Goal: Information Seeking & Learning: Check status

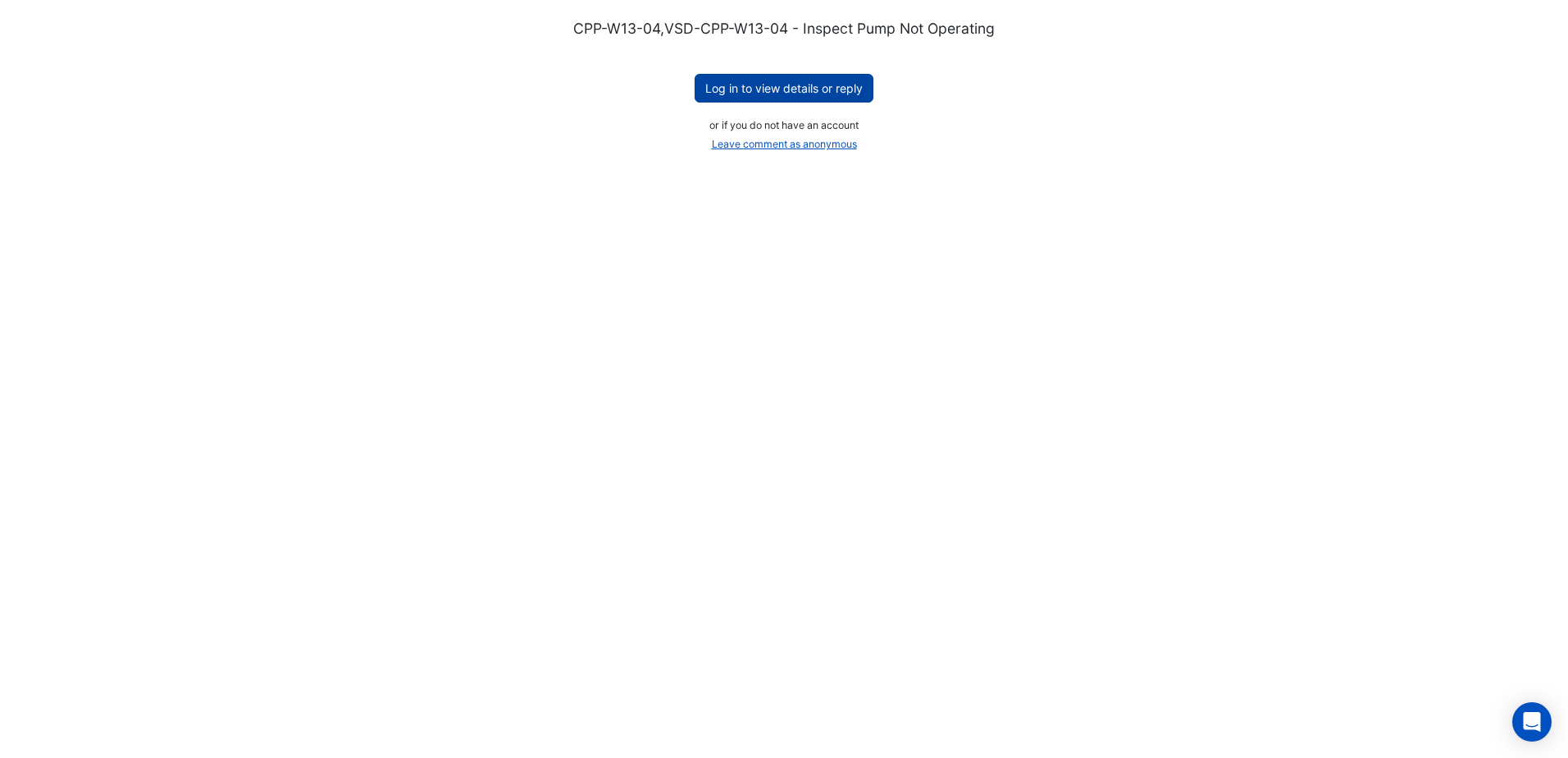
click at [723, 84] on button "Log in to view details or reply" at bounding box center [784, 88] width 179 height 29
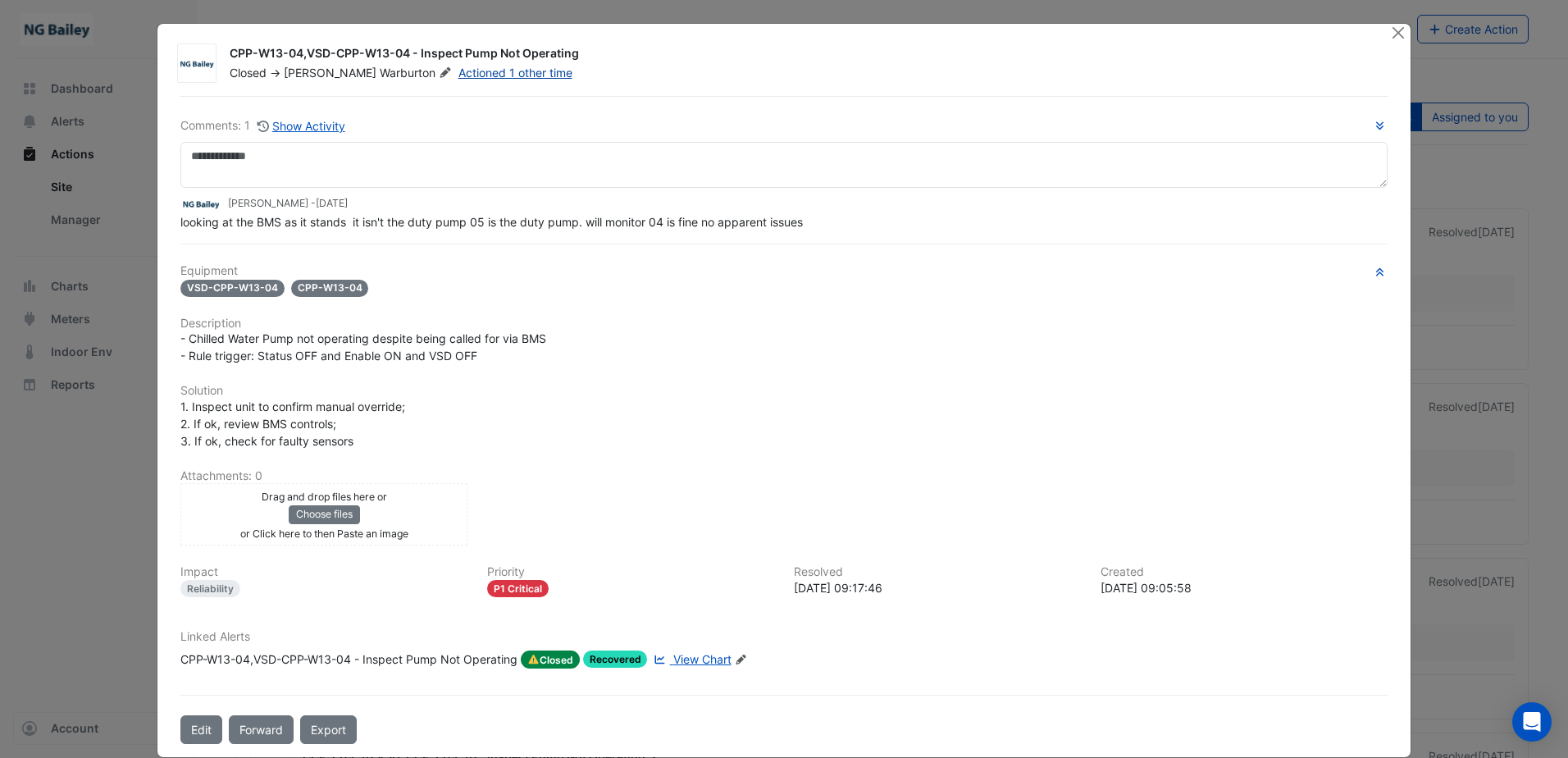
click at [463, 77] on link "Actioned 1 other time" at bounding box center [516, 73] width 114 height 14
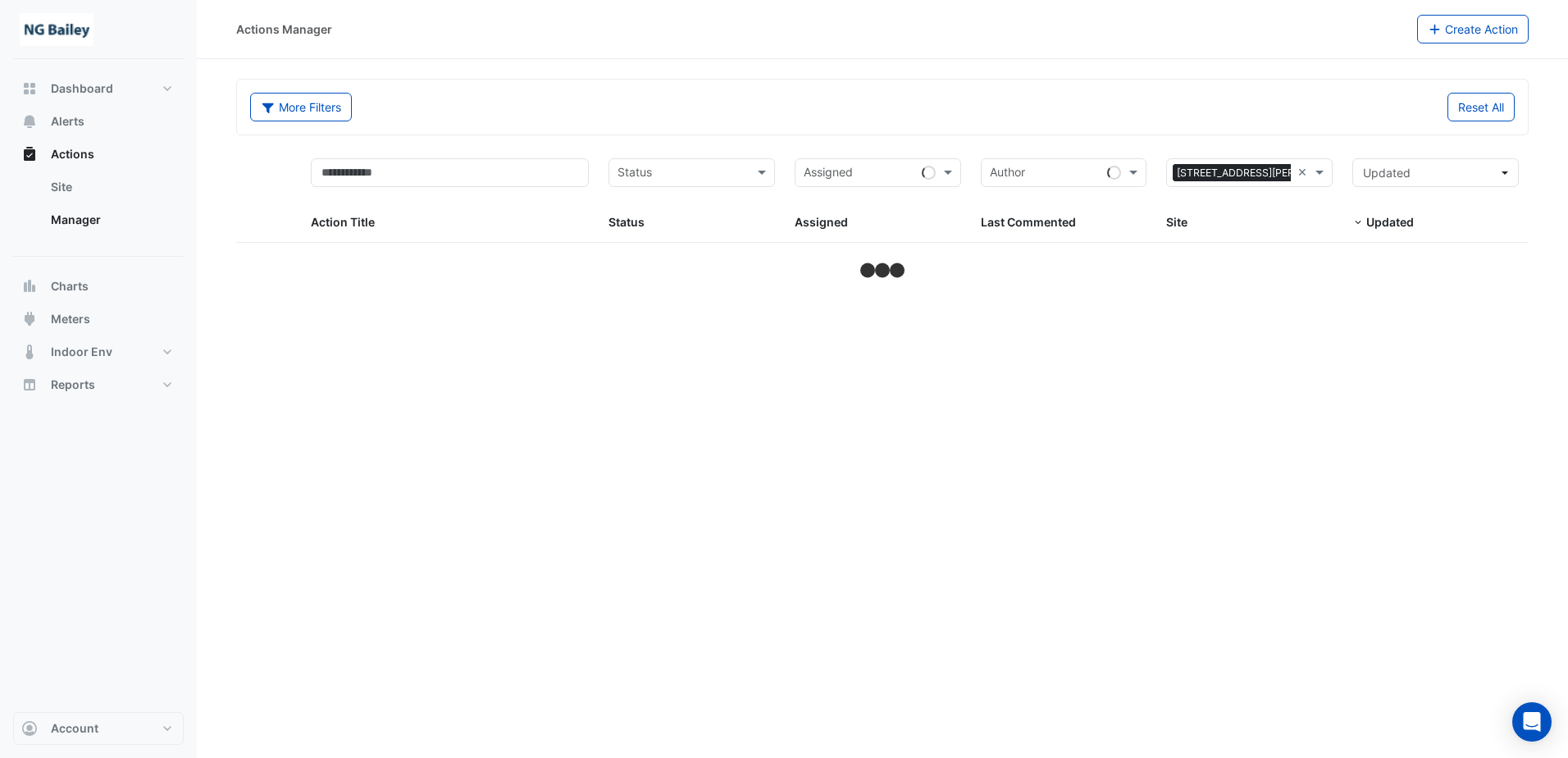
select select "**"
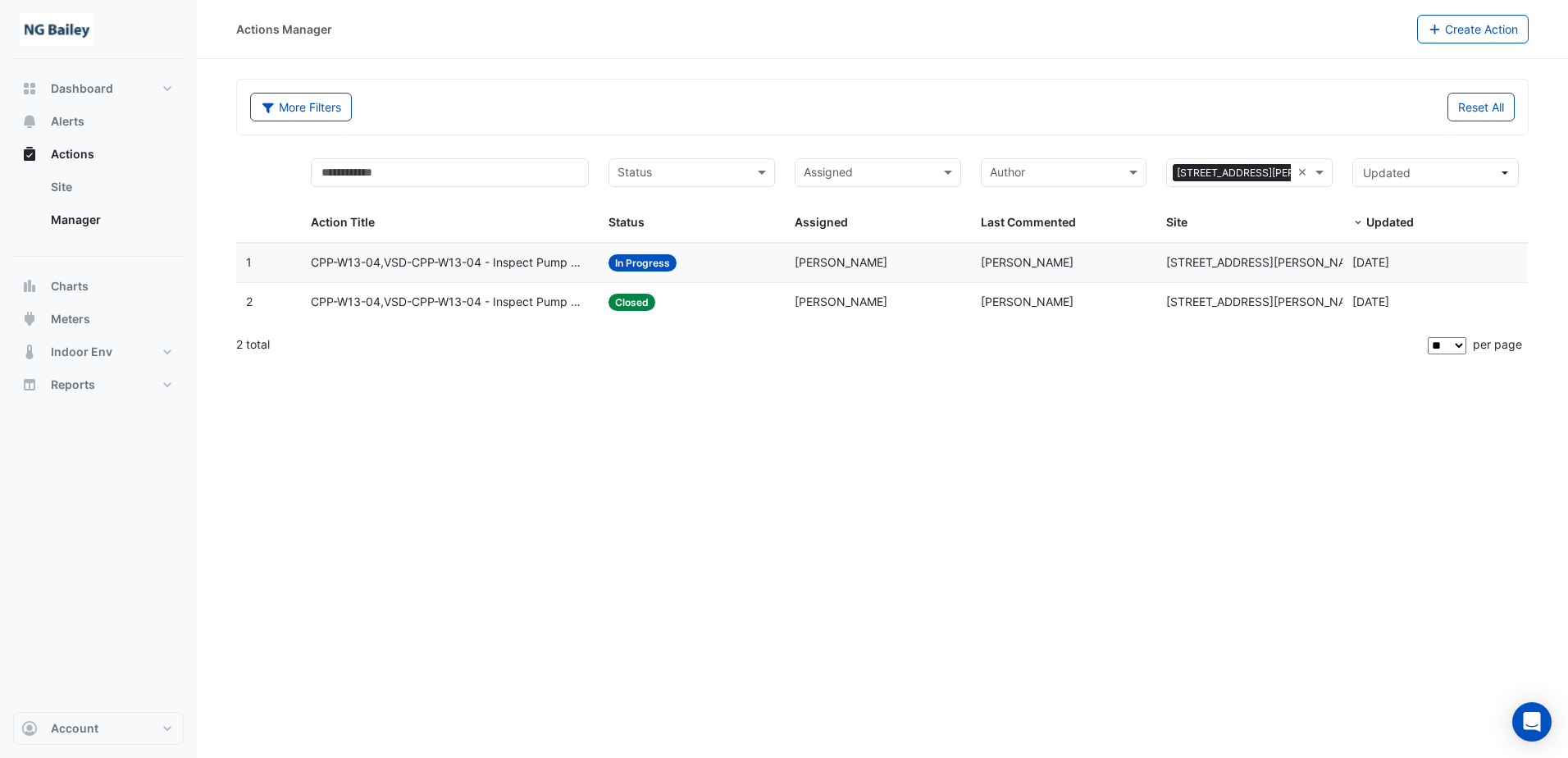
click at [535, 265] on span "CPP-W13-04,VSD-CPP-W13-04 - Inspect Pump Not Operating" at bounding box center [450, 262] width 278 height 19
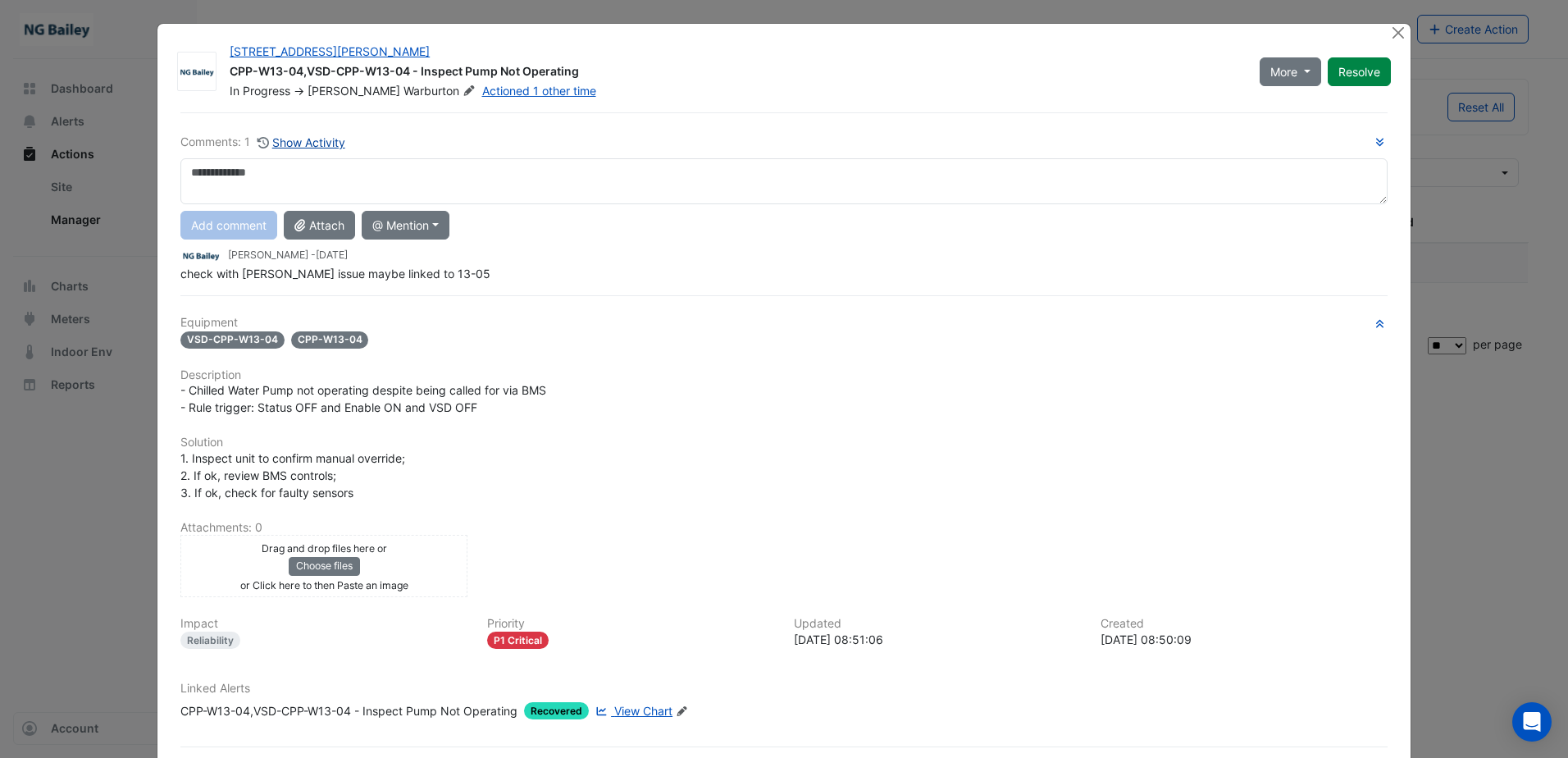
click at [318, 145] on button "Show Activity" at bounding box center [301, 142] width 89 height 19
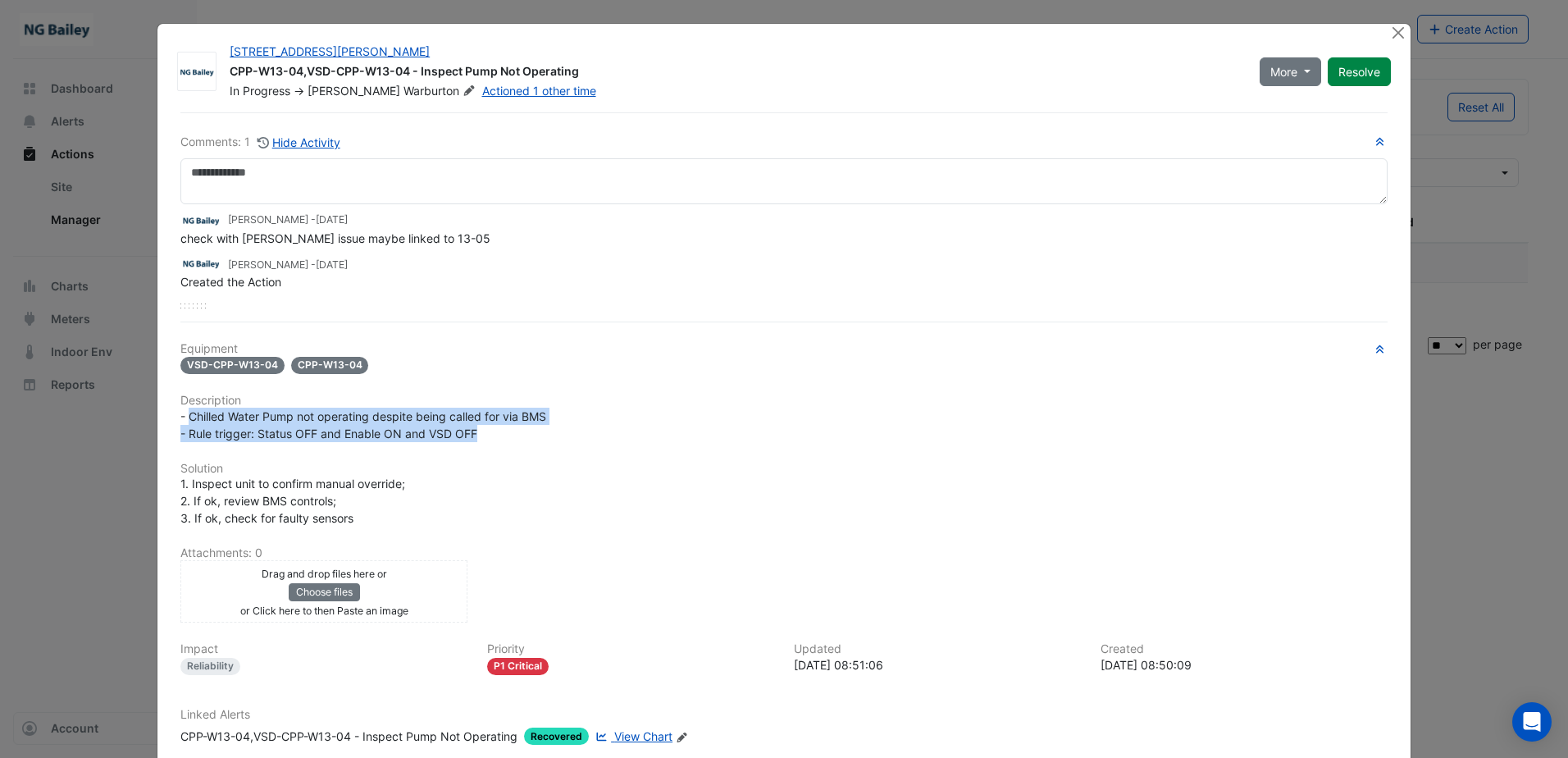
drag, startPoint x: 183, startPoint y: 413, endPoint x: 487, endPoint y: 425, distance: 304.2
click at [487, 425] on div "- Chilled Water Pump not operating despite being called for via BMS - Rule trig…" at bounding box center [784, 425] width 1207 height 35
copy span "Chilled Water Pump not operating despite being called for via BMS - Rule trigge…"
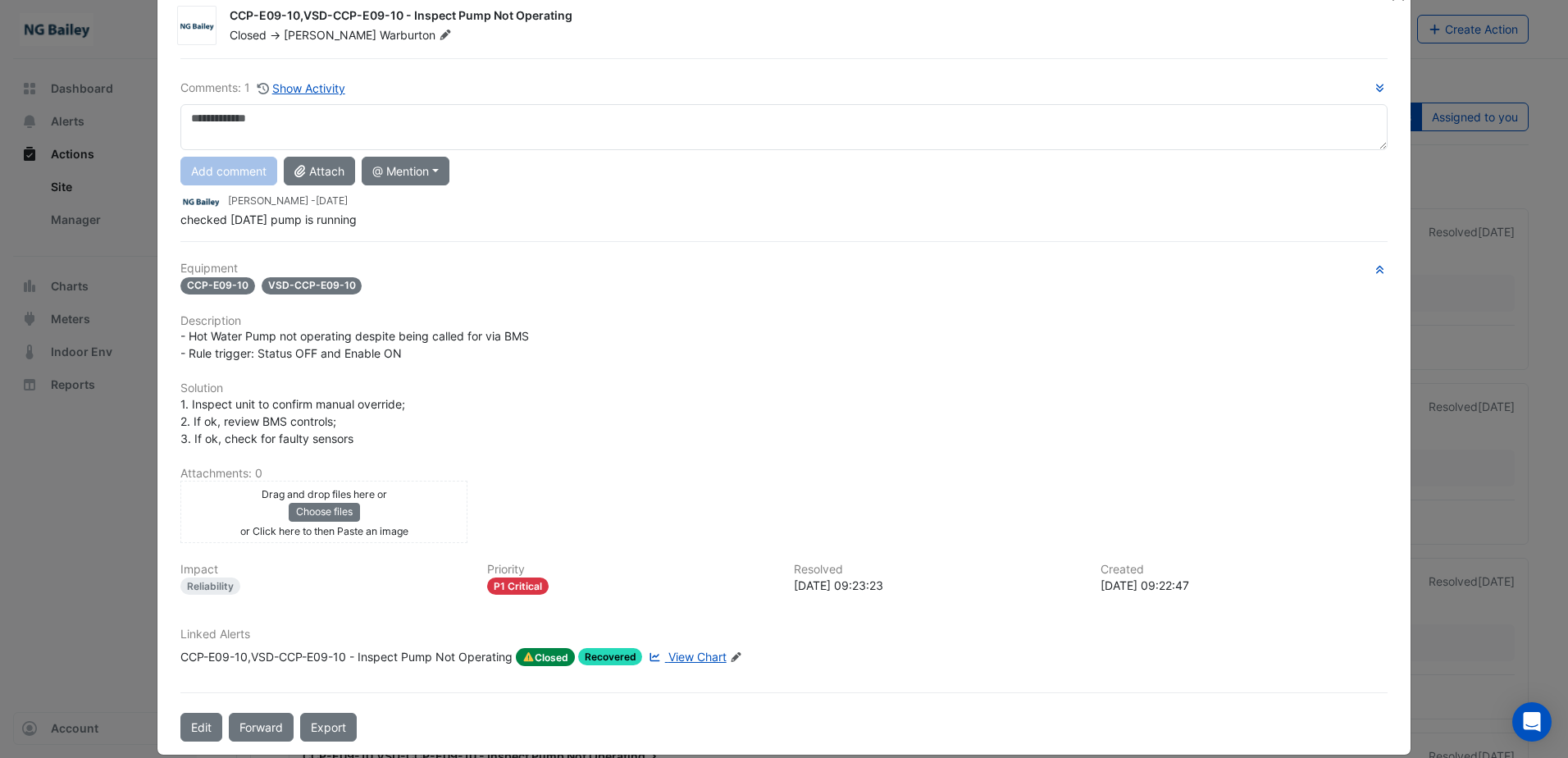
scroll to position [58, 0]
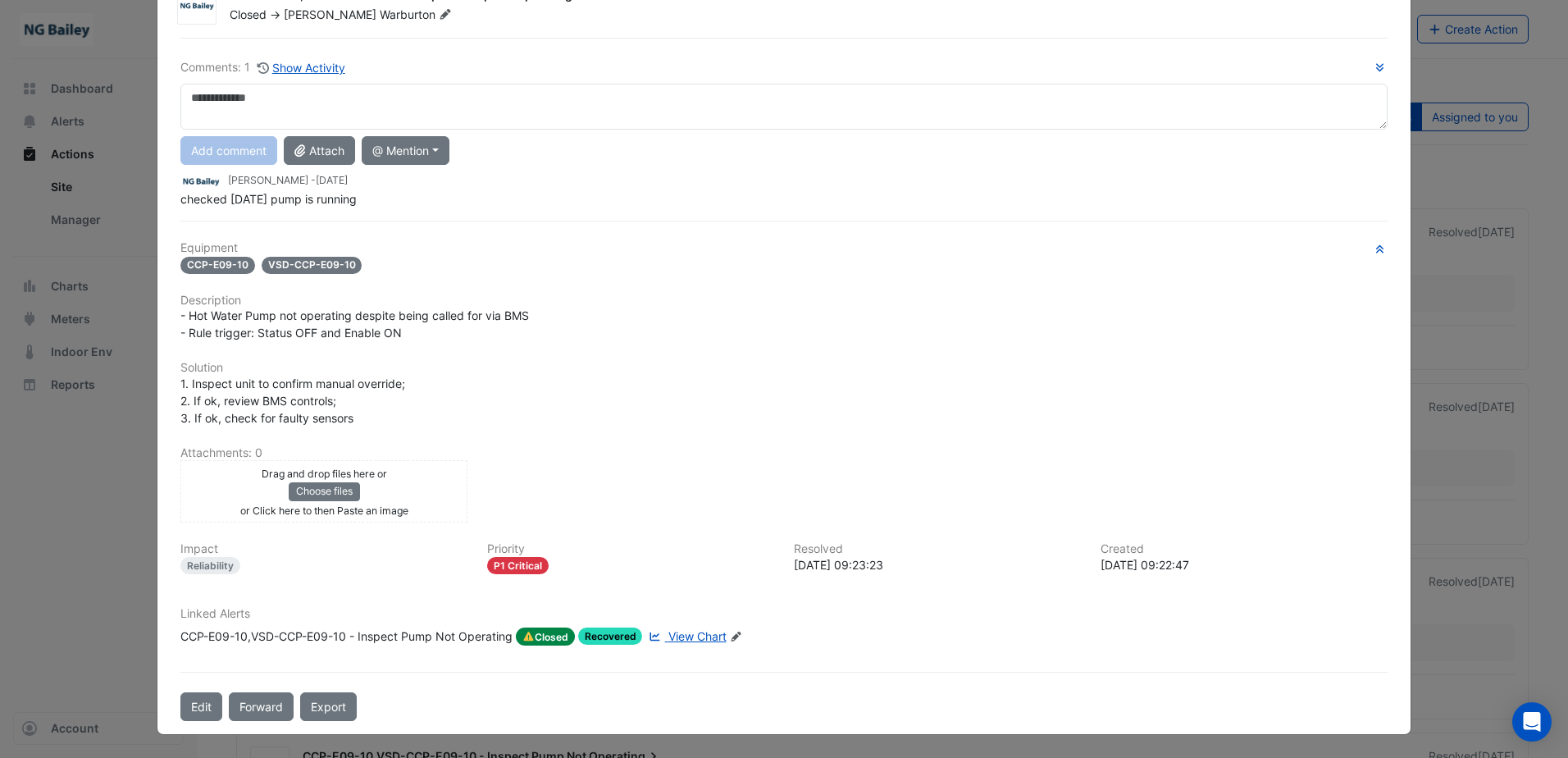
click at [712, 640] on span "View Chart" at bounding box center [697, 636] width 58 height 14
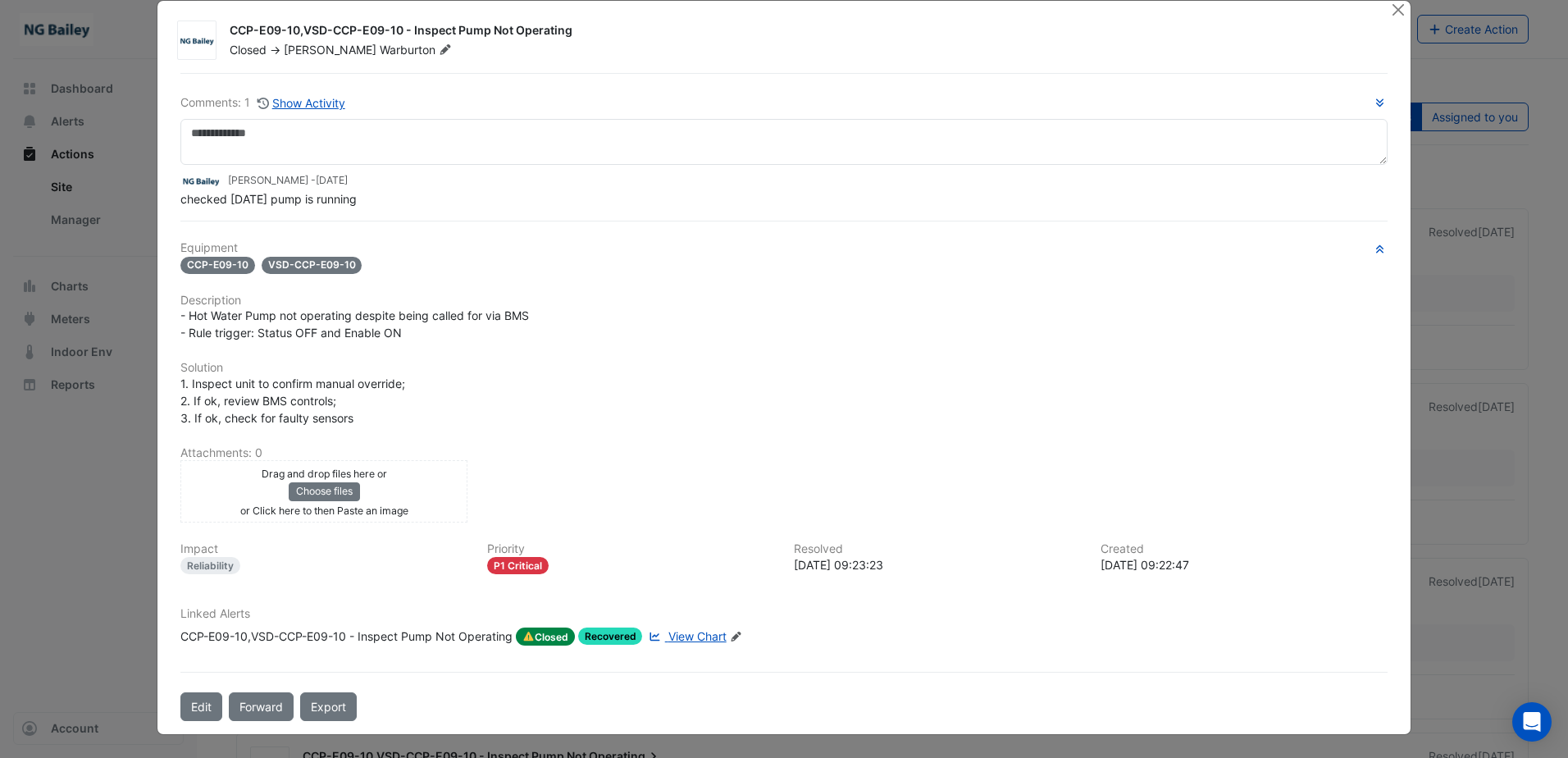
scroll to position [23, 0]
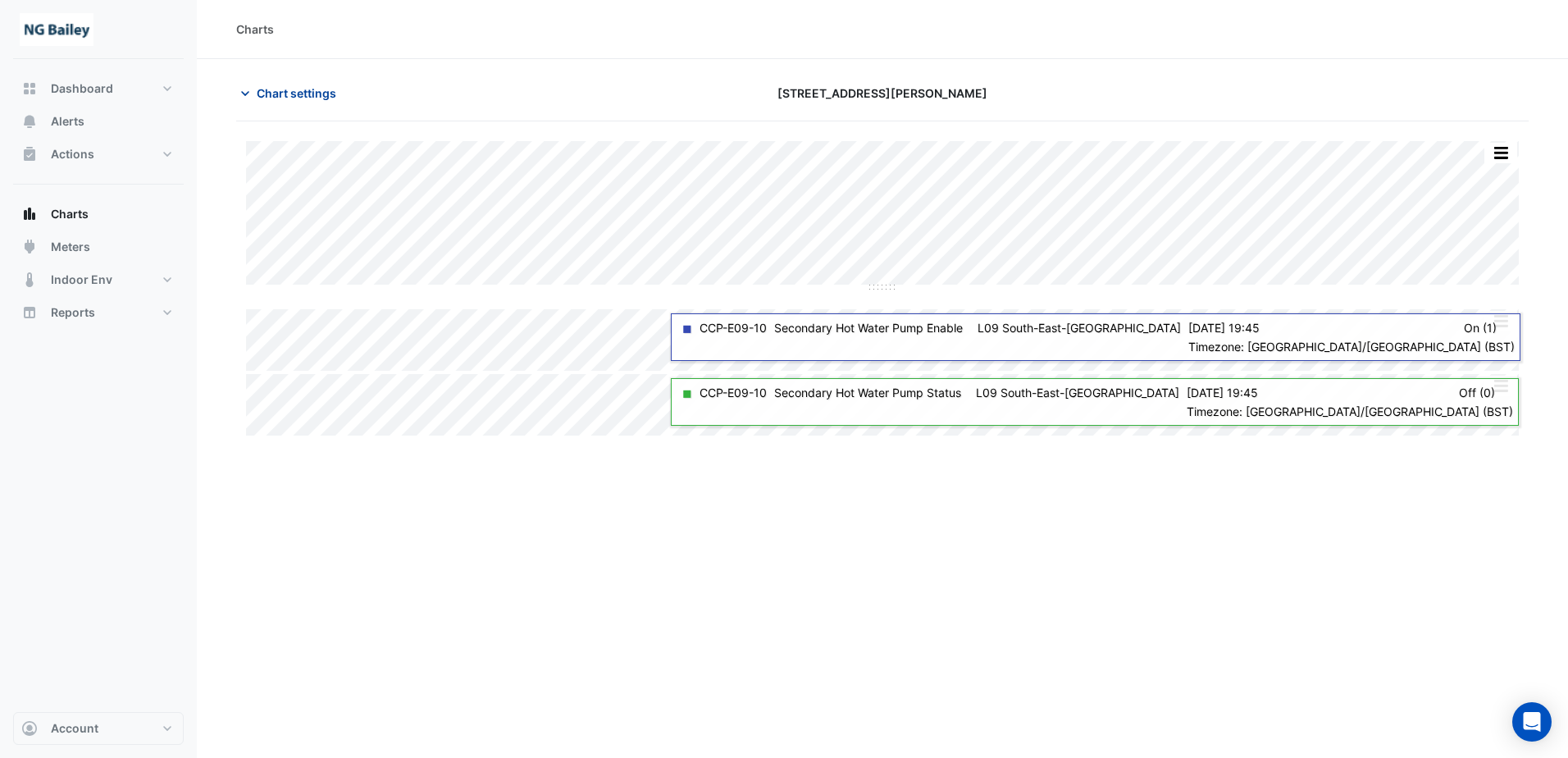
click at [244, 93] on icon "button" at bounding box center [245, 94] width 16 height 16
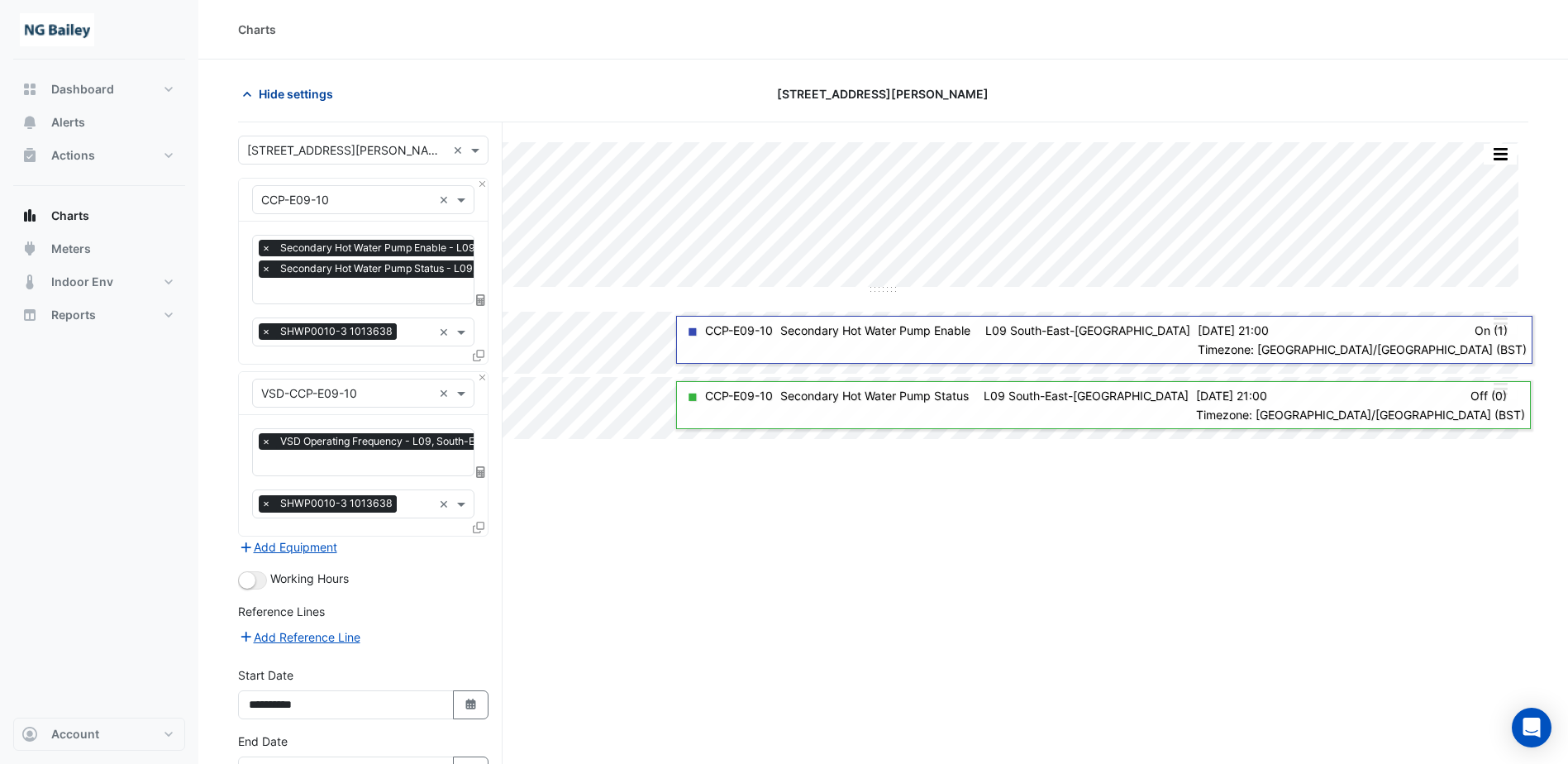
click at [246, 93] on icon "button" at bounding box center [247, 94] width 8 height 5
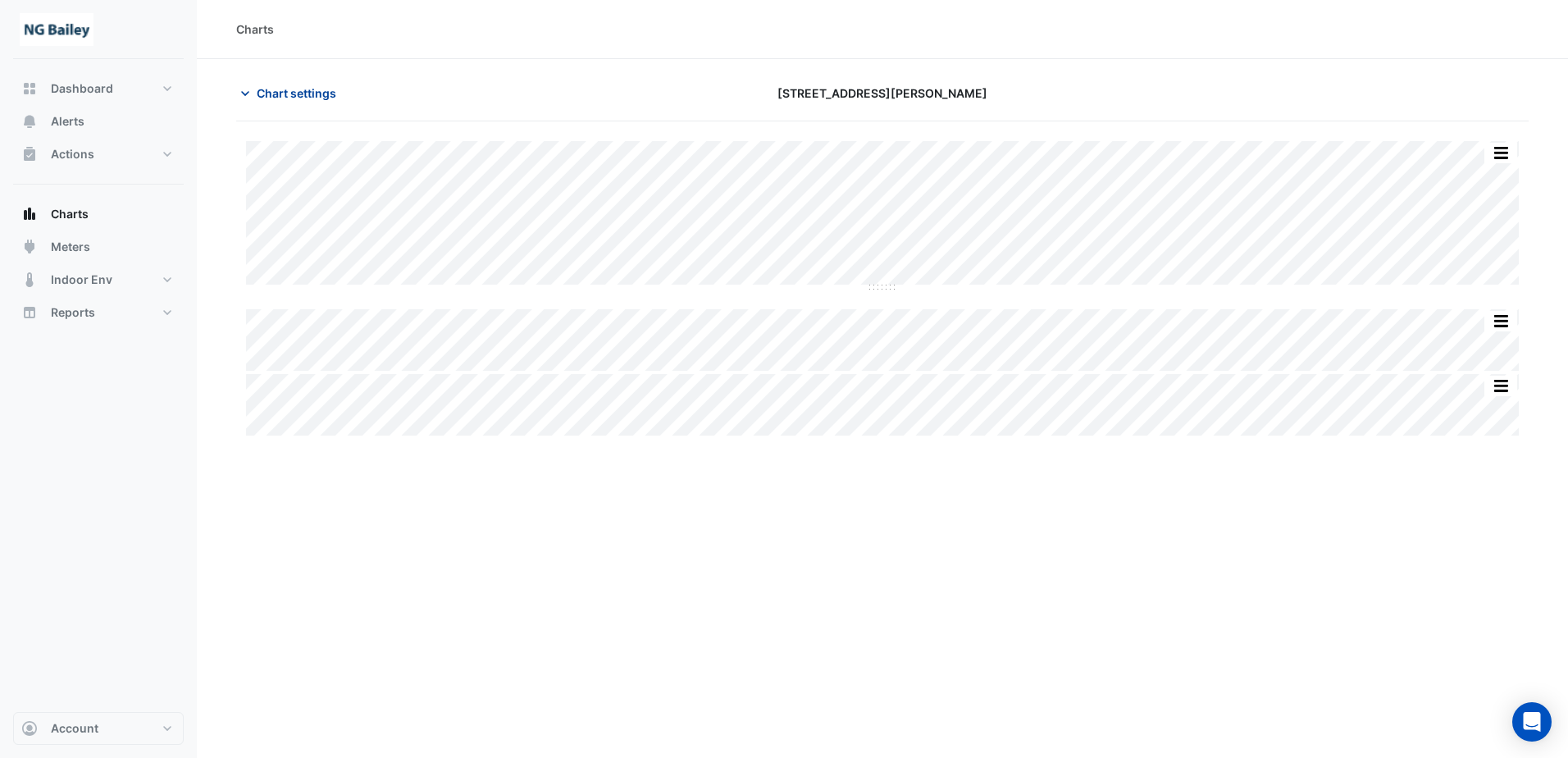
click at [247, 89] on icon "button" at bounding box center [245, 94] width 16 height 16
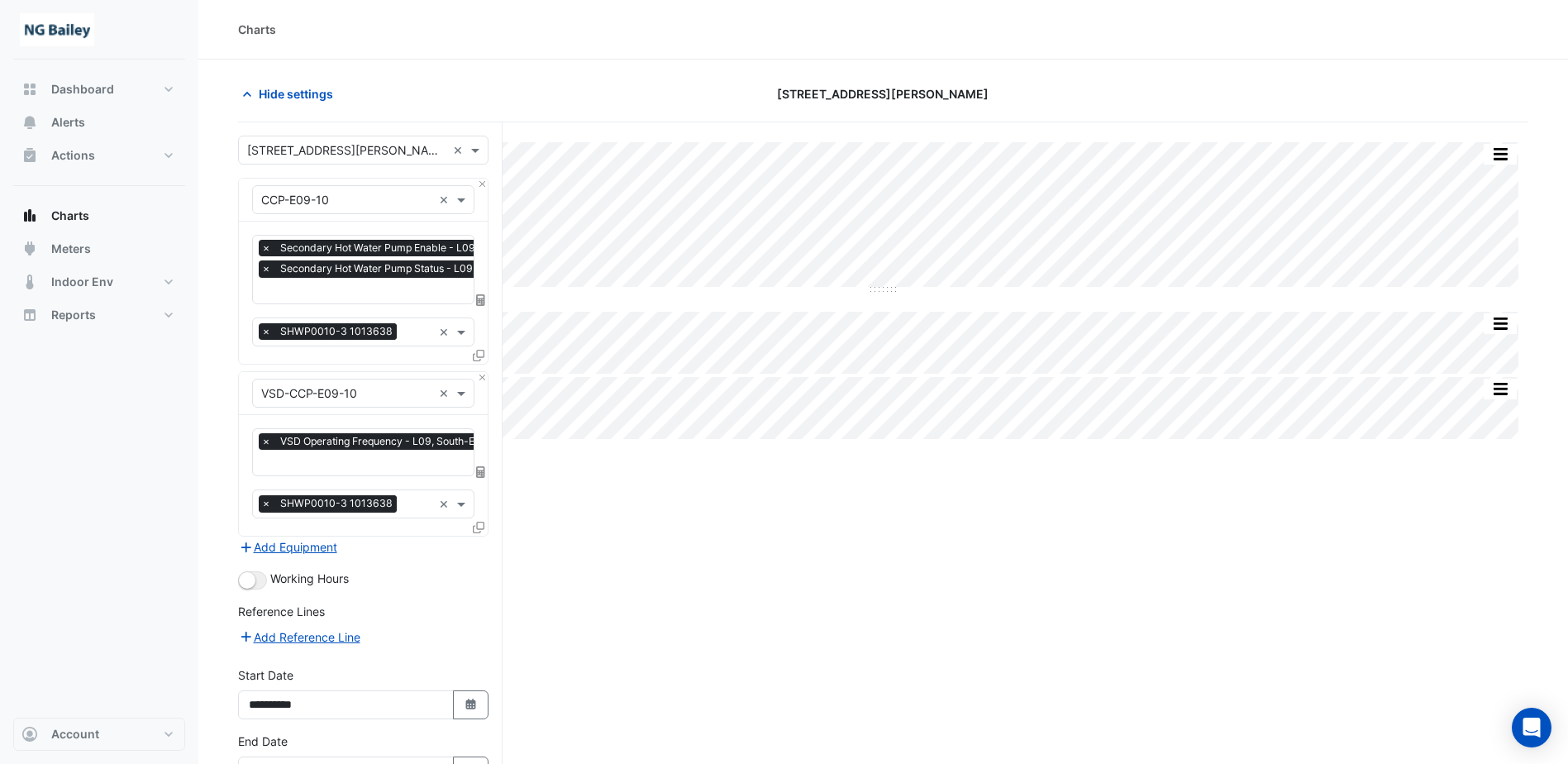
click at [380, 287] on input "text" at bounding box center [479, 292] width 435 height 17
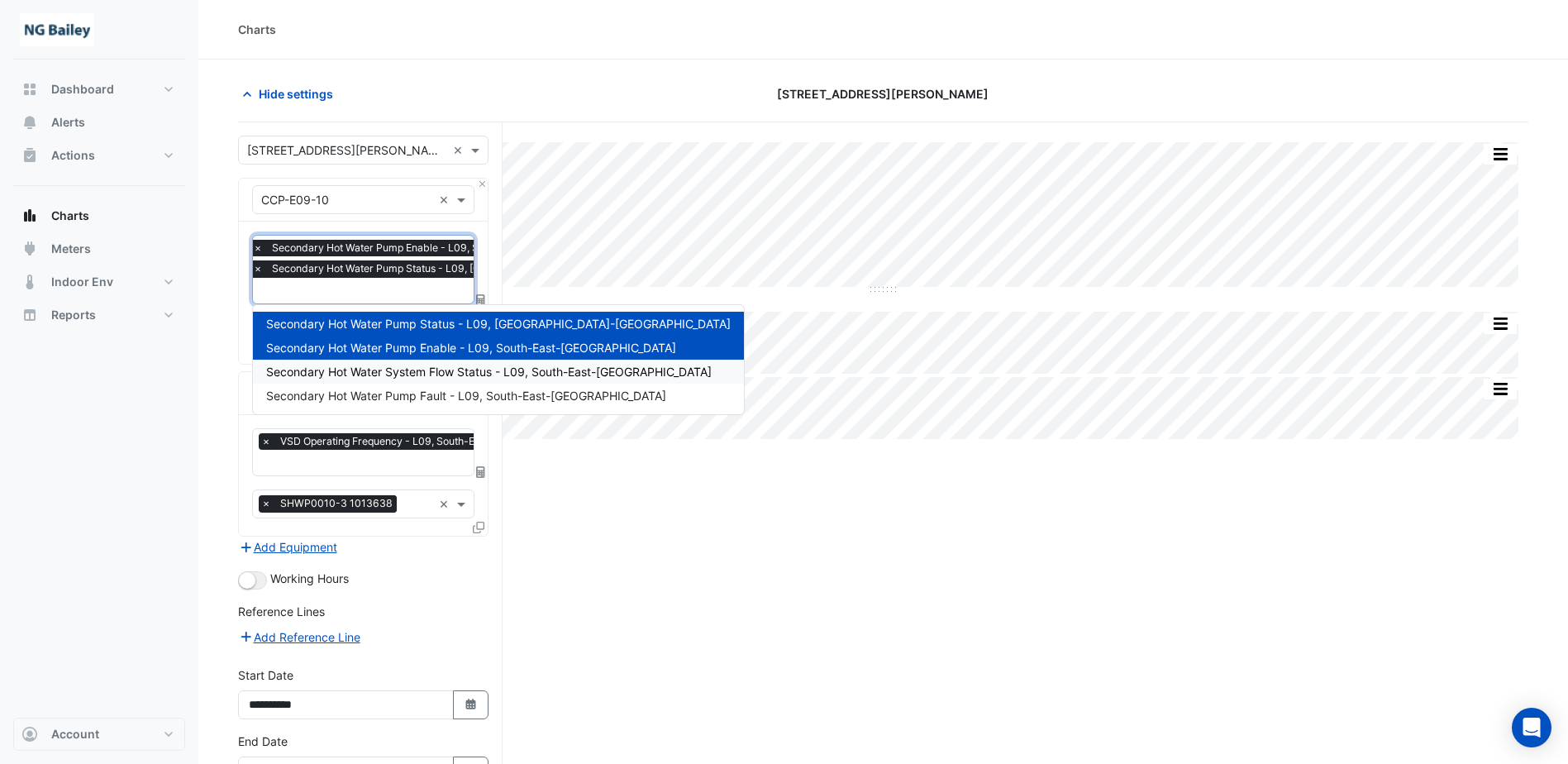
scroll to position [83, 0]
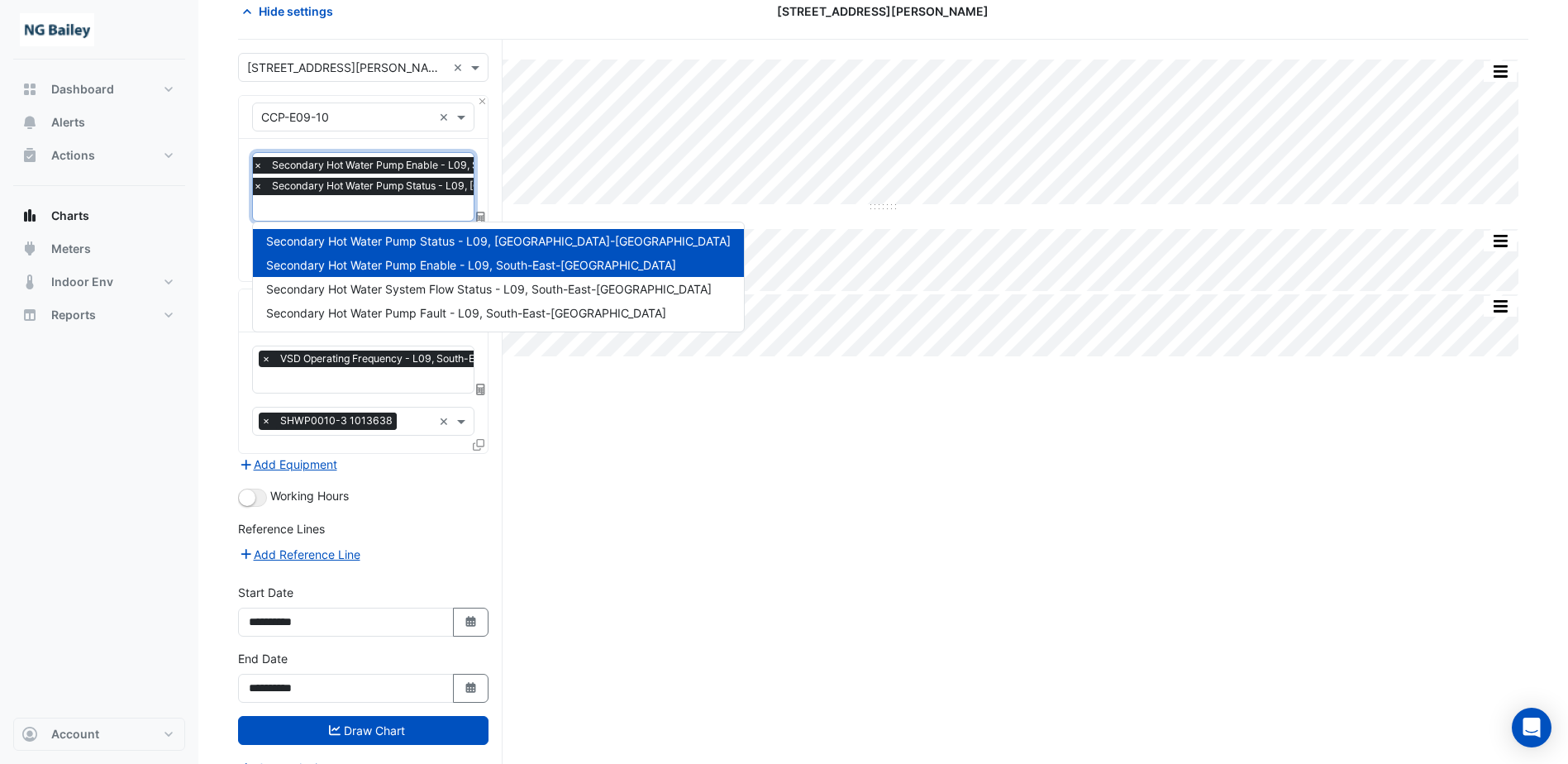
click at [337, 209] on input "text" at bounding box center [471, 209] width 435 height 17
click at [543, 433] on div "Split by Equip Split All Split None Print Save as JPEG Save as PNG Pivot Data T…" at bounding box center [883, 415] width 1291 height 751
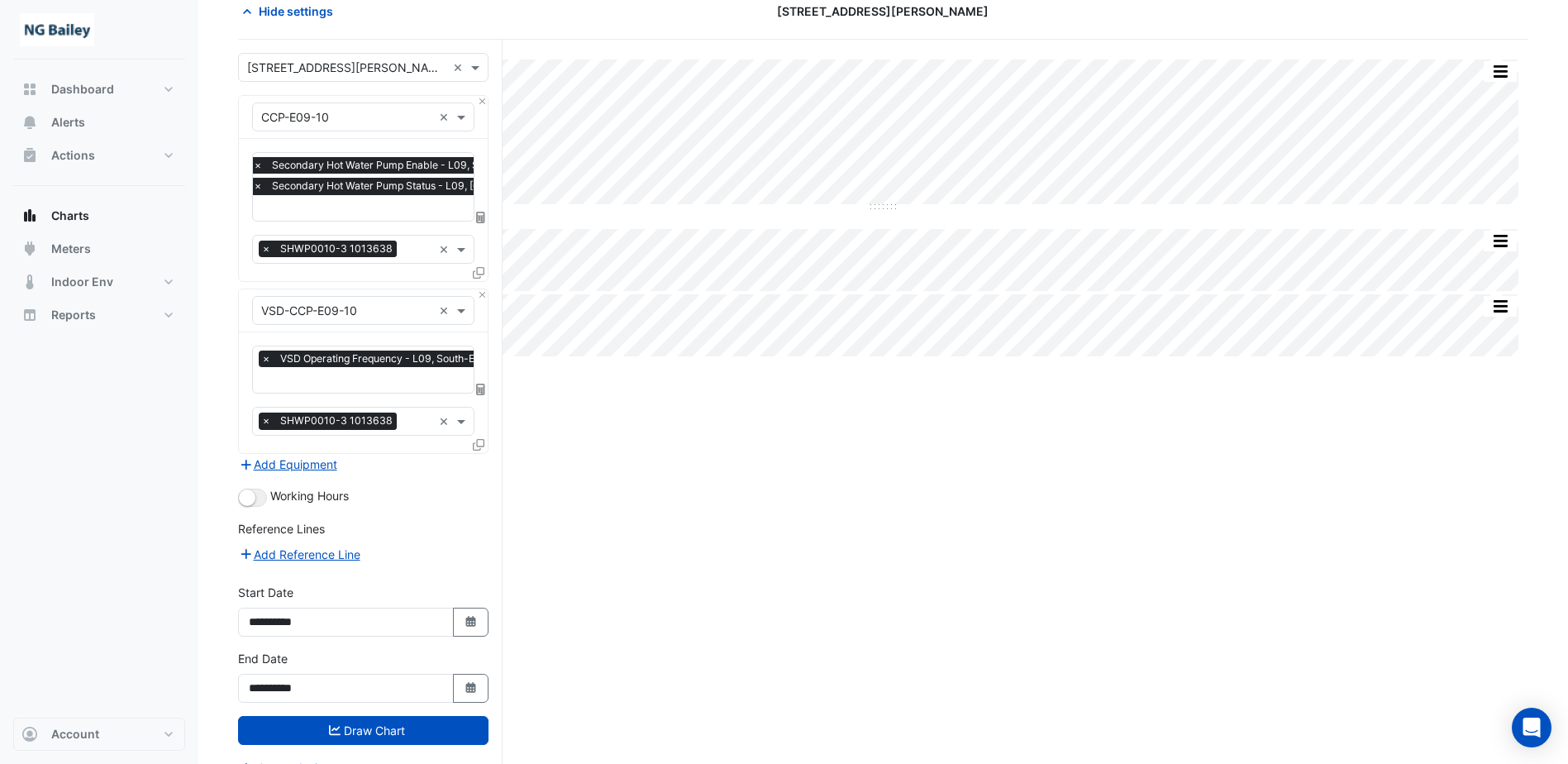
click at [365, 380] on input "text" at bounding box center [433, 381] width 343 height 17
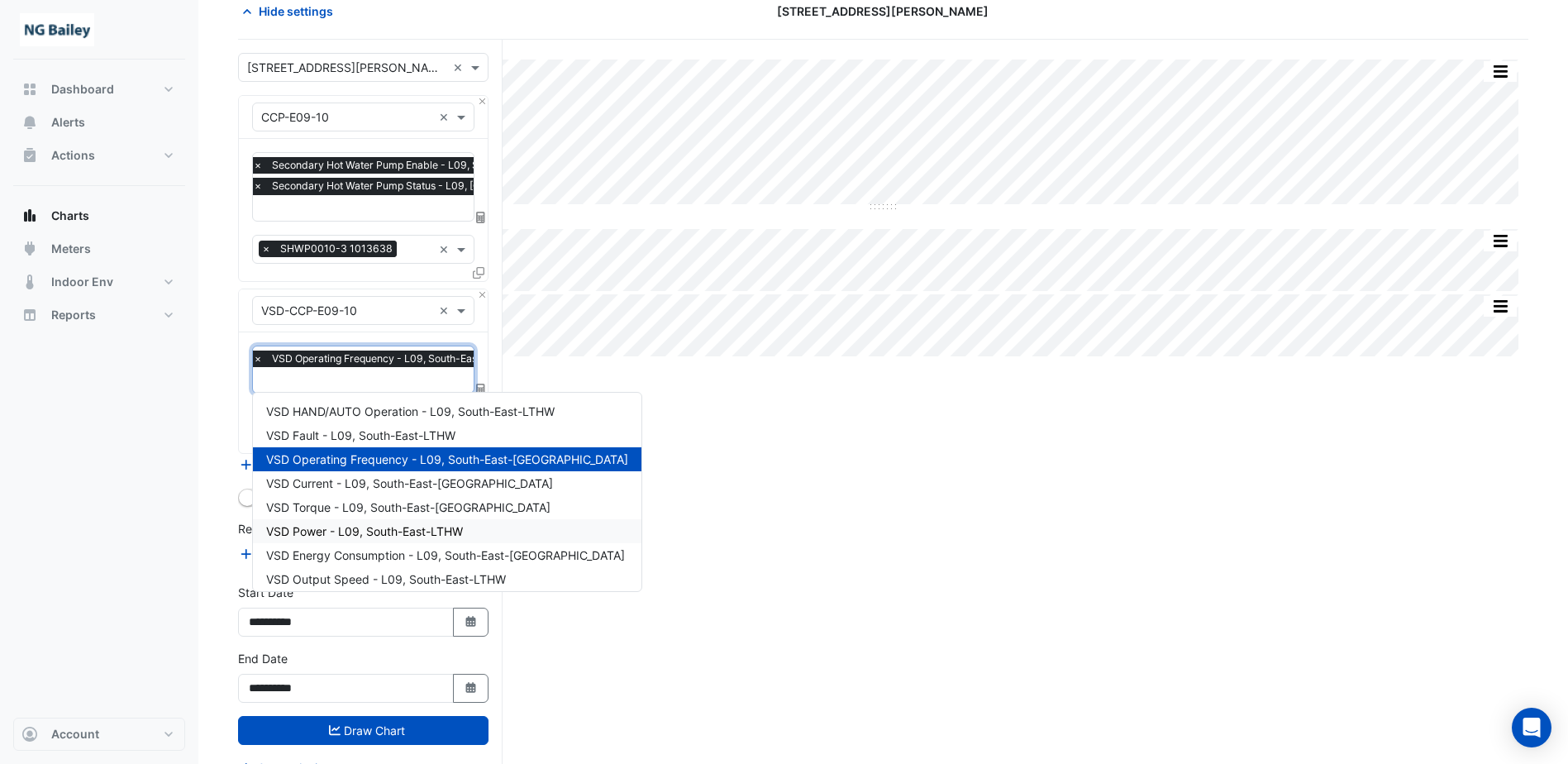
scroll to position [6, 0]
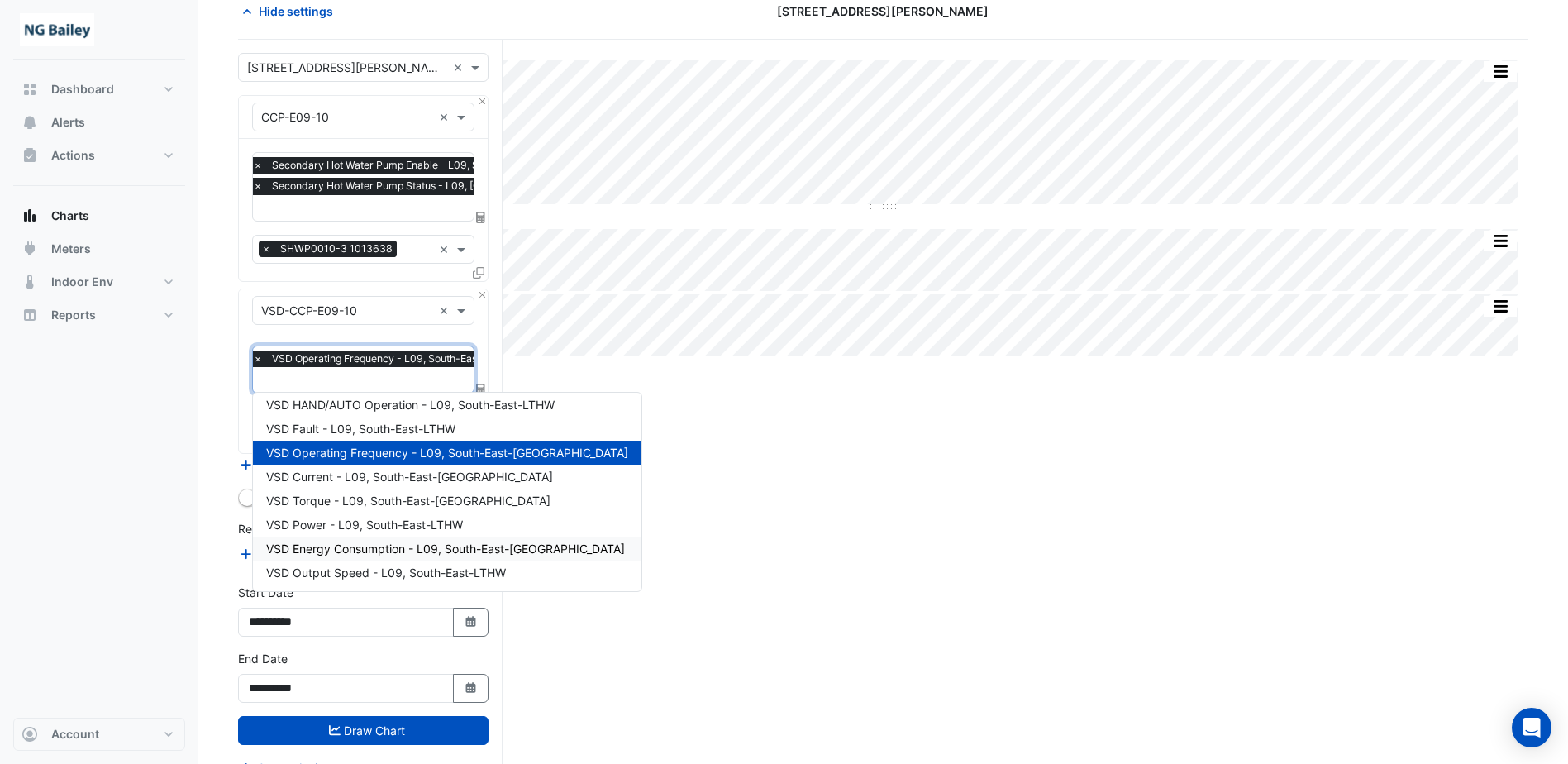
click at [346, 552] on span "VSD Energy Consumption - L09, South-East-LTHW" at bounding box center [445, 549] width 359 height 14
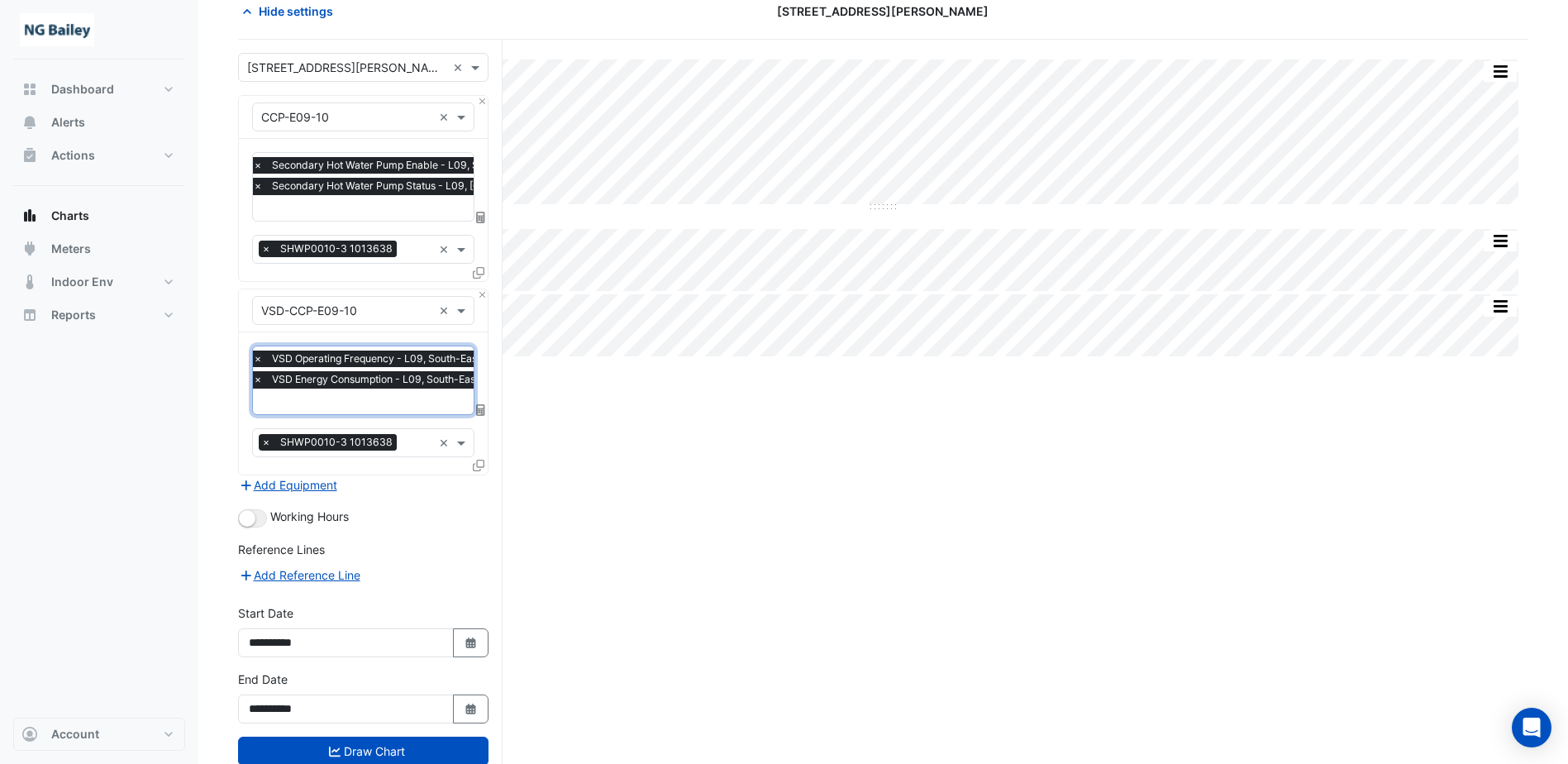
click at [403, 443] on input "text" at bounding box center [418, 443] width 29 height 17
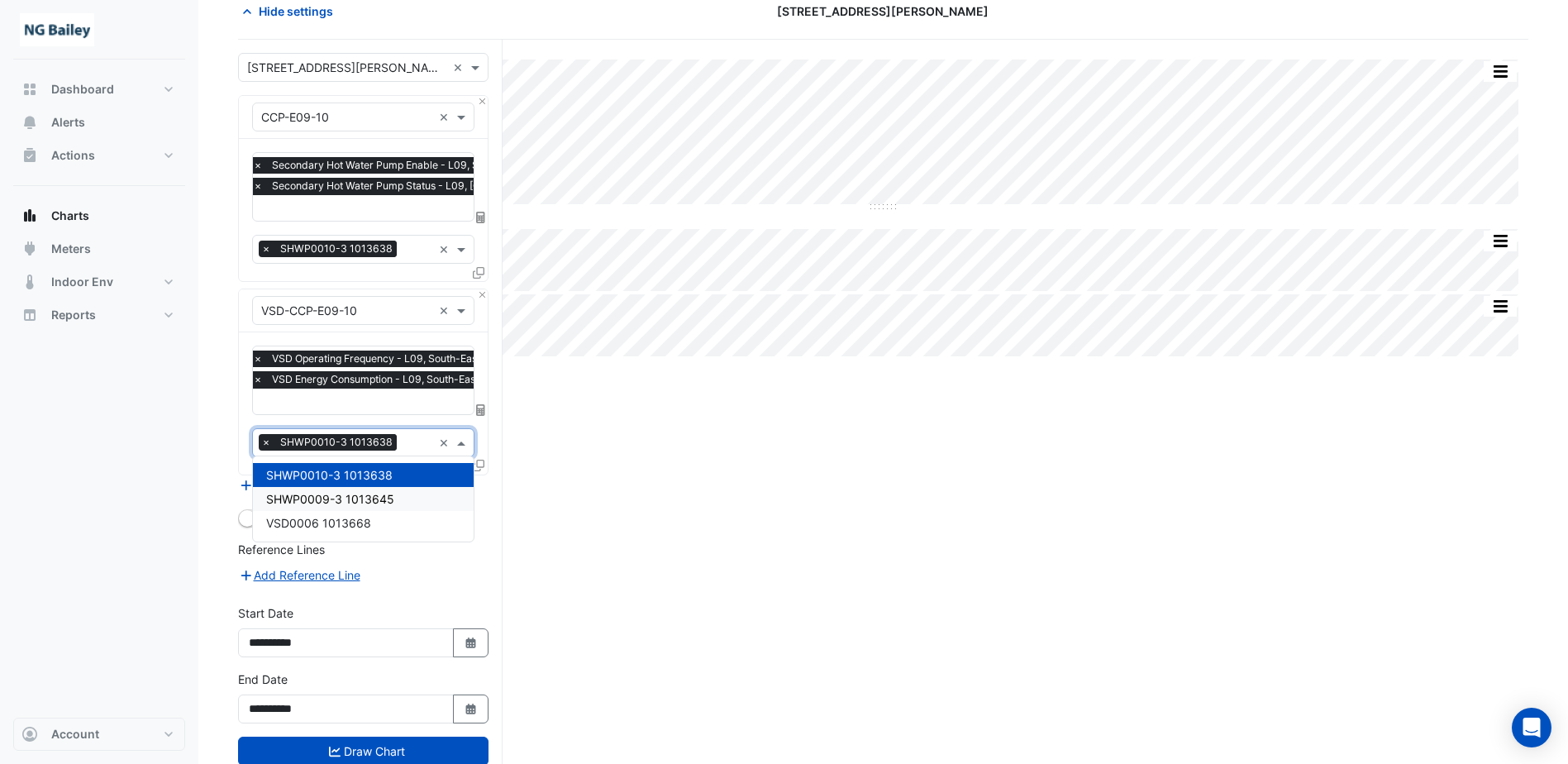
click at [378, 504] on span "SHWP0009-3 1013645" at bounding box center [330, 499] width 128 height 14
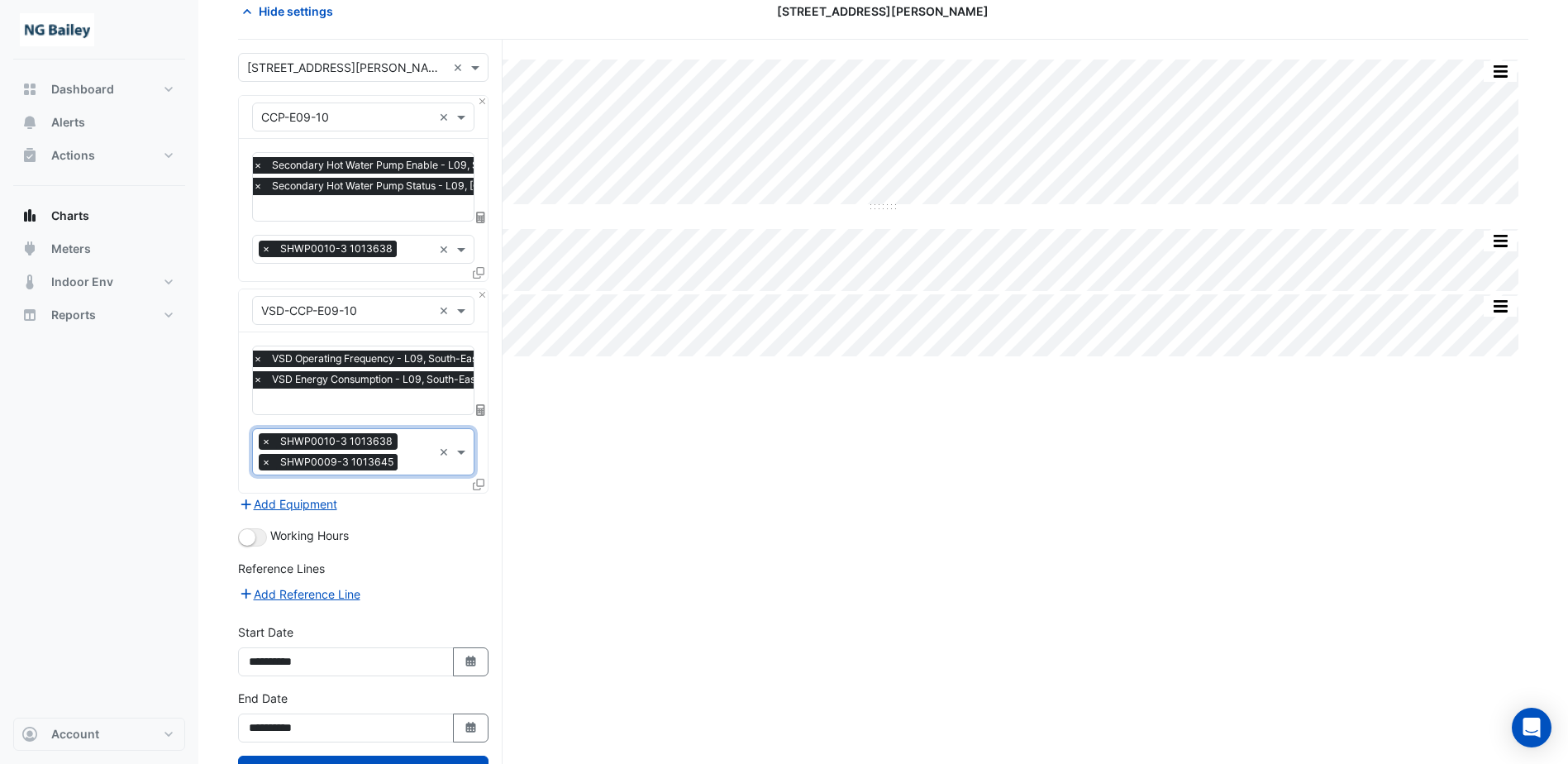
scroll to position [145, 0]
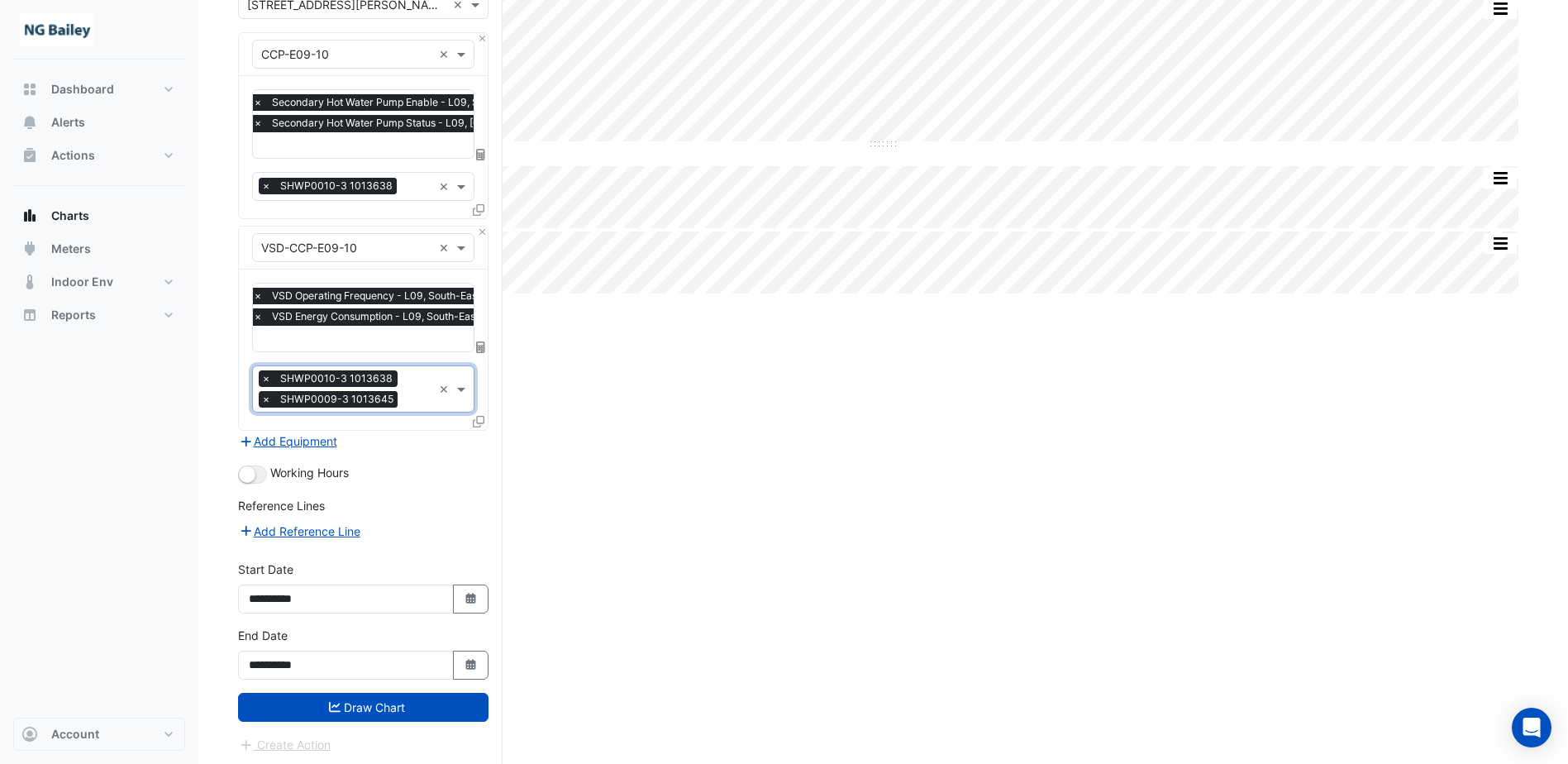
click at [321, 699] on button "Draw Chart" at bounding box center [363, 707] width 251 height 29
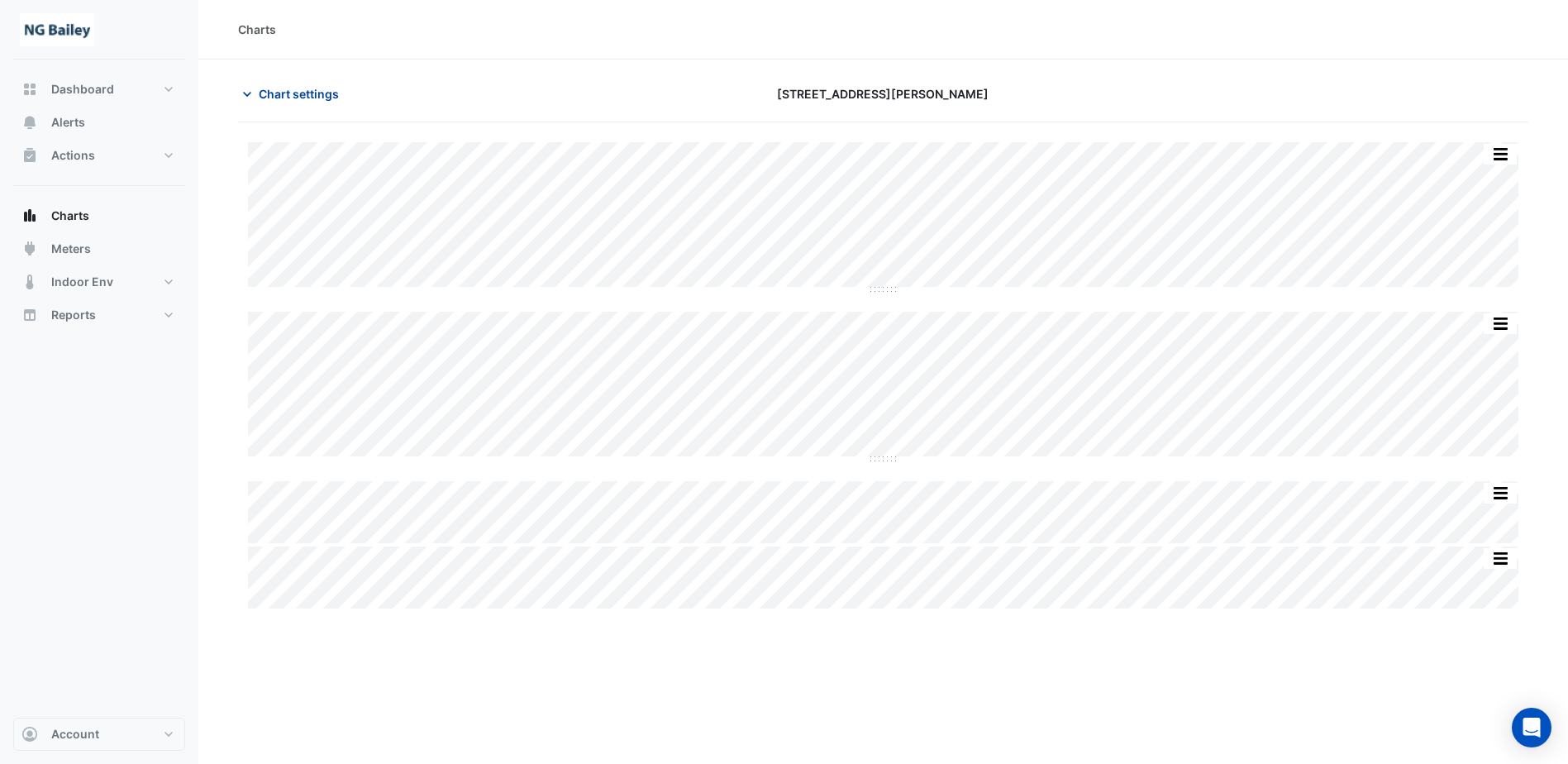
click at [263, 100] on span "Chart settings" at bounding box center [298, 93] width 80 height 17
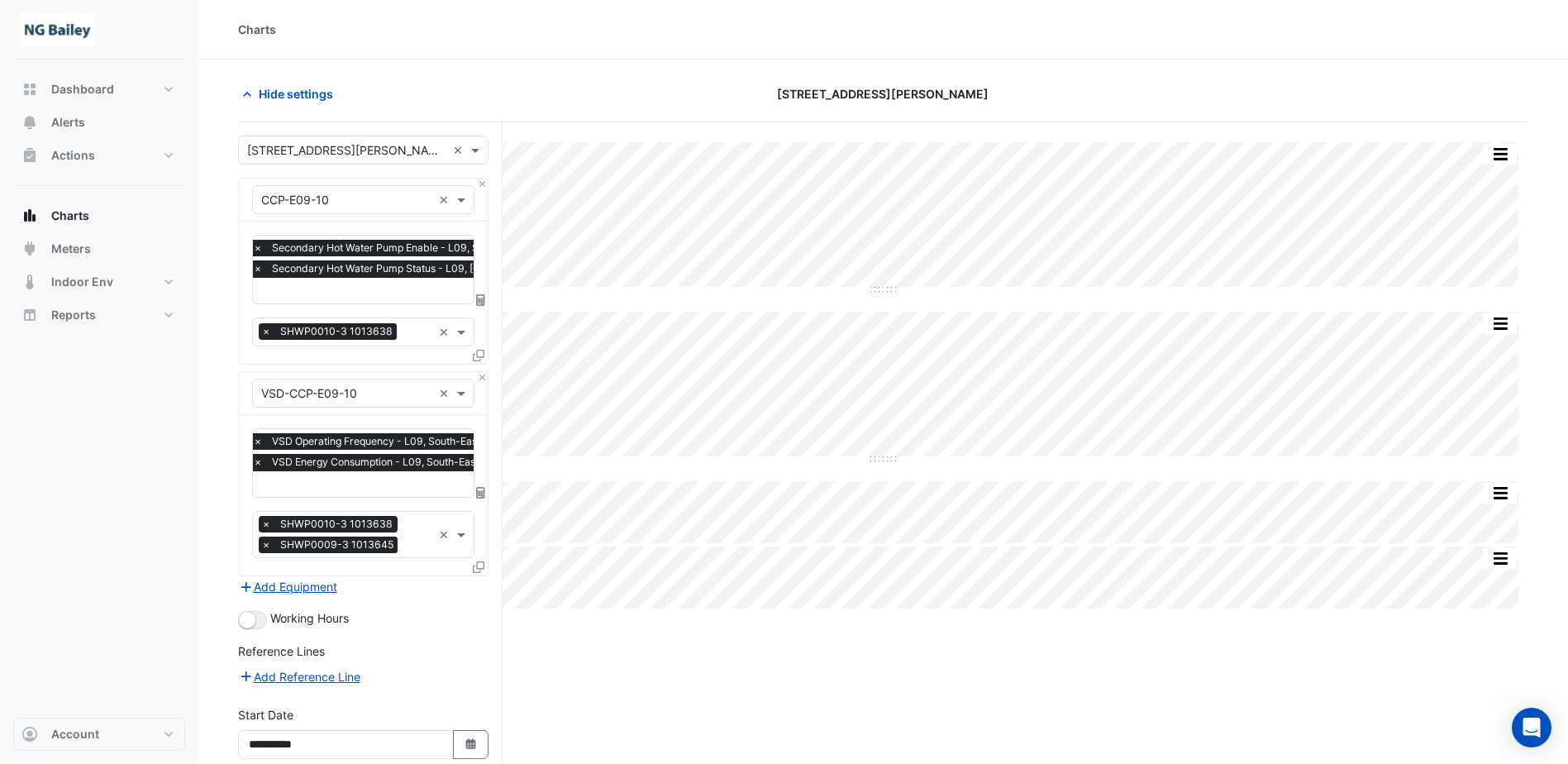
click at [258, 464] on span "×" at bounding box center [258, 461] width 15 height 16
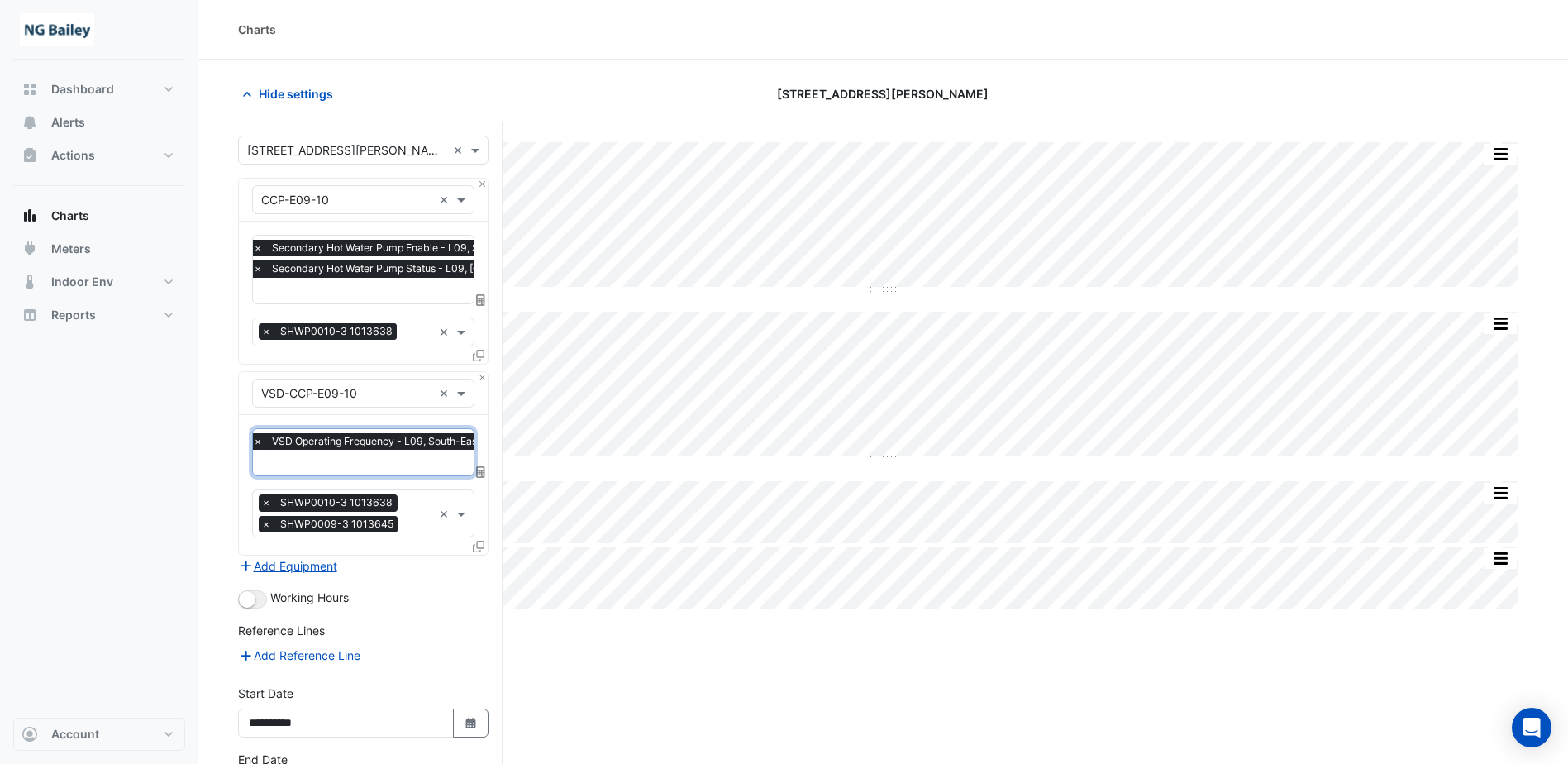
click at [317, 465] on input "text" at bounding box center [425, 463] width 343 height 17
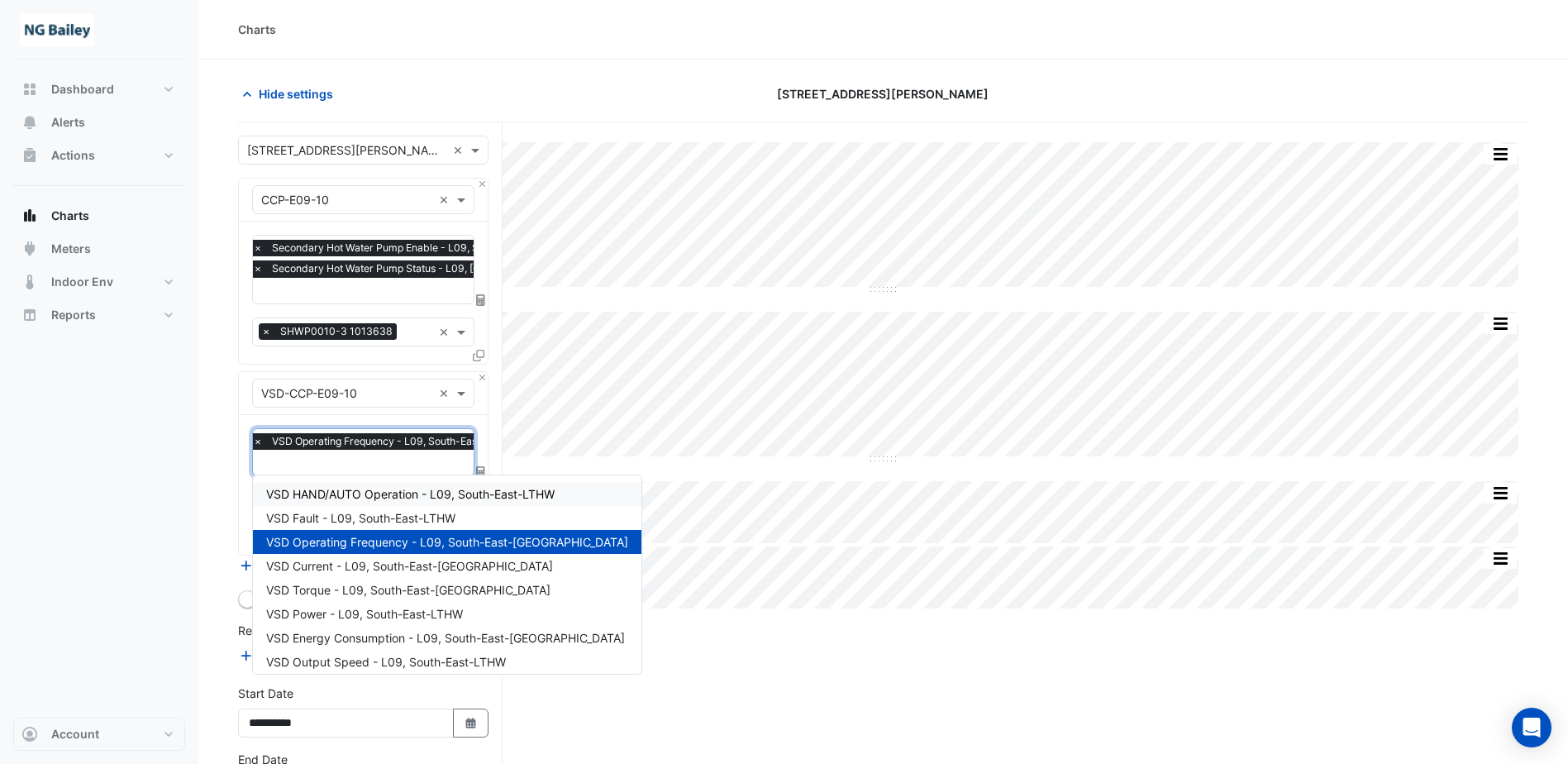
click at [324, 468] on input "text" at bounding box center [425, 463] width 343 height 17
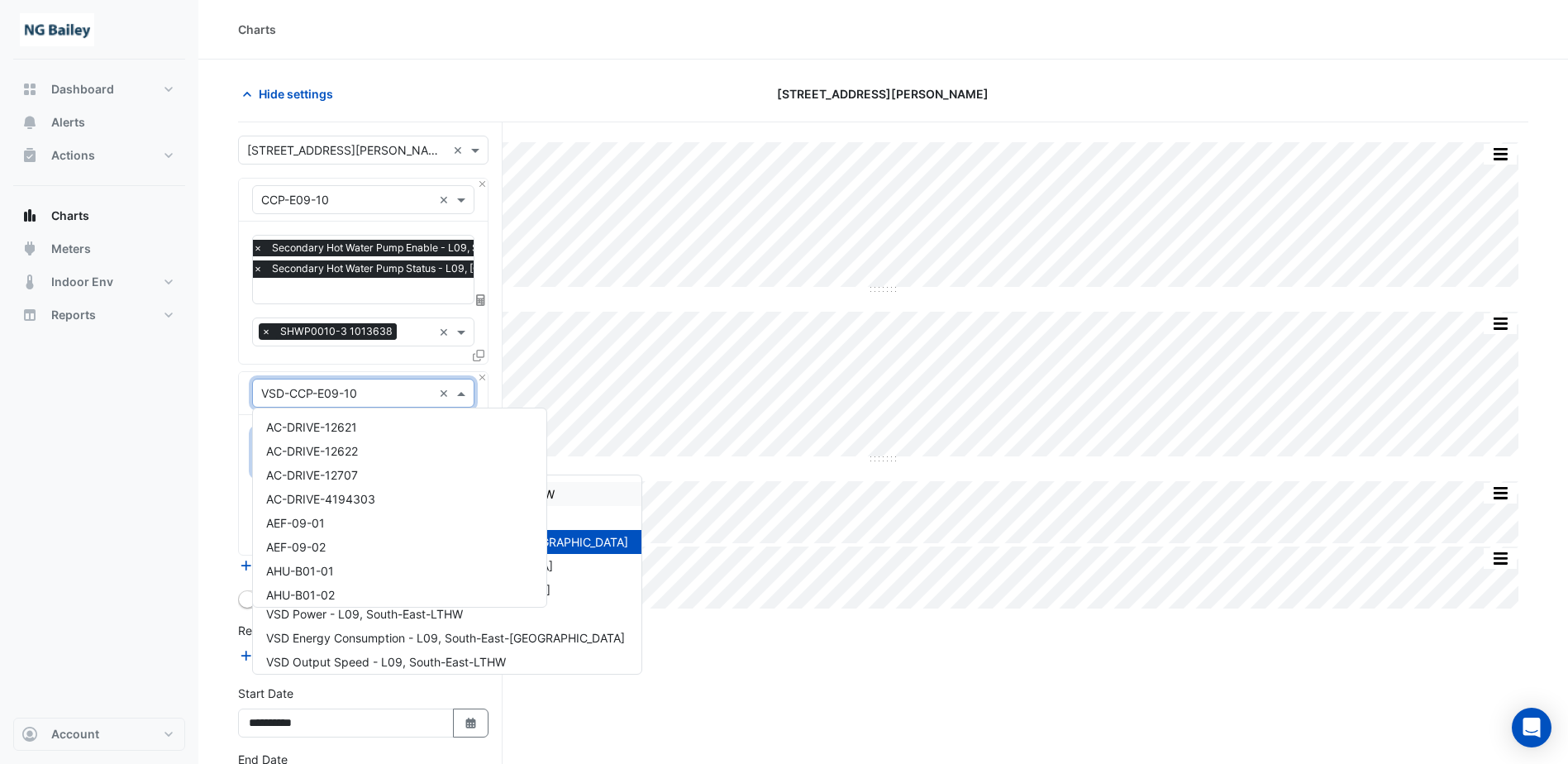
click at [366, 387] on input "text" at bounding box center [347, 393] width 172 height 17
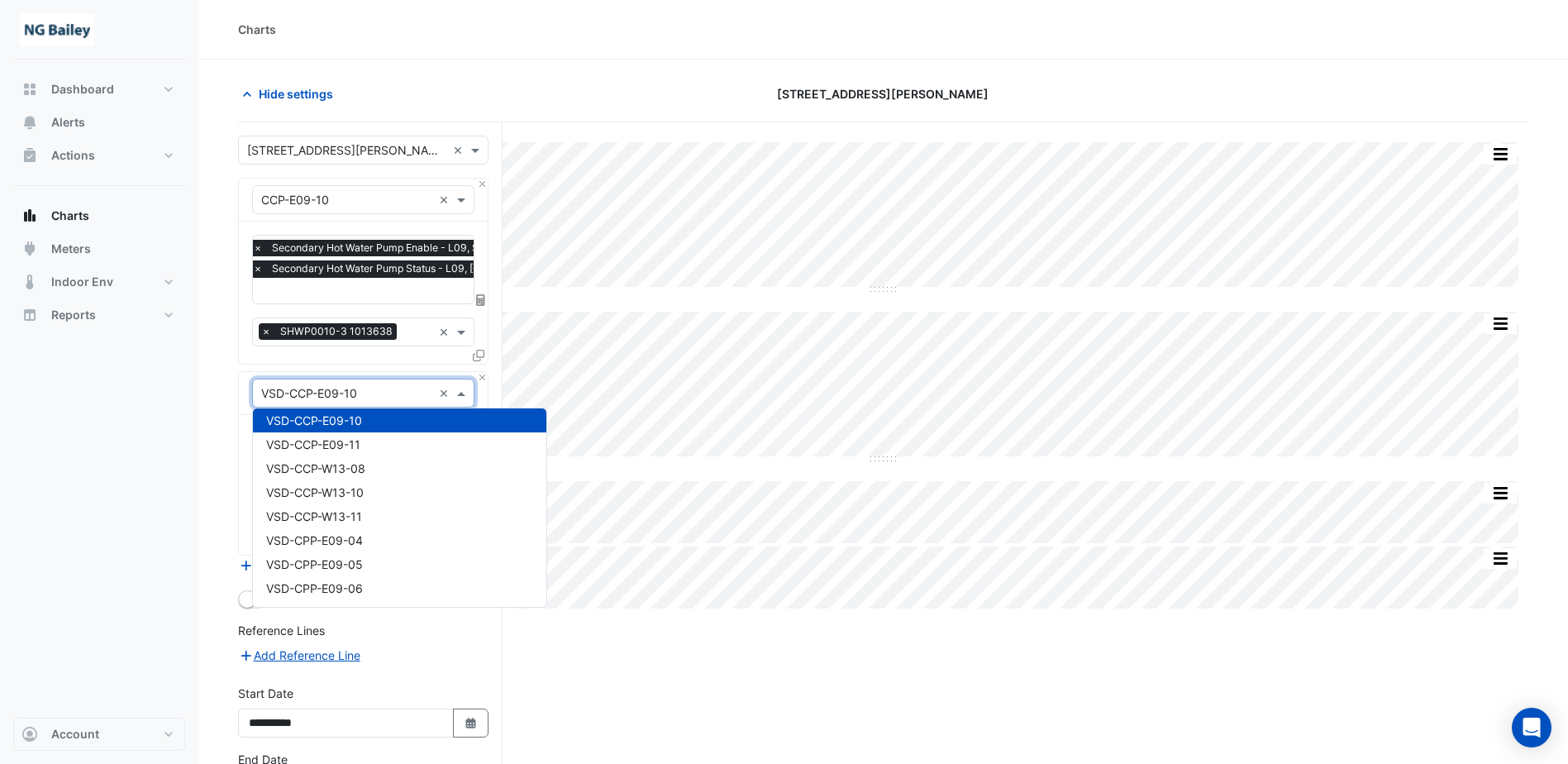
click at [390, 392] on input "text" at bounding box center [347, 393] width 172 height 17
click at [372, 446] on div "VSD-CCP-E09-11" at bounding box center [400, 443] width 294 height 24
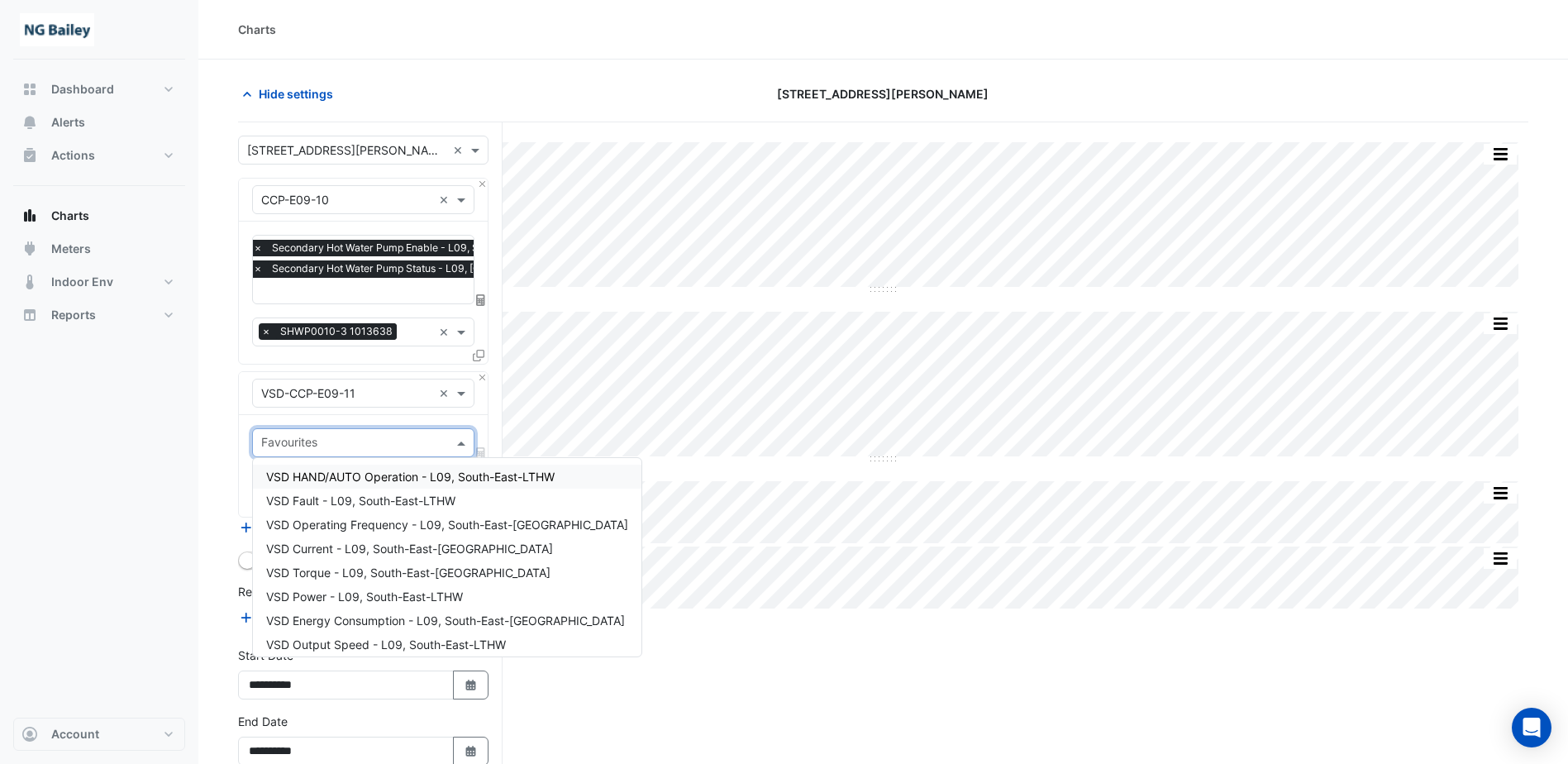
click at [372, 446] on input "text" at bounding box center [354, 443] width 185 height 17
click at [367, 524] on span "VSD Operating Frequency - L09, South-East-LTHW" at bounding box center [446, 524] width 362 height 14
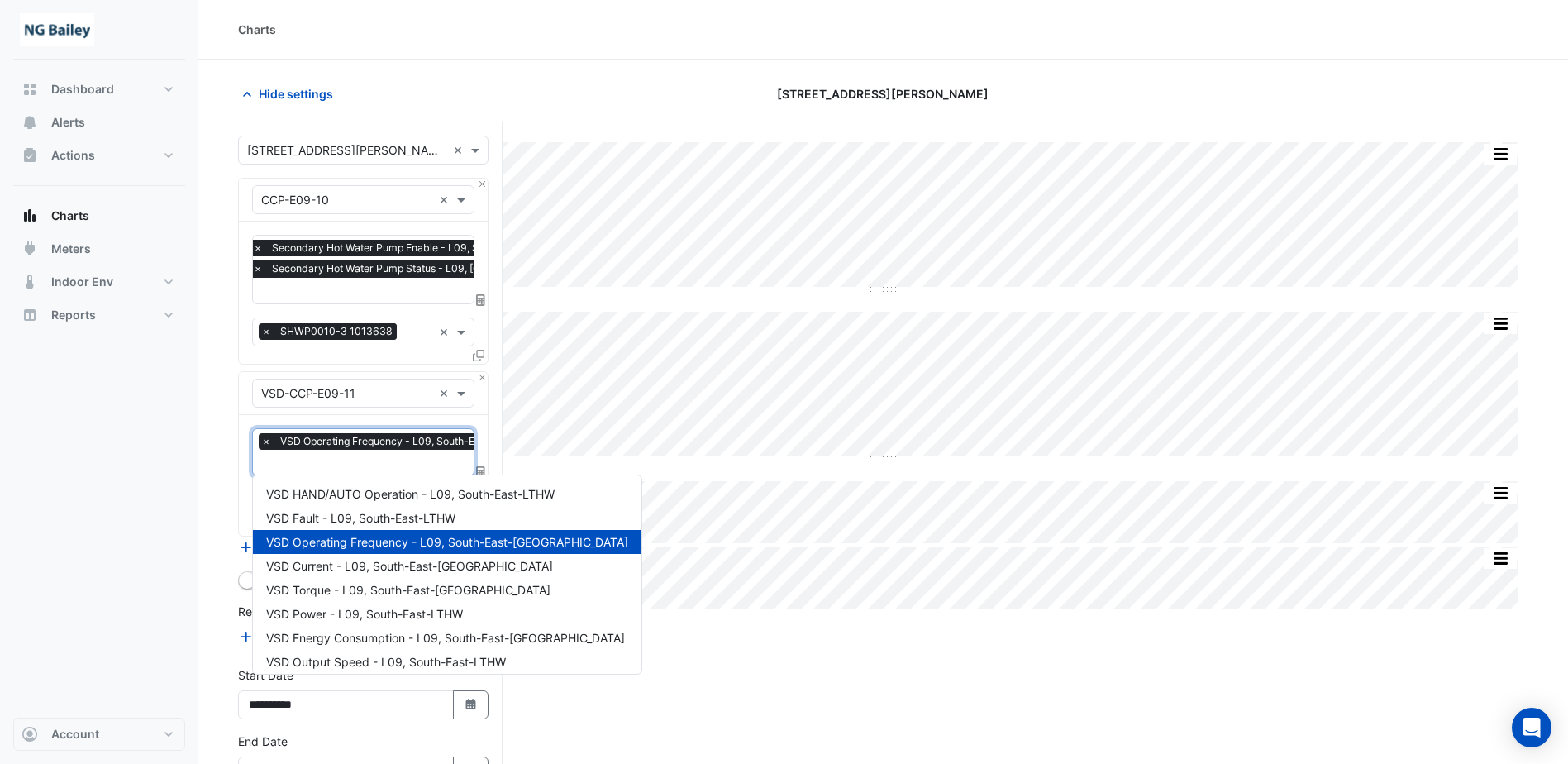
click at [365, 462] on input "text" at bounding box center [433, 463] width 343 height 17
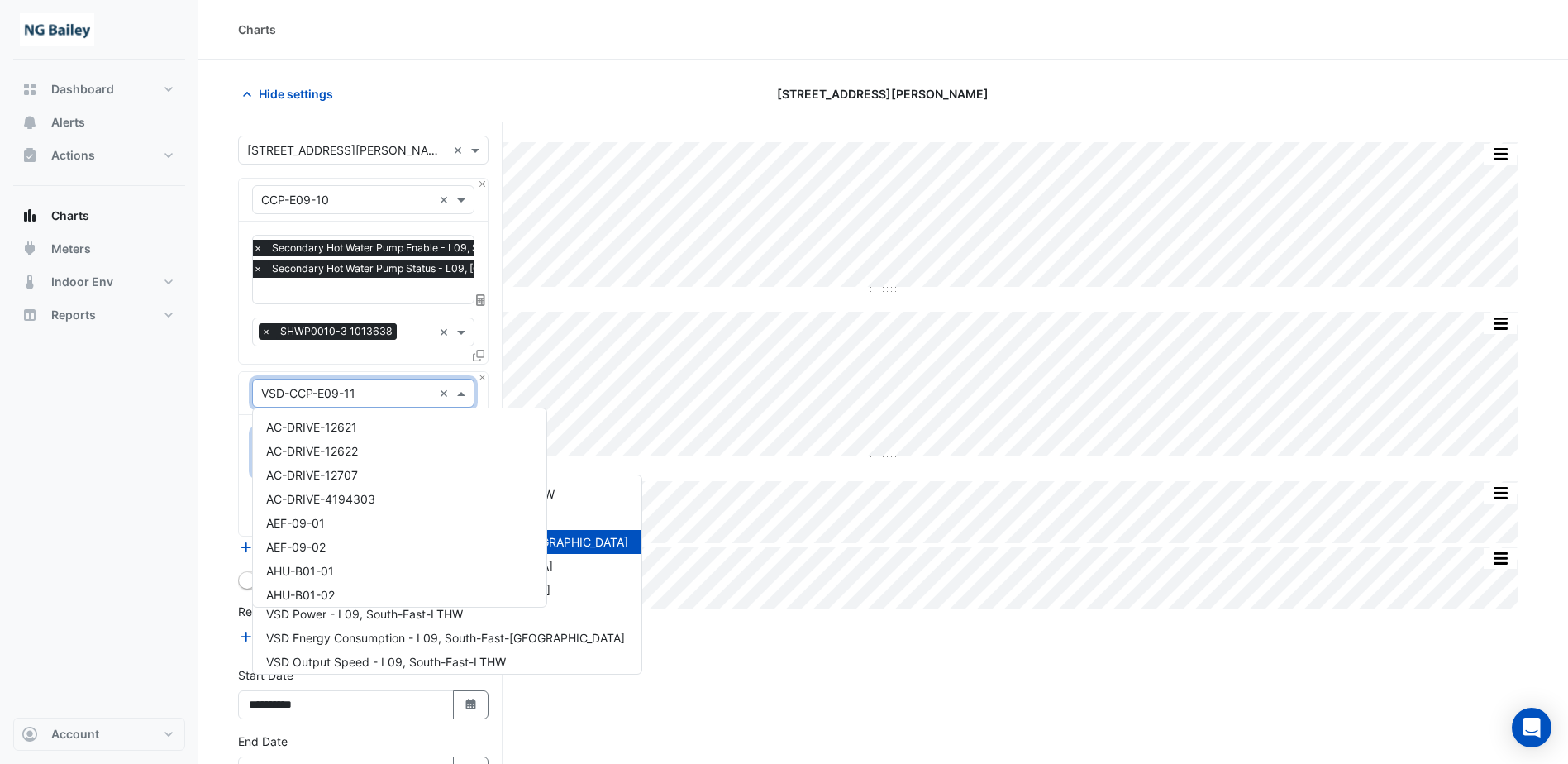
click at [378, 403] on div "× VSD-CCP-E09-11 ×" at bounding box center [364, 393] width 223 height 29
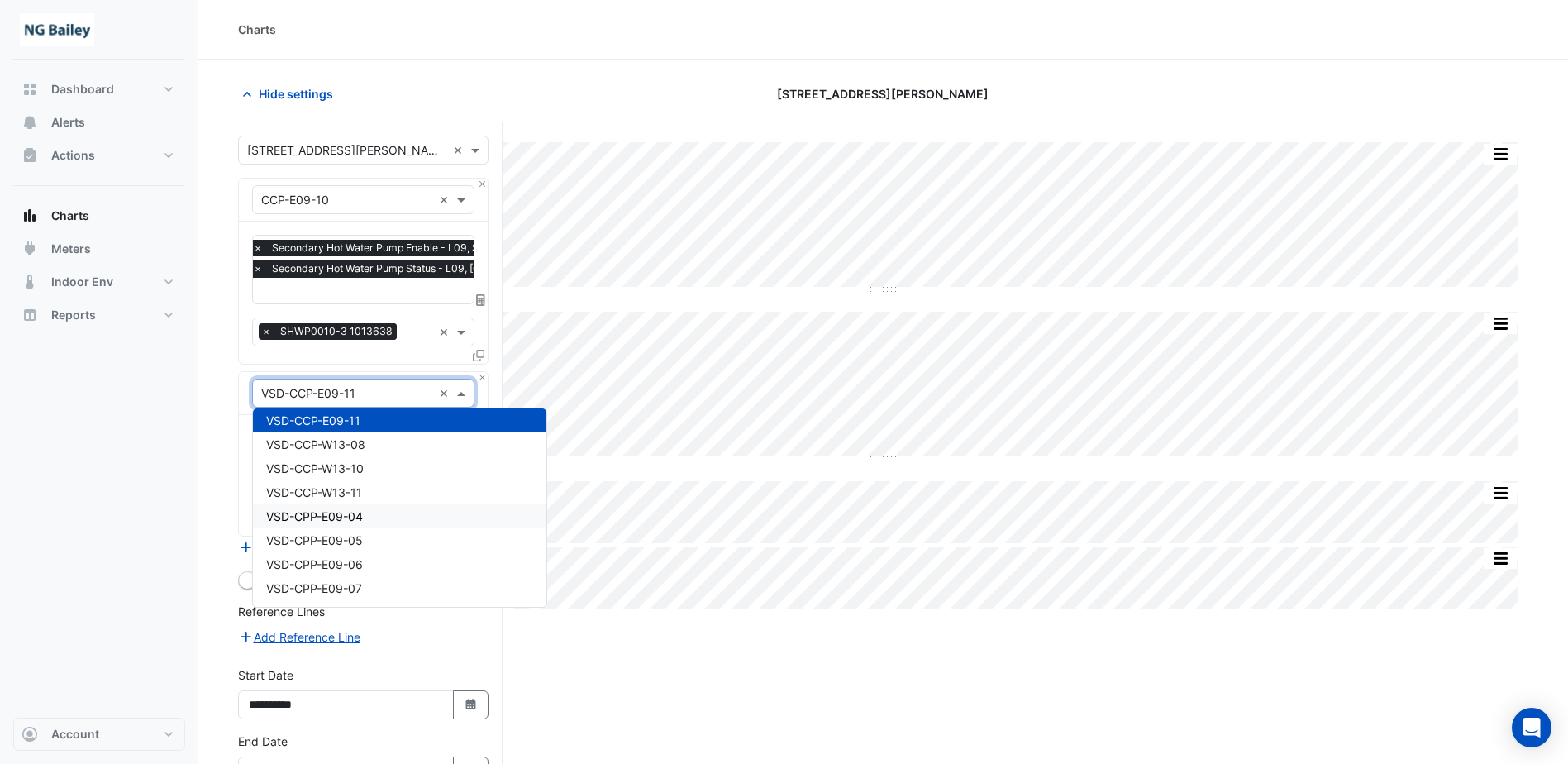
click at [348, 524] on div "VSD-CPP-E09-04" at bounding box center [400, 516] width 294 height 24
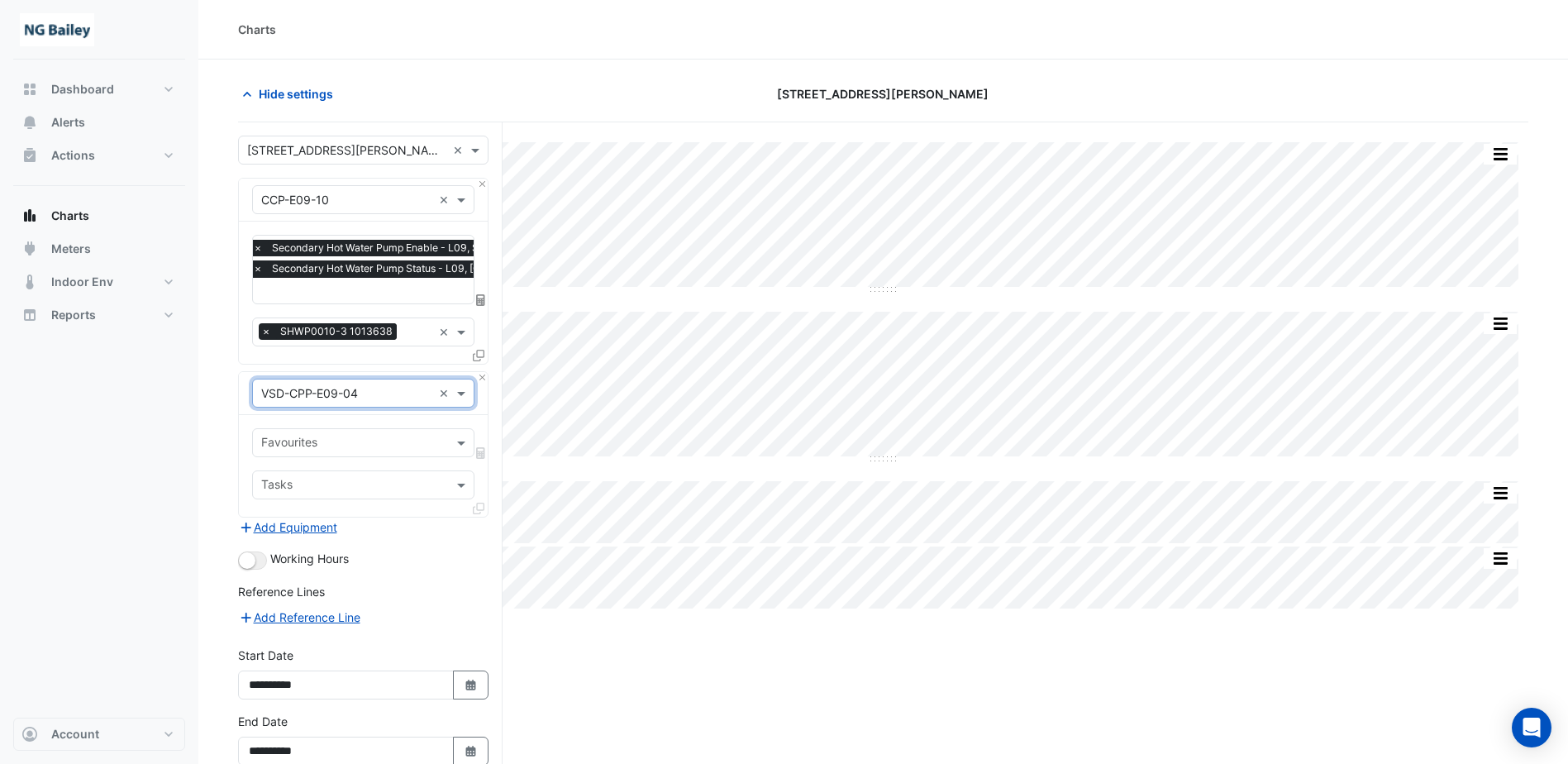
click at [361, 435] on input "text" at bounding box center [354, 443] width 185 height 17
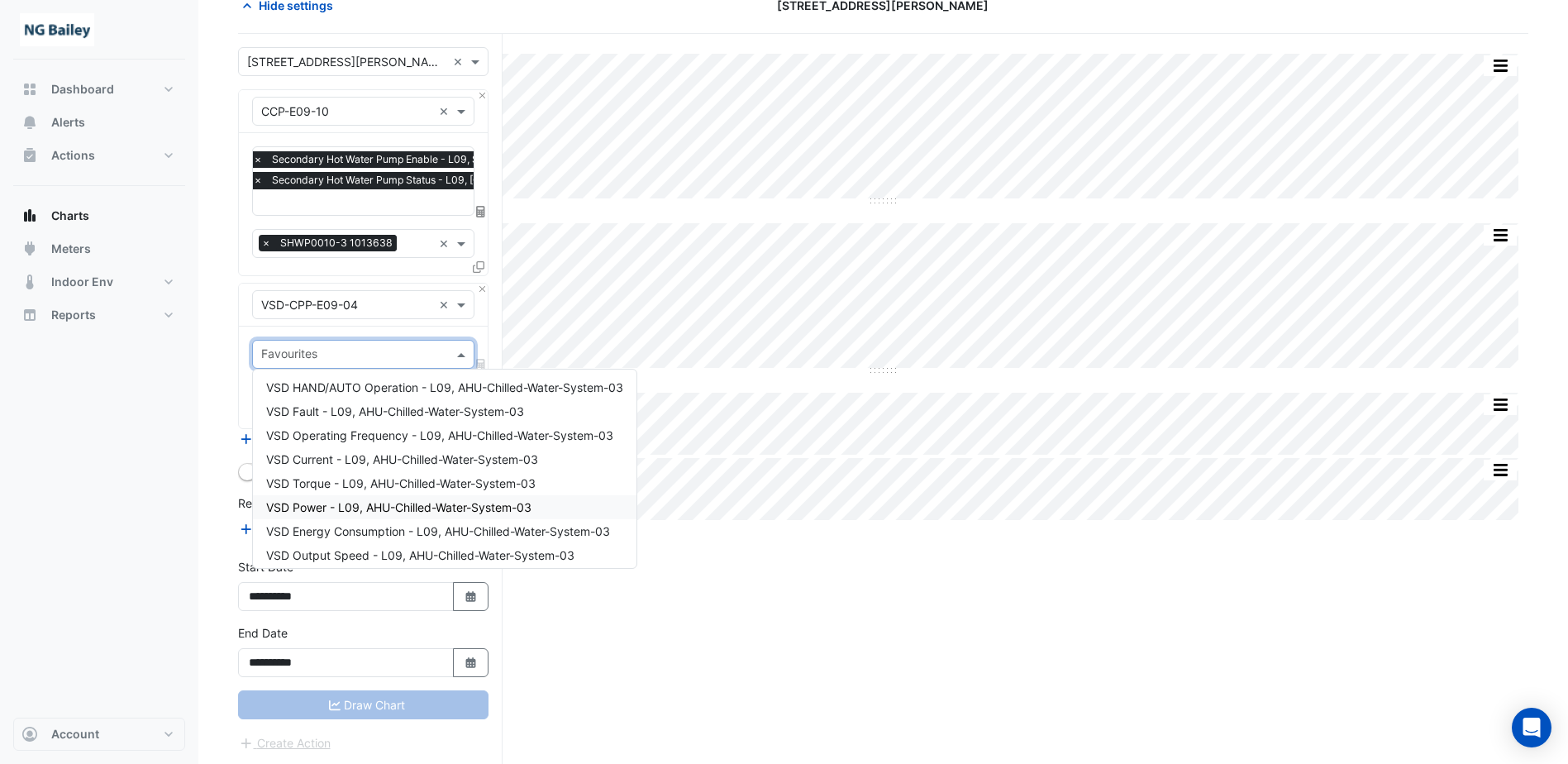
scroll to position [0, 0]
click at [361, 427] on div "VSD Operating Frequency - L09, AHU-Chilled-Water-System-03" at bounding box center [445, 435] width 383 height 24
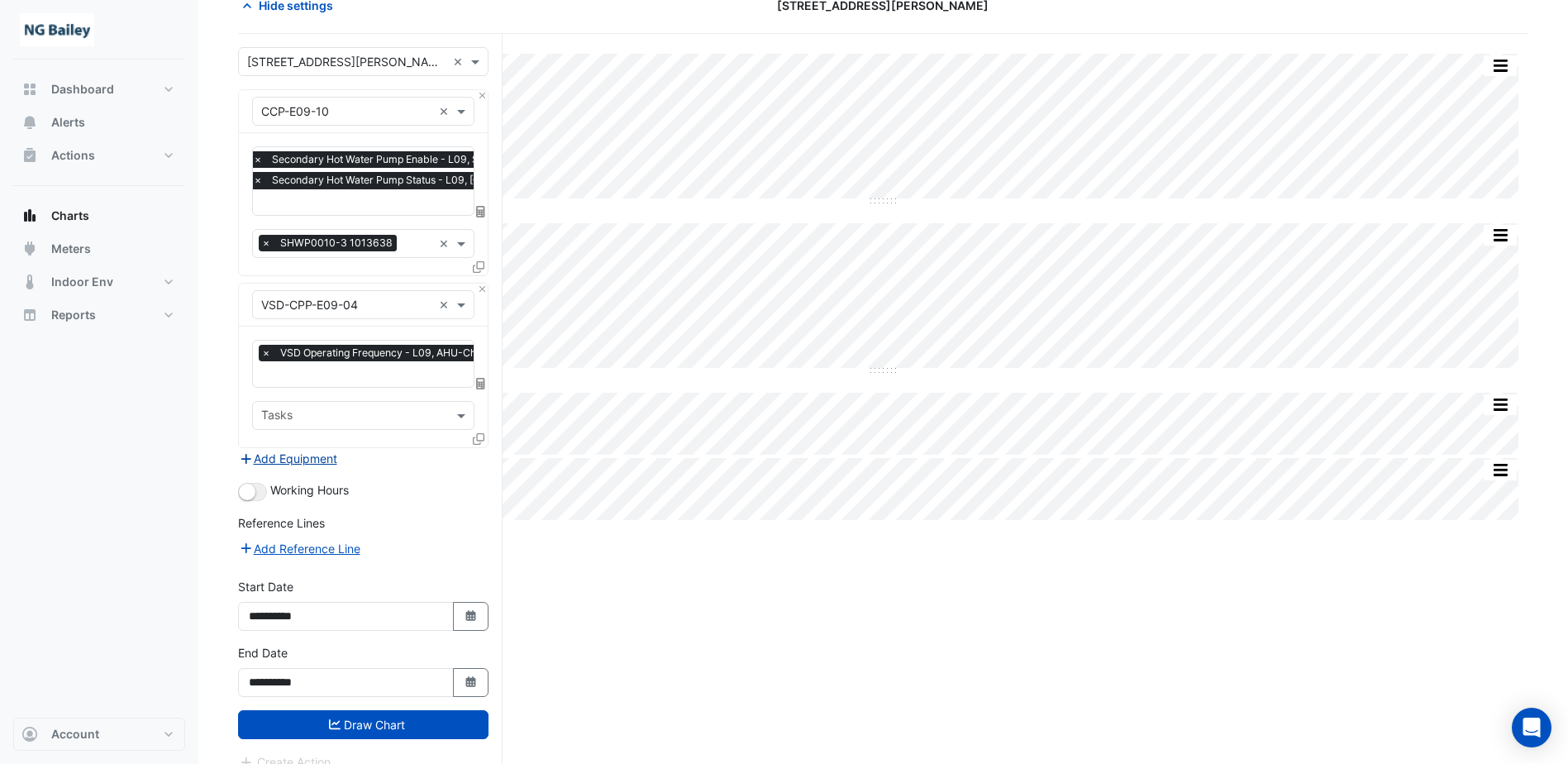
click at [309, 458] on button "Add Equipment" at bounding box center [287, 458] width 100 height 19
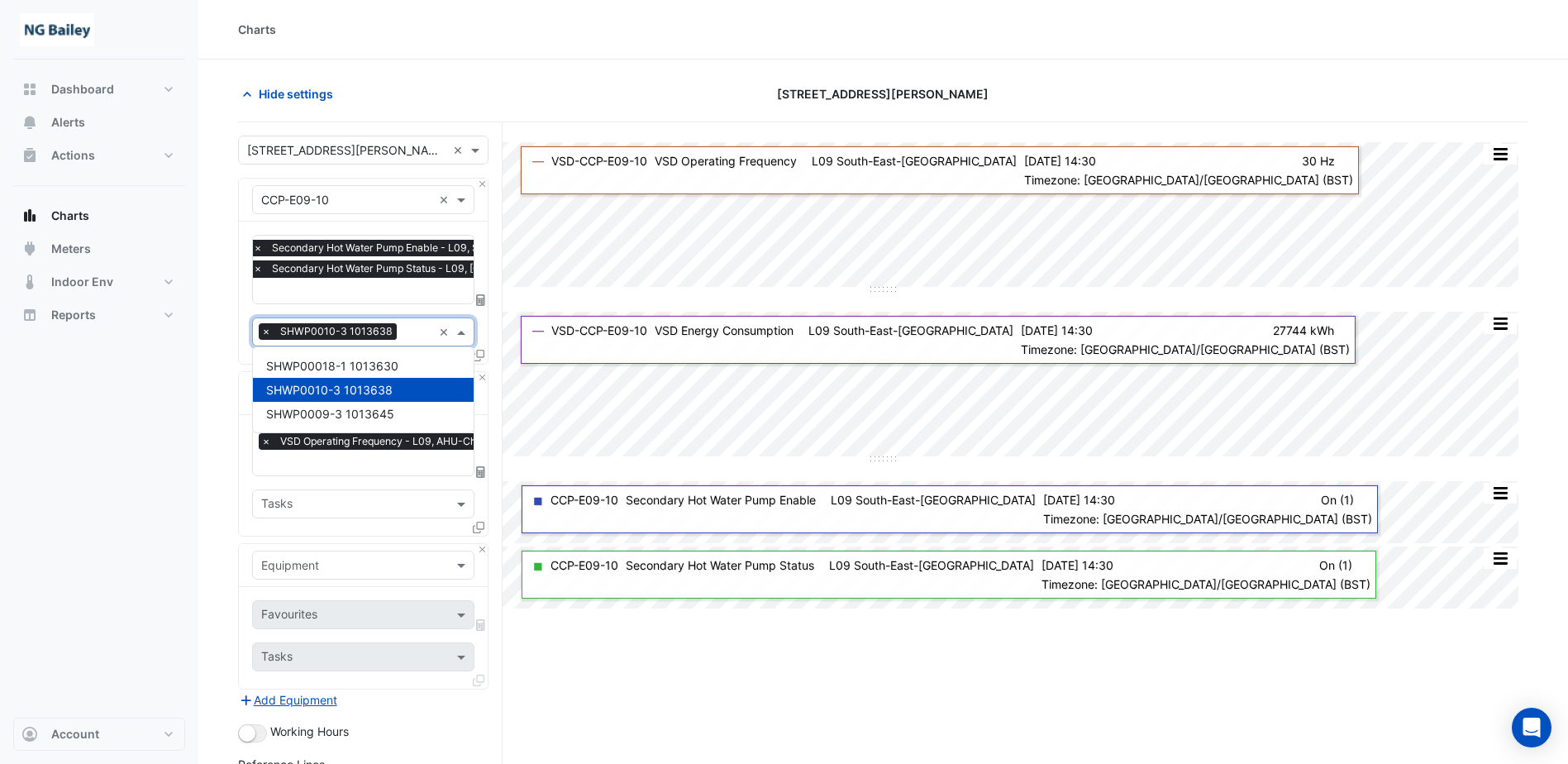
click at [403, 329] on input "text" at bounding box center [418, 333] width 29 height 17
click at [388, 323] on span "SHWP0010-3 1013638" at bounding box center [336, 331] width 120 height 16
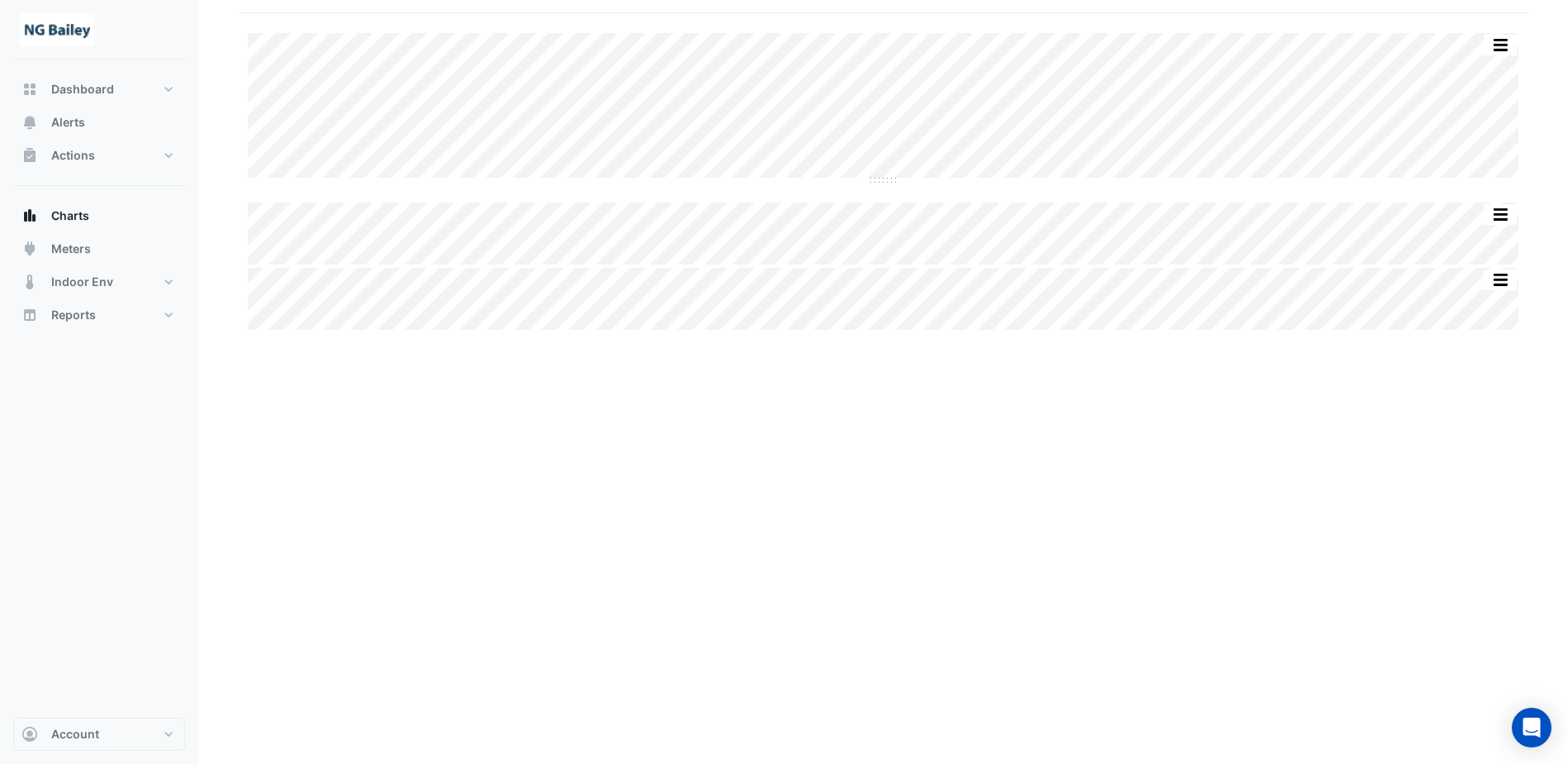
scroll to position [106, 0]
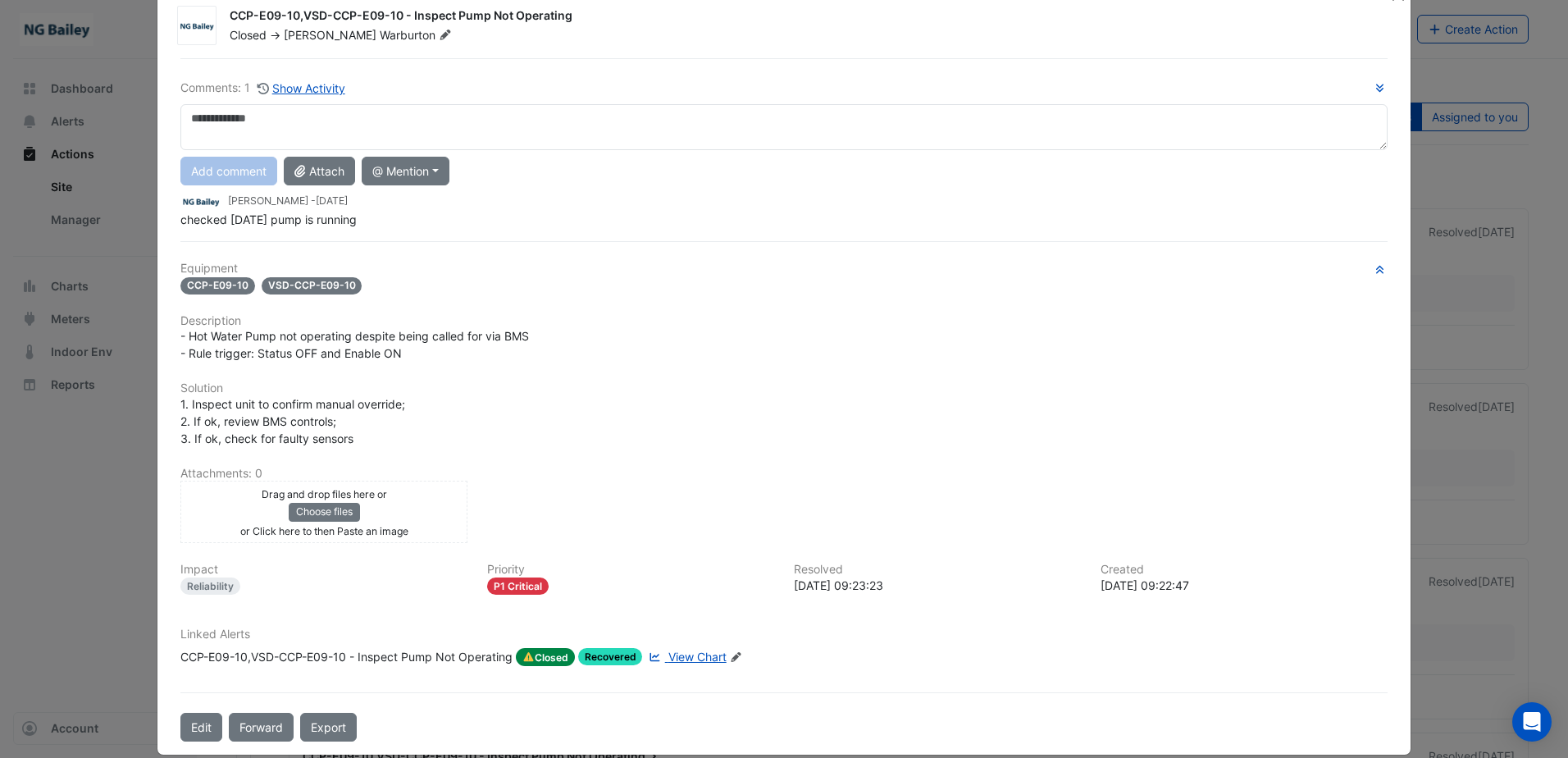
scroll to position [58, 0]
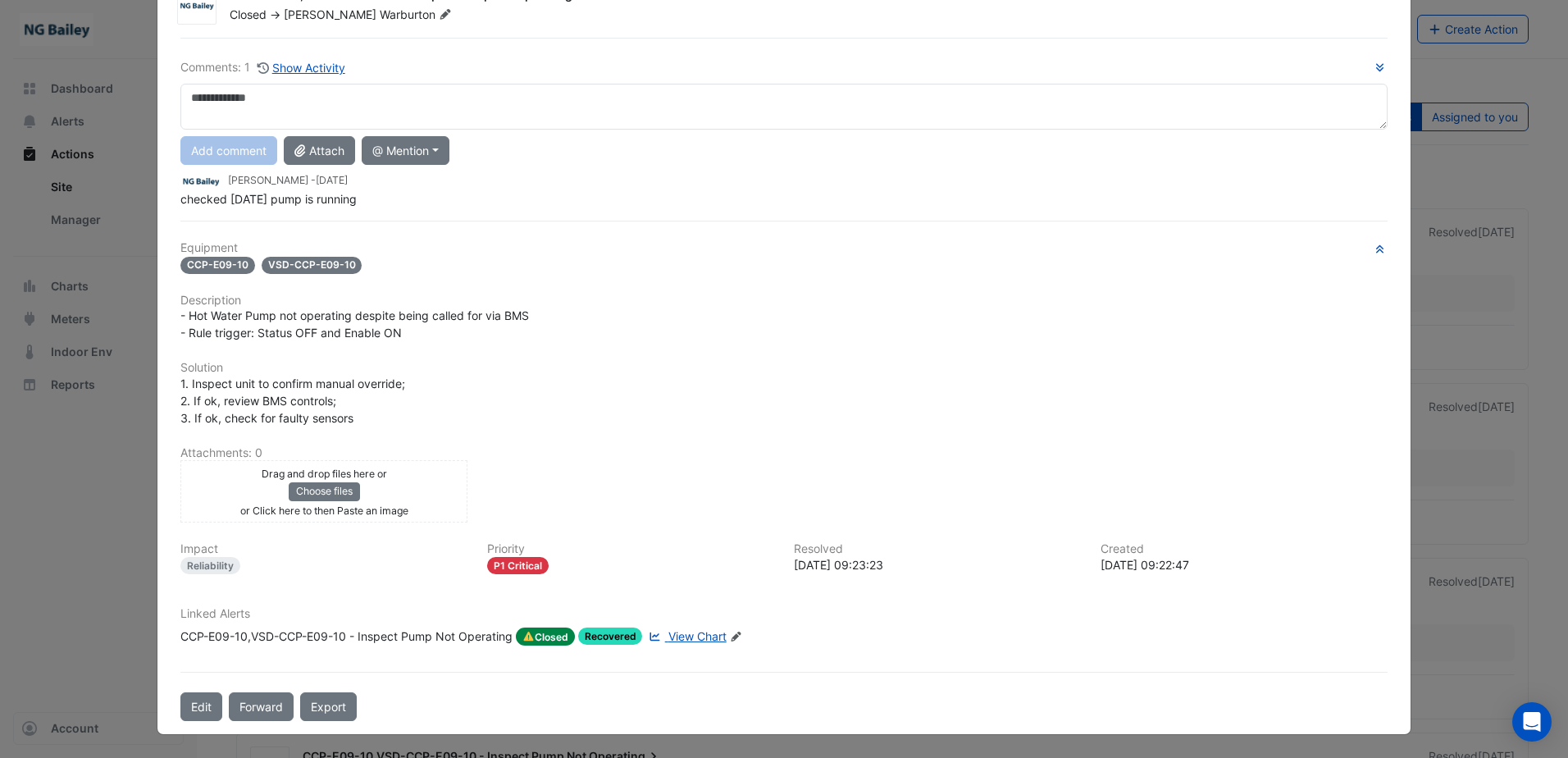
click at [701, 636] on span "View Chart" at bounding box center [697, 636] width 58 height 14
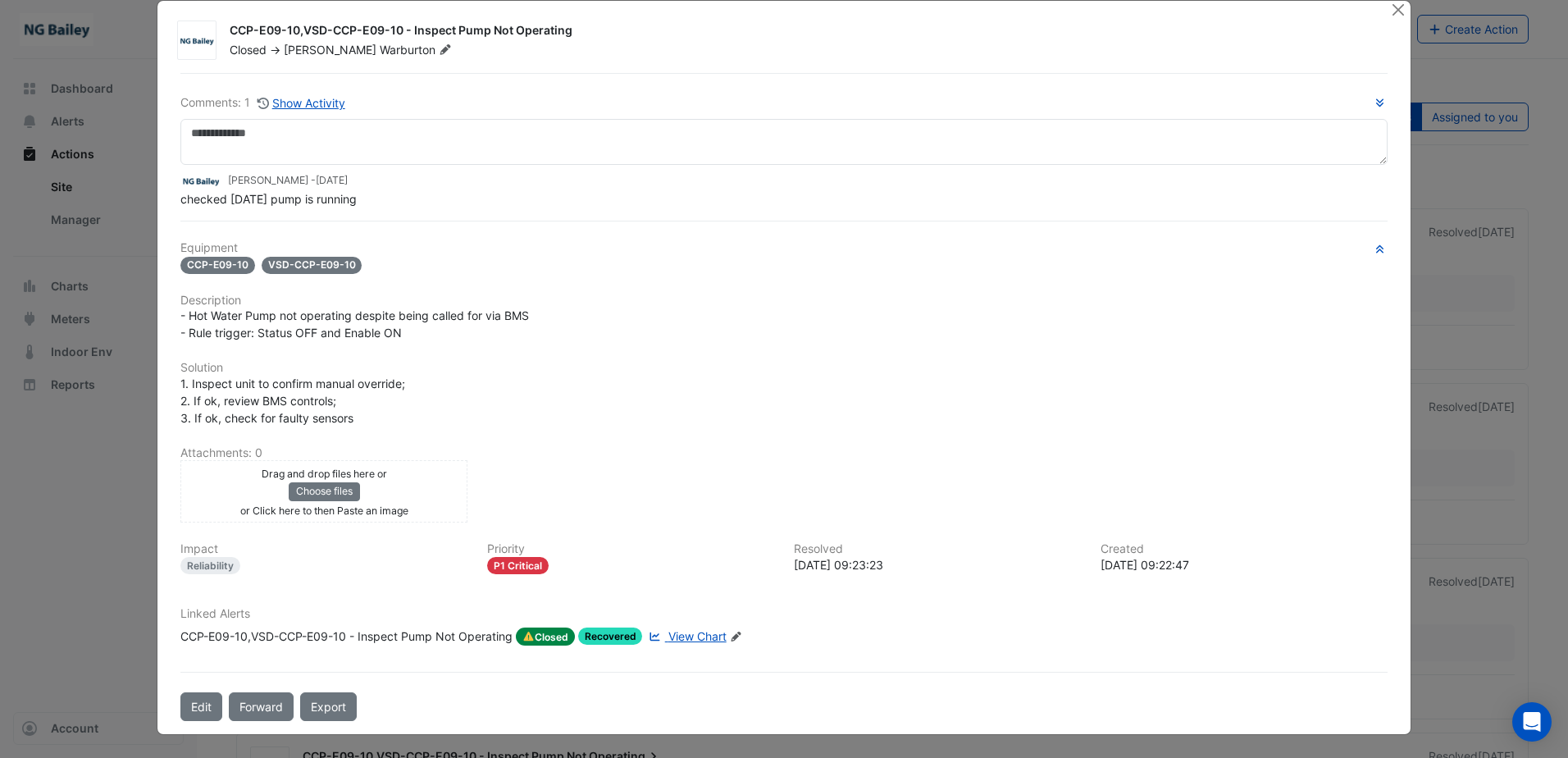
scroll to position [23, 0]
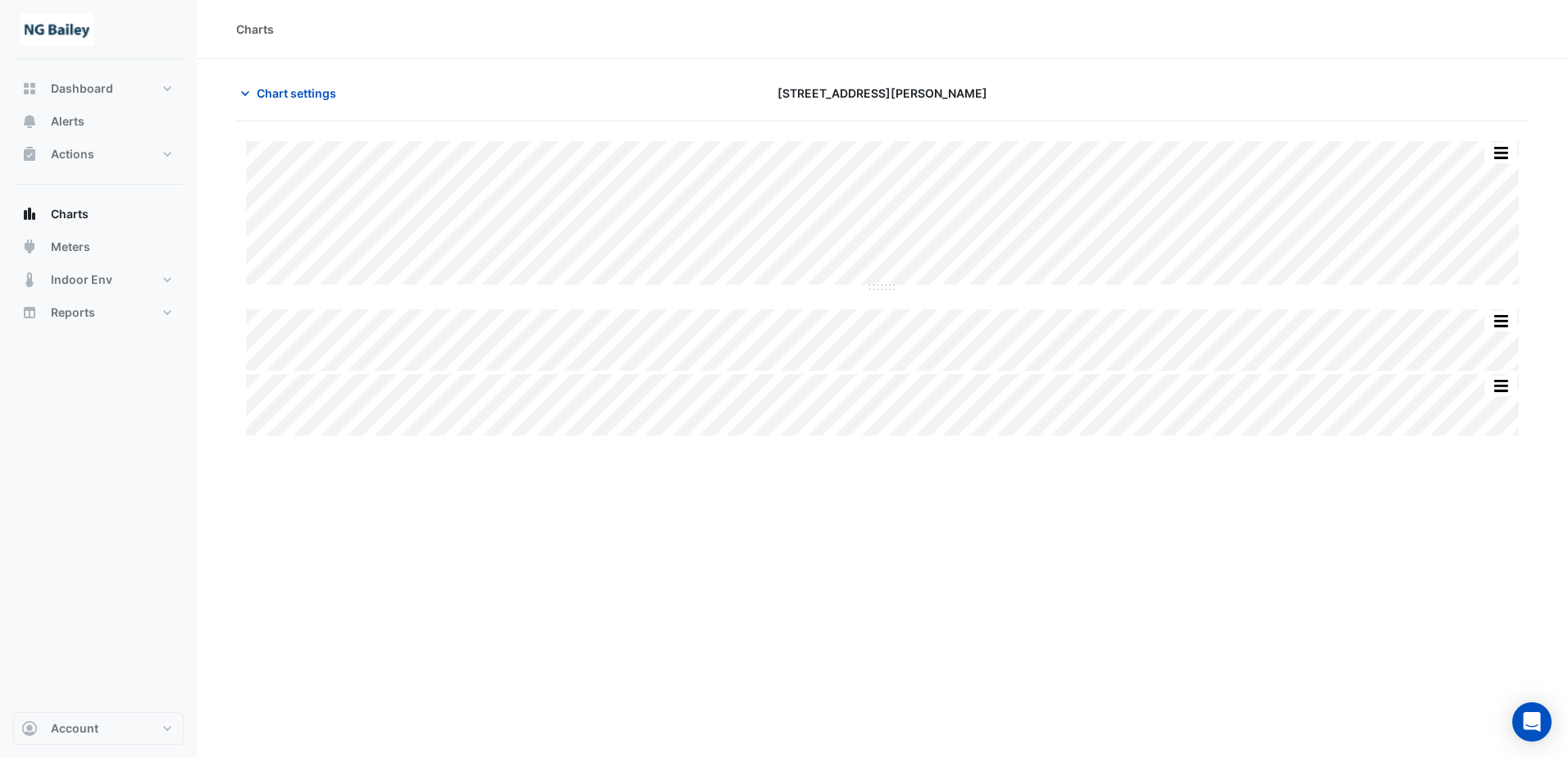
type input "**********"
click at [253, 89] on icon "button" at bounding box center [245, 94] width 16 height 16
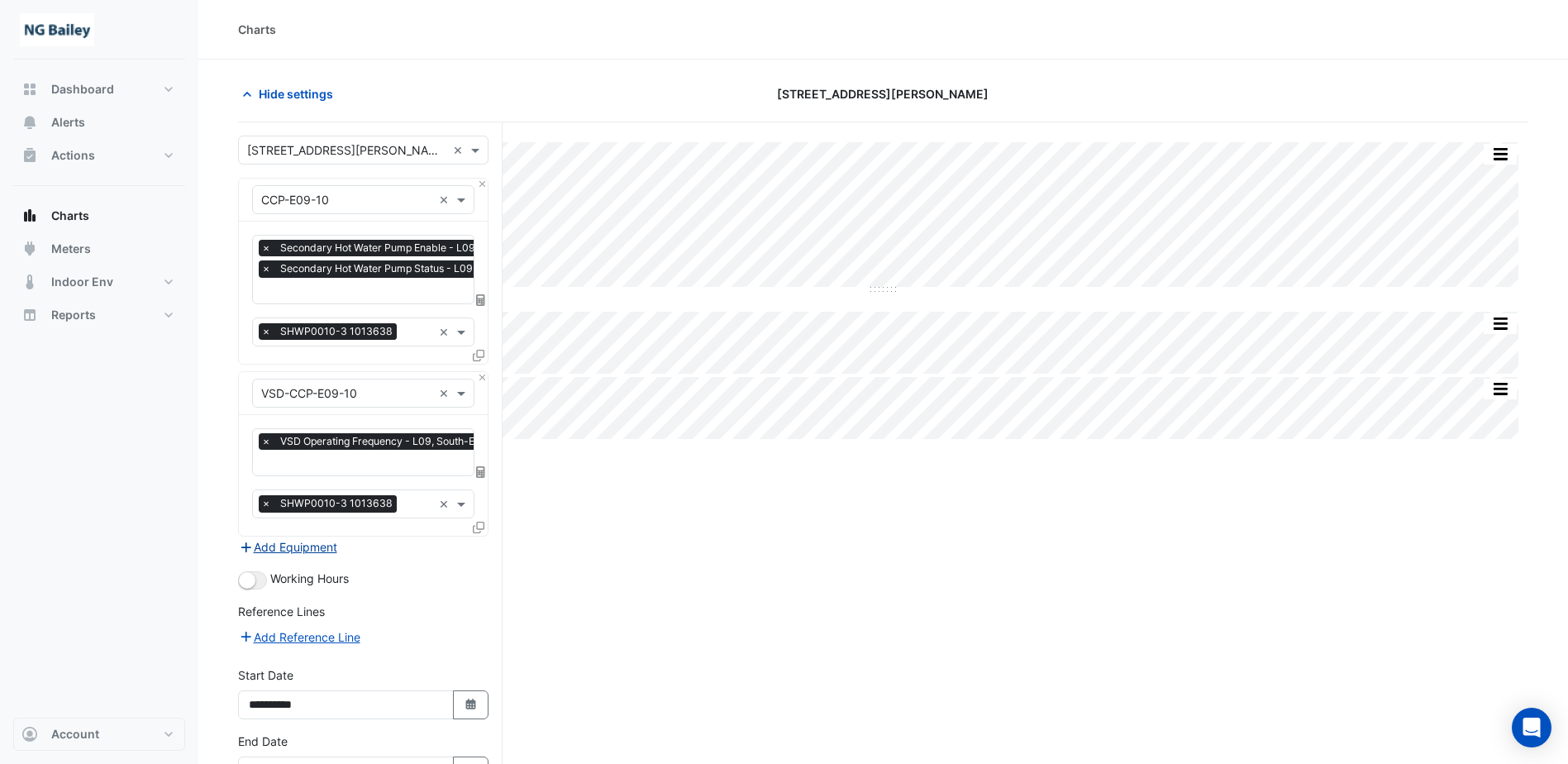
click at [268, 548] on button "Add Equipment" at bounding box center [287, 546] width 100 height 19
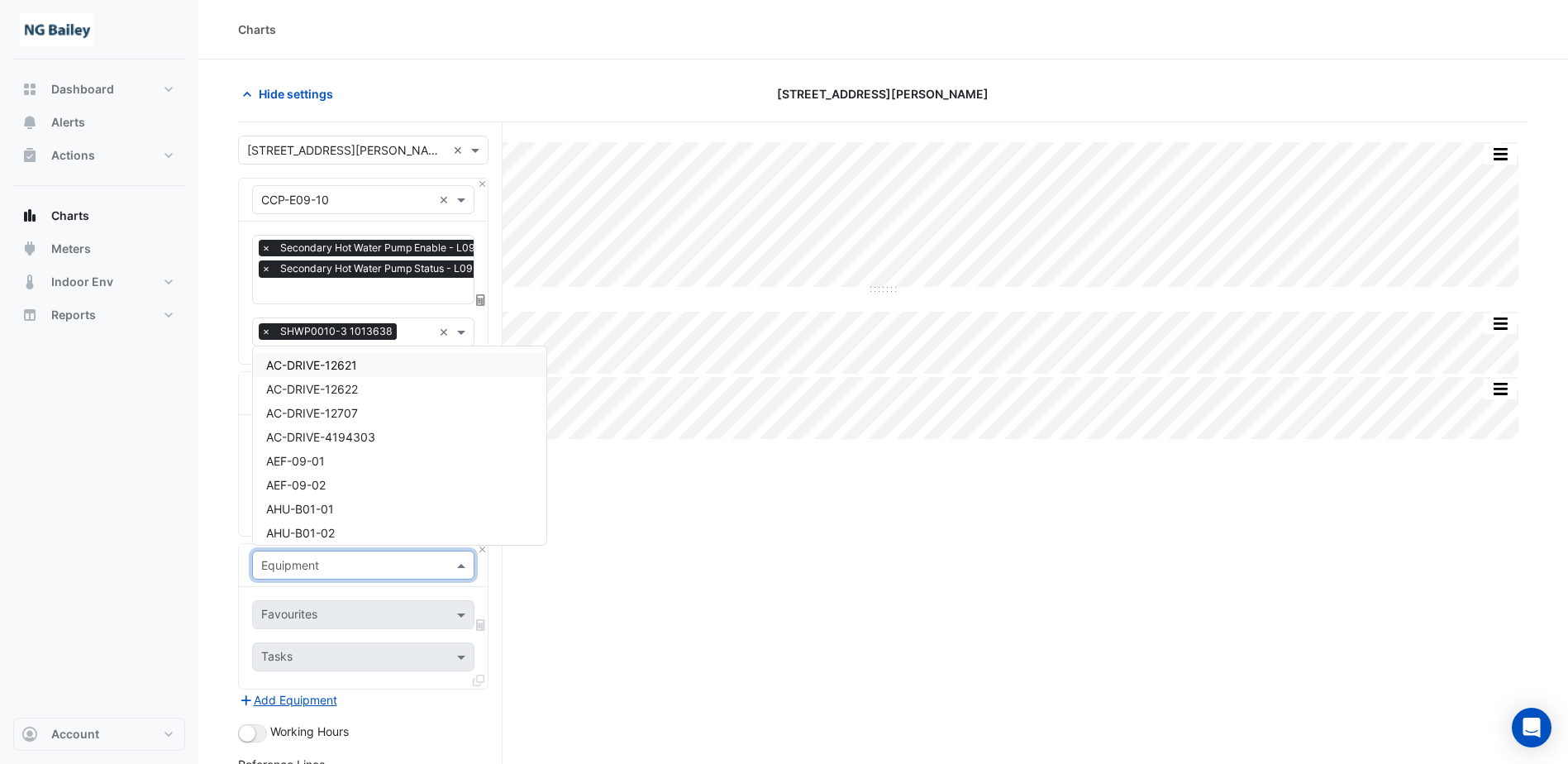
click at [339, 562] on input "text" at bounding box center [347, 565] width 172 height 17
click at [387, 364] on div "VSD-CCP-E09-09" at bounding box center [400, 367] width 294 height 24
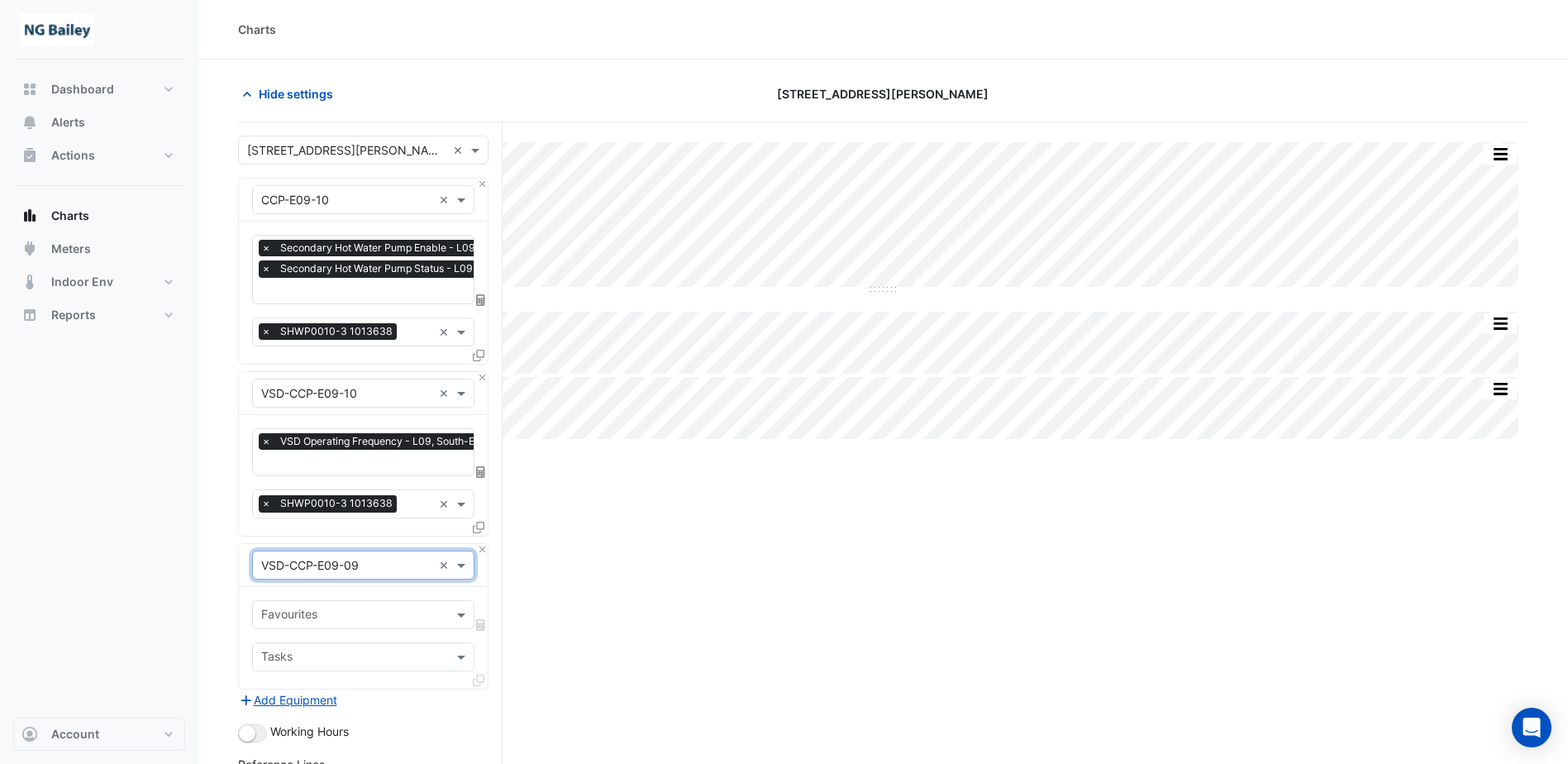
click at [405, 500] on input "text" at bounding box center [418, 505] width 29 height 17
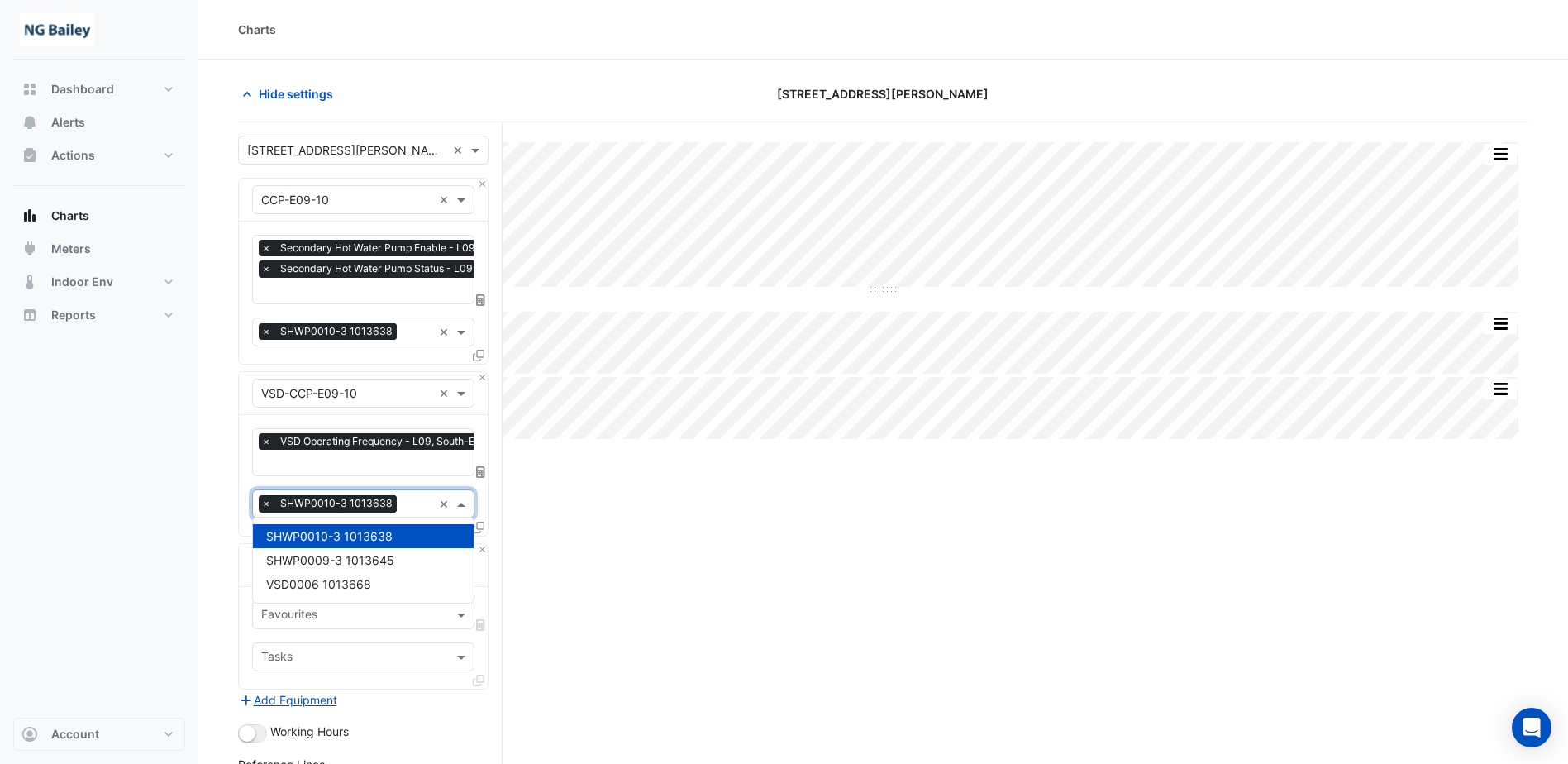
click at [405, 500] on input "text" at bounding box center [418, 505] width 29 height 17
click at [463, 496] on span at bounding box center [462, 503] width 21 height 17
click at [383, 562] on input "text" at bounding box center [347, 565] width 172 height 17
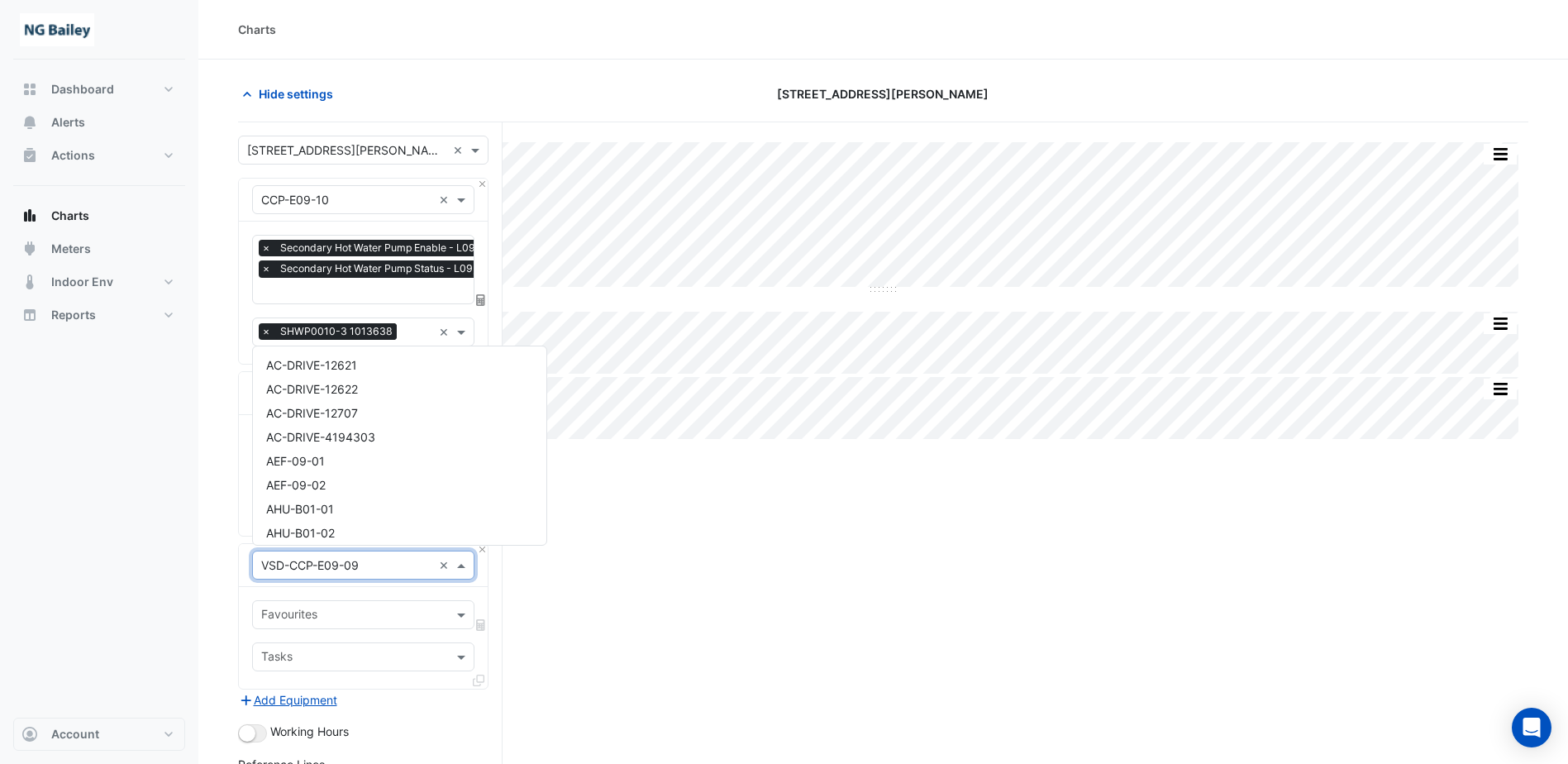
scroll to position [19660, 0]
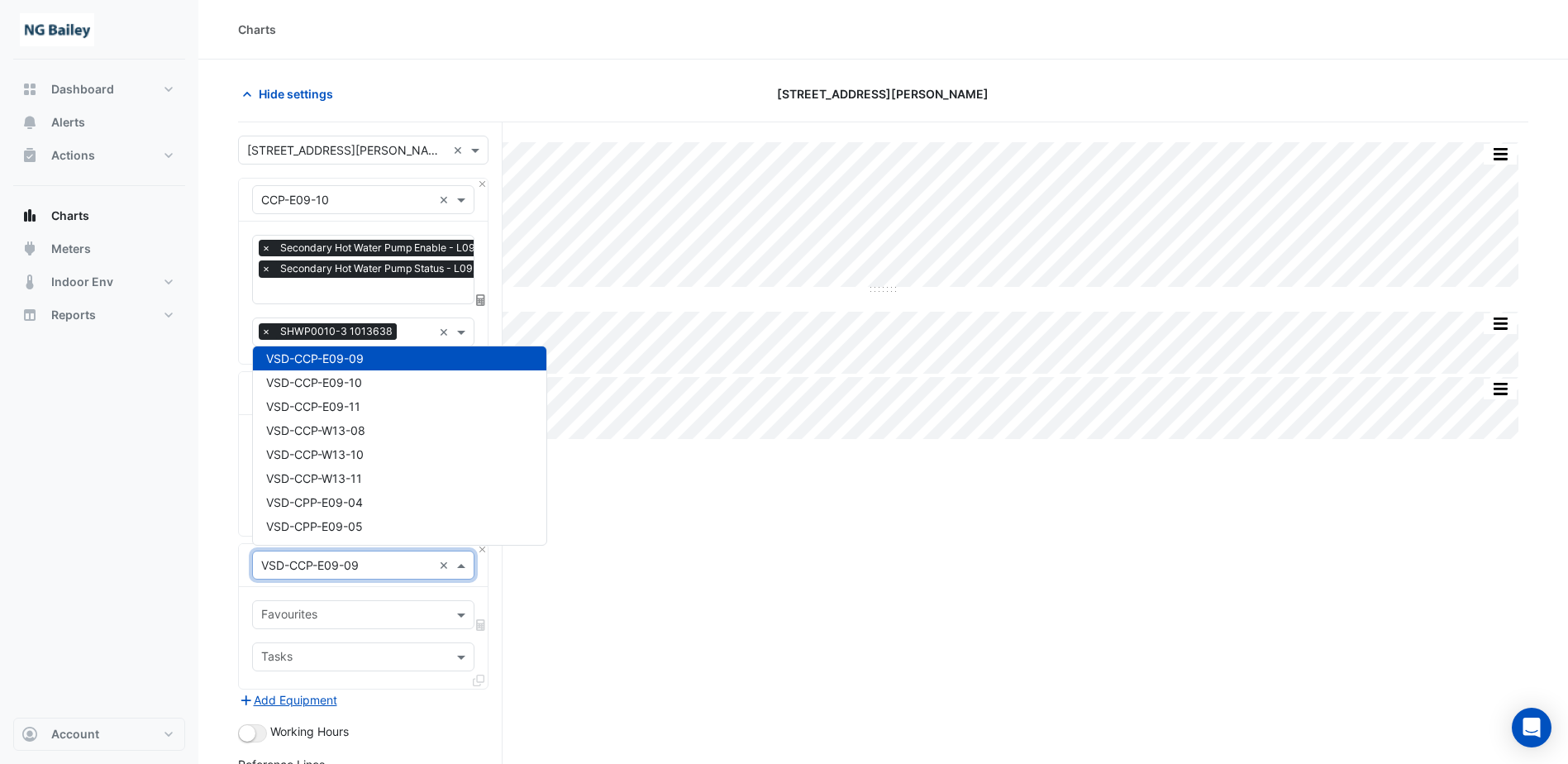
click at [383, 562] on input "text" at bounding box center [347, 565] width 172 height 17
click at [380, 610] on input "text" at bounding box center [354, 616] width 185 height 17
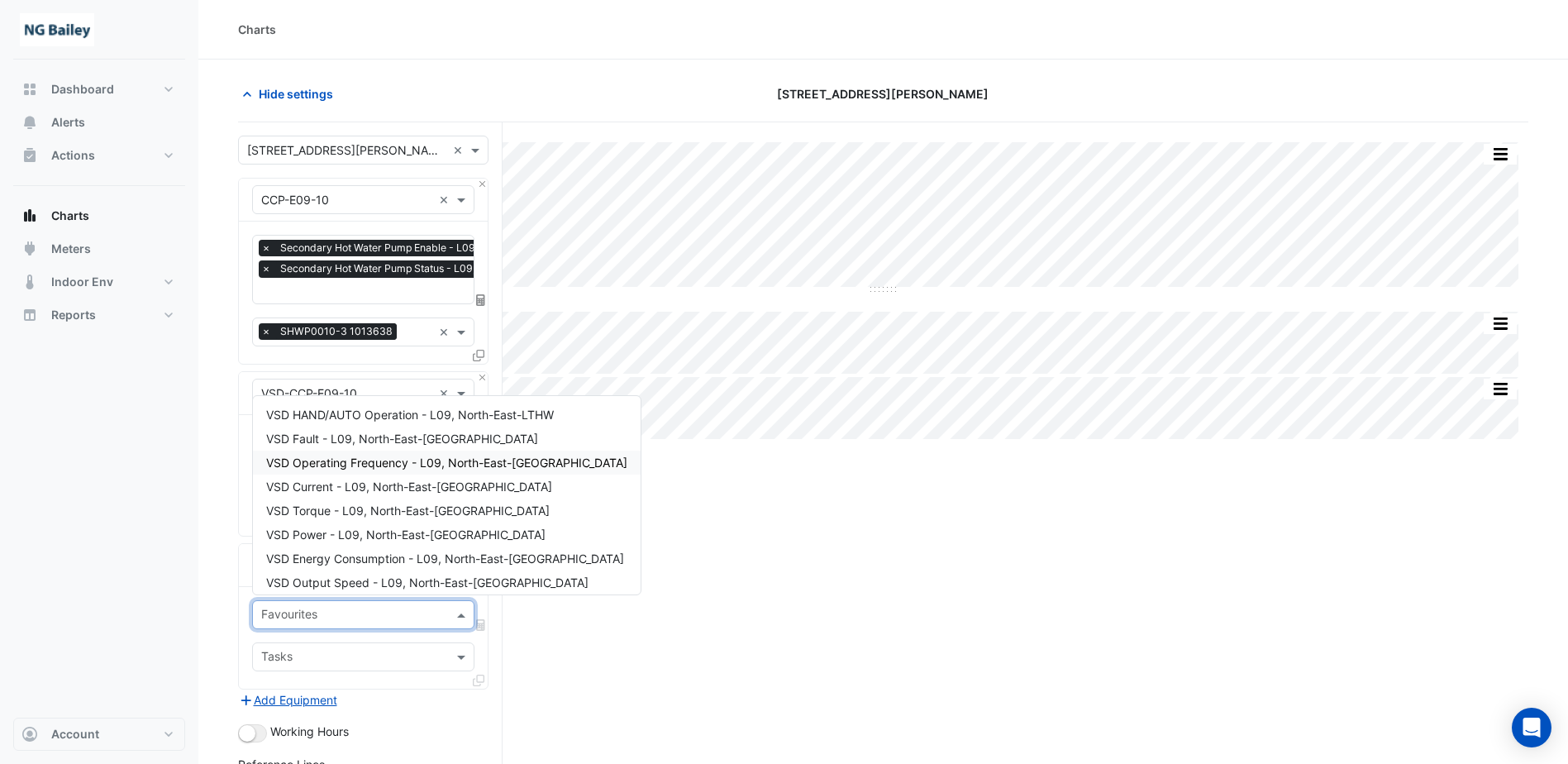
click at [375, 463] on span "VSD Operating Frequency - L09, North-East-LTHW" at bounding box center [446, 462] width 361 height 14
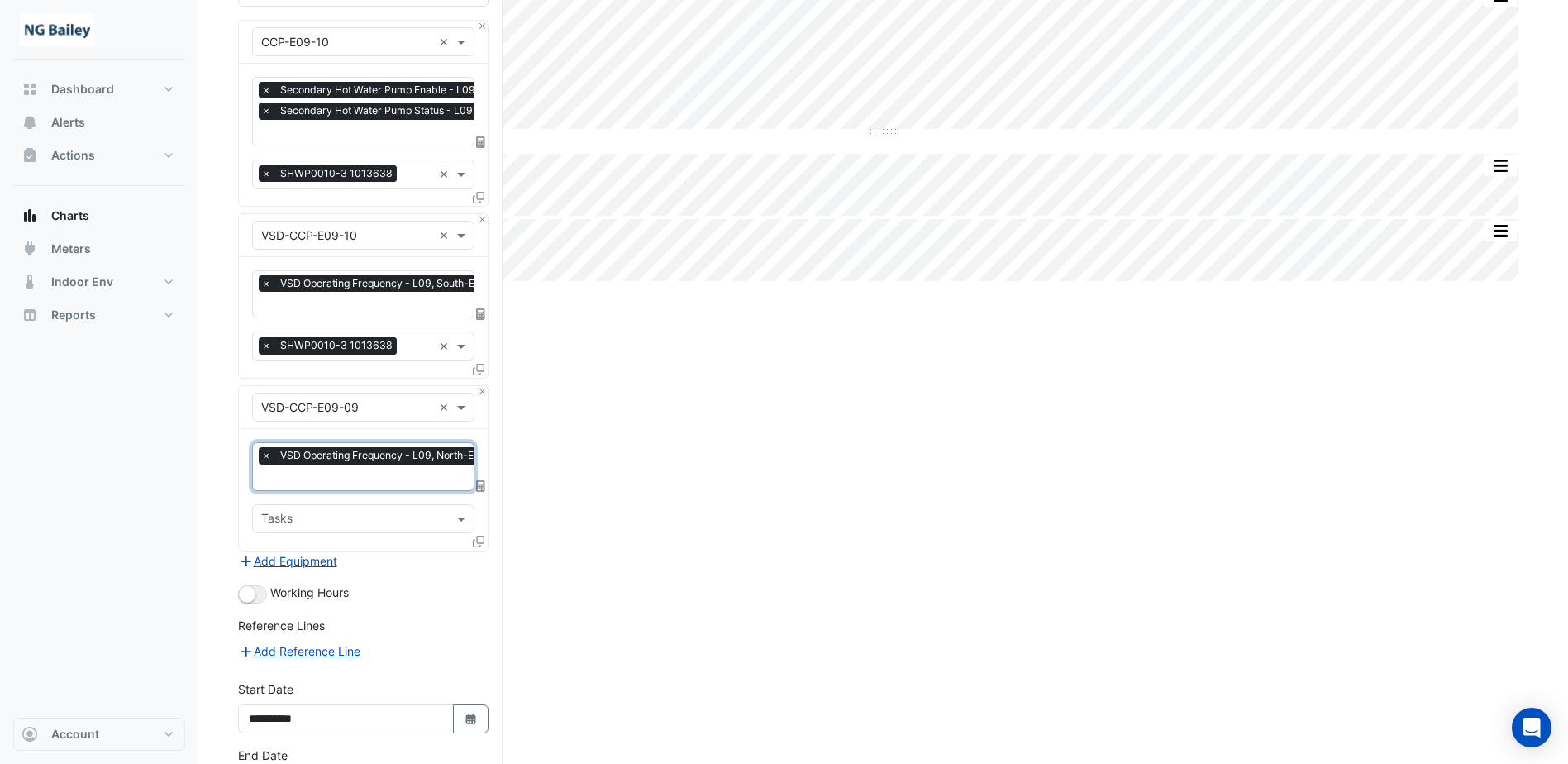
scroll to position [248, 0]
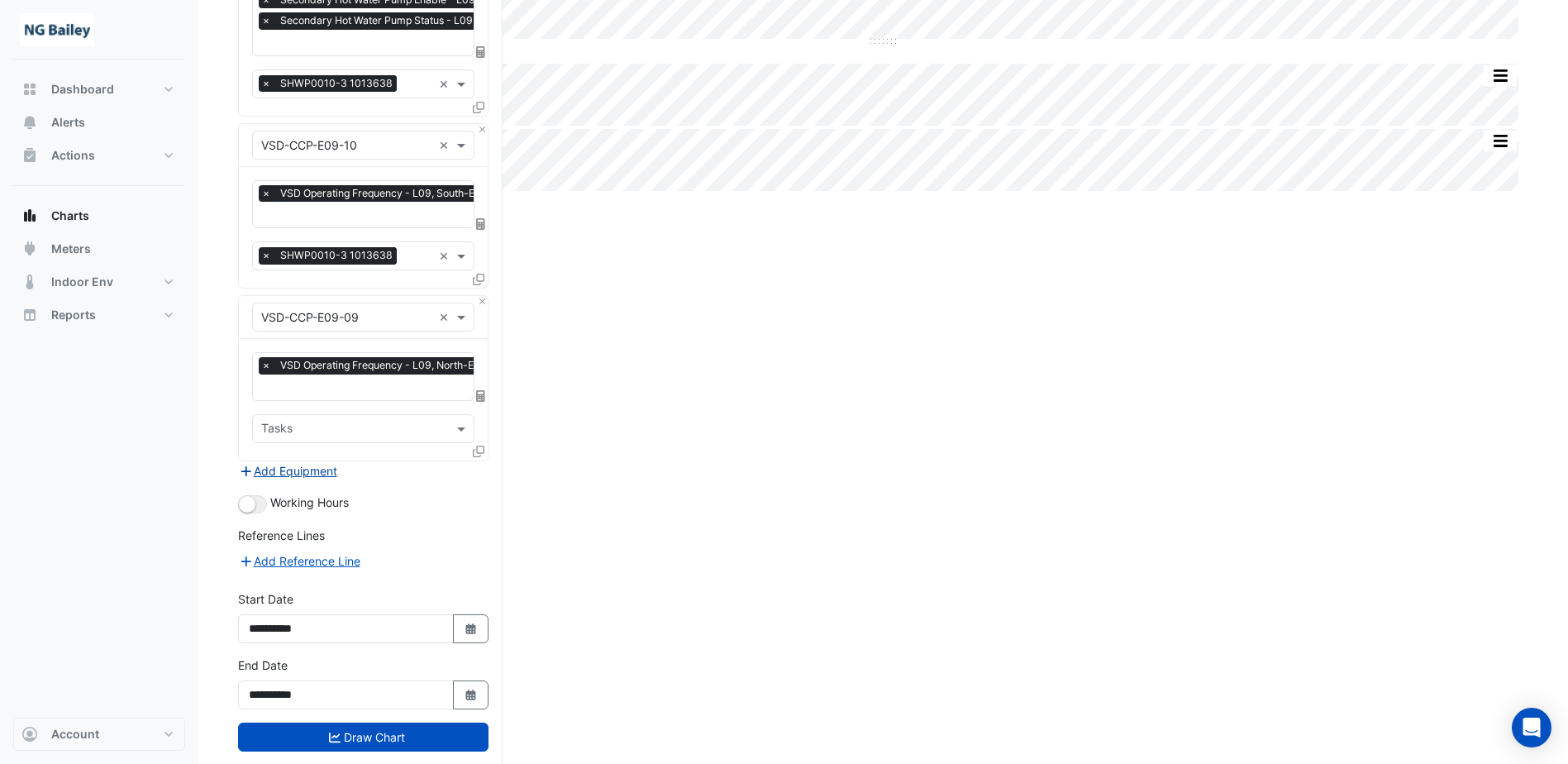
click at [322, 467] on button "Add Equipment" at bounding box center [287, 470] width 100 height 19
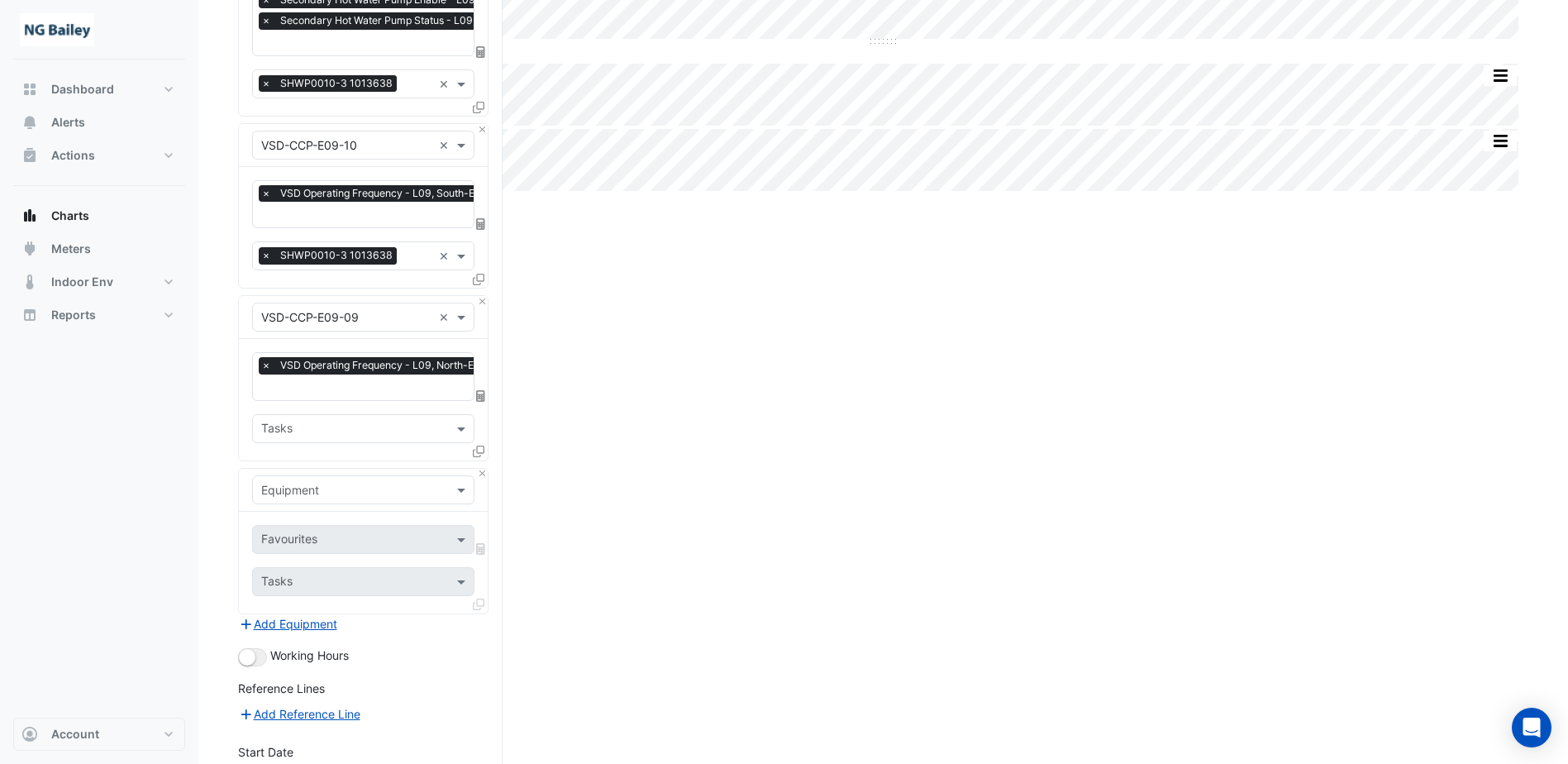
click at [332, 483] on input "text" at bounding box center [347, 490] width 172 height 17
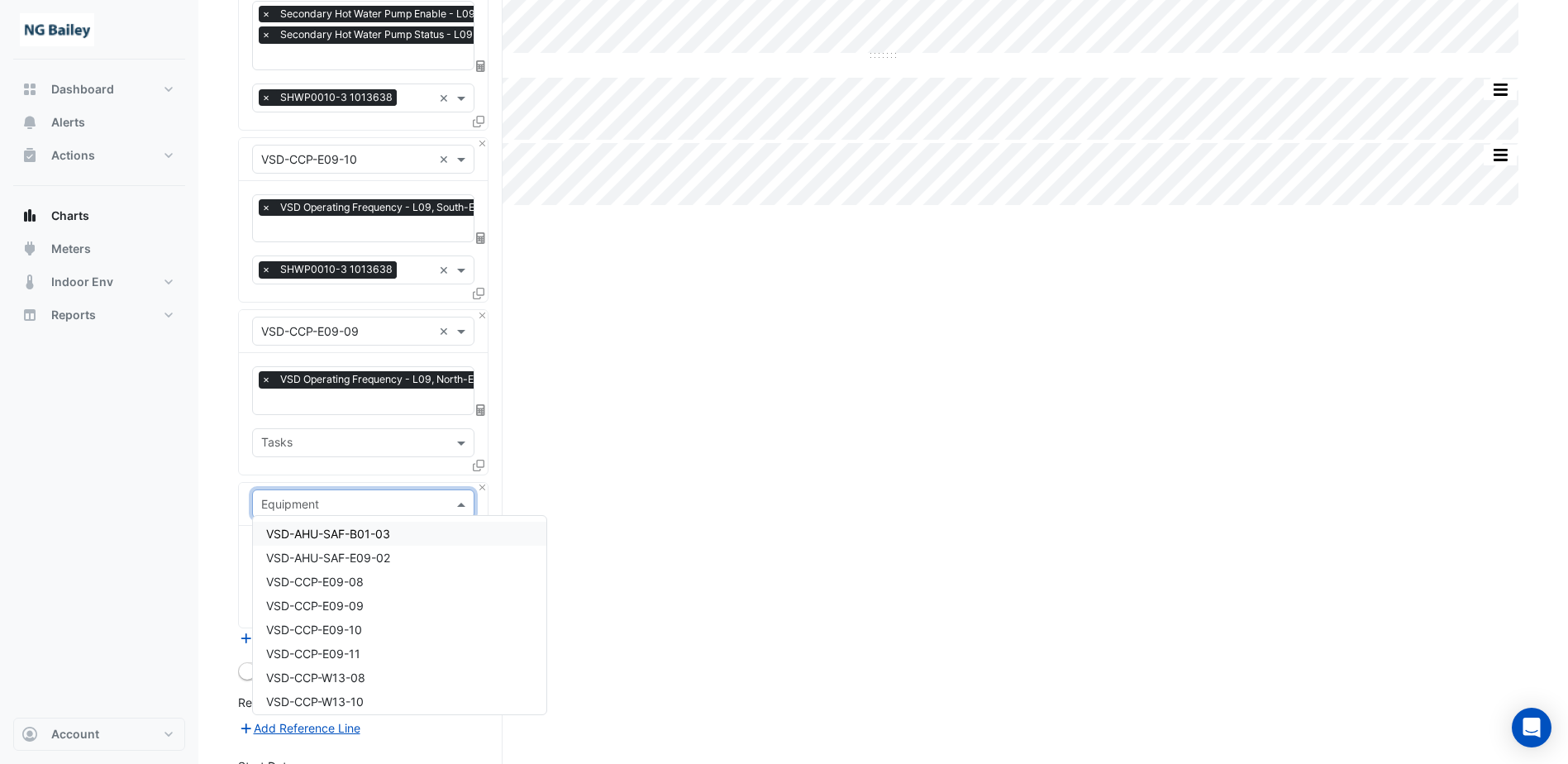
scroll to position [330, 0]
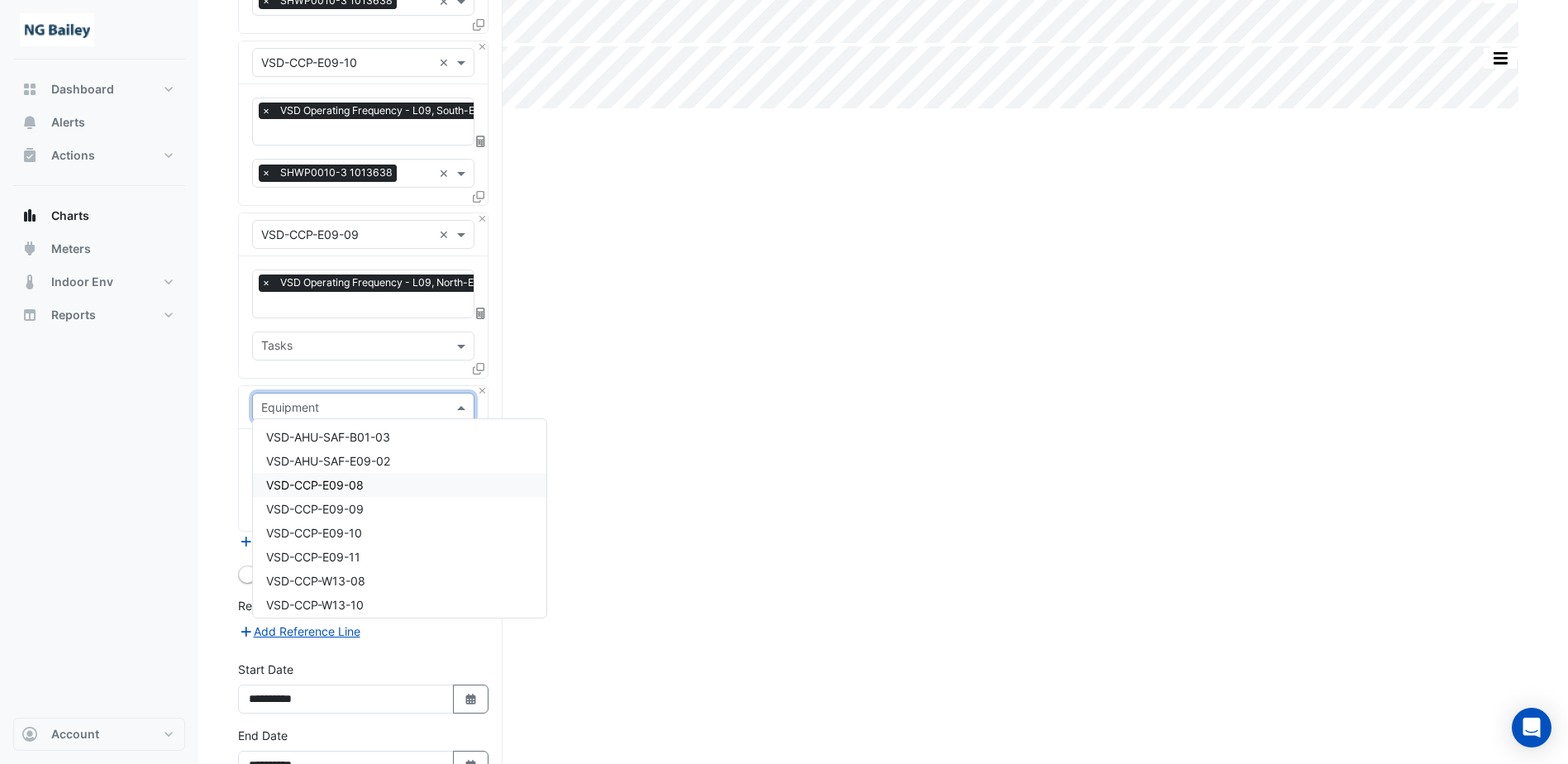
click at [369, 484] on div "VSD-CCP-E09-08" at bounding box center [400, 485] width 294 height 24
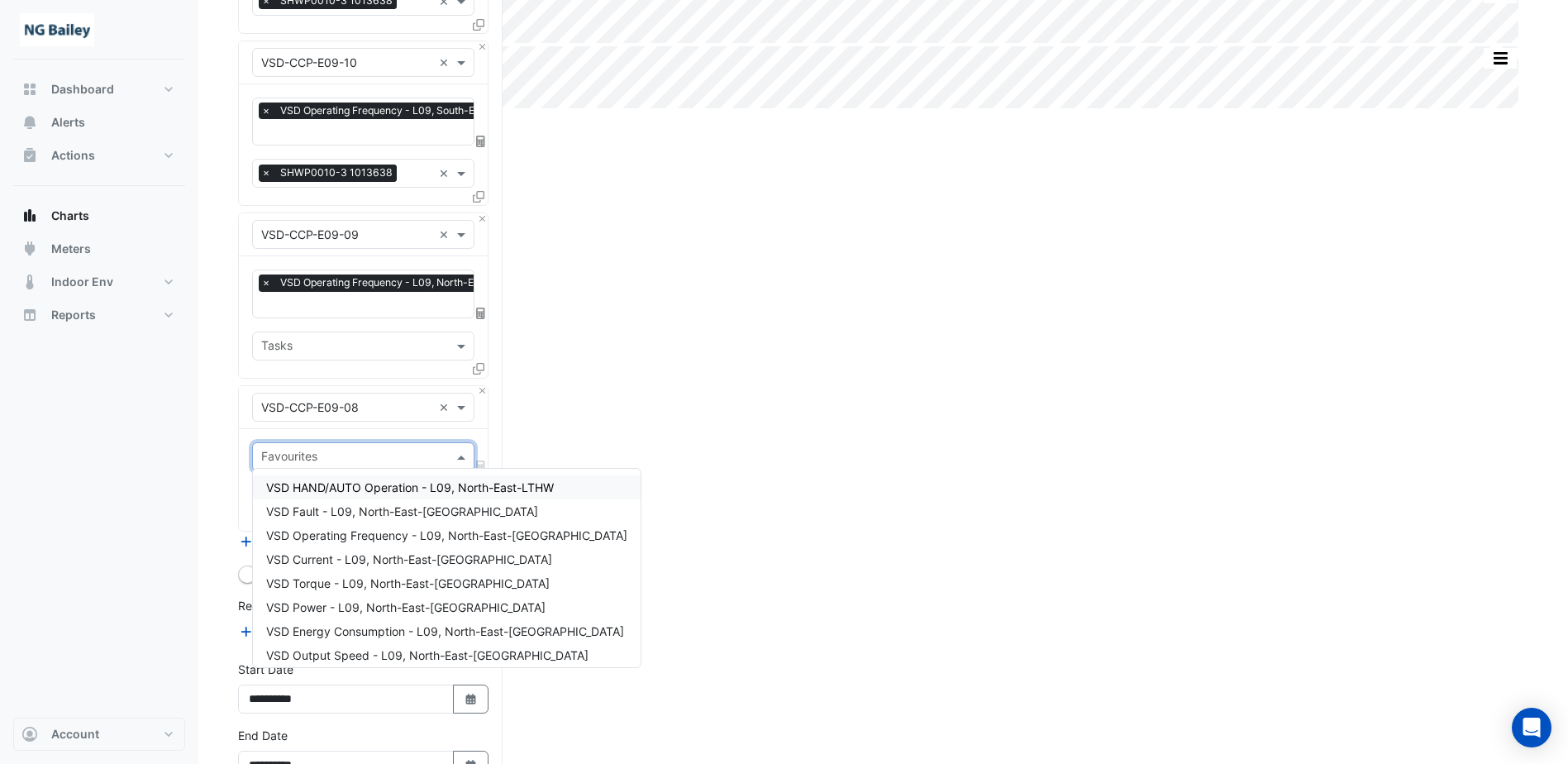
click at [375, 459] on input "text" at bounding box center [354, 458] width 185 height 17
click at [375, 535] on span "VSD Operating Frequency - L09, North-East-LTHW" at bounding box center [446, 535] width 361 height 14
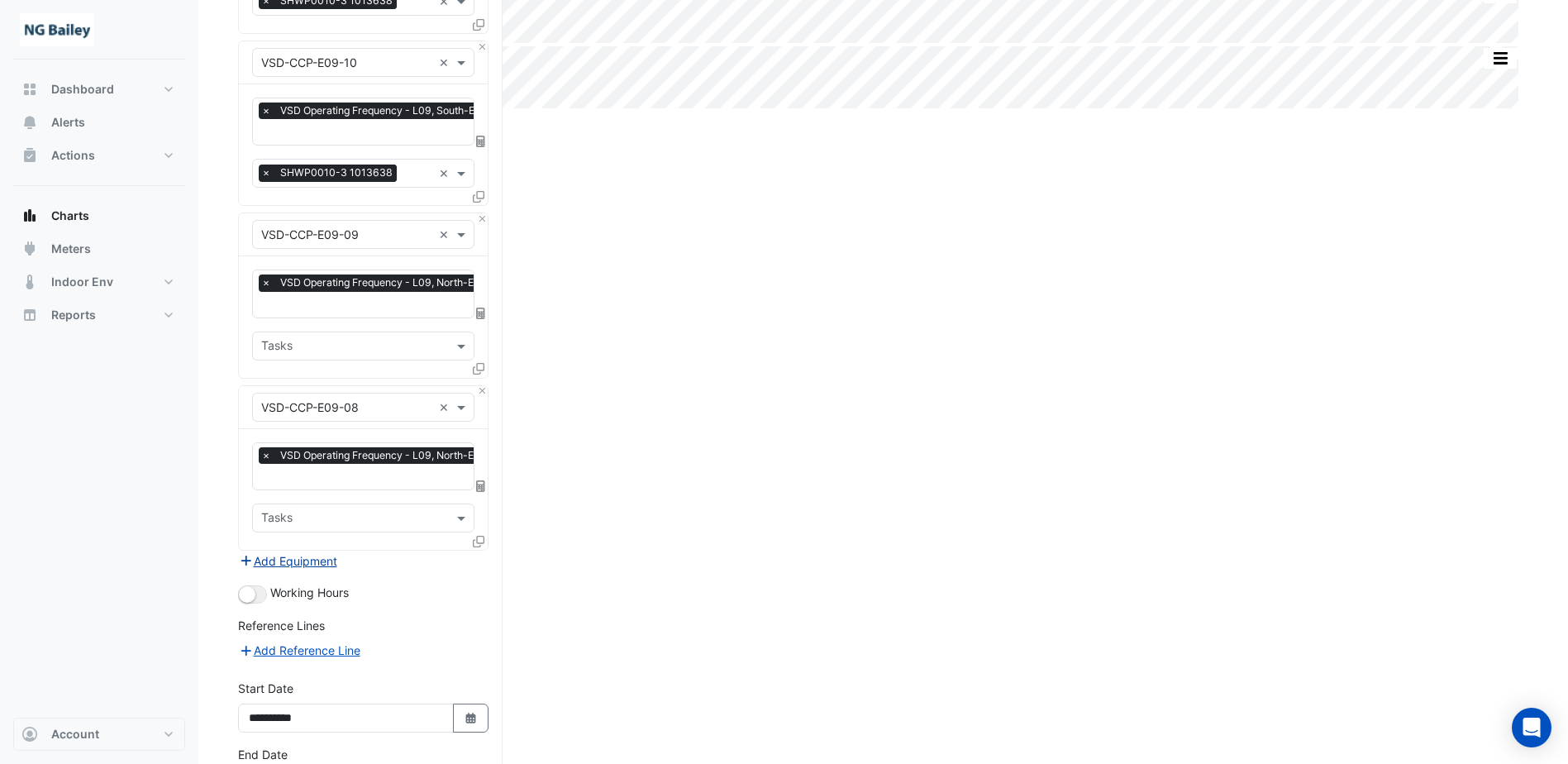
click at [331, 557] on button "Add Equipment" at bounding box center [287, 560] width 100 height 19
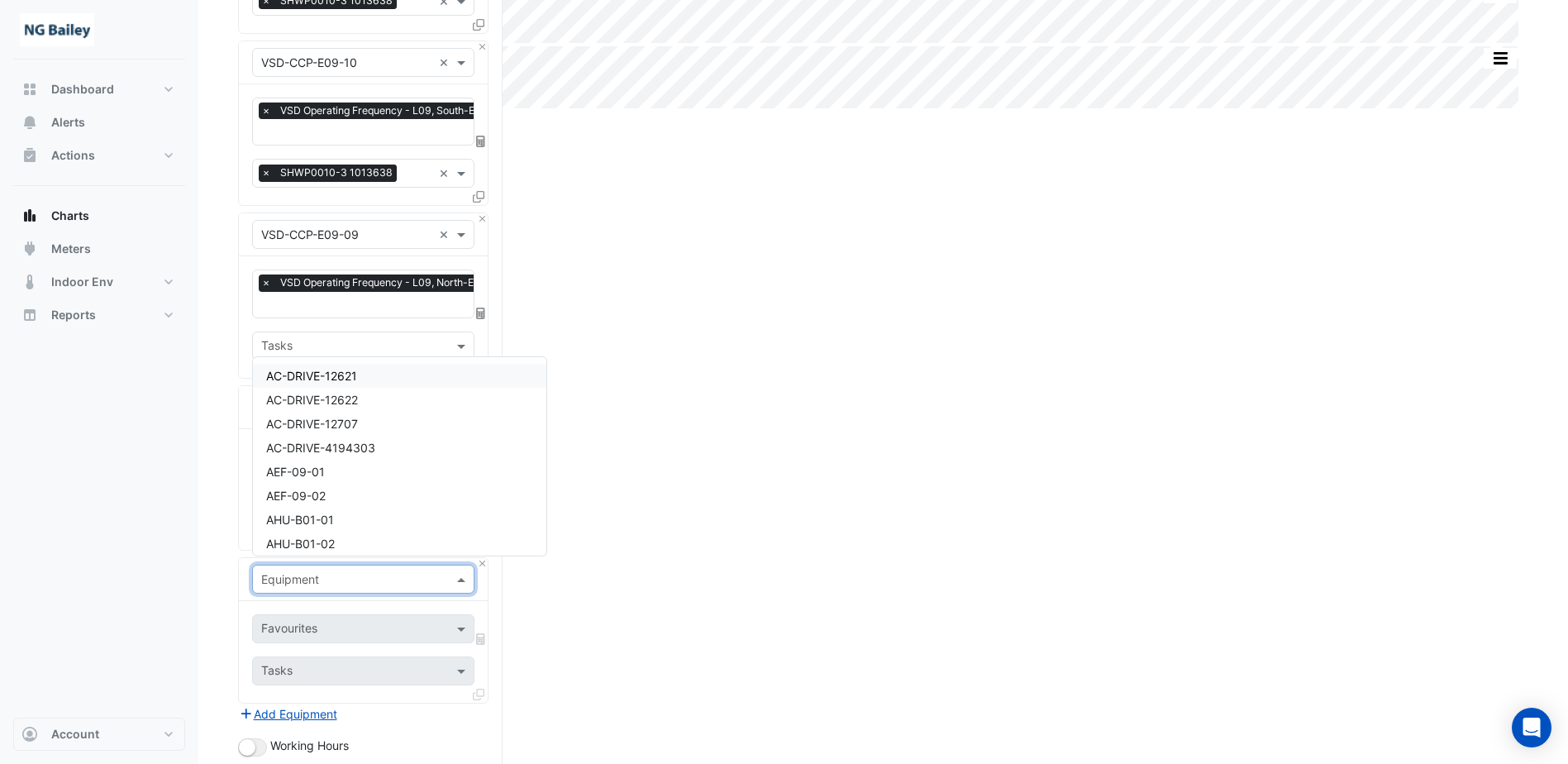
click at [359, 574] on input "text" at bounding box center [347, 579] width 172 height 17
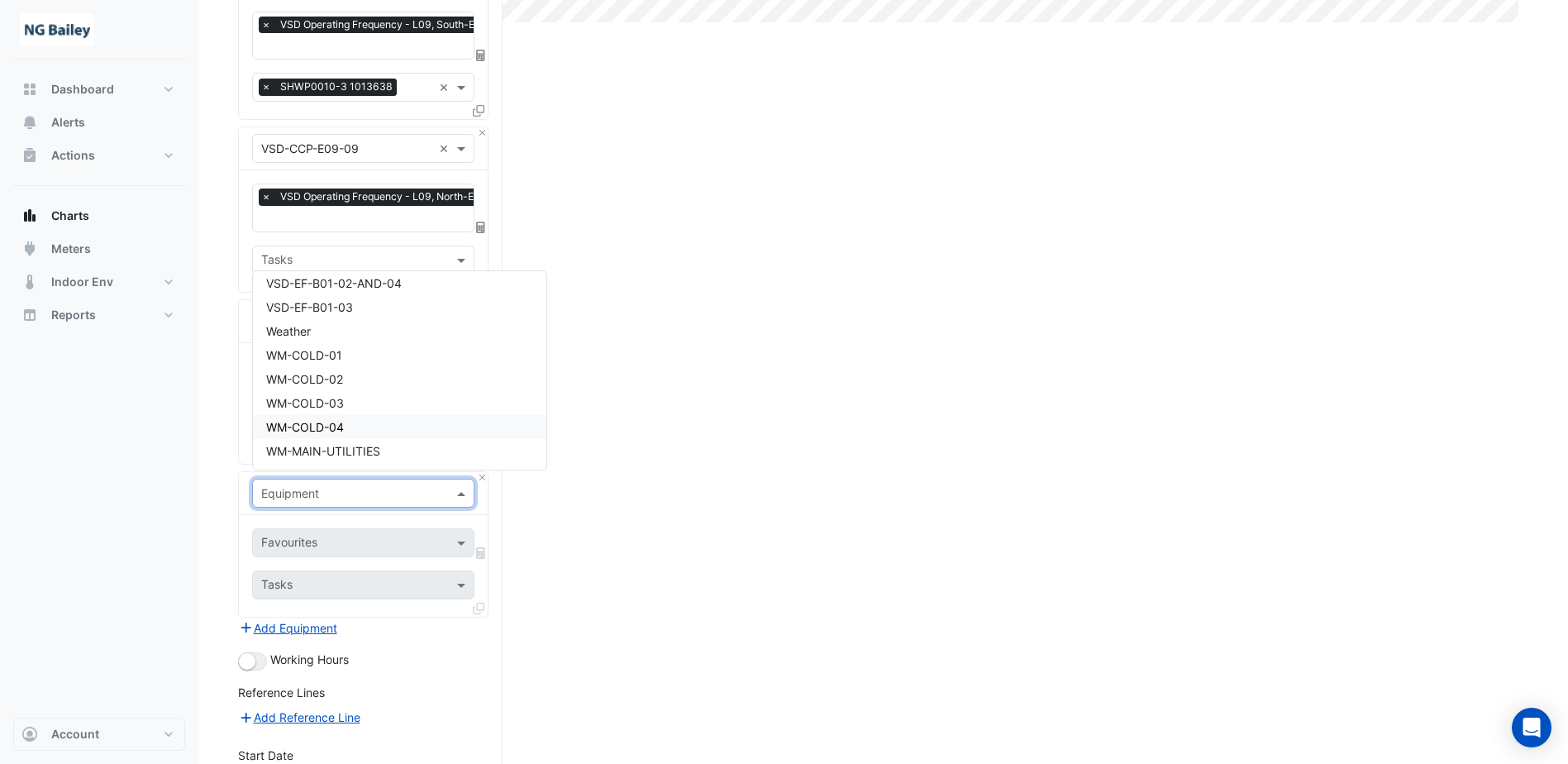
scroll to position [578, 0]
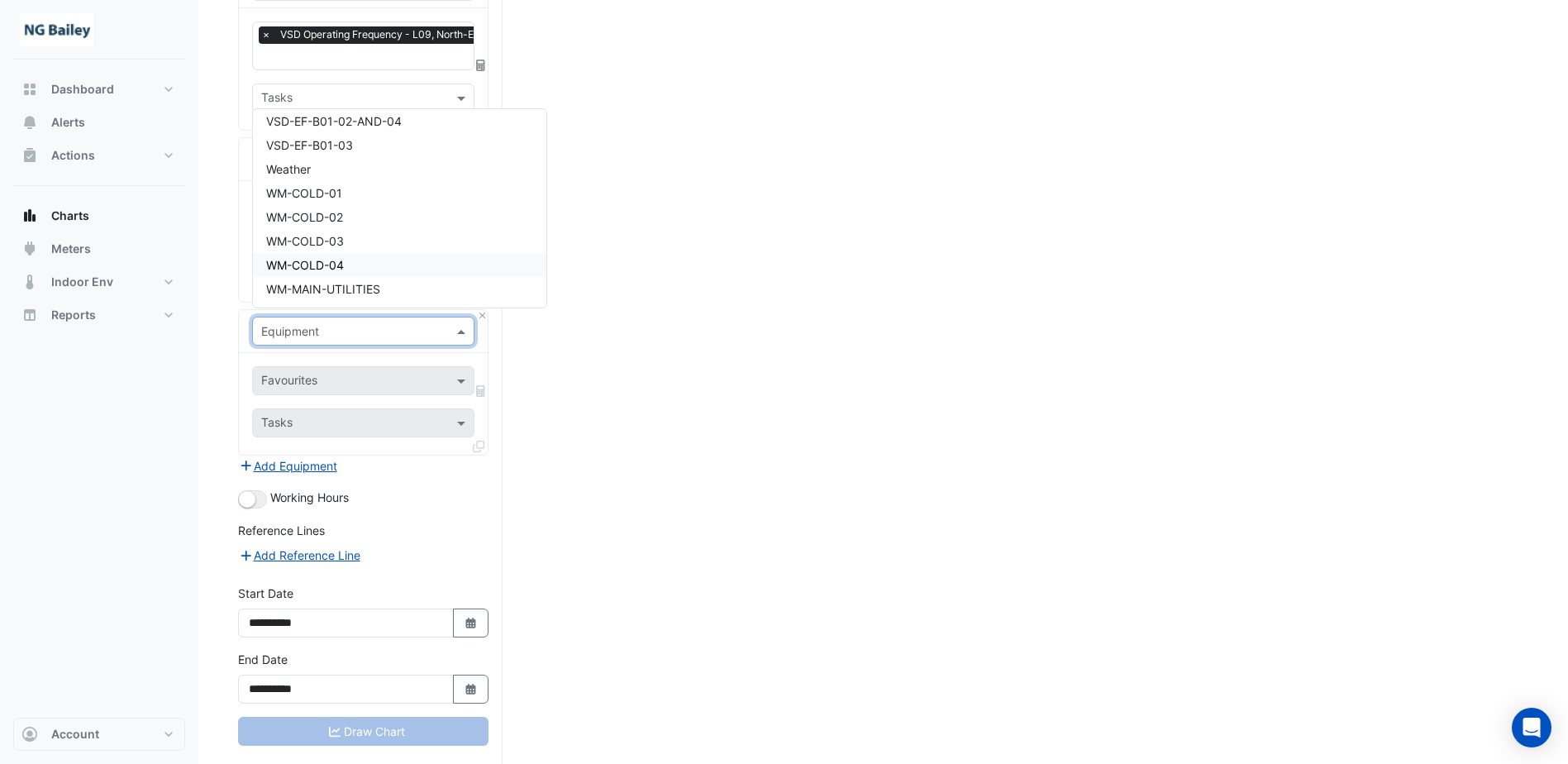
click at [445, 492] on div "Working Hours" at bounding box center [363, 498] width 251 height 20
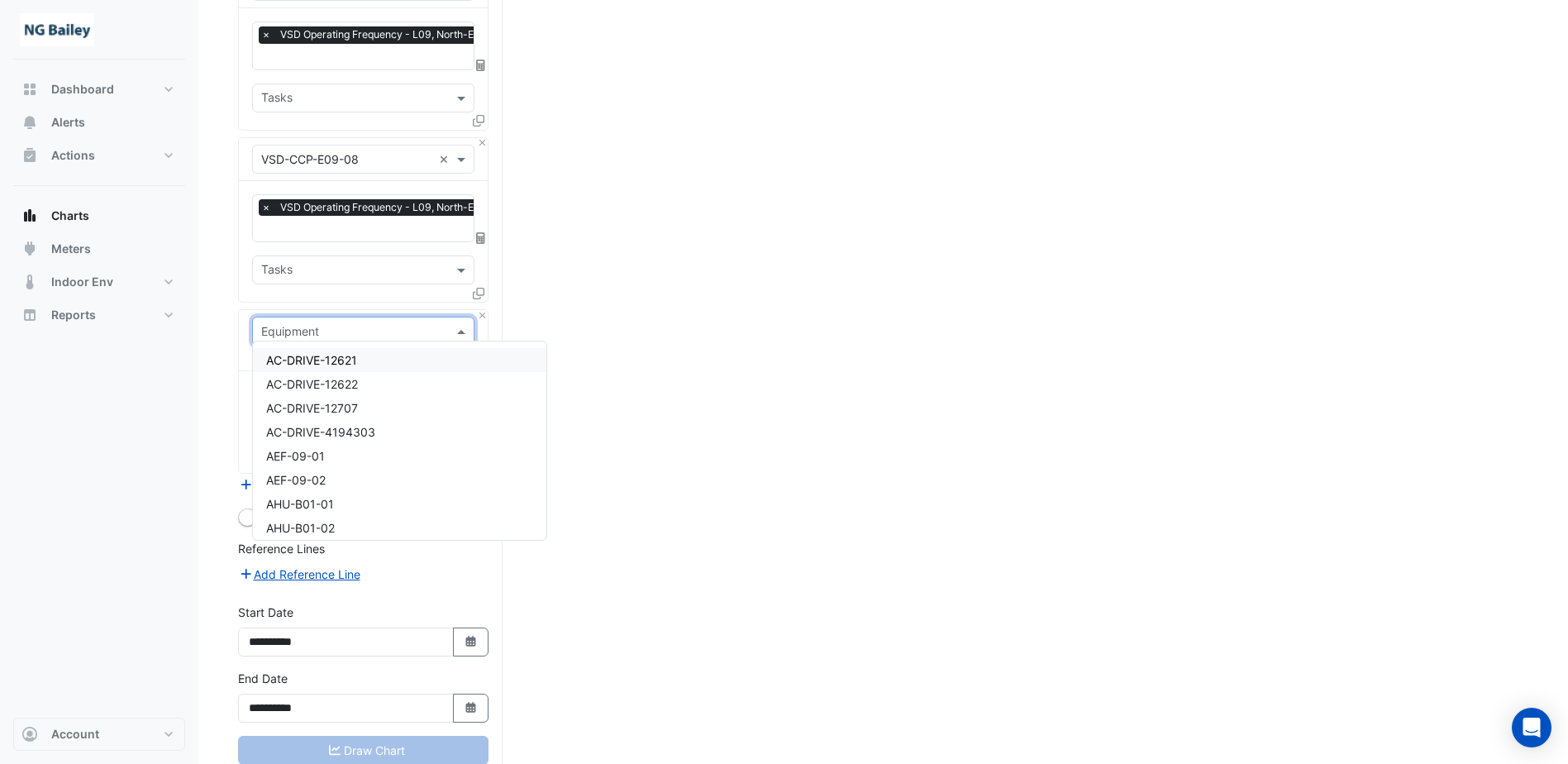
click at [399, 323] on input "text" at bounding box center [347, 331] width 172 height 17
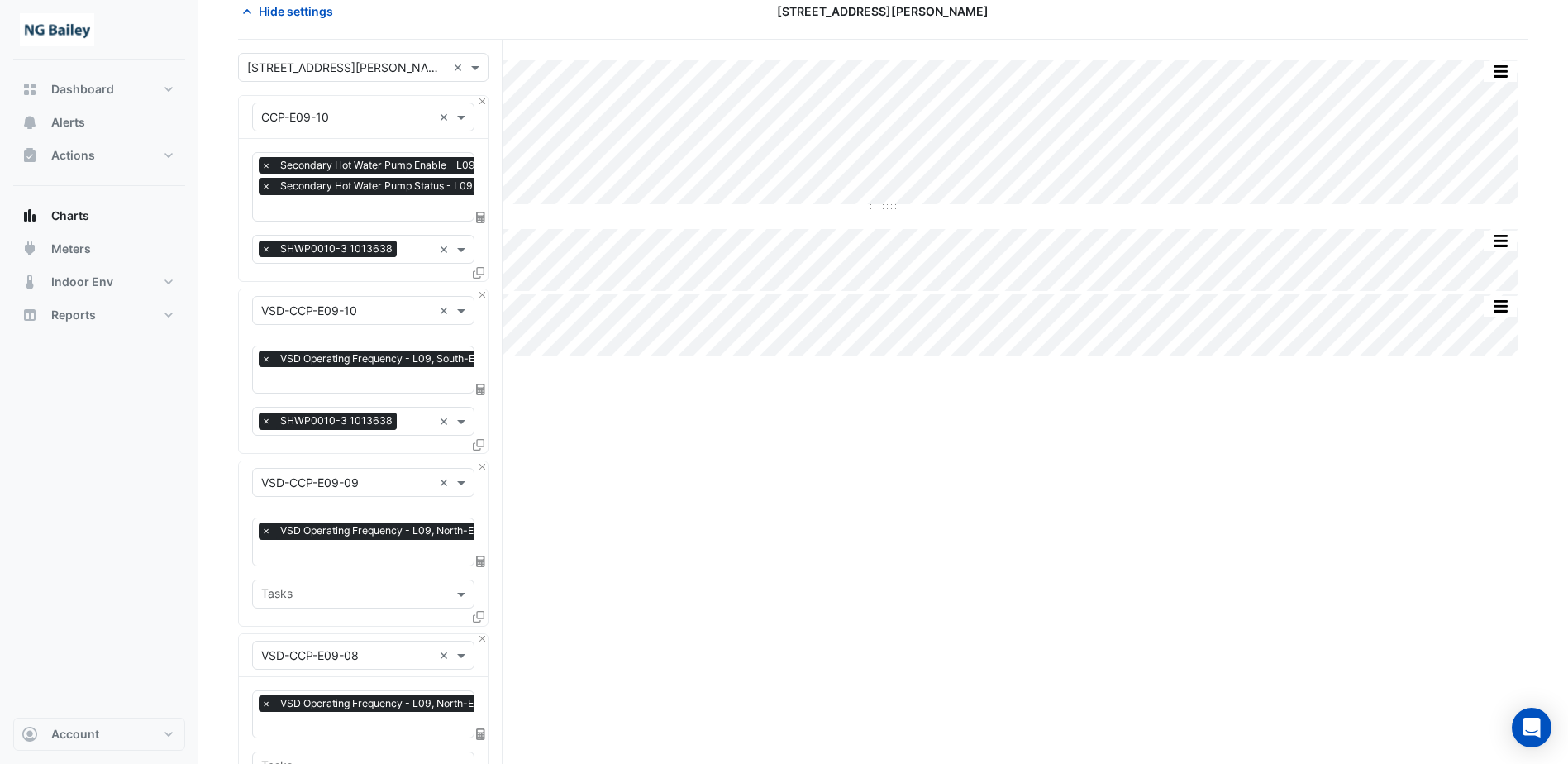
scroll to position [0, 8]
click at [388, 379] on input "text" at bounding box center [425, 381] width 343 height 17
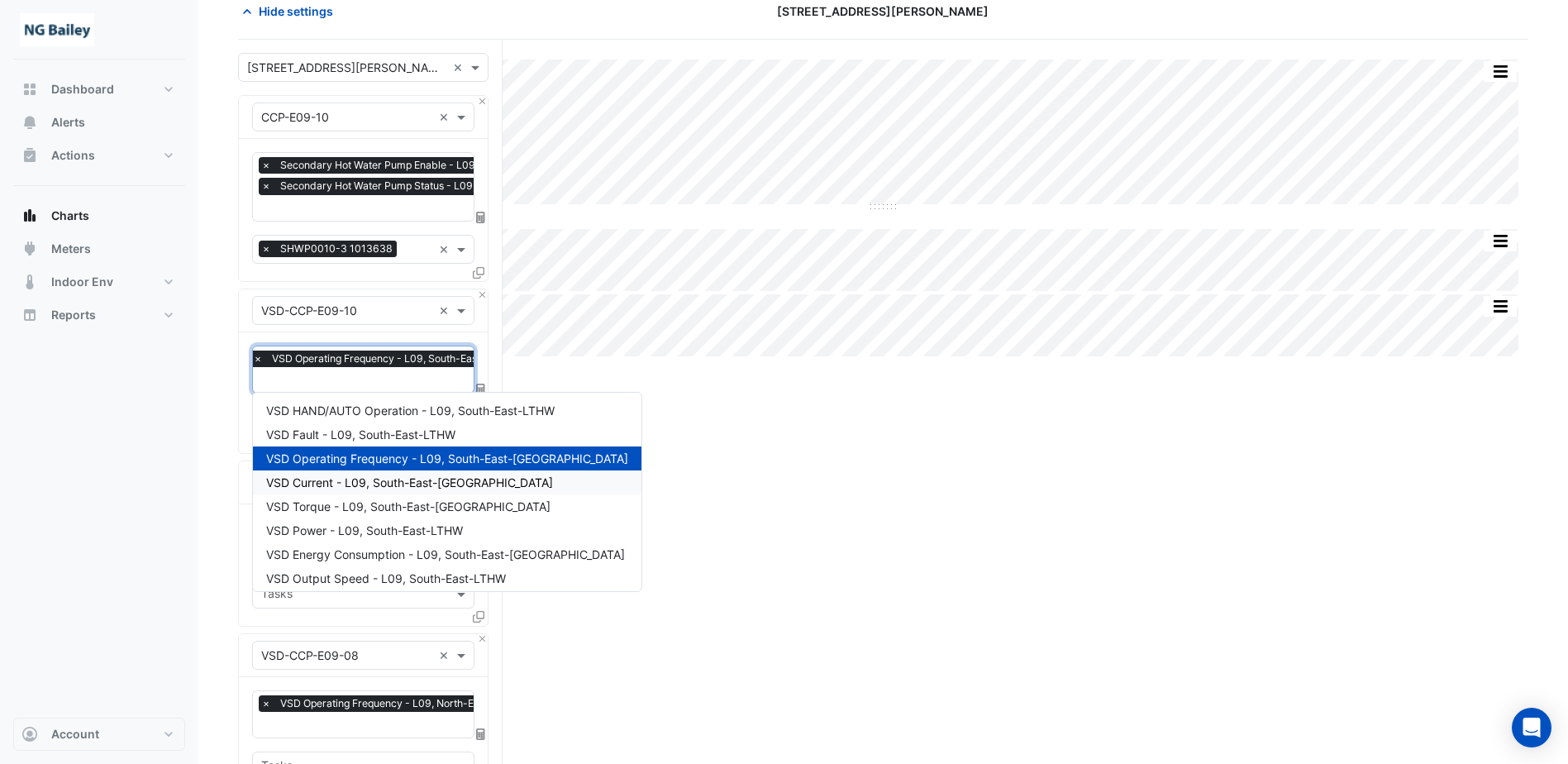
scroll to position [0, 0]
click at [385, 375] on input "text" at bounding box center [425, 381] width 343 height 17
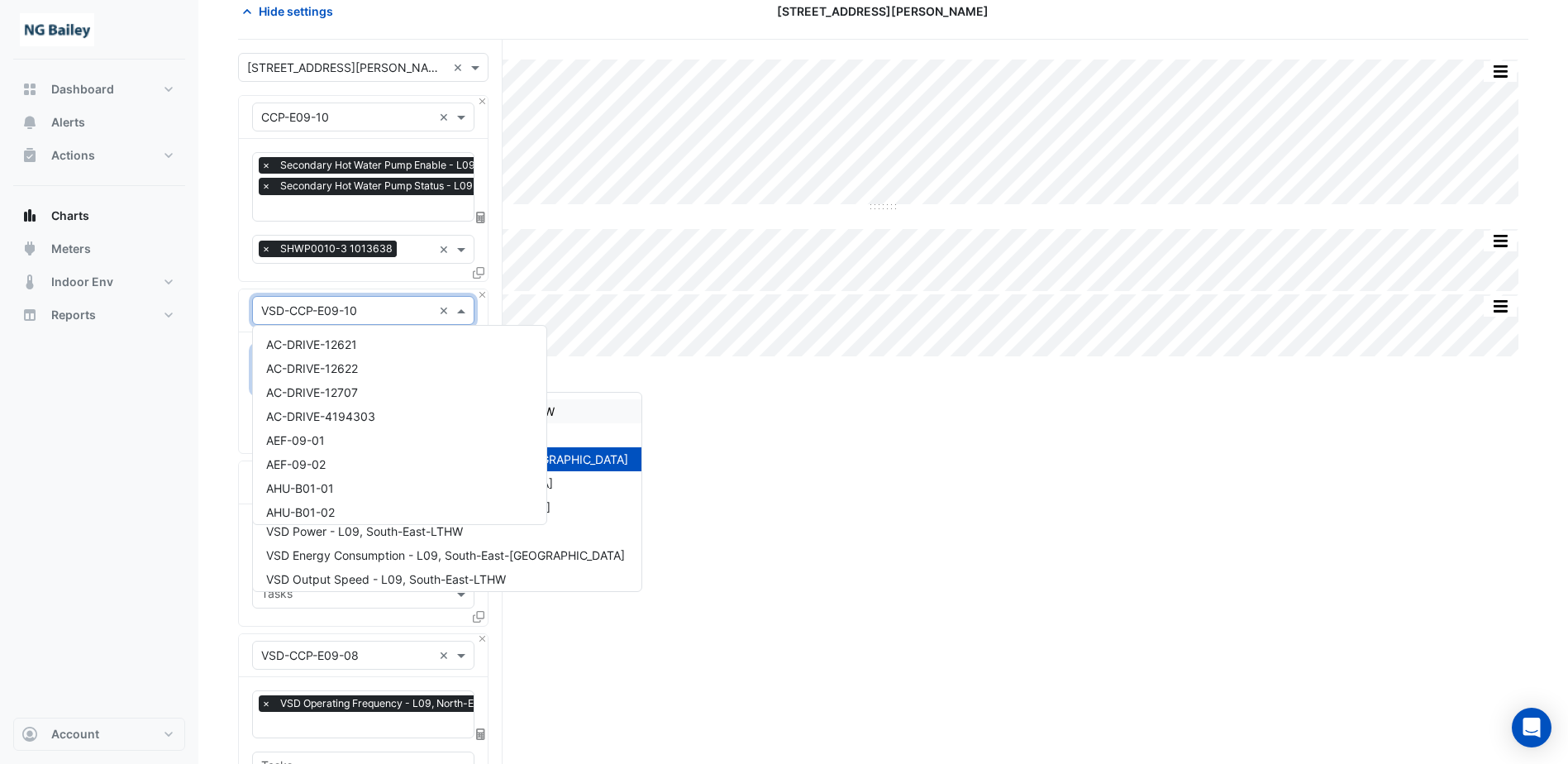
click at [401, 303] on input "text" at bounding box center [347, 311] width 172 height 17
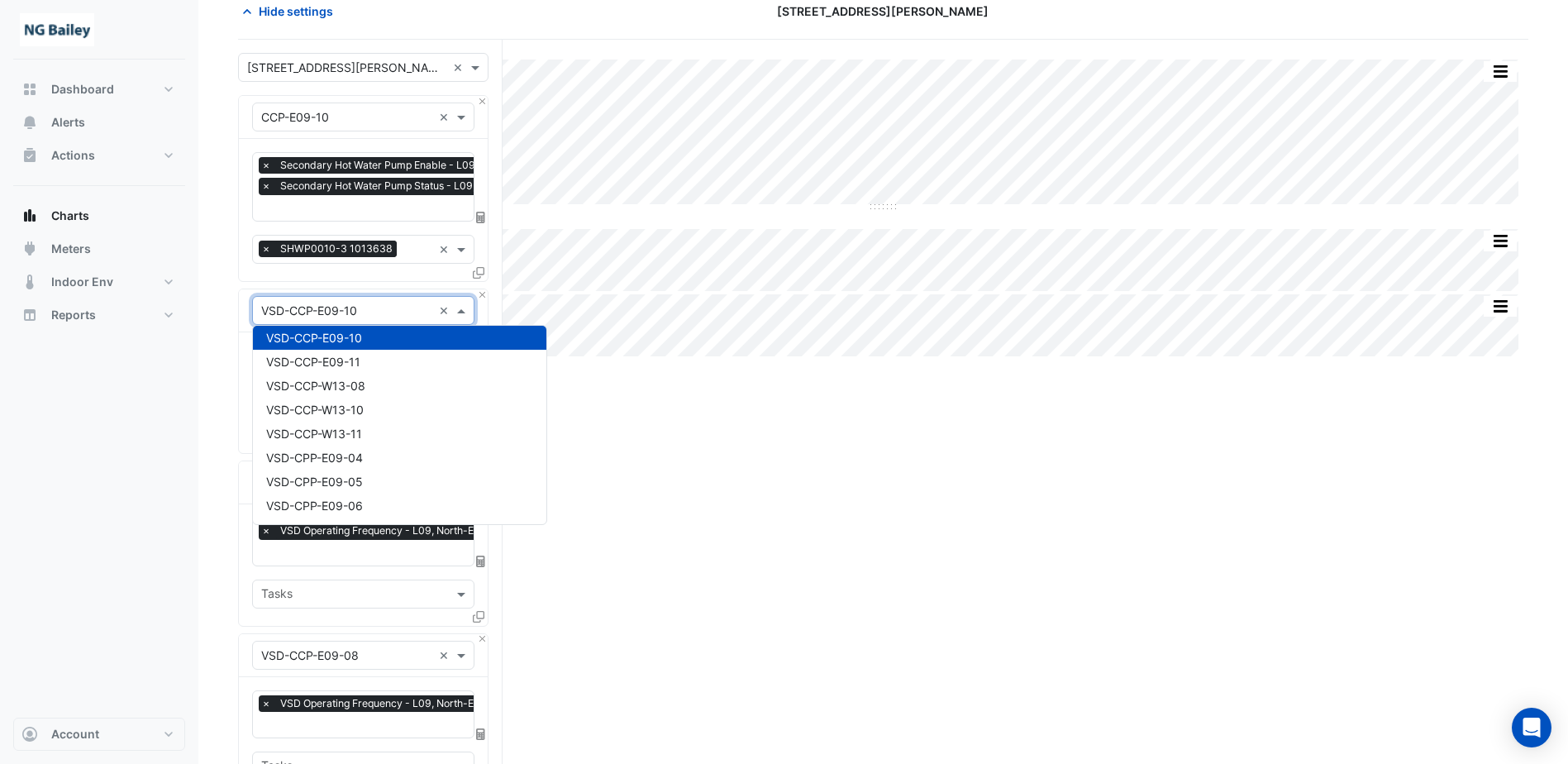
click at [401, 303] on input "text" at bounding box center [347, 311] width 172 height 17
click at [753, 469] on div "Split by Equip Split All Split None Print Save as JPEG Save as PNG Pivot Data T…" at bounding box center [883, 672] width 1291 height 1266
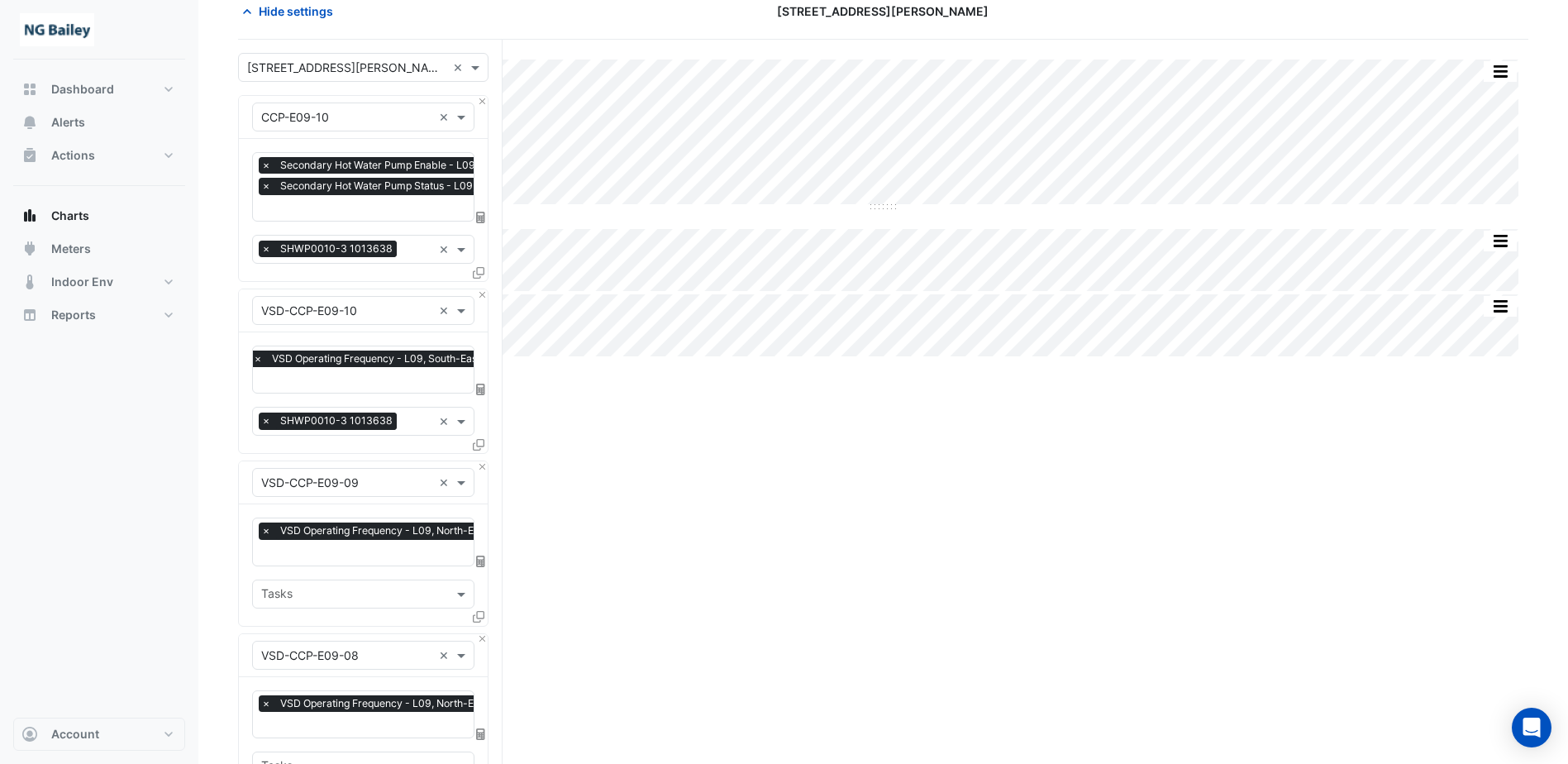
click at [391, 476] on input "text" at bounding box center [347, 482] width 172 height 17
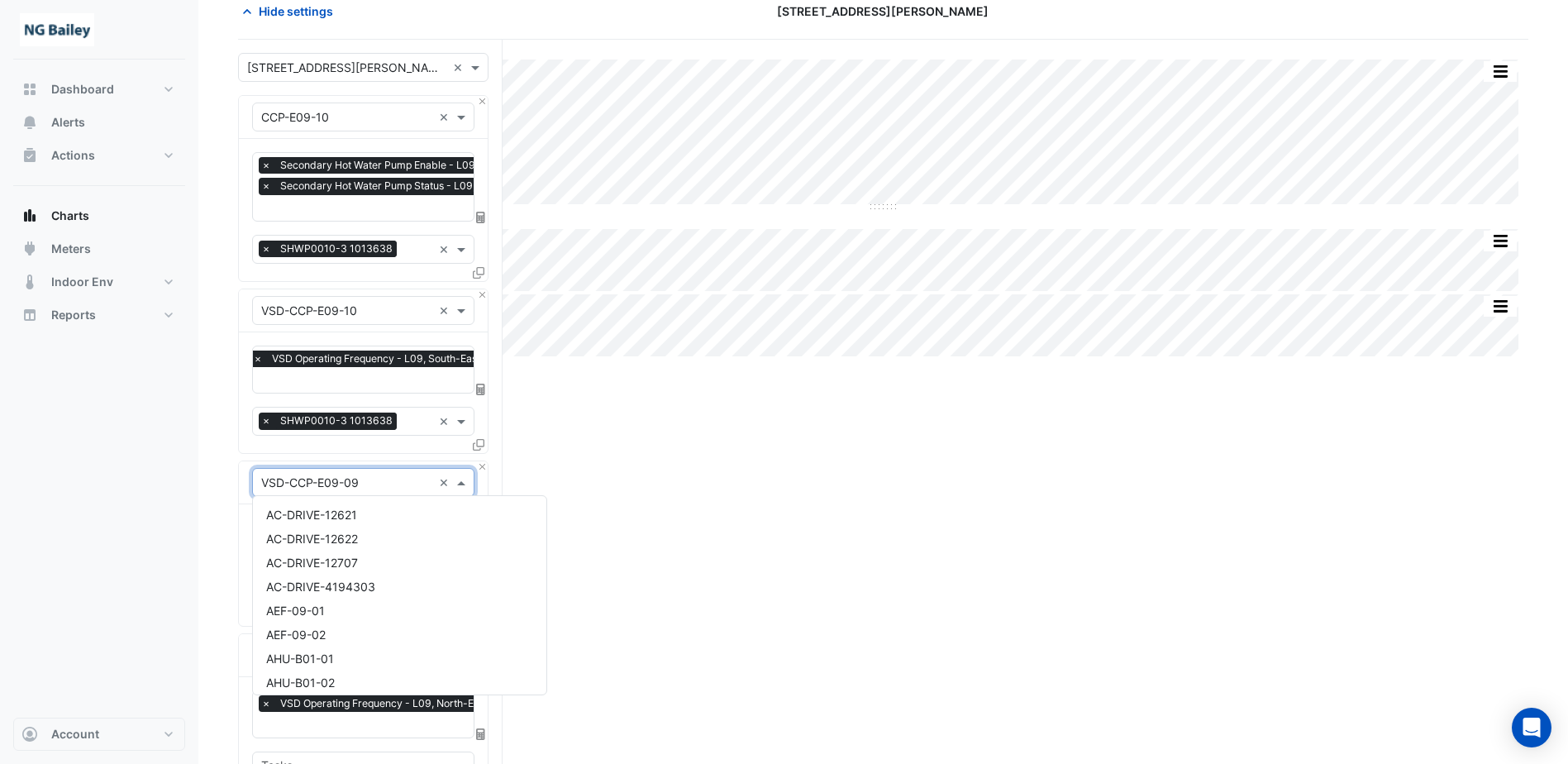
scroll to position [19660, 0]
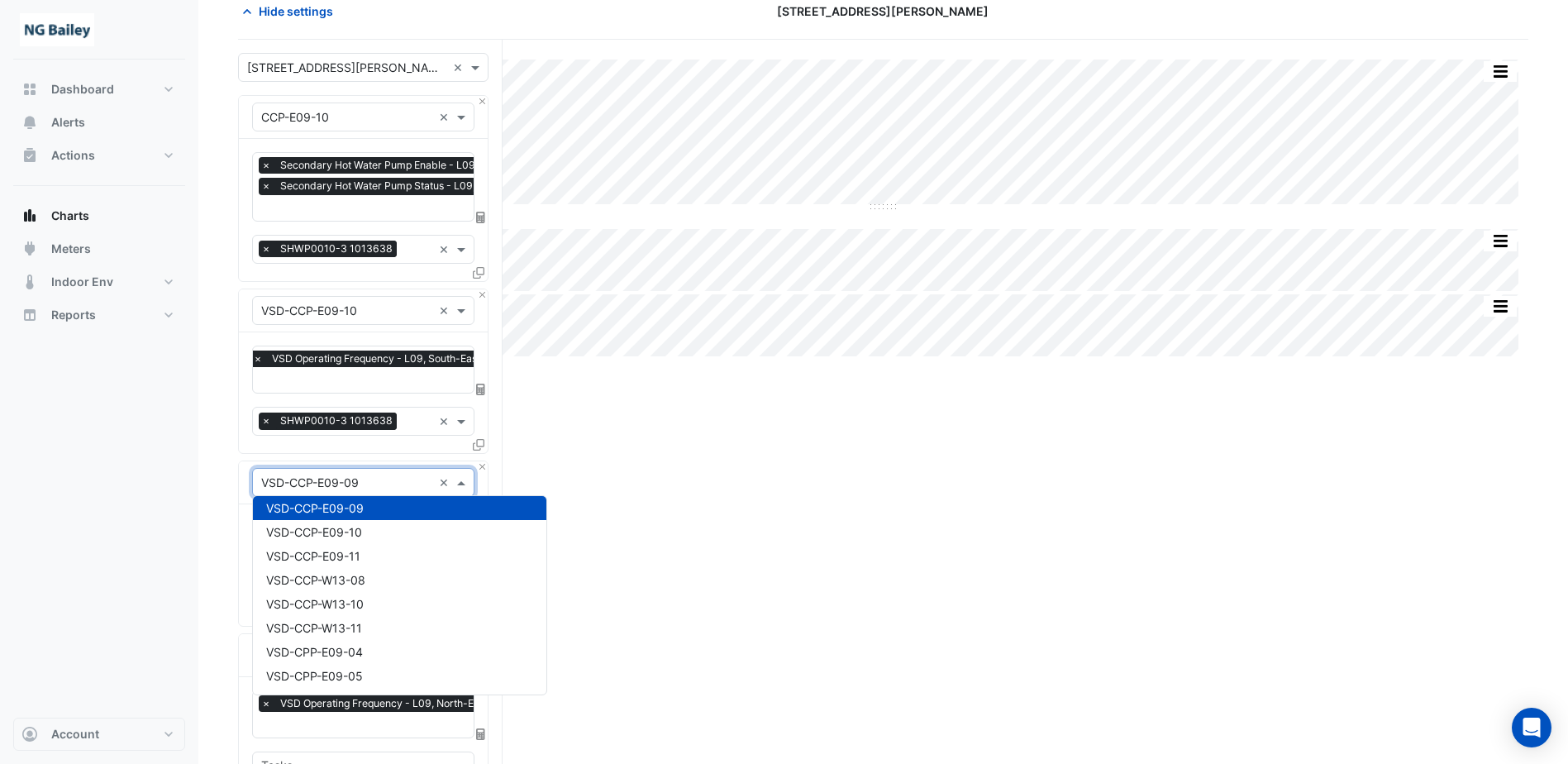
click at [391, 476] on input "text" at bounding box center [347, 482] width 172 height 17
click at [692, 486] on div "Split by Equip Split All Split None Print Save as JPEG Save as PNG Pivot Data T…" at bounding box center [883, 672] width 1291 height 1266
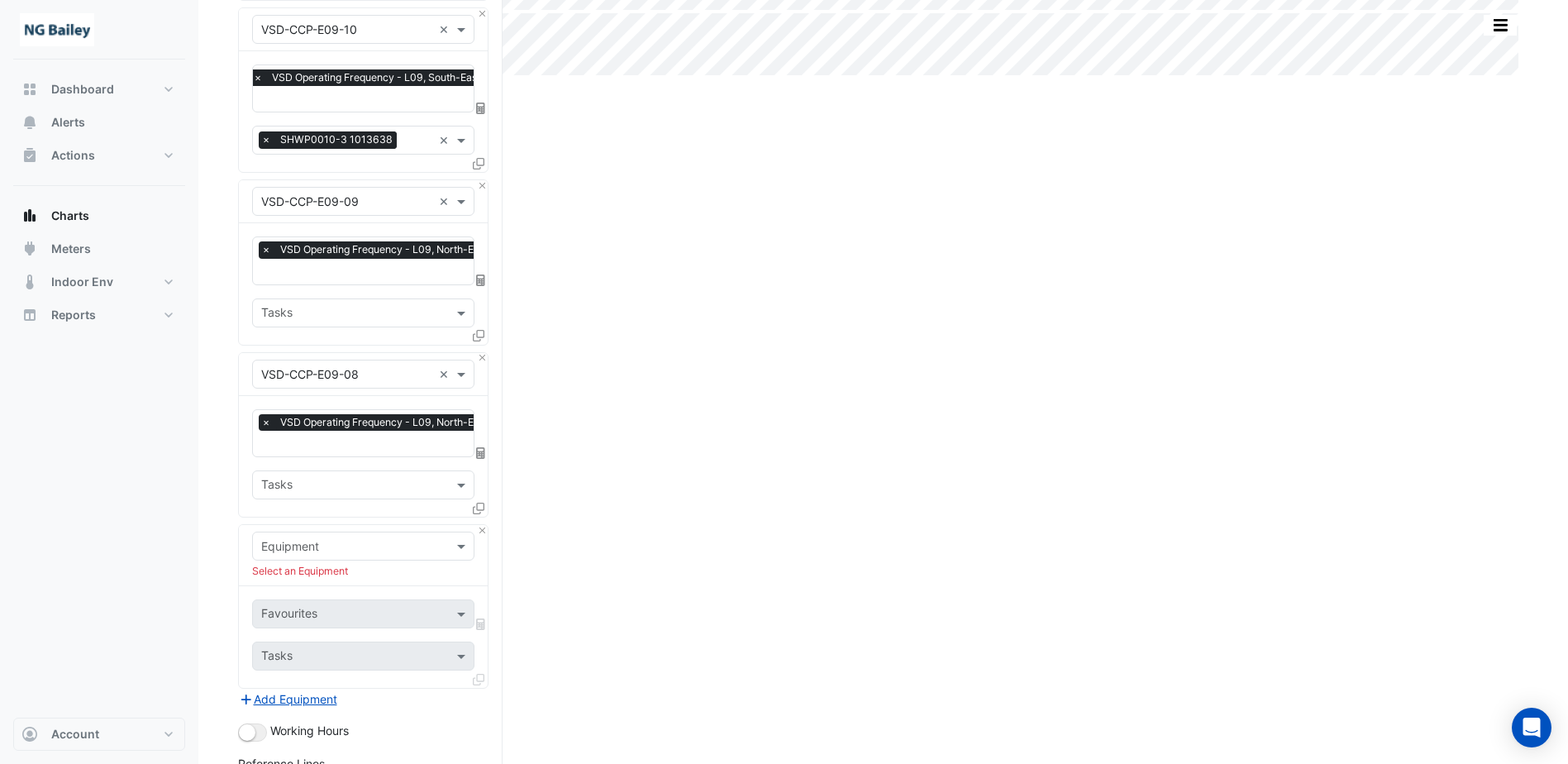
scroll to position [413, 0]
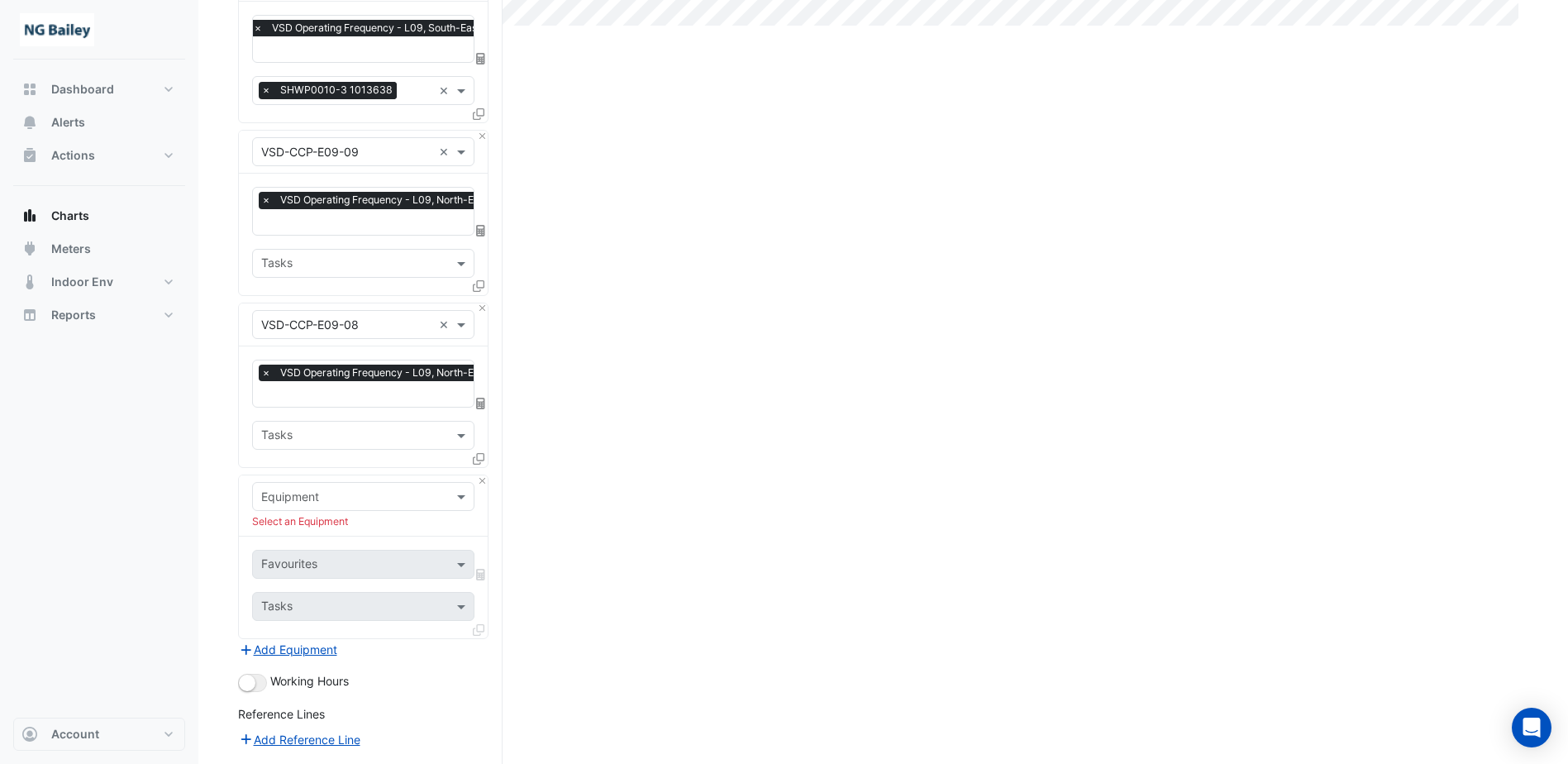
click at [342, 498] on div "Equipment" at bounding box center [364, 496] width 223 height 29
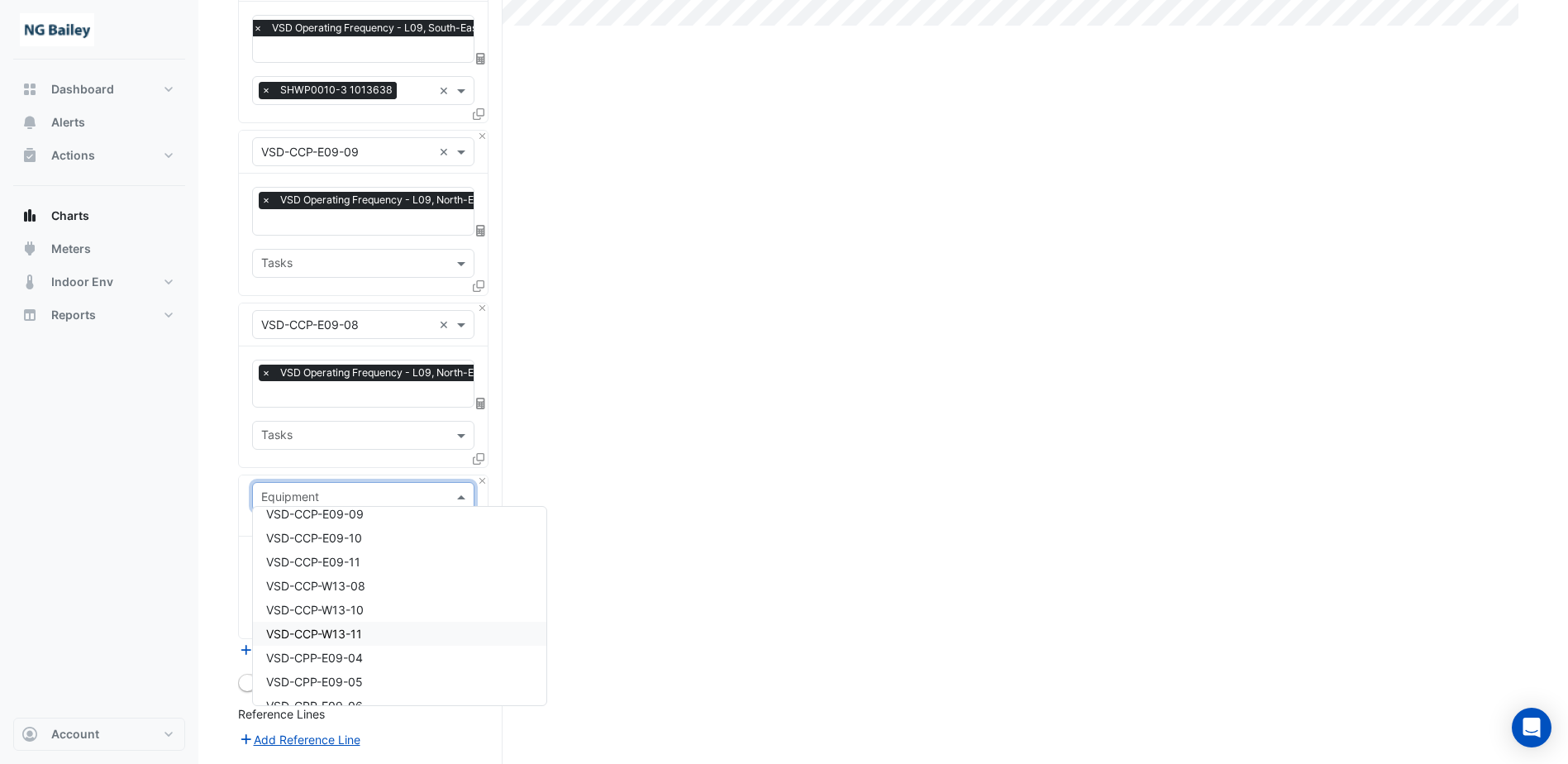
scroll to position [19582, 0]
click at [341, 648] on span "VSD-CCP-E09-11" at bounding box center [313, 645] width 94 height 14
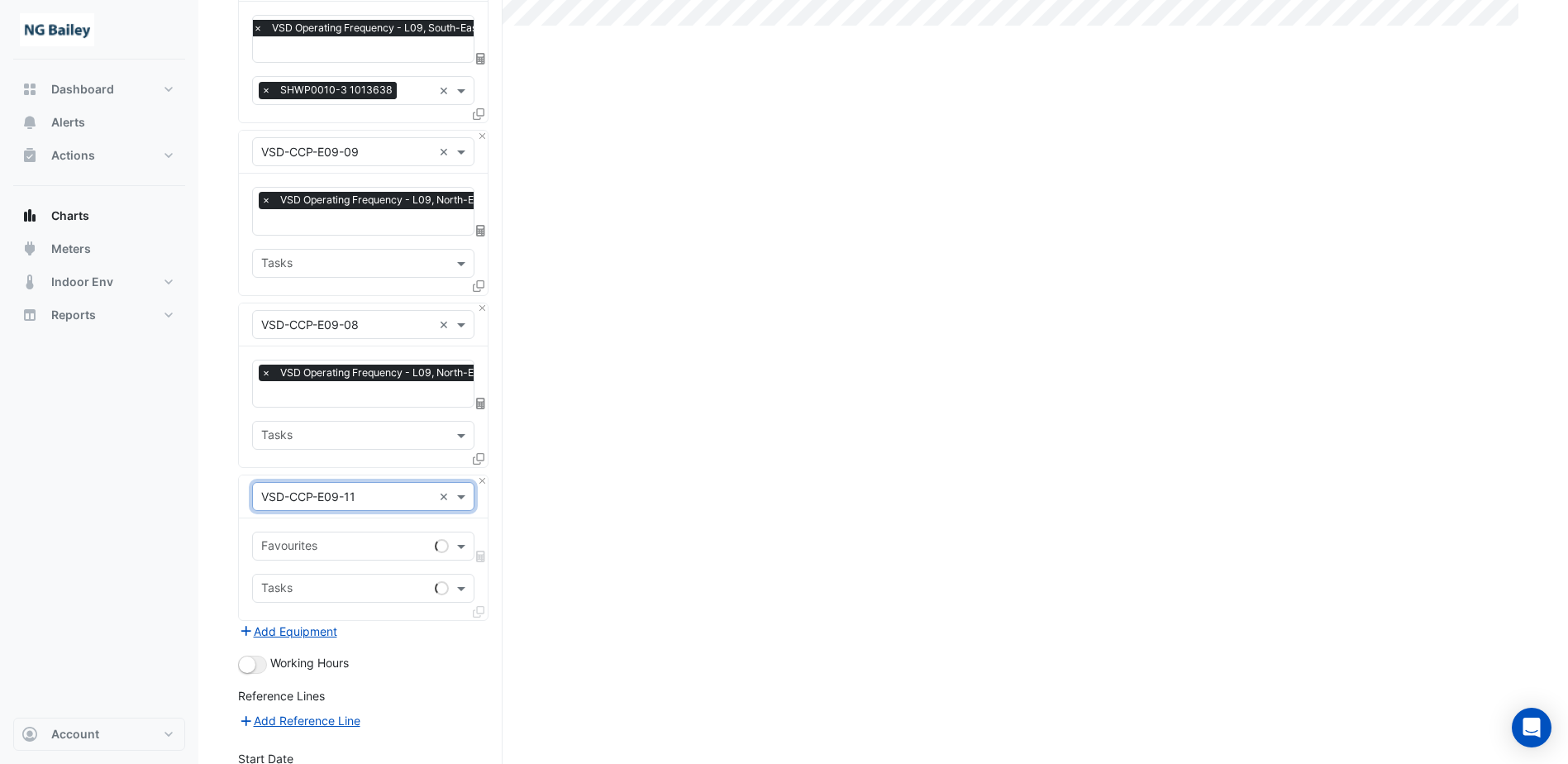
click at [351, 547] on input "text" at bounding box center [345, 547] width 167 height 17
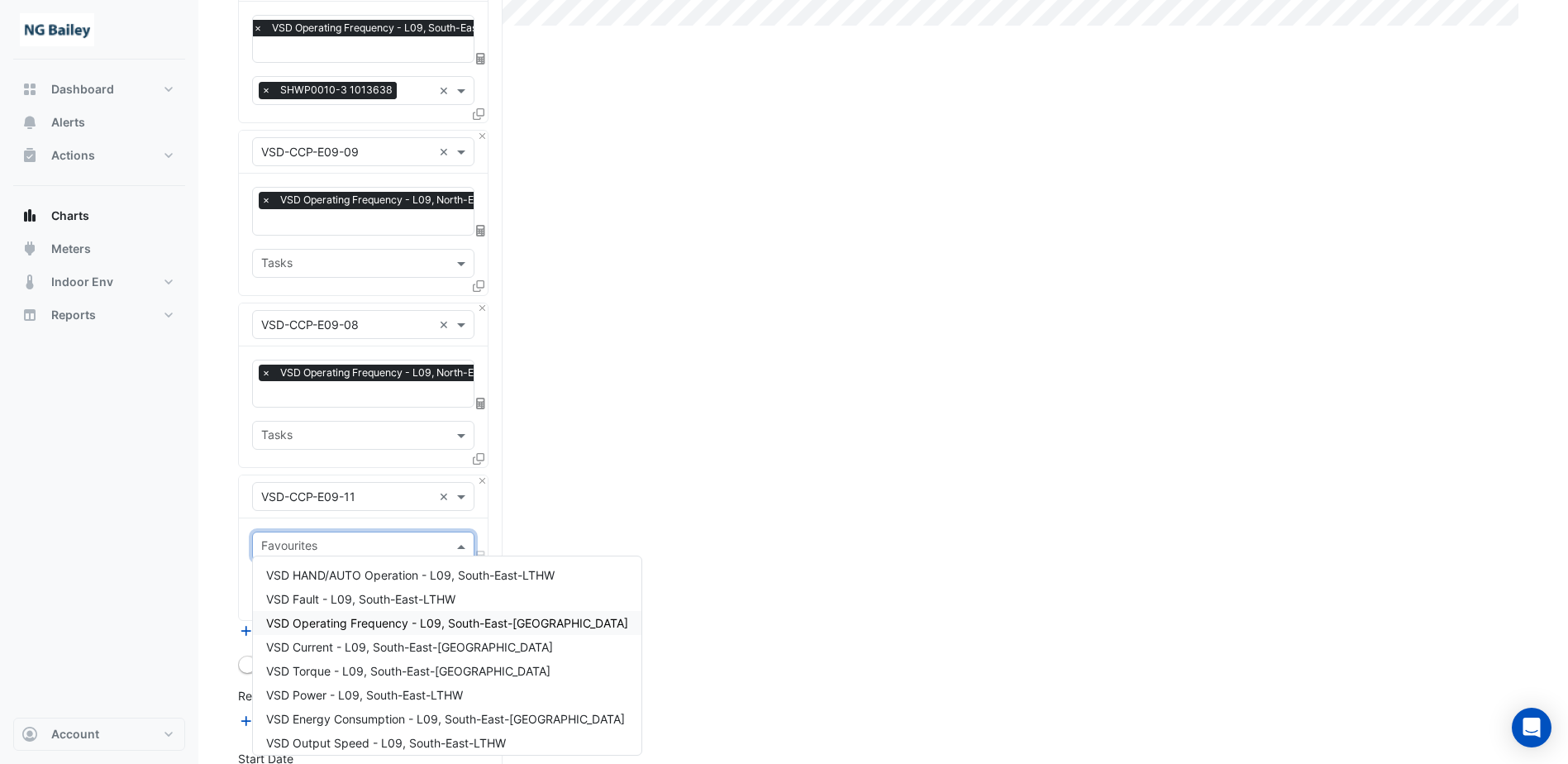
click at [391, 624] on span "VSD Operating Frequency - L09, South-East-LTHW" at bounding box center [446, 623] width 362 height 14
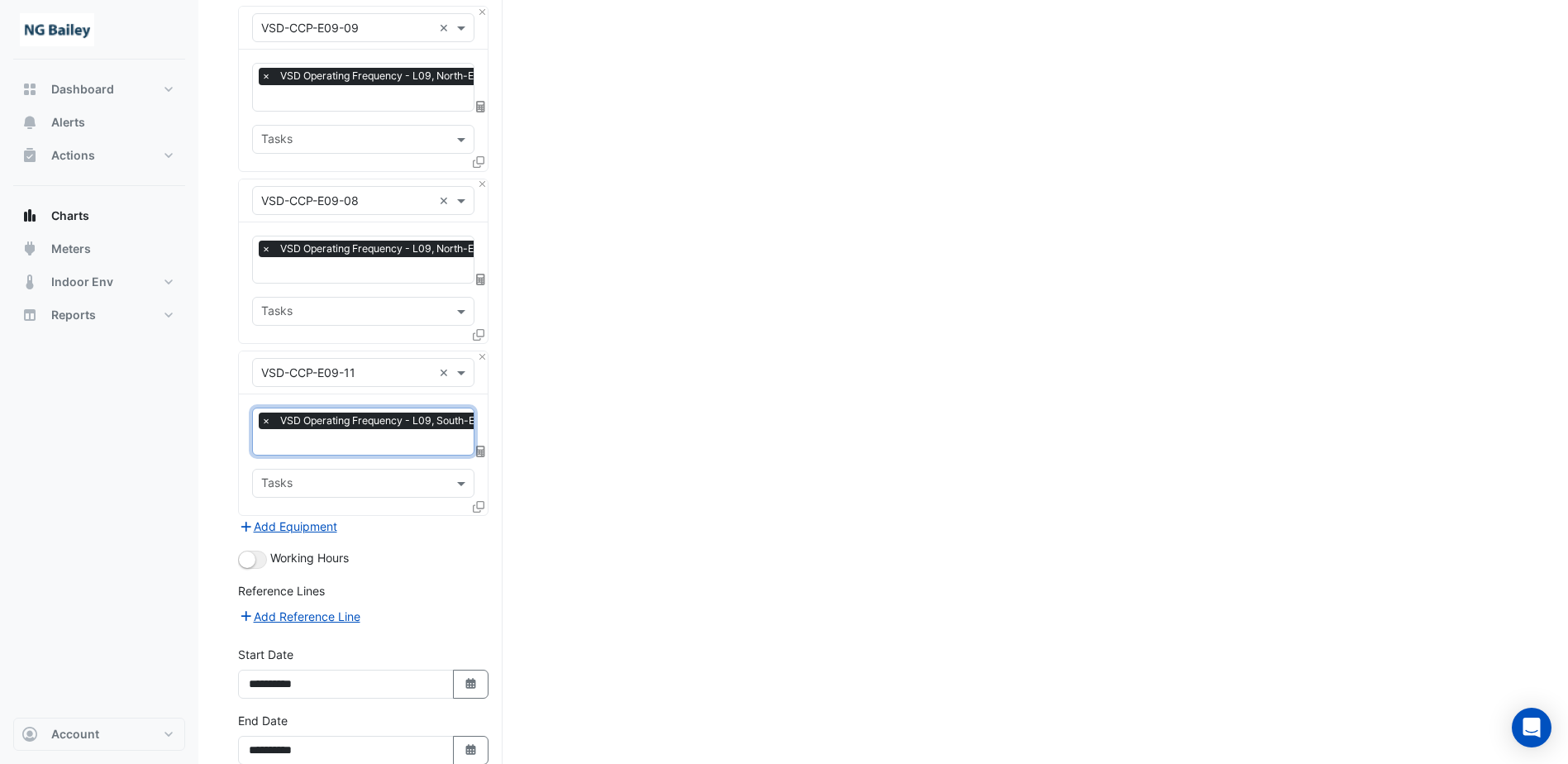
scroll to position [618, 0]
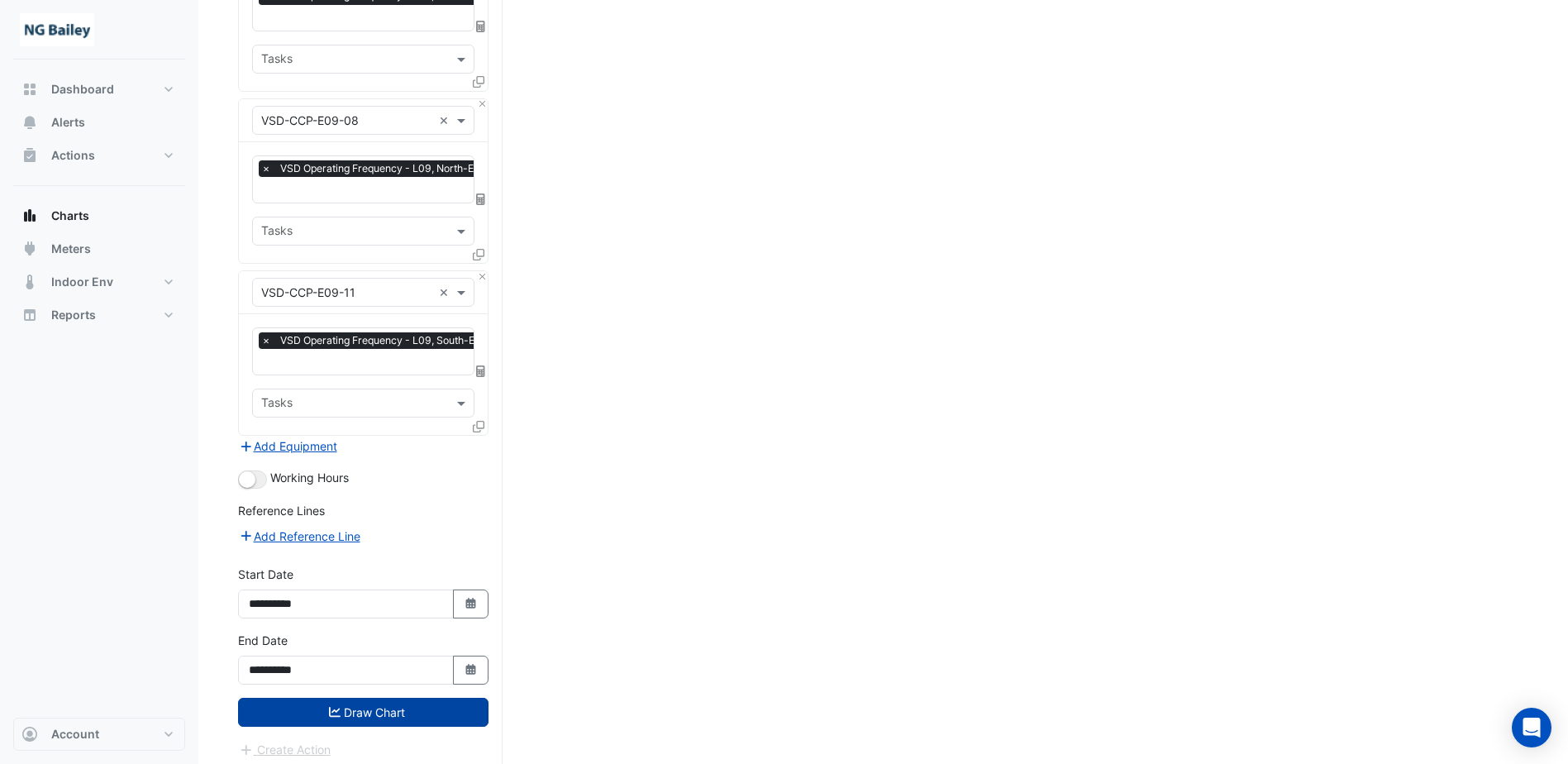
click at [323, 698] on button "Draw Chart" at bounding box center [363, 712] width 251 height 29
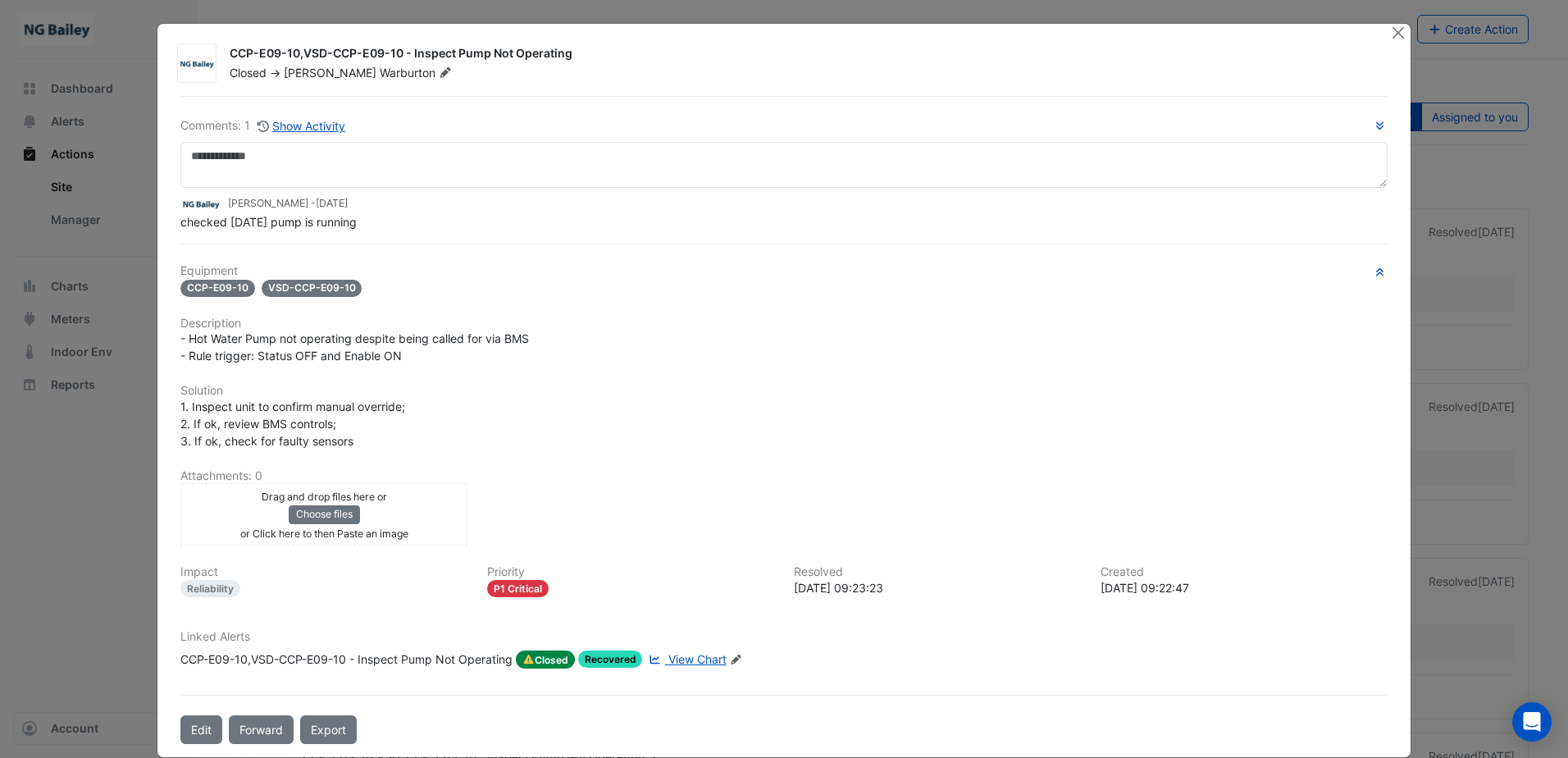
drag, startPoint x: 226, startPoint y: 52, endPoint x: 613, endPoint y: 43, distance: 387.1
click at [613, 43] on div "CCP-E09-10,VSD-CCP-E09-10 - Inspect Pump Not Operating Closed -> [PERSON_NAME]" at bounding box center [811, 60] width 1181 height 43
copy div "CCP-E09-10,VSD-CCP-E09-10 - Inspect Pump Not Operating"
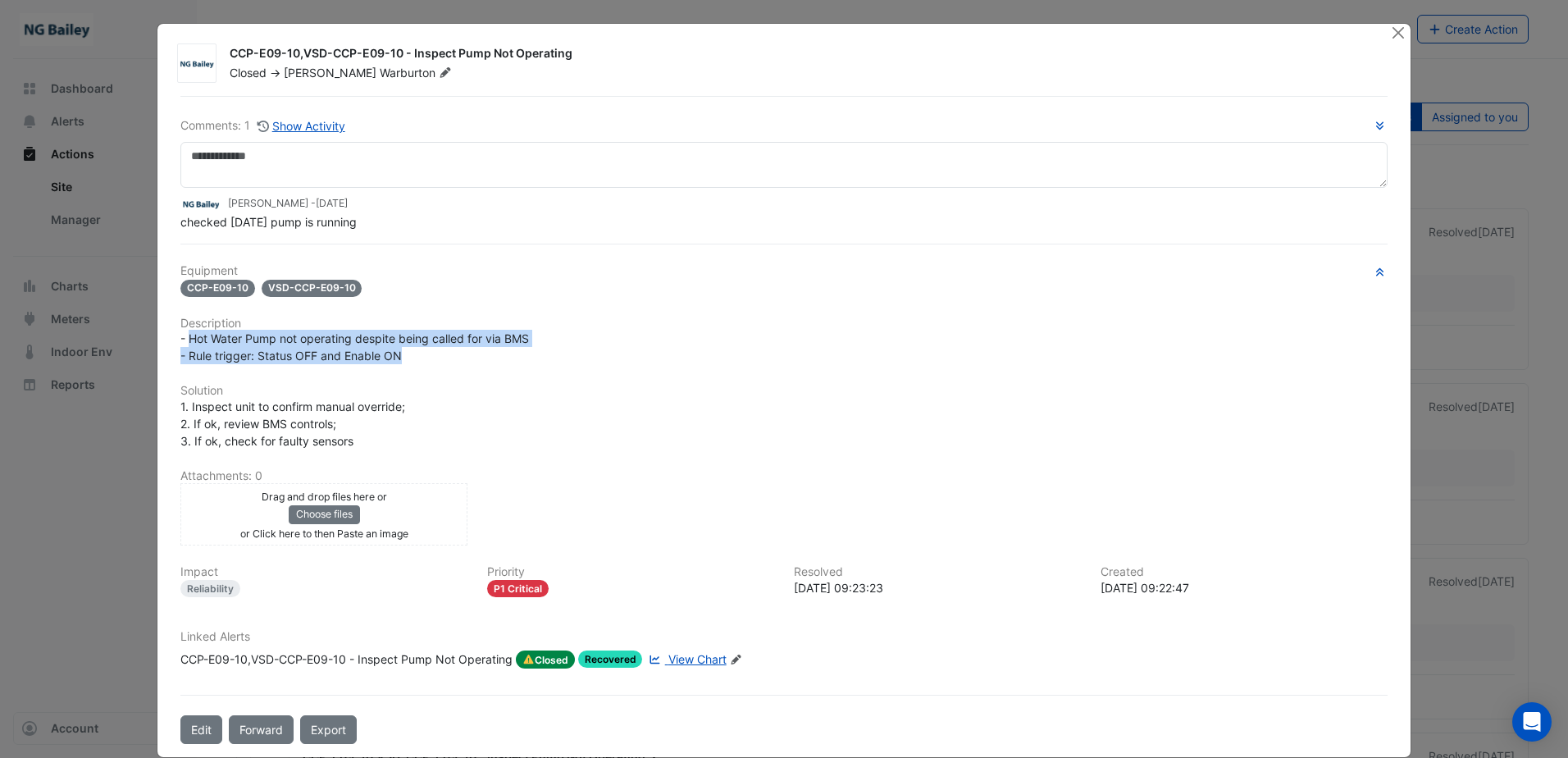
drag, startPoint x: 182, startPoint y: 342, endPoint x: 421, endPoint y: 349, distance: 239.1
click at [421, 349] on div "- Hot Water Pump not operating despite being called for via BMS - Rule trigger:…" at bounding box center [784, 346] width 1207 height 35
copy span "Hot Water Pump not operating despite being called for via BMS - Rule trigger: S…"
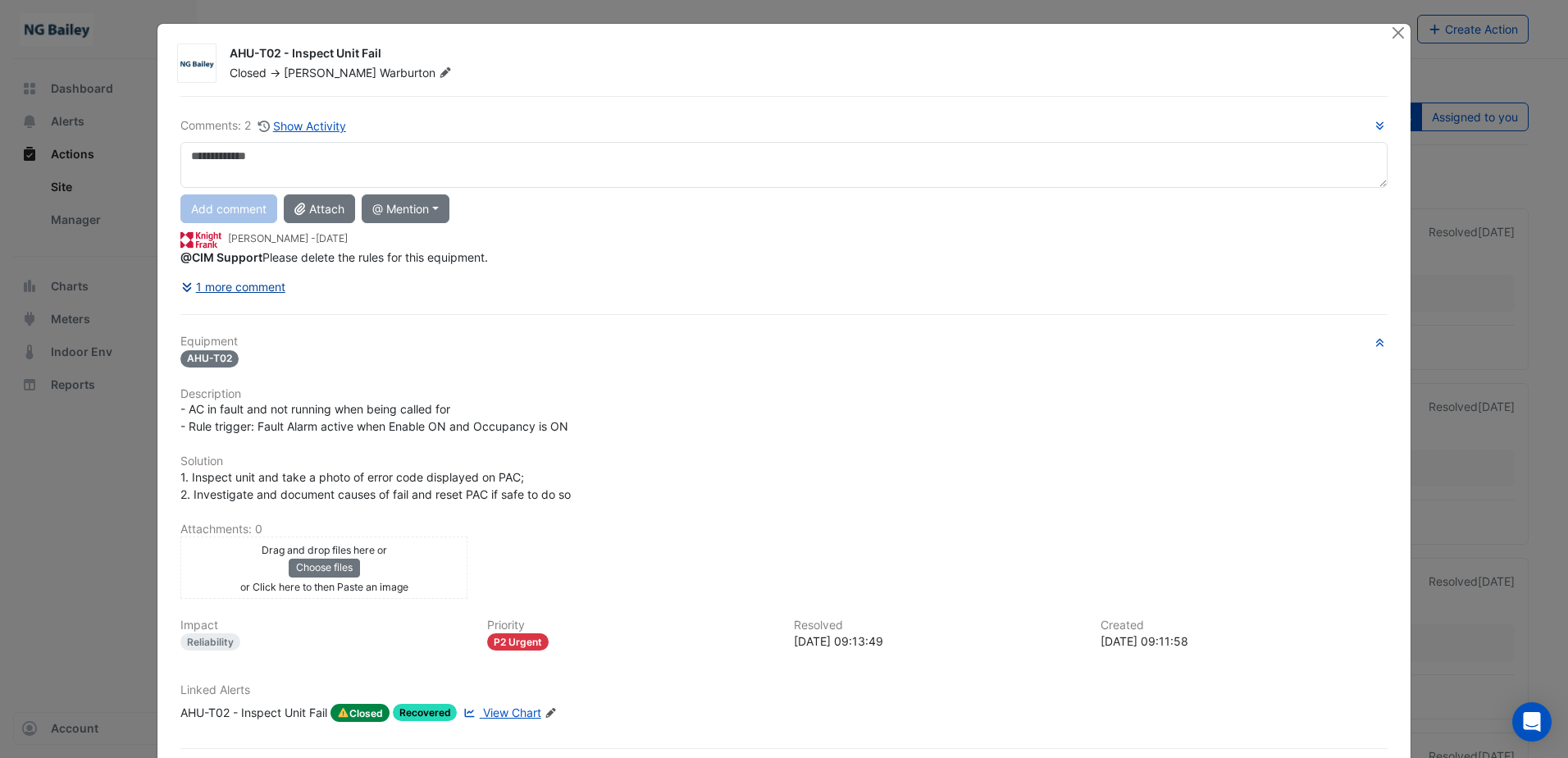
click at [266, 280] on button "1 more comment" at bounding box center [233, 287] width 106 height 29
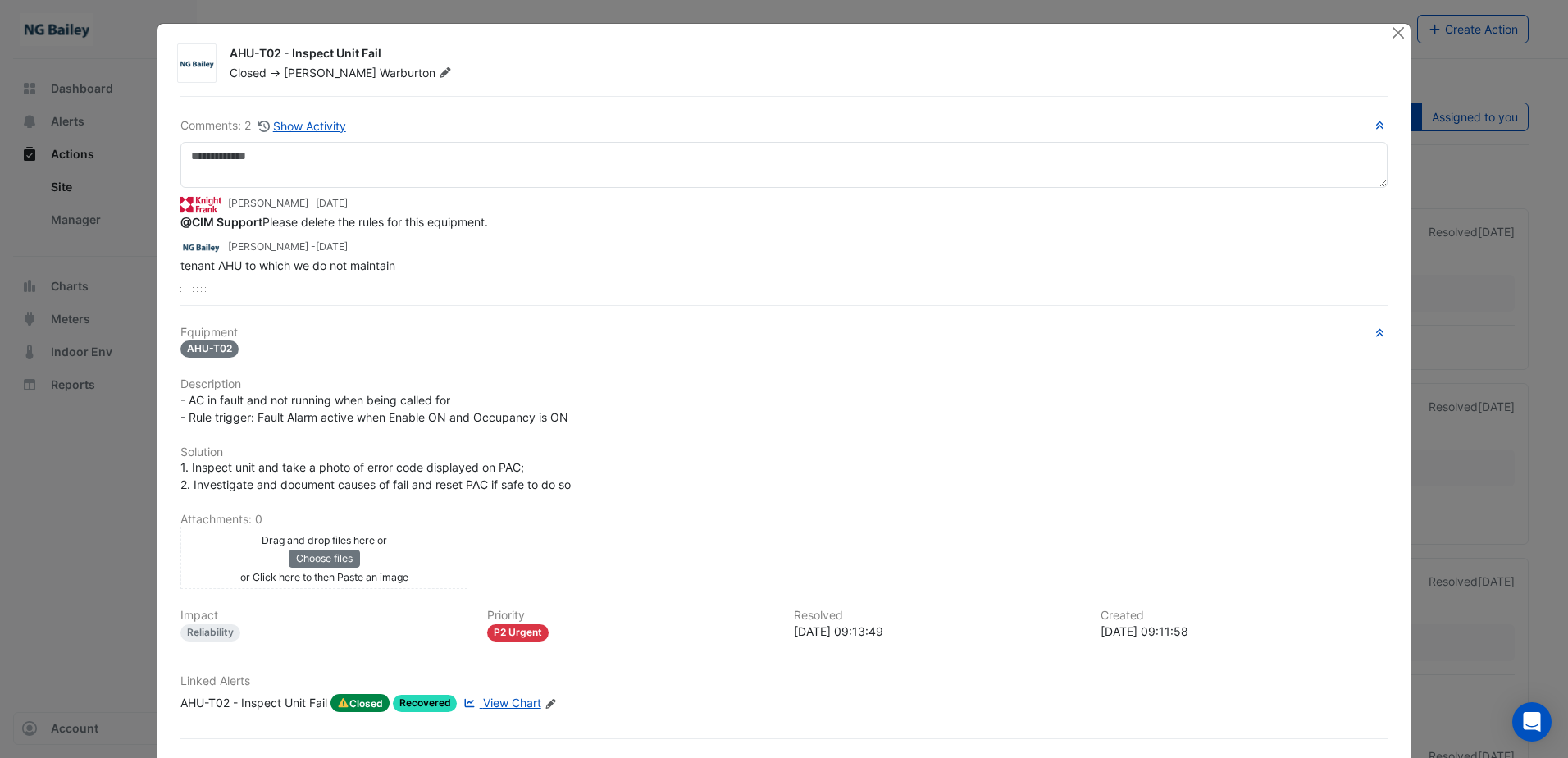
drag, startPoint x: 169, startPoint y: 287, endPoint x: 178, endPoint y: 289, distance: 9.2
click at [170, 287] on div "Comments: 2 Show Activity [PERSON_NAME] - [DATE] @CIM Support Please delete the…" at bounding box center [783, 442] width 1227 height 691
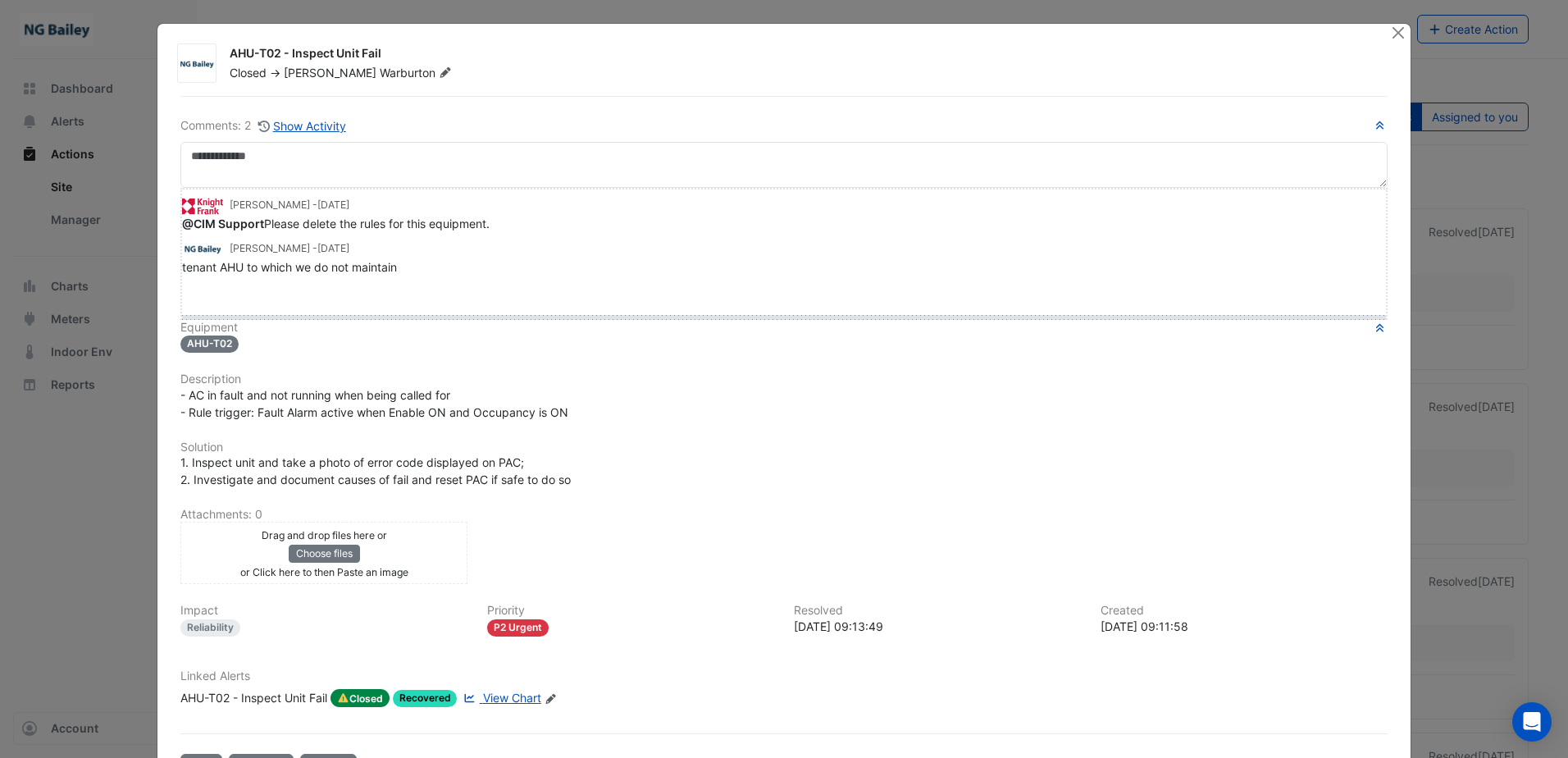
drag, startPoint x: 190, startPoint y: 289, endPoint x: 191, endPoint y: 317, distance: 28.0
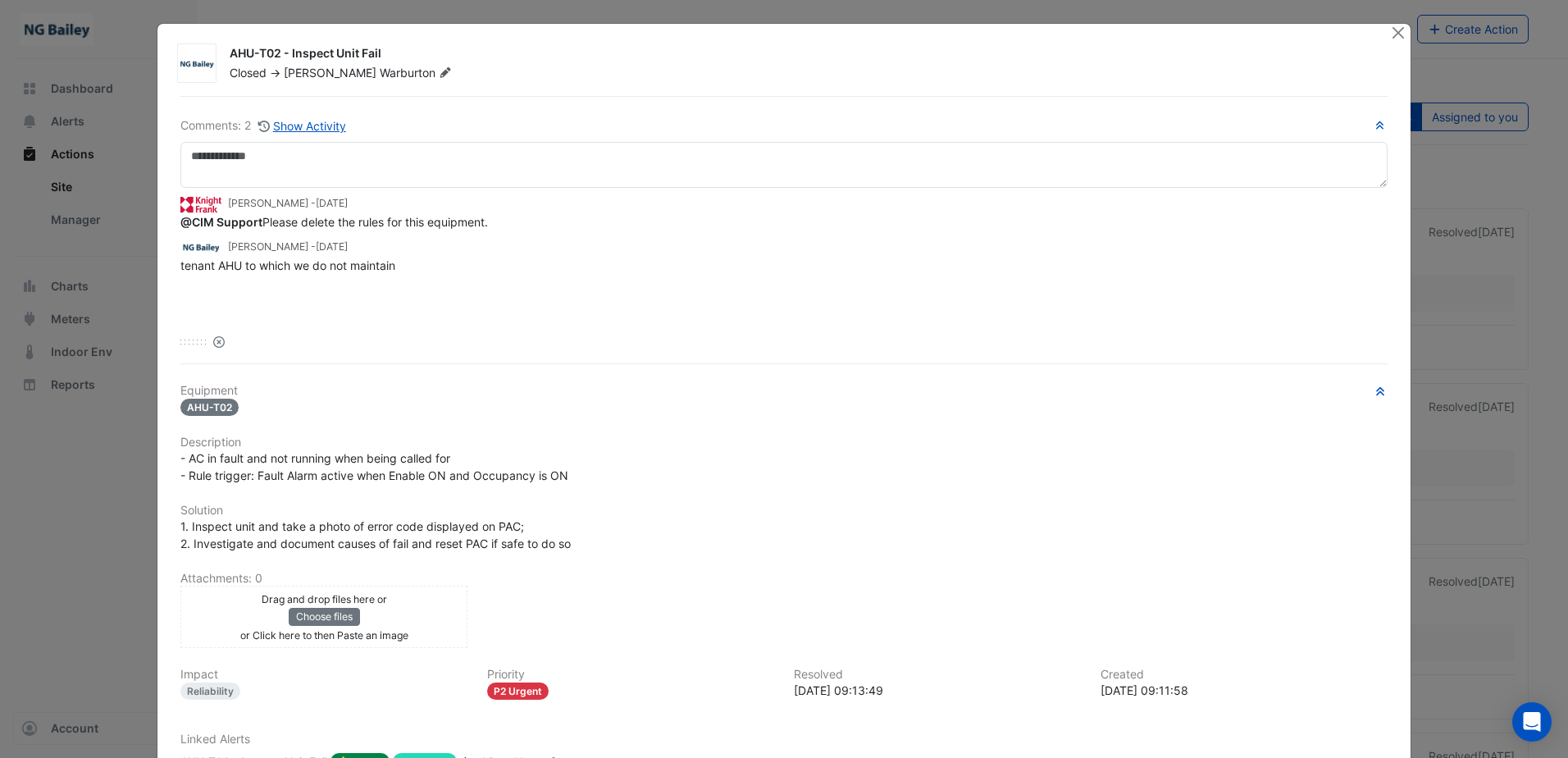
drag, startPoint x: 225, startPoint y: 53, endPoint x: 379, endPoint y: 51, distance: 154.0
click at [379, 51] on div "AHU-T02 - Inspect Unit Fail" at bounding box center [800, 55] width 1141 height 20
copy div "AHU-T02 - Inspect Unit Fail"
drag, startPoint x: 396, startPoint y: 265, endPoint x: 94, endPoint y: 269, distance: 302.0
click at [94, 269] on ngb-modal-window "AHU-T02 - Inspect Unit Fail Closed -> [PERSON_NAME] Comments: 2 Show Activity" at bounding box center [784, 379] width 1568 height 758
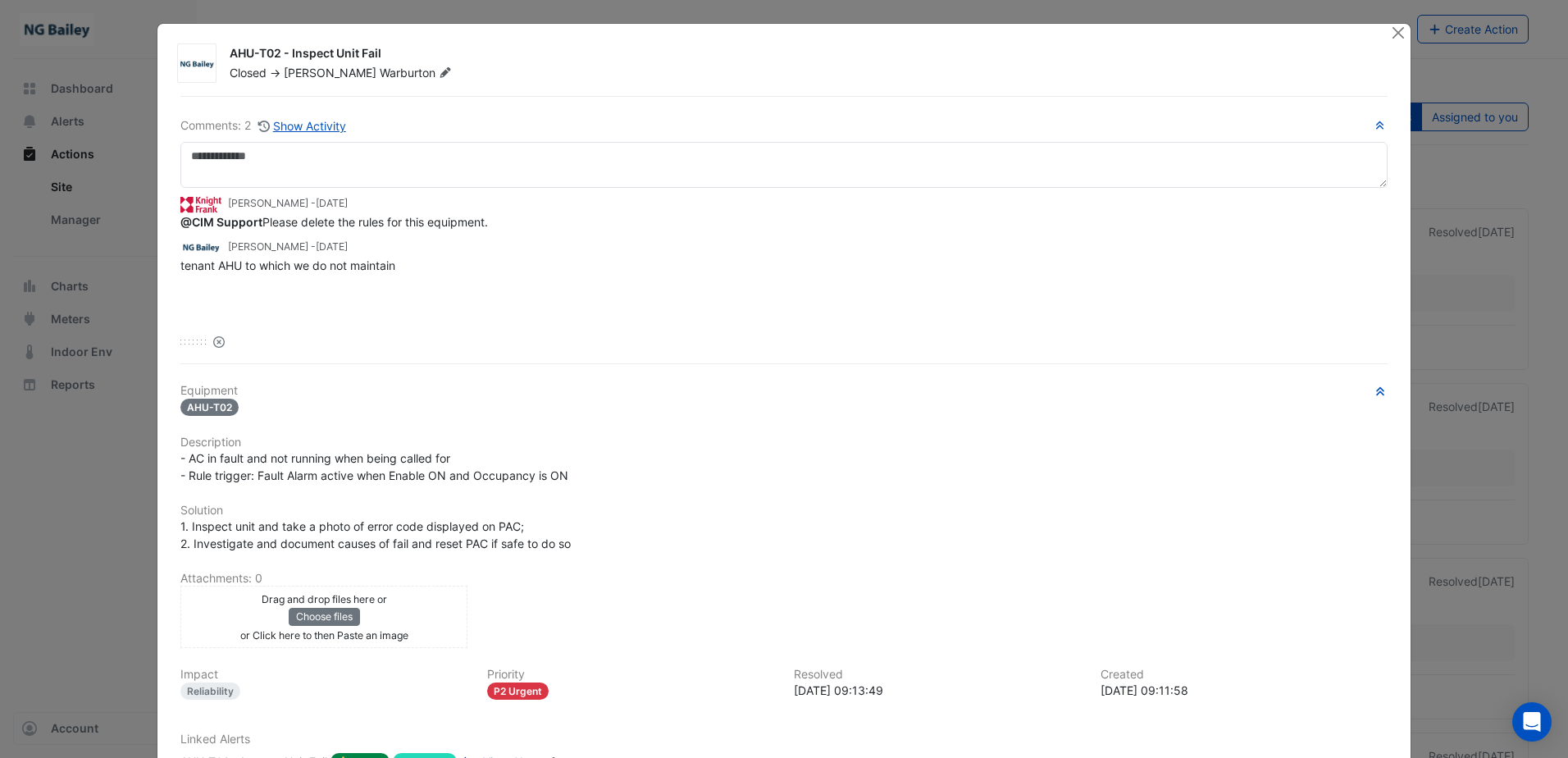
copy span "tenant AHU to which we do not maintain"
click at [310, 458] on span "- AC in fault and not running when being called for - Rule trigger: Fault Alarm…" at bounding box center [374, 466] width 388 height 31
drag, startPoint x: 574, startPoint y: 474, endPoint x: 146, endPoint y: 464, distance: 428.1
click at [146, 464] on ngb-modal-window "AHU-T02 - Inspect Unit Fail Closed -> Roy Warburton Comments: 2 Show Activity" at bounding box center [784, 379] width 1568 height 758
copy span "- AC in fault and not running when being called for - Rule trigger: Fault Alarm…"
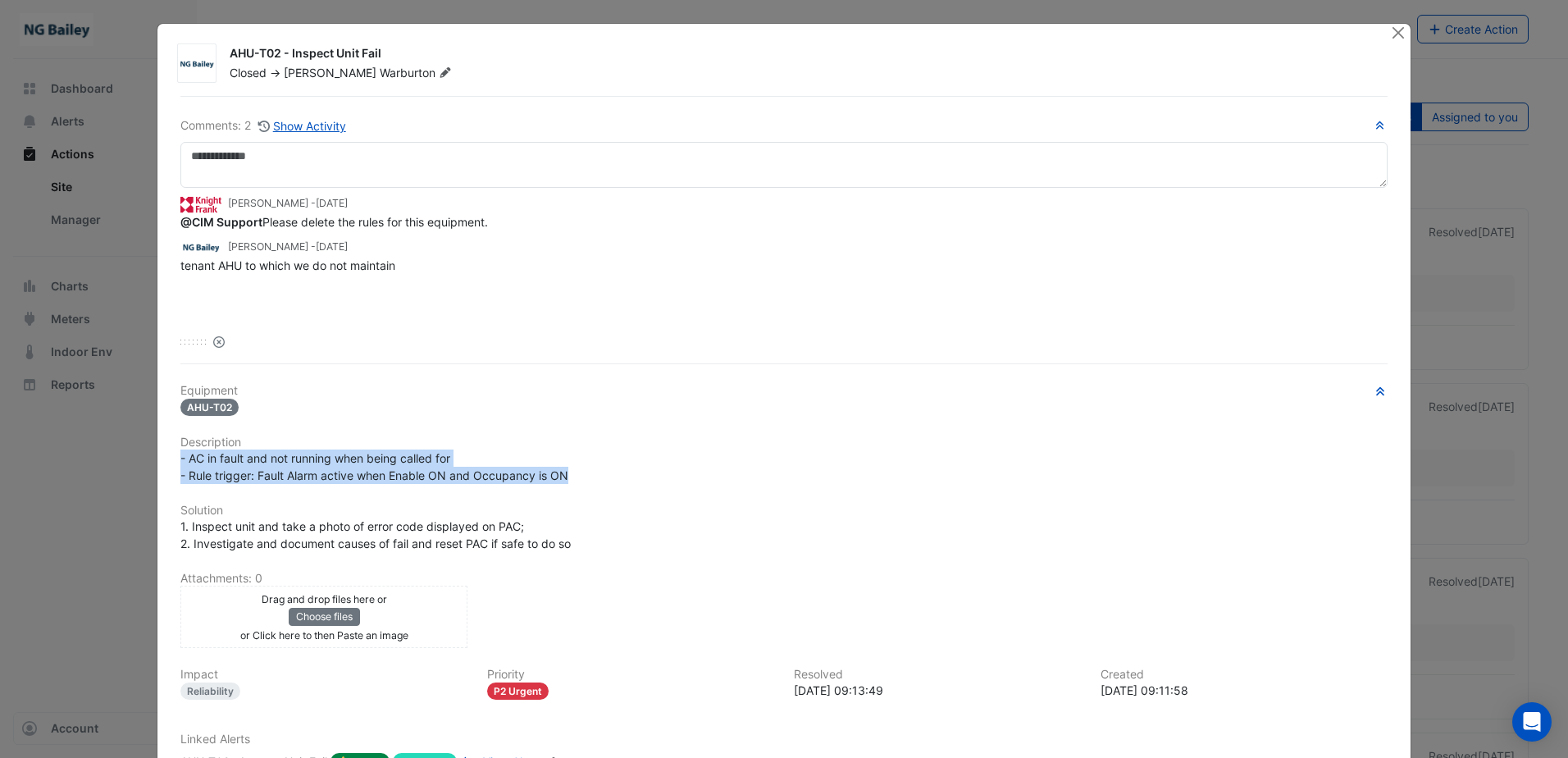
drag, startPoint x: 406, startPoint y: 264, endPoint x: 130, endPoint y: 265, distance: 276.0
click at [130, 265] on ngb-modal-window "AHU-T02 - Inspect Unit Fail Closed -> Roy Warburton Comments: 2 Show Activity" at bounding box center [784, 379] width 1568 height 758
copy span "tenant AHU to which we do not maintain"
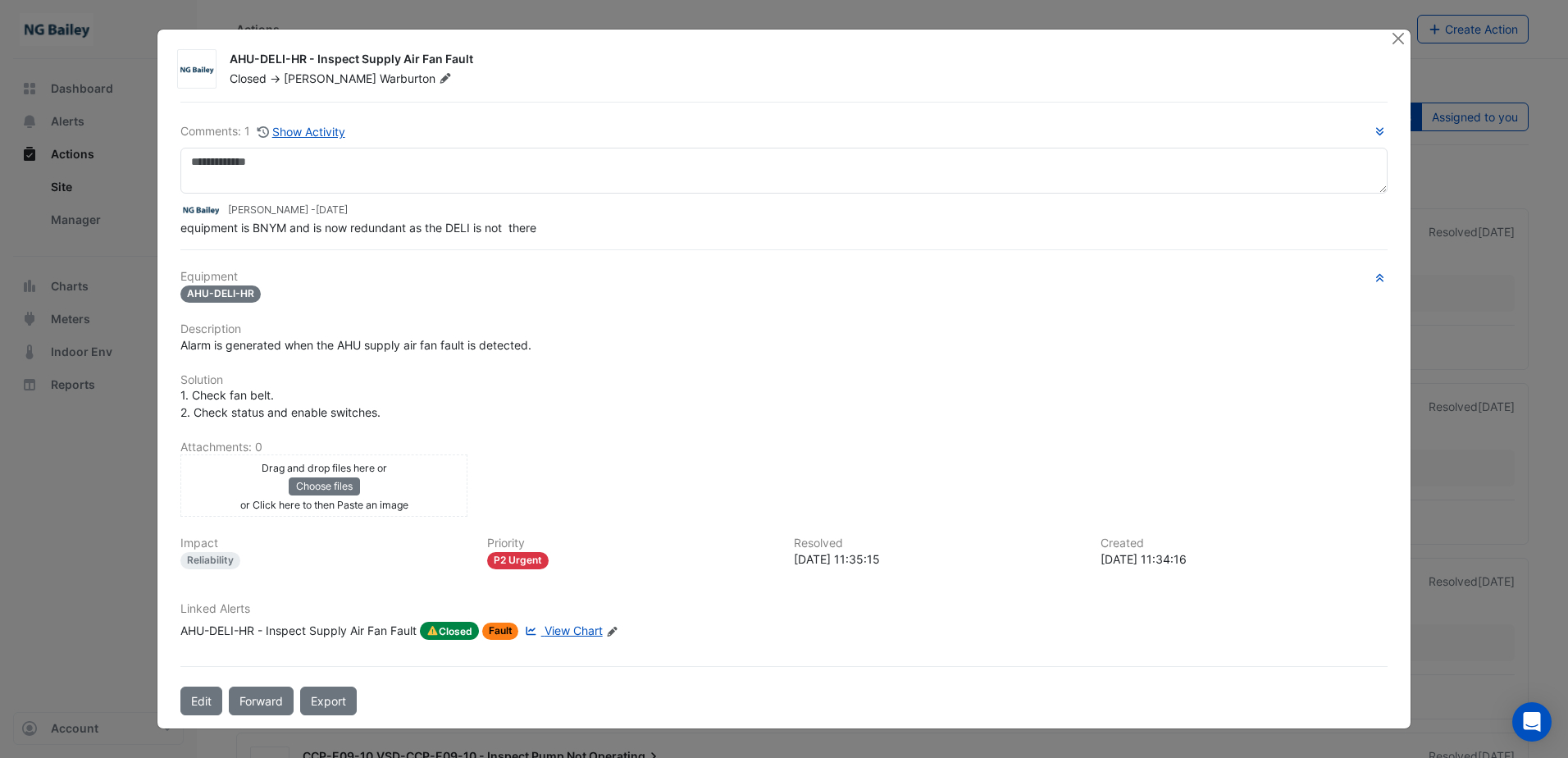
drag, startPoint x: 226, startPoint y: 53, endPoint x: 493, endPoint y: 52, distance: 267.0
click at [493, 52] on div "AHU-DELI-HR - Inspect Supply Air Fan Fault" at bounding box center [800, 61] width 1141 height 20
copy div "AHU-DELI-HR - Inspect Supply Air Fan Fault"
drag, startPoint x: 183, startPoint y: 232, endPoint x: 546, endPoint y: 232, distance: 363.0
click at [546, 232] on div "equipment is BNYM and is now redundant as the DELI is not there" at bounding box center [784, 227] width 1207 height 17
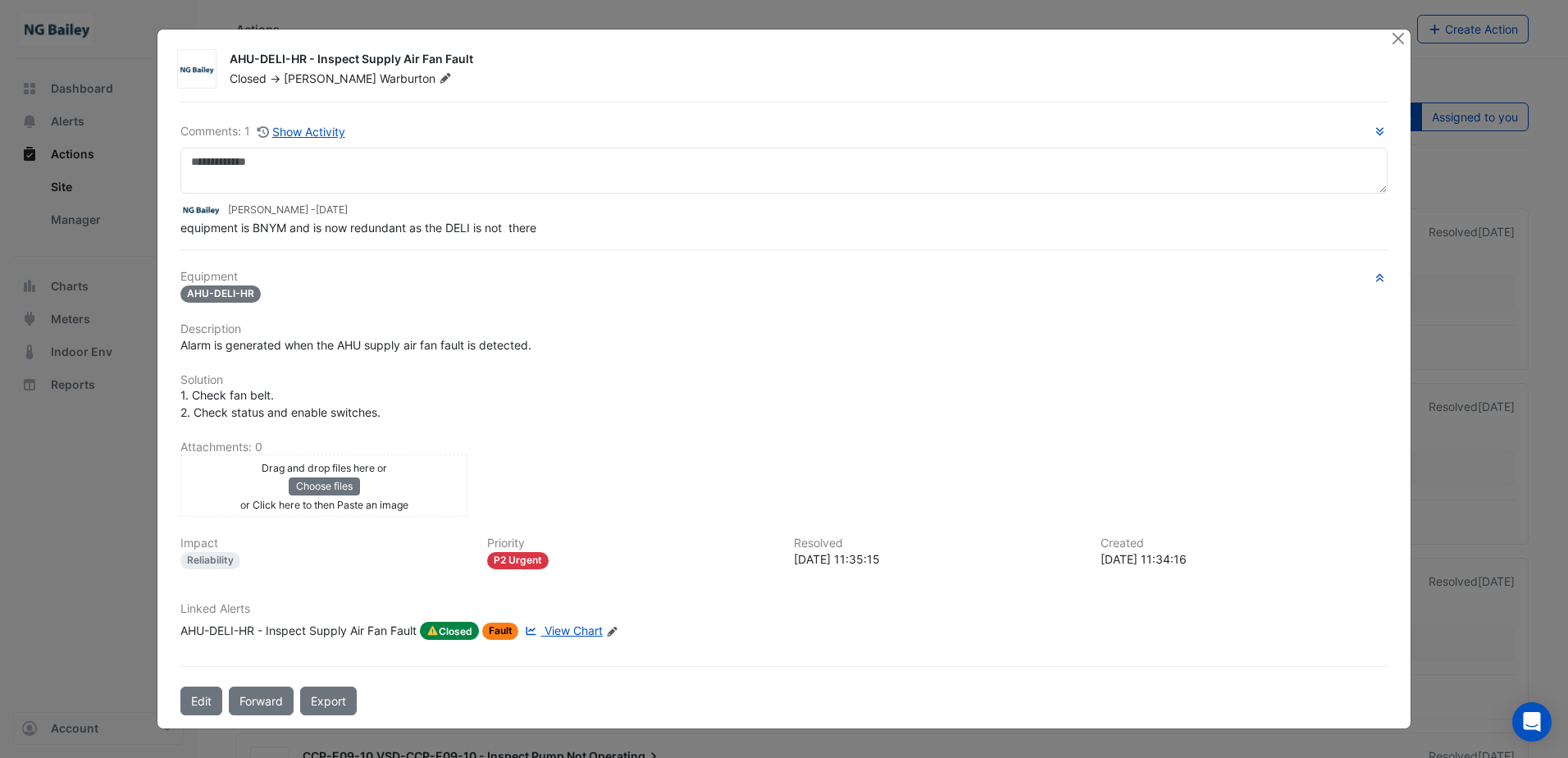
copy span "equipment is BNYM and is now redundant as the DELI is not there"
drag, startPoint x: 584, startPoint y: 388, endPoint x: 555, endPoint y: 383, distance: 29.4
click at [584, 388] on div "1. Check fan belt. 2. Check status and enable switches." at bounding box center [784, 403] width 1207 height 35
click at [172, 346] on div "Alarm is generated when the AHU supply air fan fault is detected." at bounding box center [783, 344] width 1227 height 17
drag, startPoint x: 181, startPoint y: 346, endPoint x: 541, endPoint y: 353, distance: 360.1
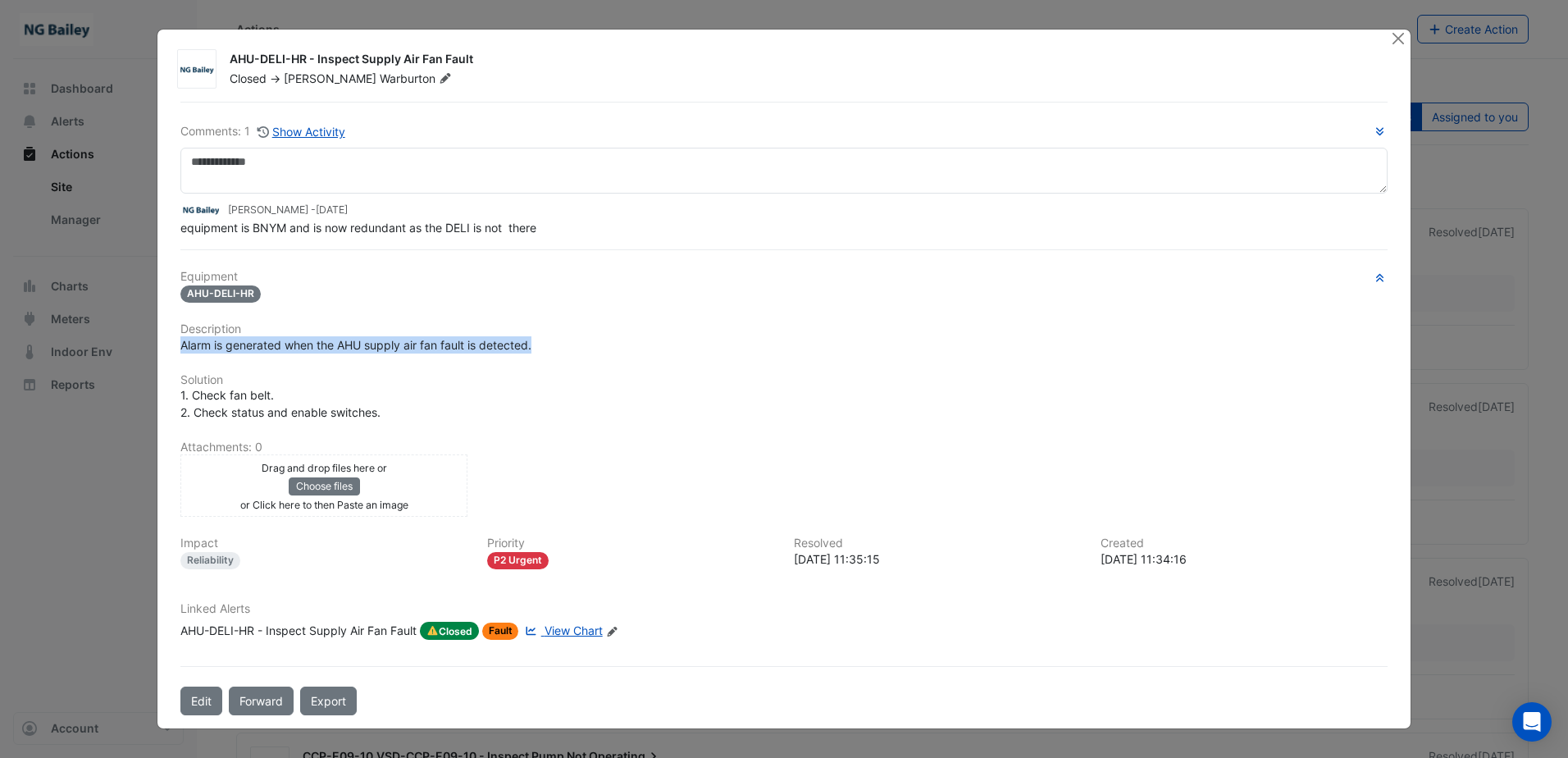
click at [541, 353] on div "Alarm is generated when the AHU supply air fan fault is detected." at bounding box center [784, 344] width 1207 height 17
copy span "Alarm is generated when the AHU supply air fan fault is detected."
drag, startPoint x: 183, startPoint y: 225, endPoint x: 589, endPoint y: 225, distance: 406.0
click at [589, 225] on div "equipment is BNYM and is now redundant as the DELI is not there" at bounding box center [784, 227] width 1207 height 17
copy span "equipment is BNYM and is now redundant as the DELI is not there"
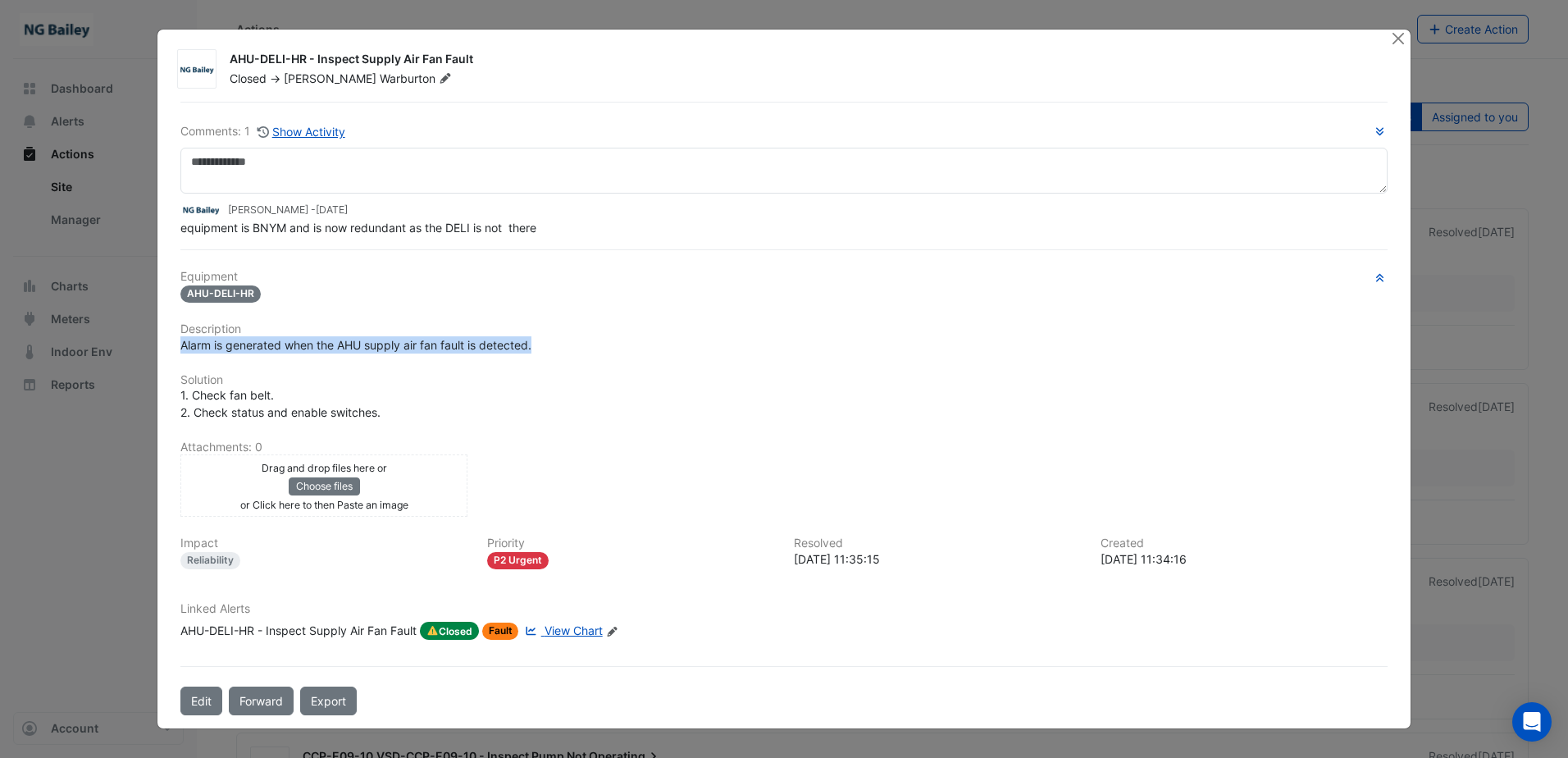
click at [590, 628] on span "View Chart" at bounding box center [573, 631] width 58 height 14
click at [1397, 43] on button "Close" at bounding box center [1398, 37] width 17 height 17
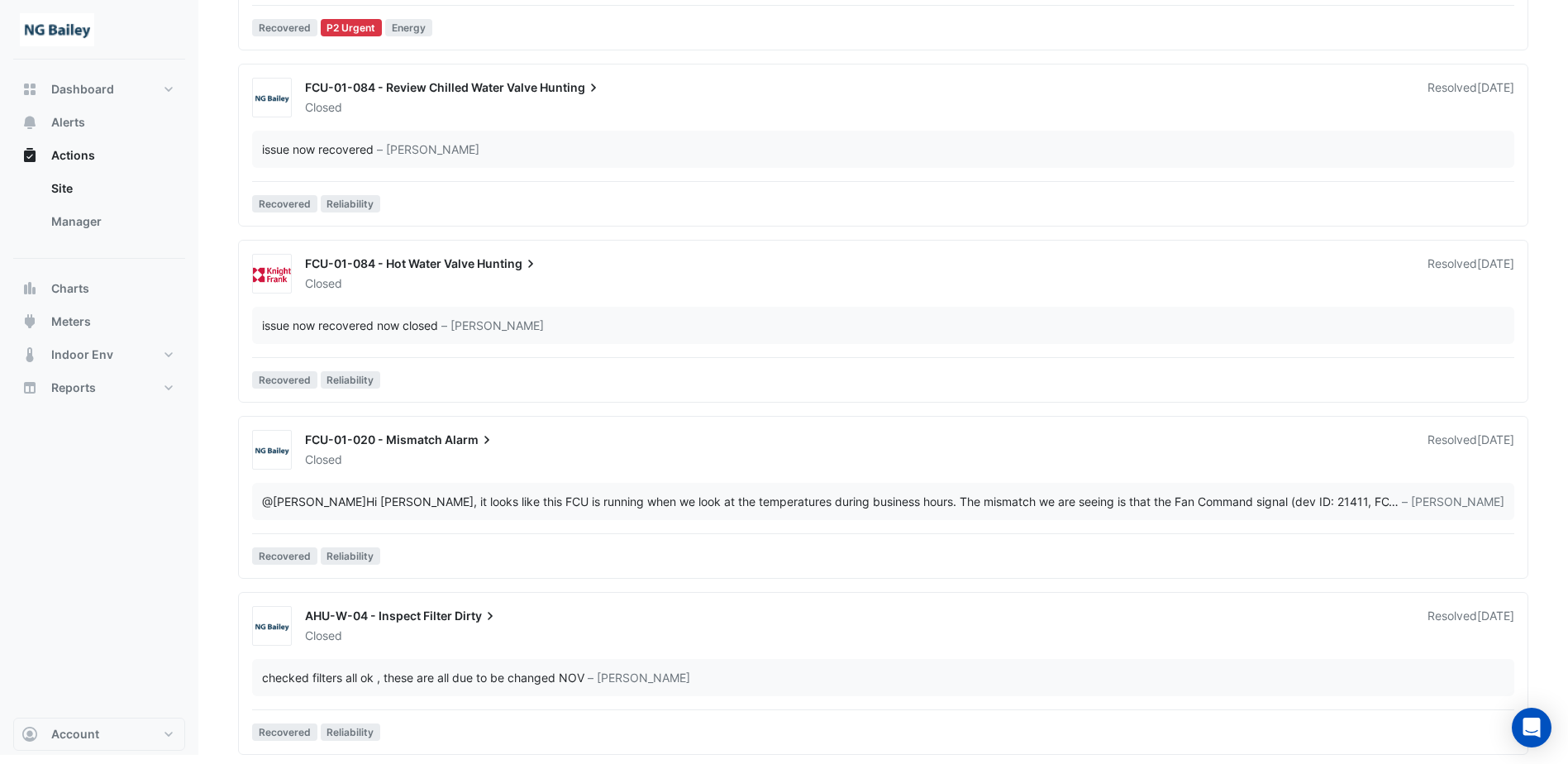
scroll to position [3651, 0]
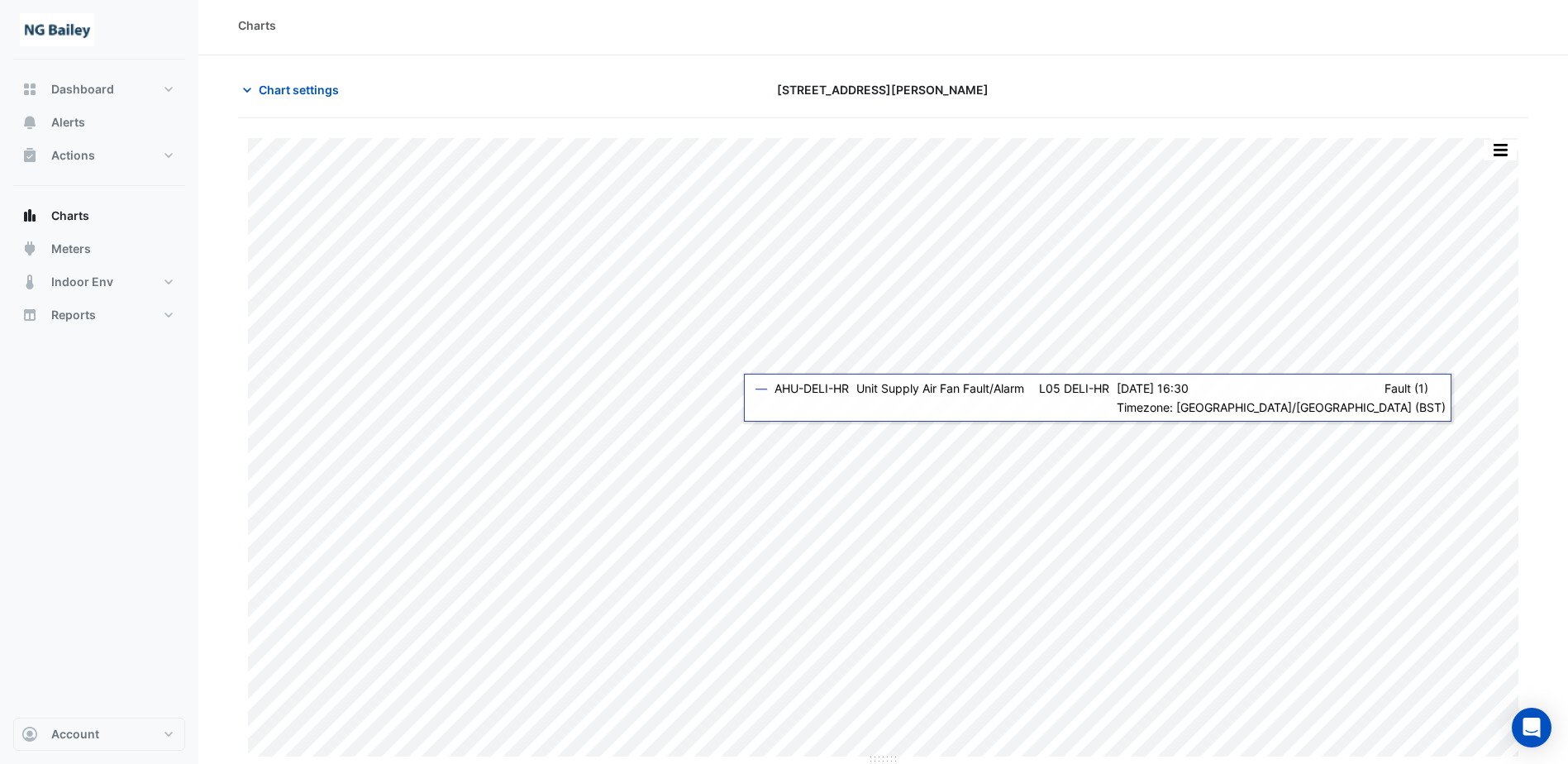
scroll to position [5, 0]
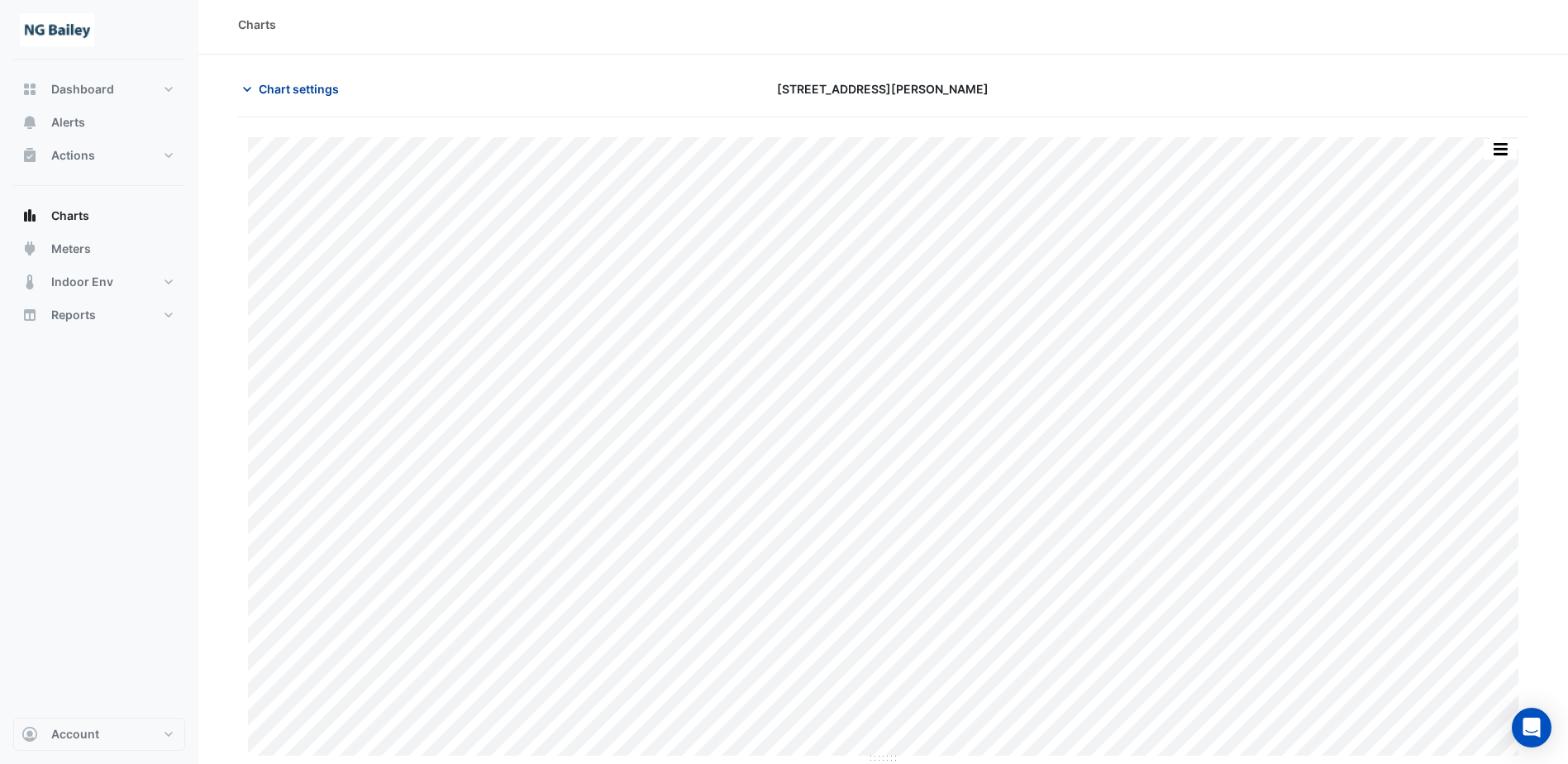
click at [252, 89] on icon "button" at bounding box center [247, 89] width 16 height 16
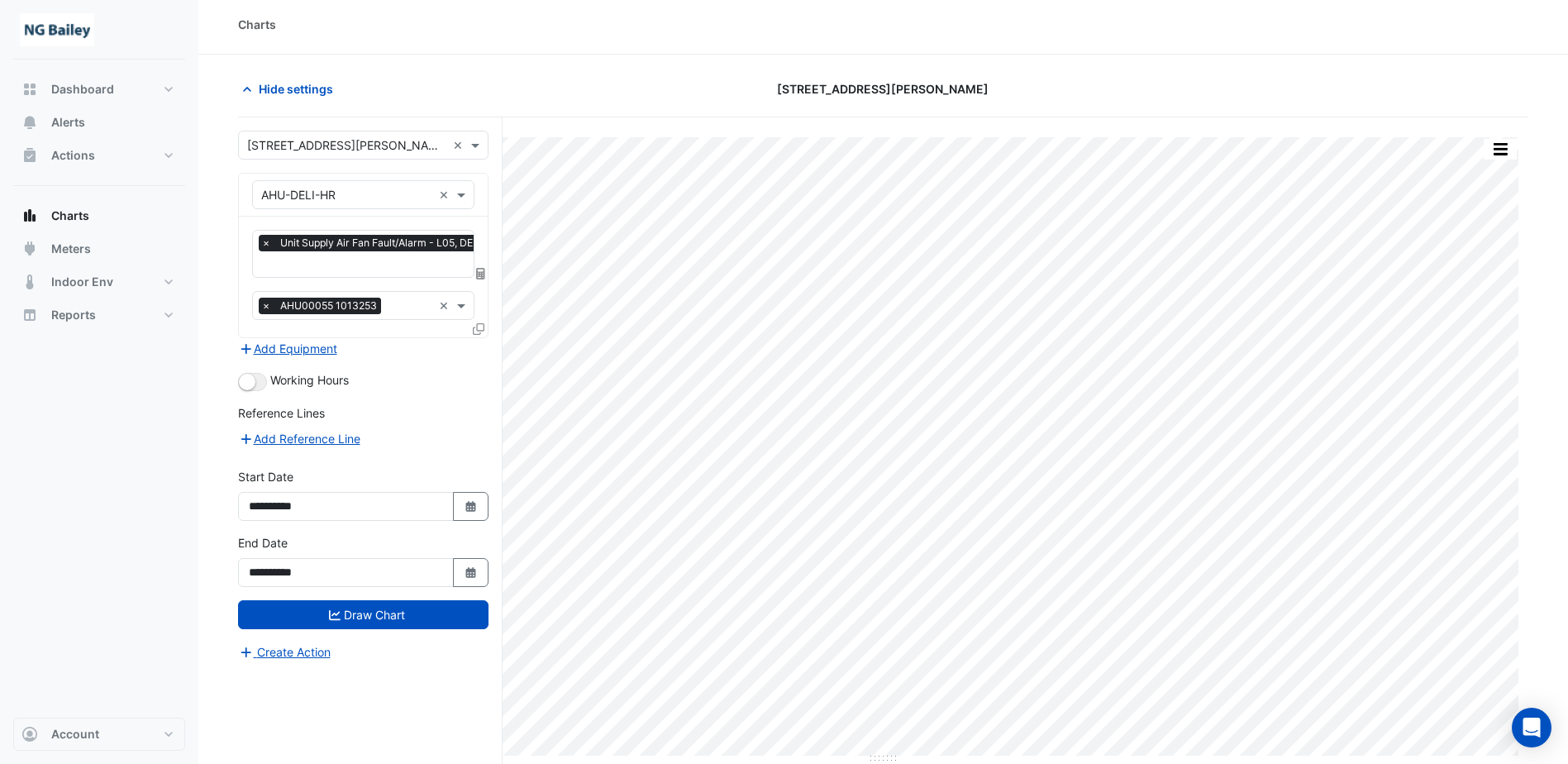
click at [364, 195] on input "text" at bounding box center [347, 195] width 172 height 17
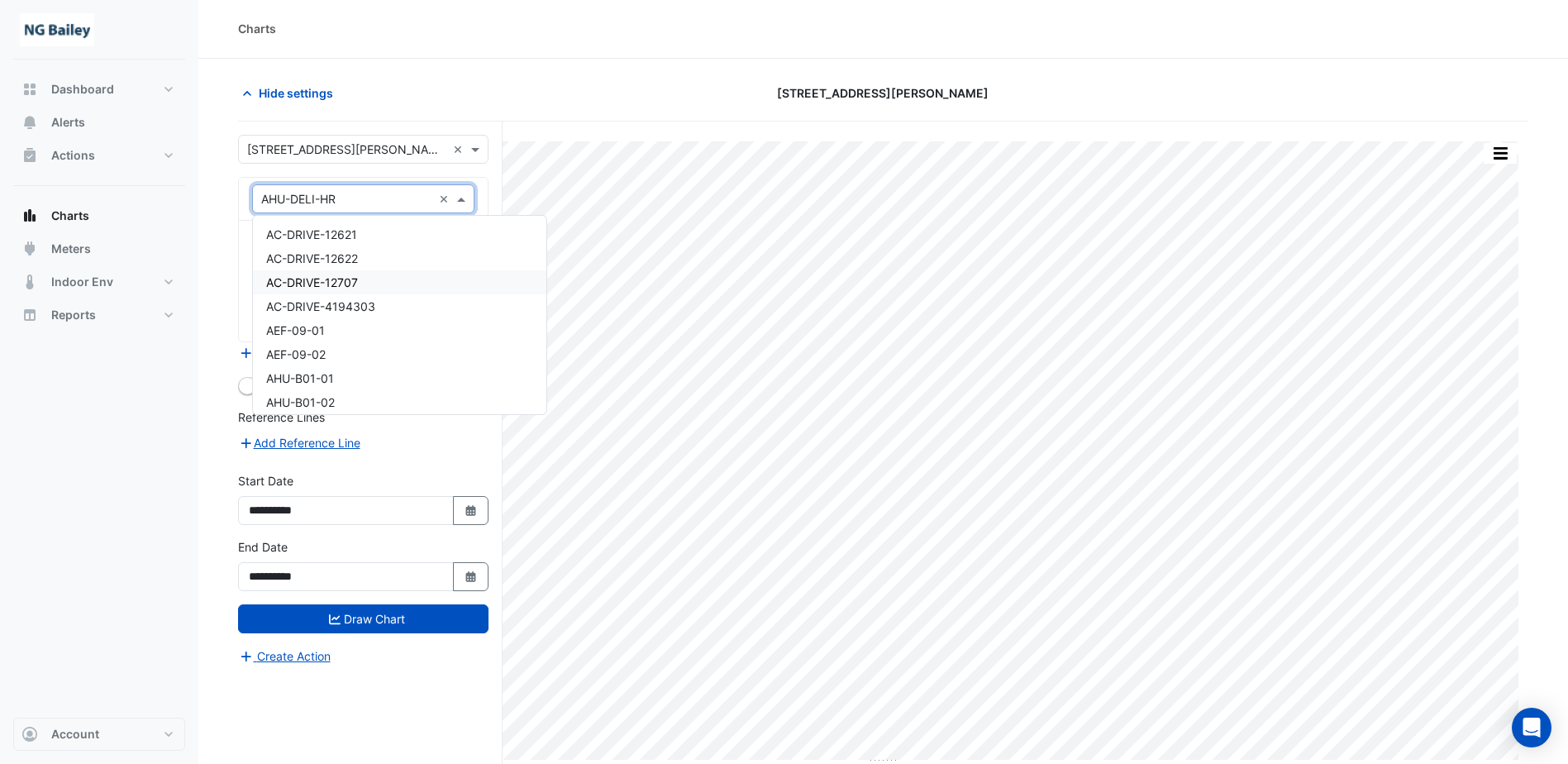
scroll to position [0, 0]
click at [611, 69] on section "Hide settings 3 Hardman Street Print Save as JPEG Save as PNG Pivot Data Table …" at bounding box center [883, 443] width 1370 height 767
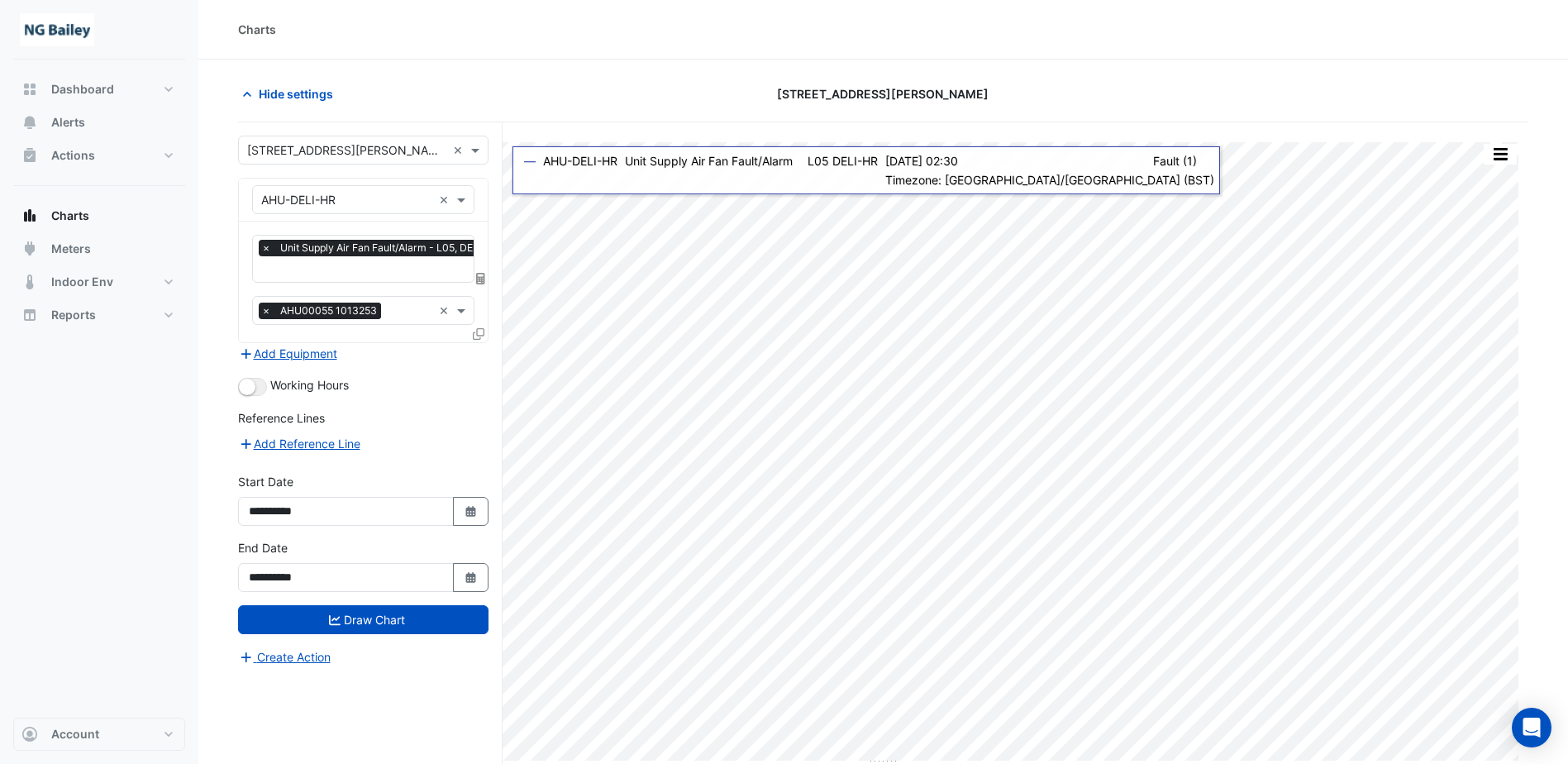
scroll to position [63, 0]
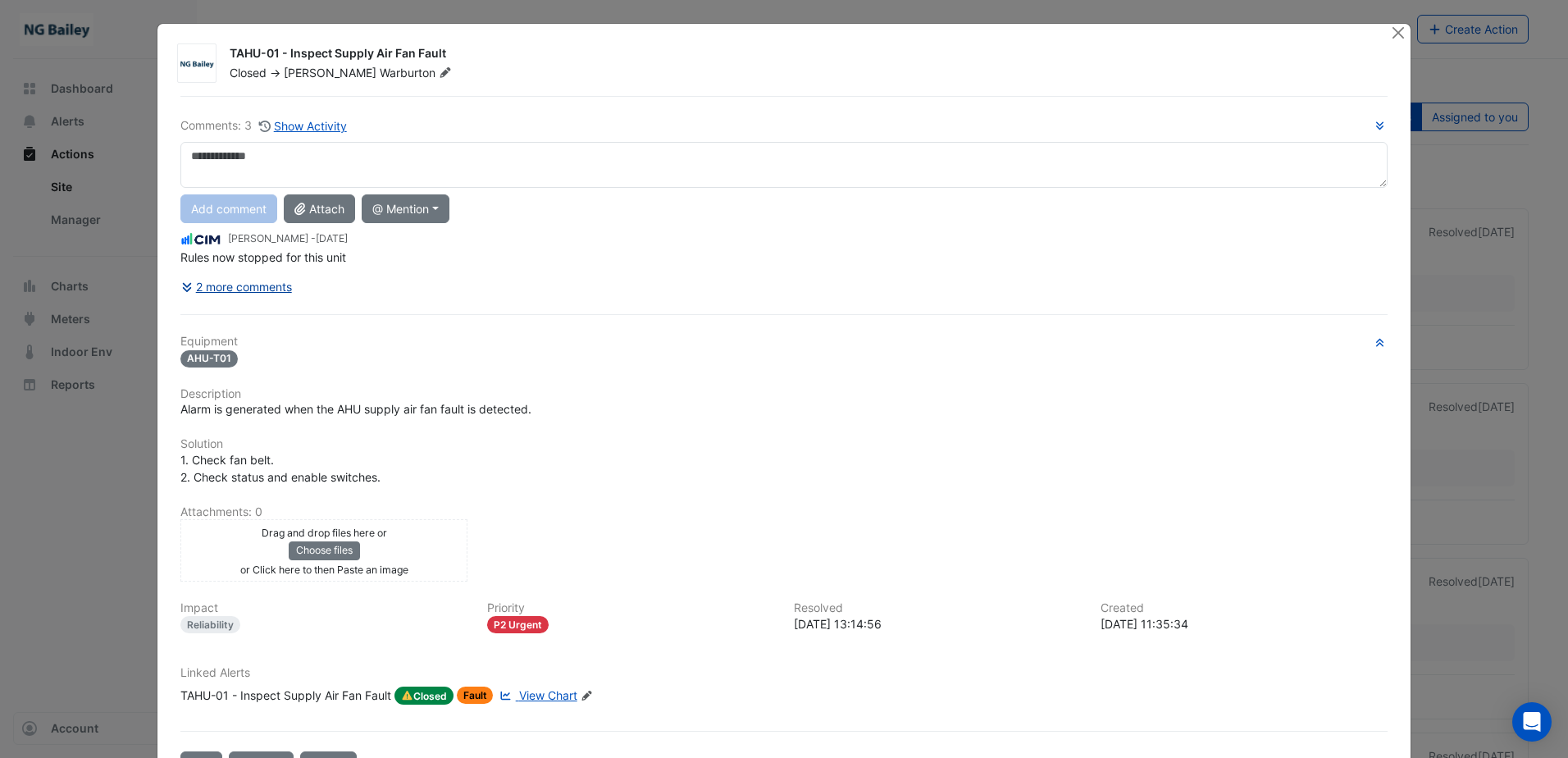
click at [236, 284] on button "2 more comments" at bounding box center [237, 287] width 112 height 29
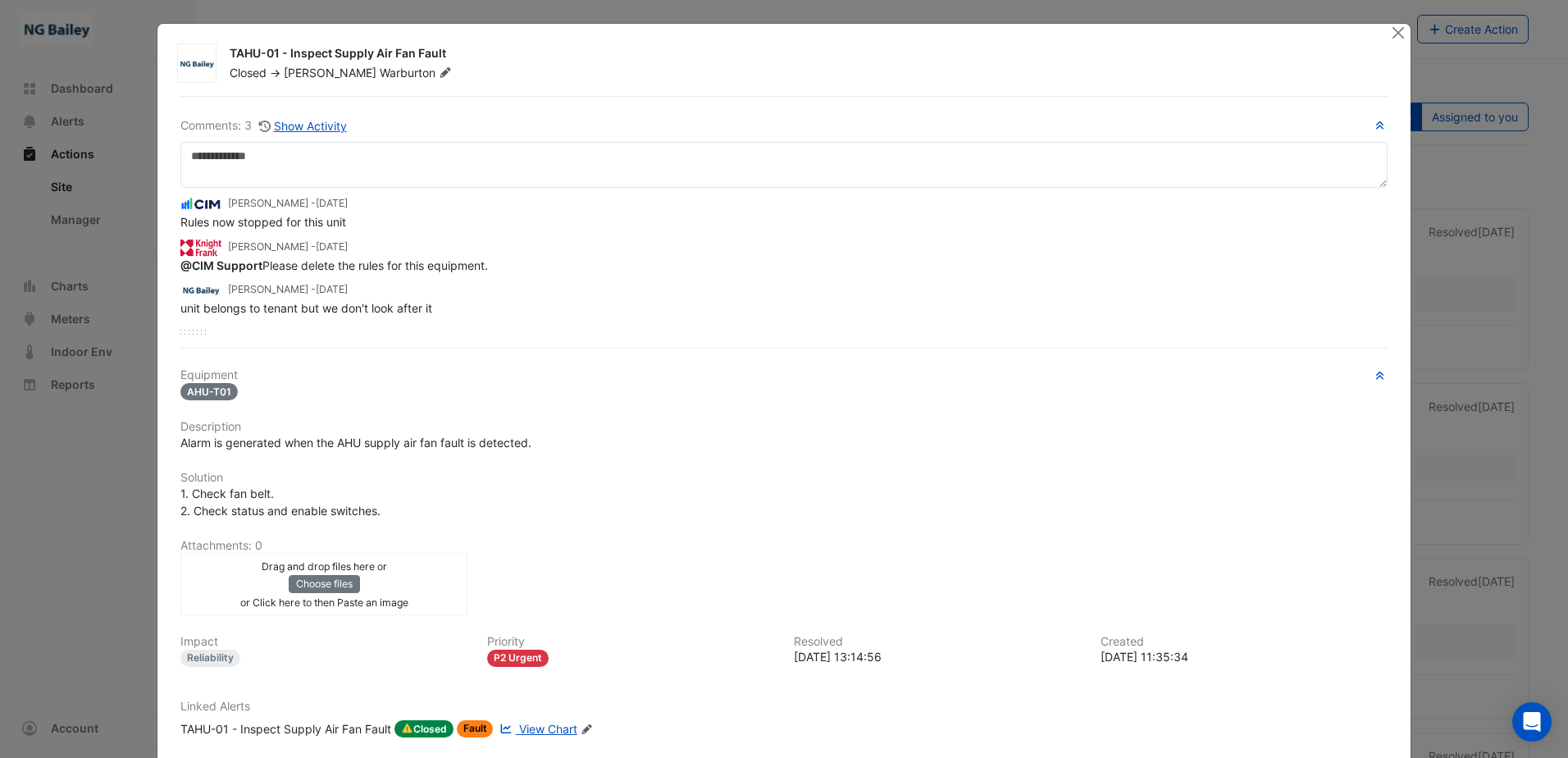
drag, startPoint x: 434, startPoint y: 313, endPoint x: 170, endPoint y: 313, distance: 264.0
click at [170, 313] on div "Comments: 3 Show Activity Shane Madigan - 2 weeks and 1 day ago Rules now stopp…" at bounding box center [783, 454] width 1227 height 717
copy span "unit belongs to tenant but we don't look after it"
click at [231, 453] on div "Equipment AHU-T01 Description Alarm is generated when the AHU supply air fan fa…" at bounding box center [784, 558] width 1207 height 382
drag, startPoint x: 172, startPoint y: 445, endPoint x: 555, endPoint y: 444, distance: 383.0
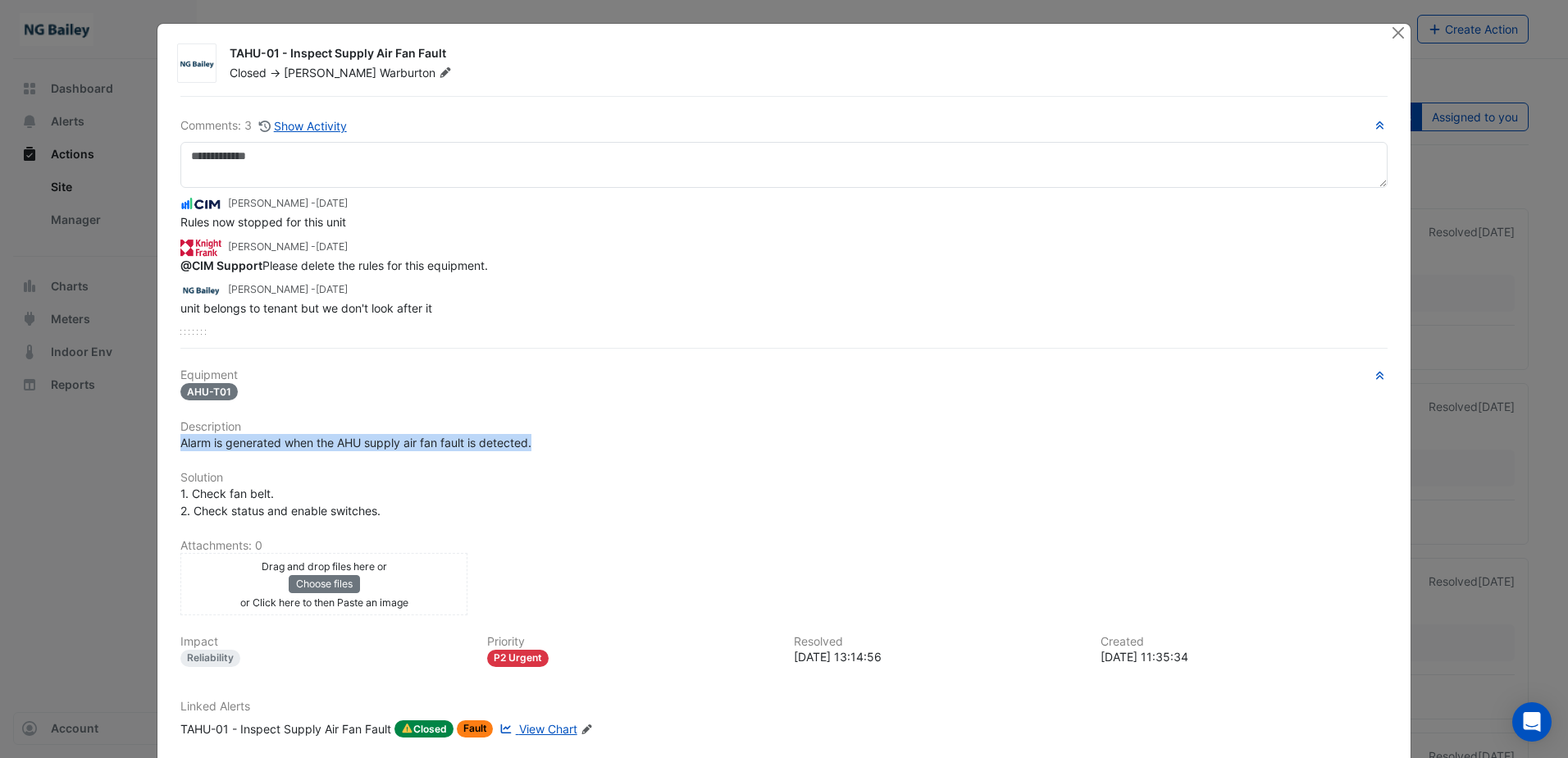
click at [555, 444] on div "Alarm is generated when the AHU supply air fan fault is detected." at bounding box center [783, 442] width 1227 height 17
copy span "Alarm is generated when the AHU supply air fan fault is detected."
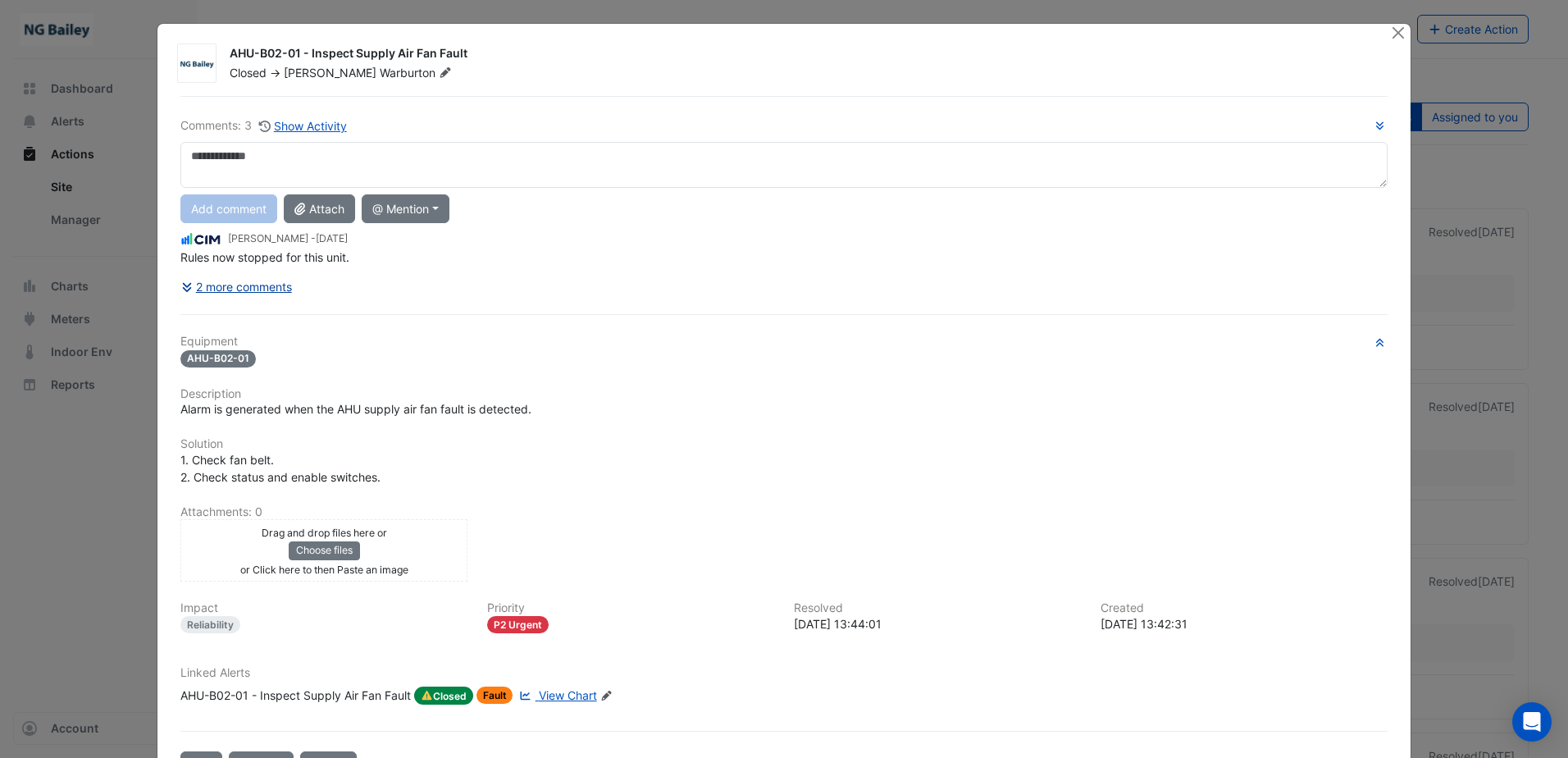
click at [223, 284] on button "2 more comments" at bounding box center [237, 287] width 112 height 29
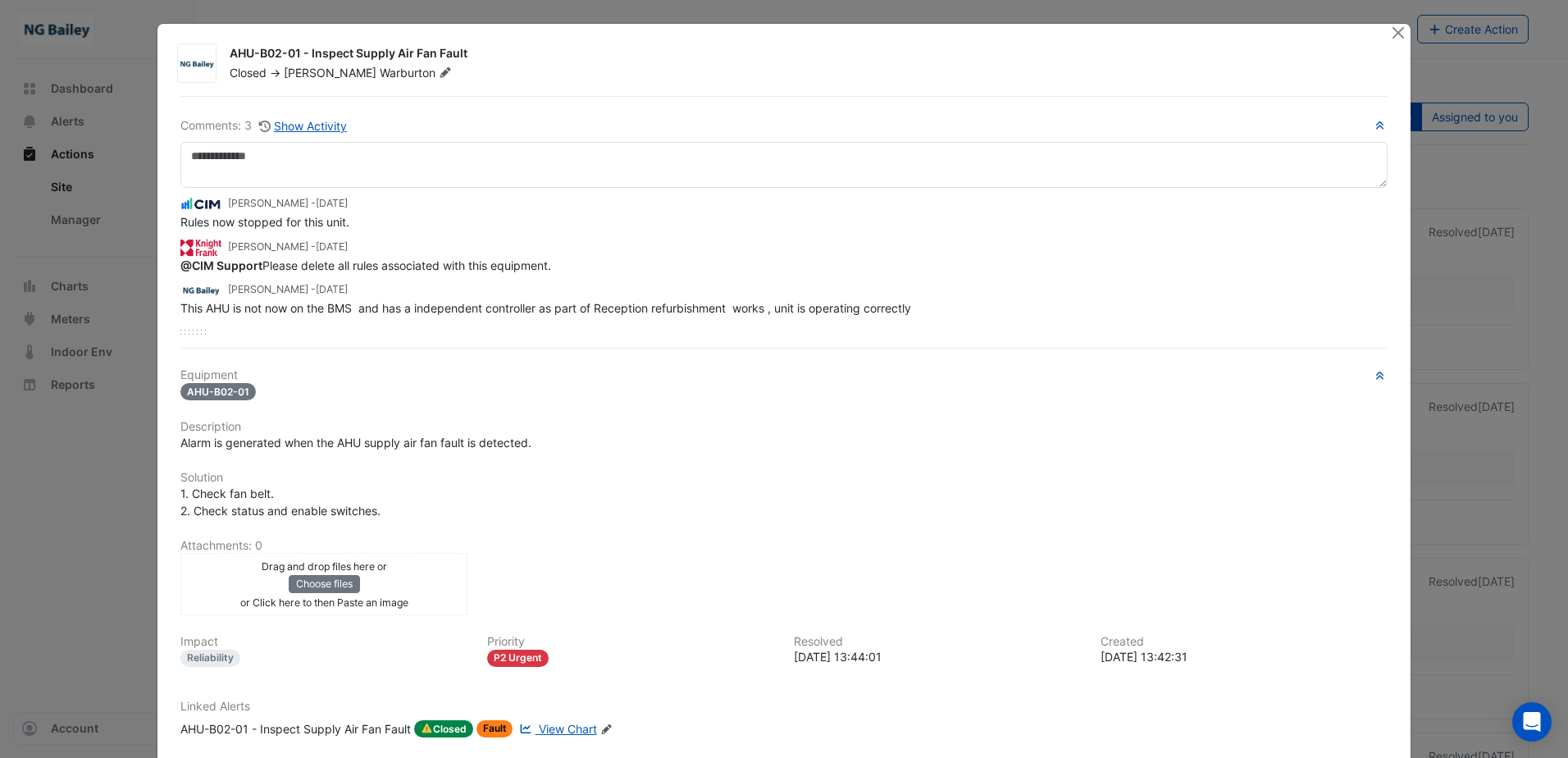
drag, startPoint x: 468, startPoint y: 53, endPoint x: 208, endPoint y: 58, distance: 260.0
click at [208, 58] on div "AHU-B02-01 - Inspect Supply Air Fan Fault Closed -> [PERSON_NAME]" at bounding box center [783, 63] width 1227 height 39
copy div "AHU-B02-01 - Inspect Supply Air Fan Fault"
drag, startPoint x: 169, startPoint y: 438, endPoint x: 564, endPoint y: 442, distance: 395.0
click at [564, 442] on div "Alarm is generated when the AHU supply air fan fault is detected." at bounding box center [783, 442] width 1227 height 17
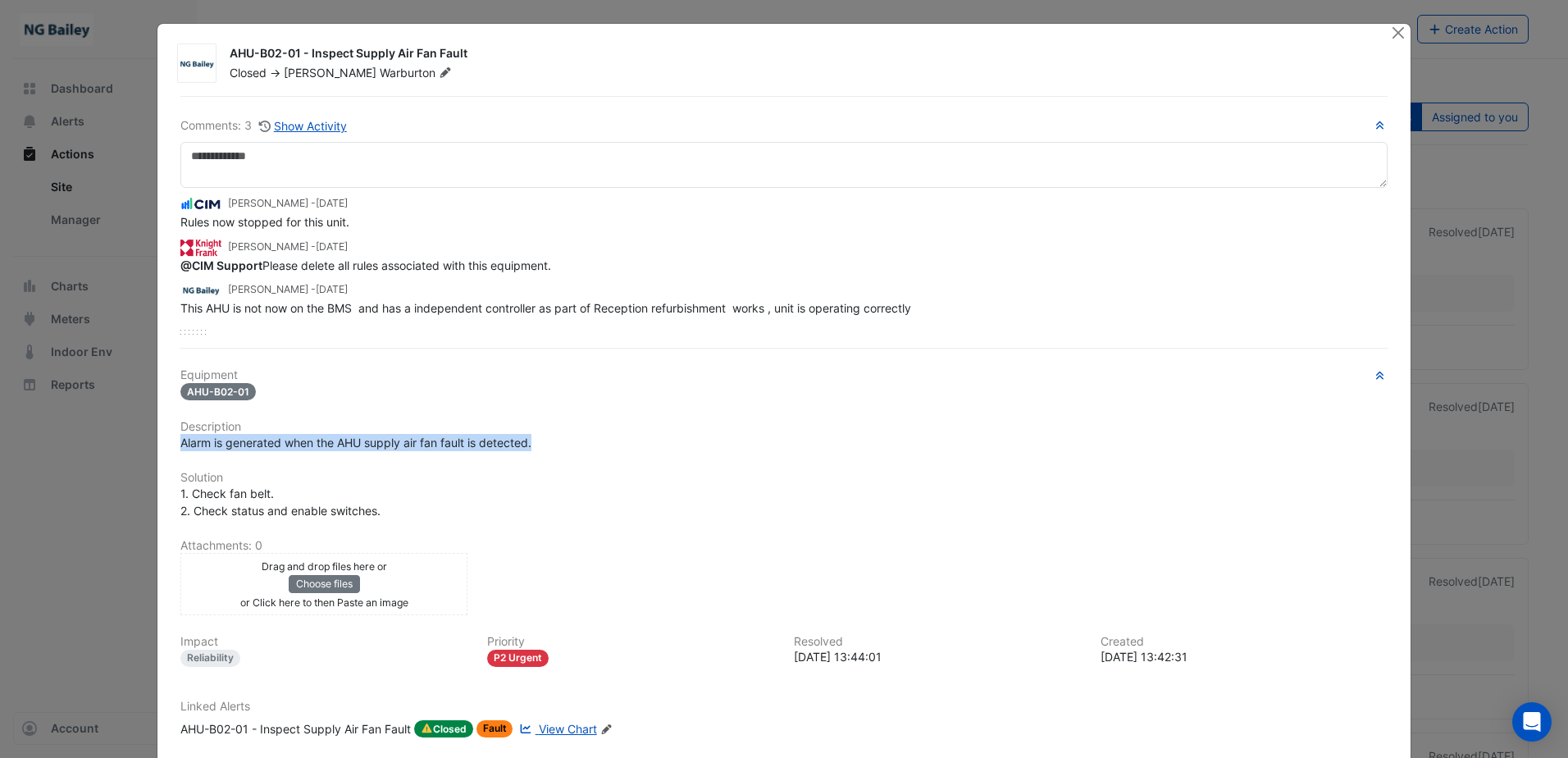
copy span "Alarm is generated when the AHU supply air fan fault is detected."
drag, startPoint x: 177, startPoint y: 307, endPoint x: 919, endPoint y: 302, distance: 742.0
click at [911, 302] on span "This AHU is not now on the BMS and has a independent controller as part of Rece…" at bounding box center [546, 308] width 731 height 14
copy span "This AHU is not now on the BMS and has a independent controller as part of Rece…"
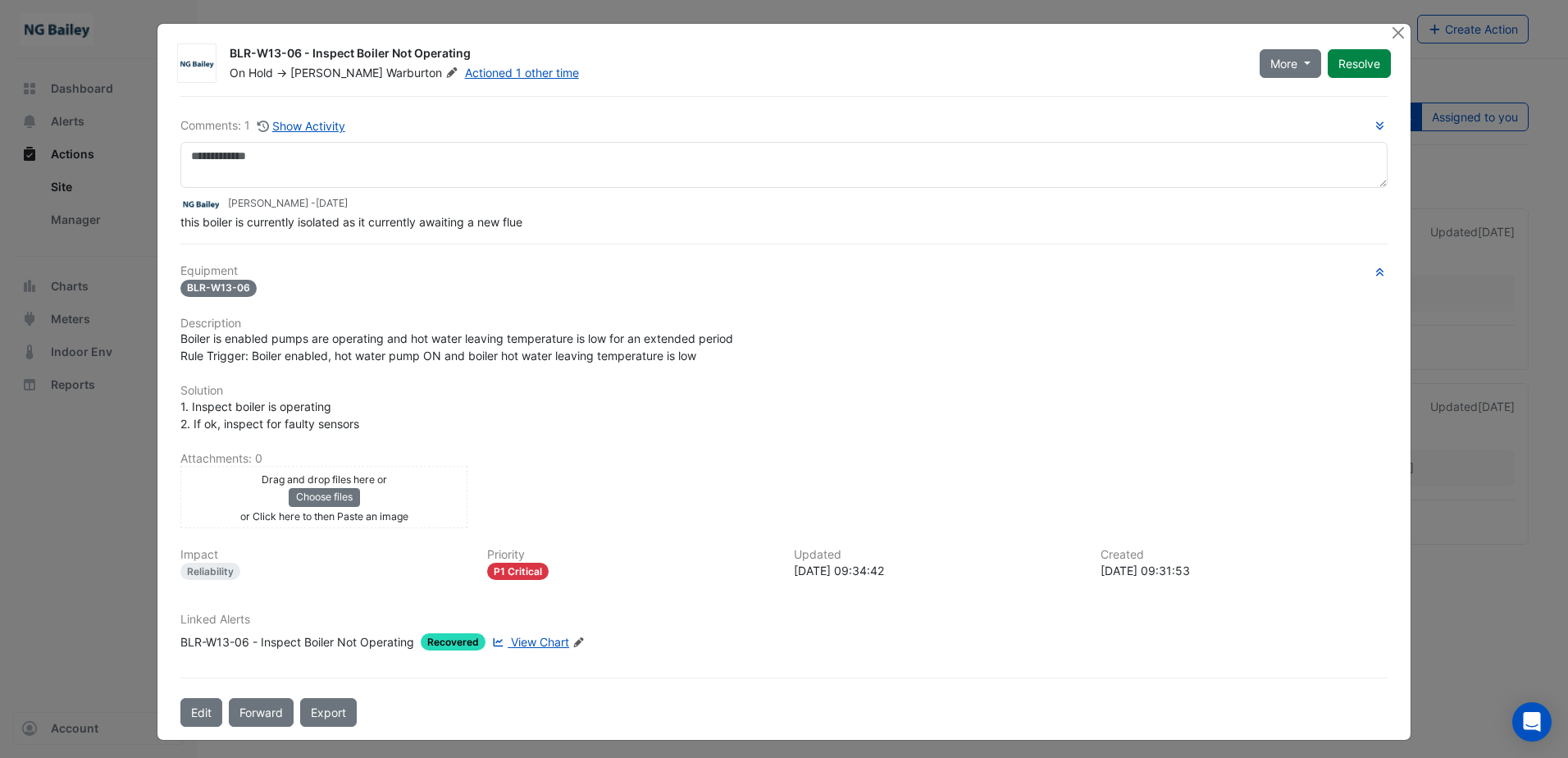
drag, startPoint x: 469, startPoint y: 51, endPoint x: 227, endPoint y: 59, distance: 242.1
click at [230, 59] on div "BLR-W13-06 - Inspect Boiler Not Operating" at bounding box center [735, 55] width 1010 height 20
copy div "BLR-W13-06 - Inspect Boiler Not Operating"
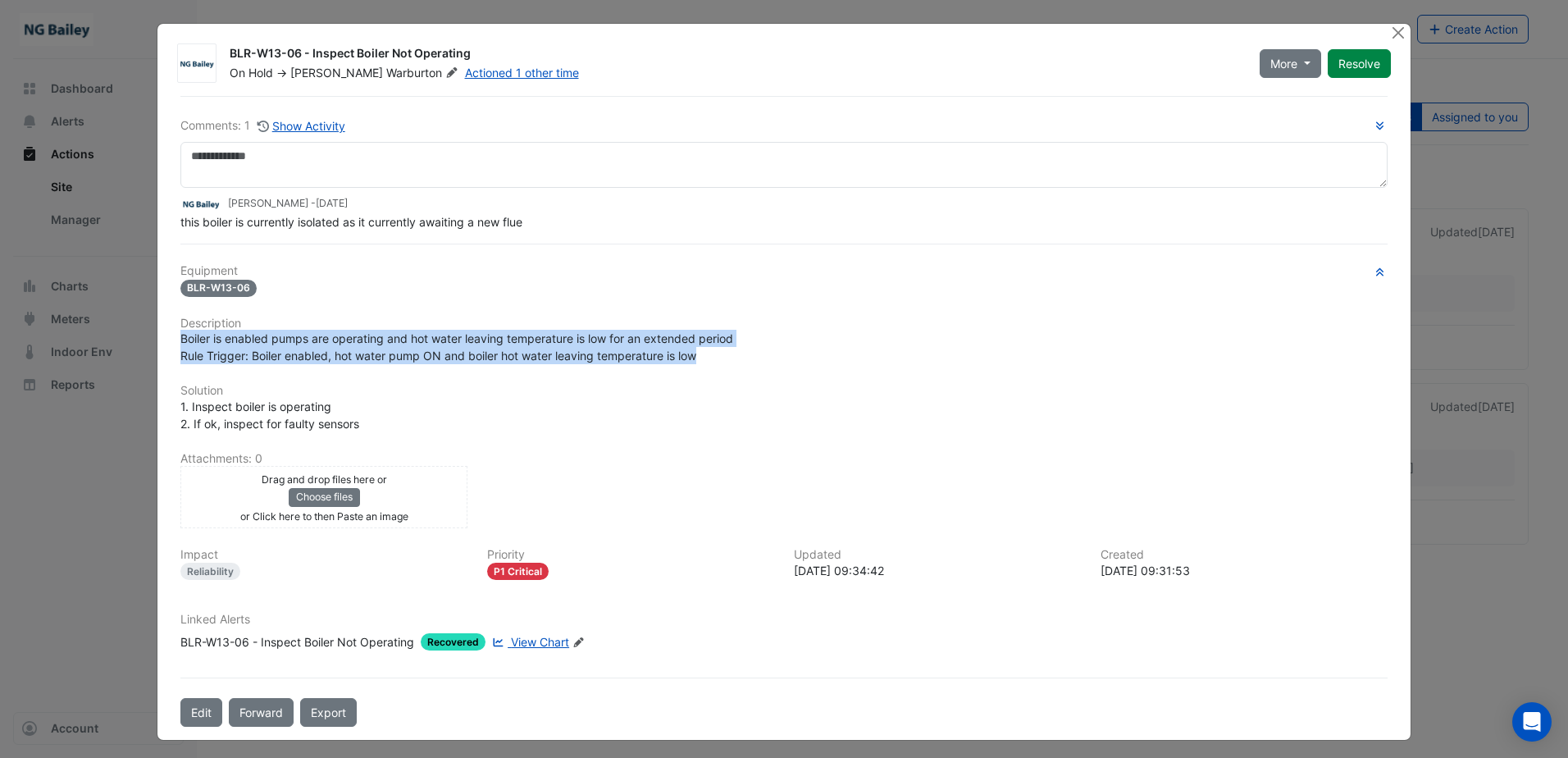
drag, startPoint x: 176, startPoint y: 342, endPoint x: 700, endPoint y: 350, distance: 524.1
click at [700, 350] on div "Boiler is enabled pumps are operating and hot water leaving temperature is low …" at bounding box center [784, 346] width 1207 height 35
copy span "Boiler is enabled pumps are operating and hot water leaving temperature is low …"
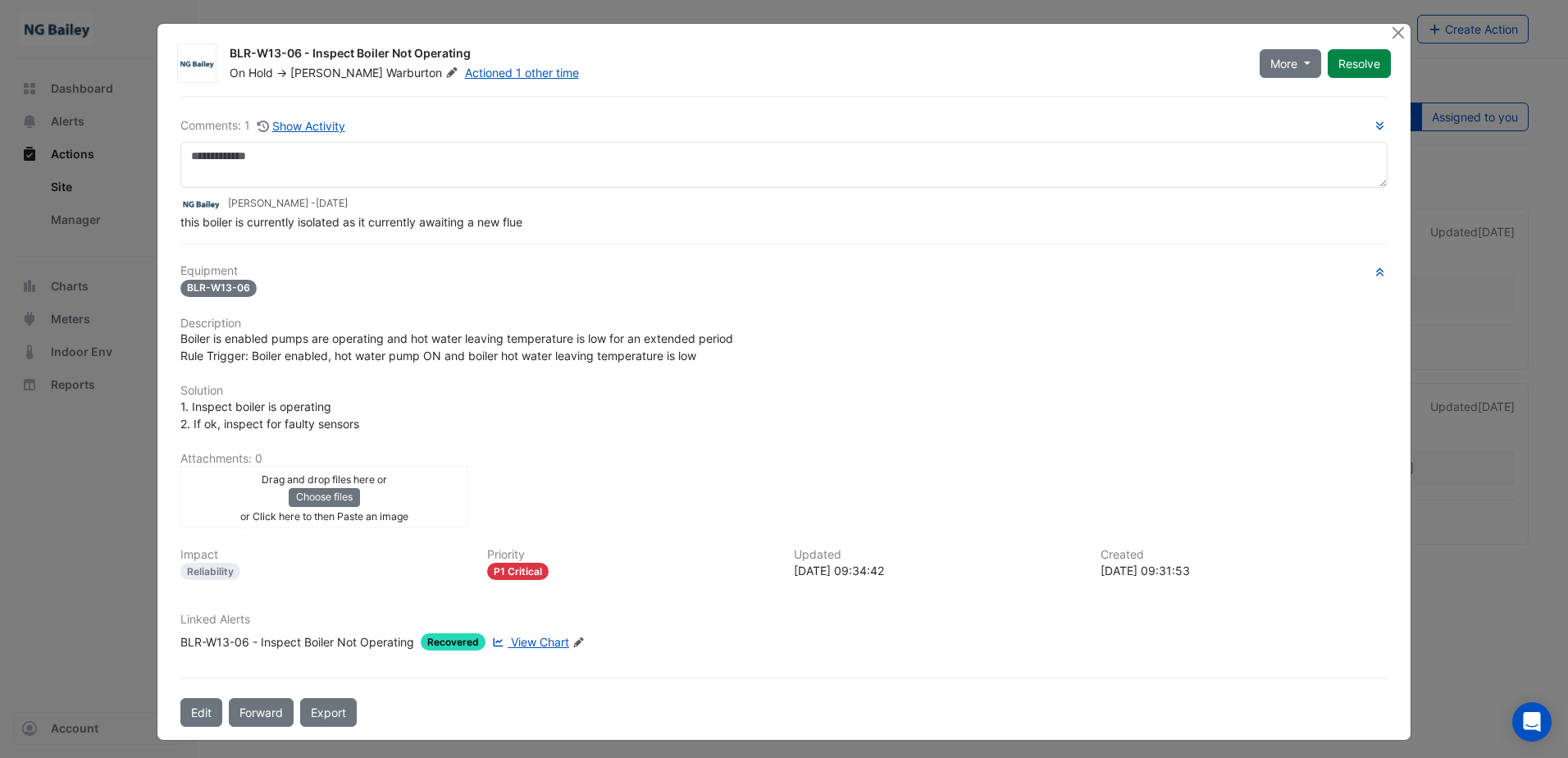
click at [313, 240] on div "Comments: 1 Show Activity Roy Warburton - 2 weeks and 2 days ago this boiler is…" at bounding box center [783, 412] width 1227 height 631
drag, startPoint x: 529, startPoint y: 218, endPoint x: 159, endPoint y: 231, distance: 370.2
click at [159, 231] on div "BLR-W13-06 - Inspect Boiler Not Operating On Hold -> Roy Warburton Actioned 1 o…" at bounding box center [784, 382] width 1254 height 716
copy span "this boiler is currently isolated as it currently awaiting a new flue"
click at [274, 128] on button "Show Activity" at bounding box center [301, 126] width 89 height 19
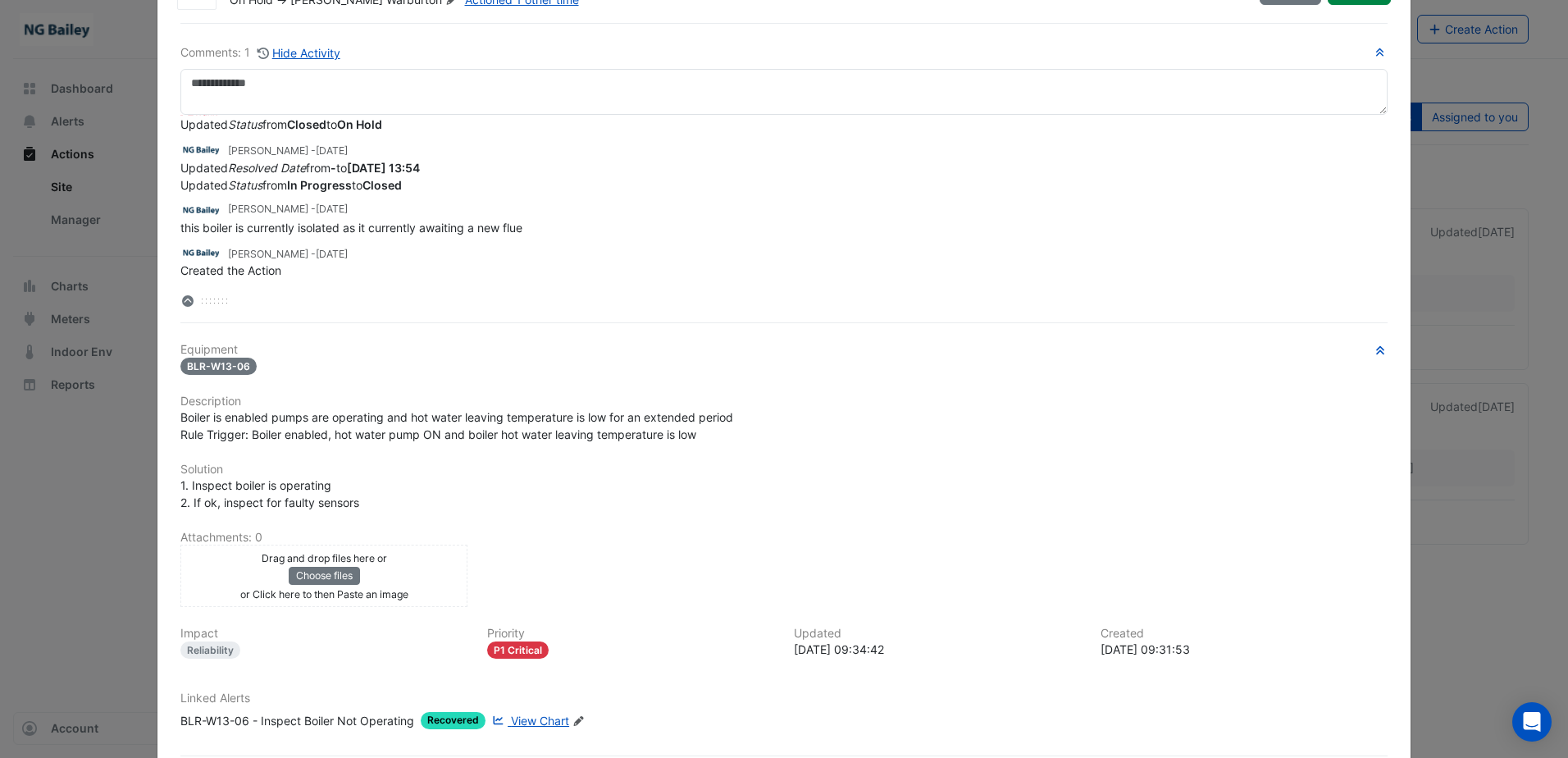
scroll to position [157, 0]
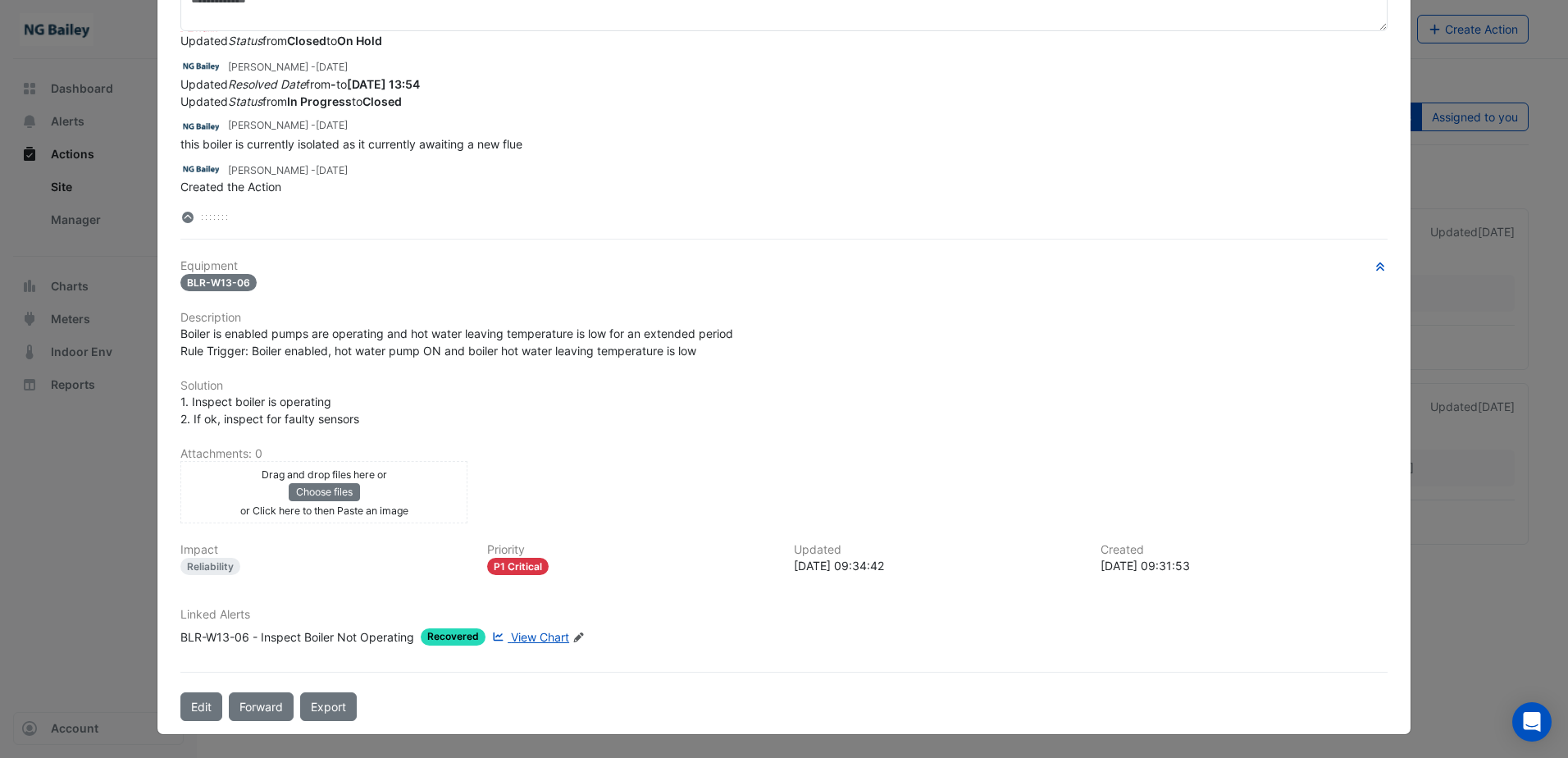
click at [531, 637] on span "View Chart" at bounding box center [540, 637] width 58 height 14
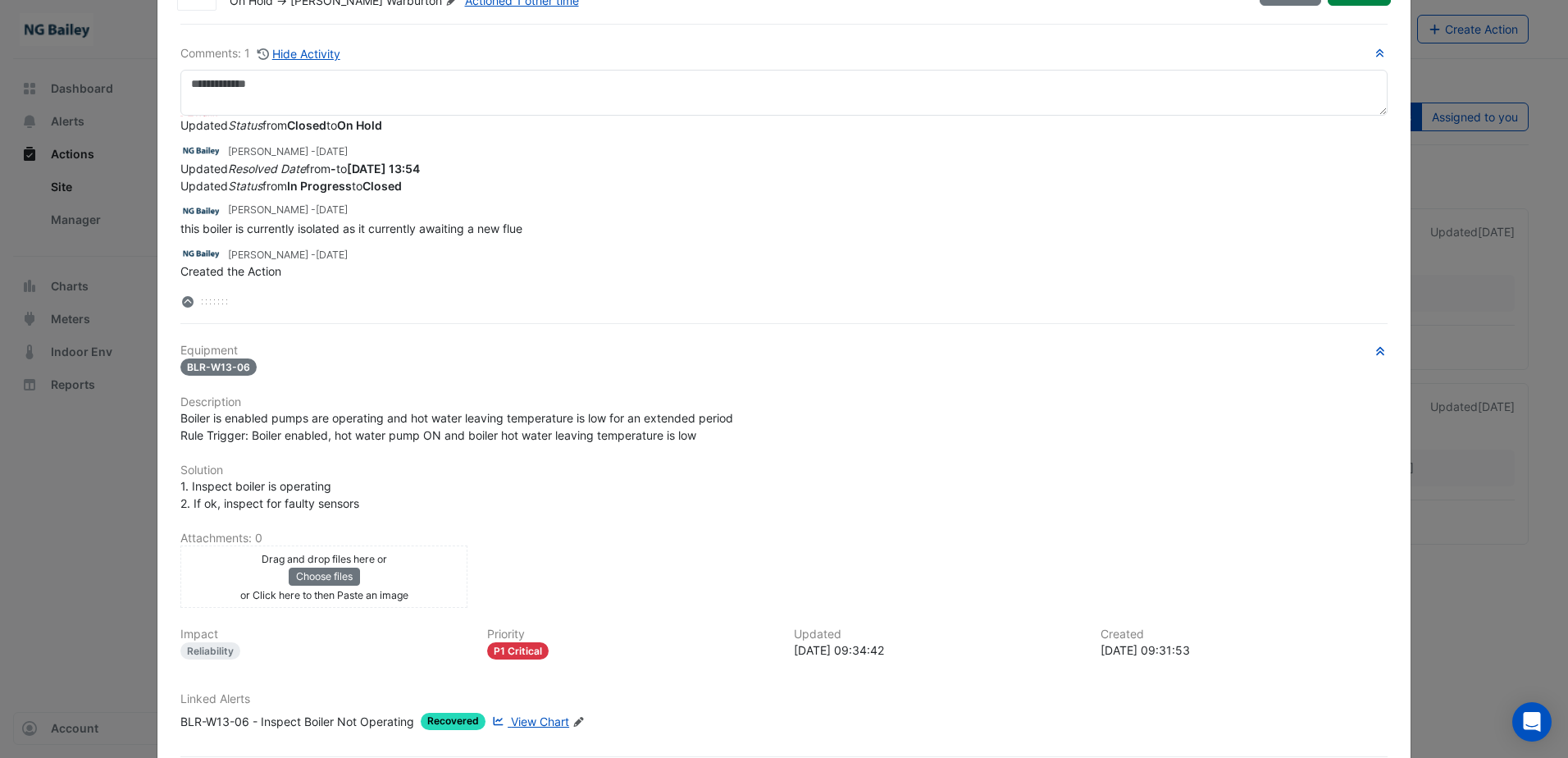
scroll to position [0, 0]
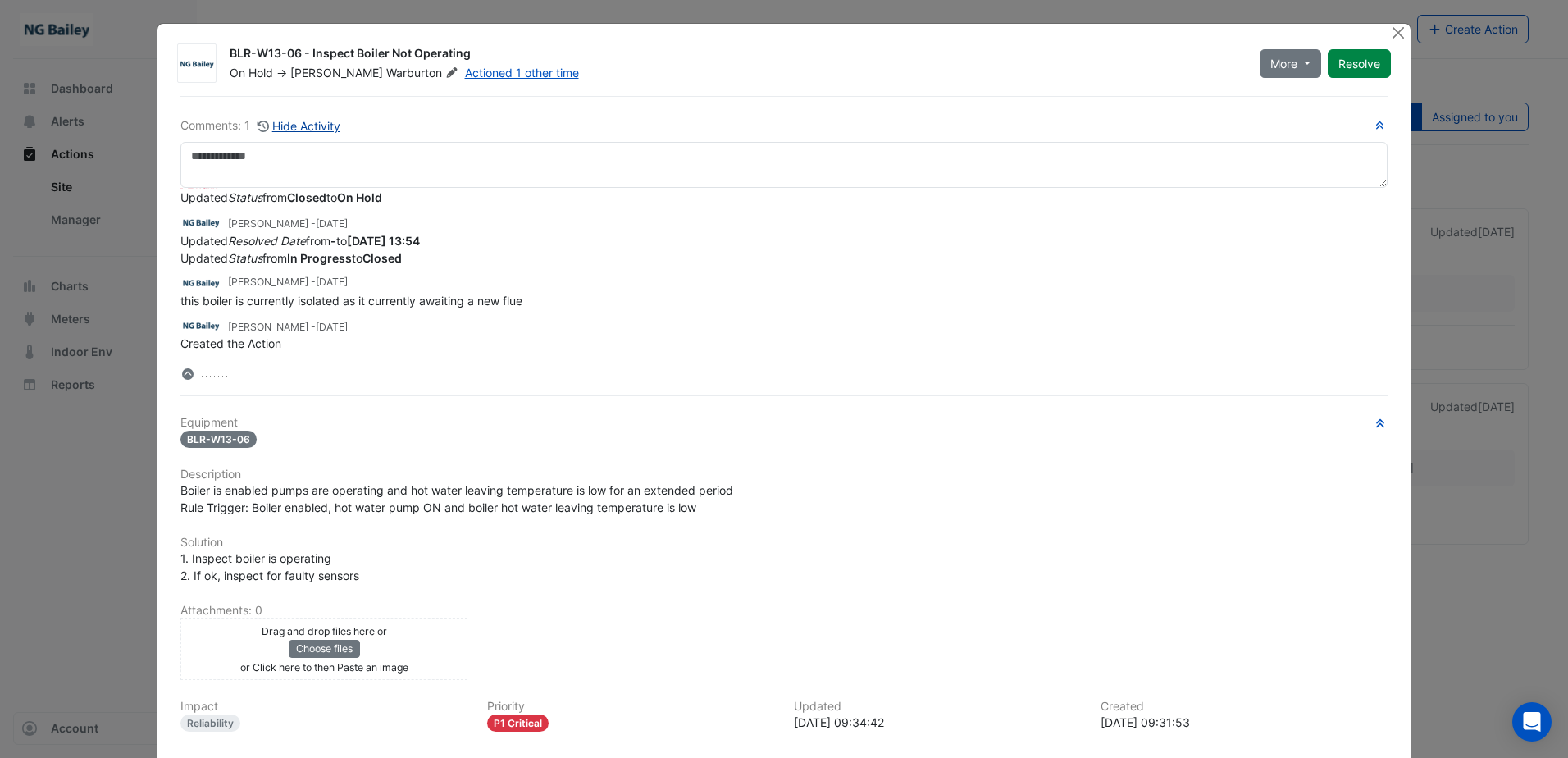
click at [284, 126] on button "Hide Activity" at bounding box center [298, 126] width 85 height 19
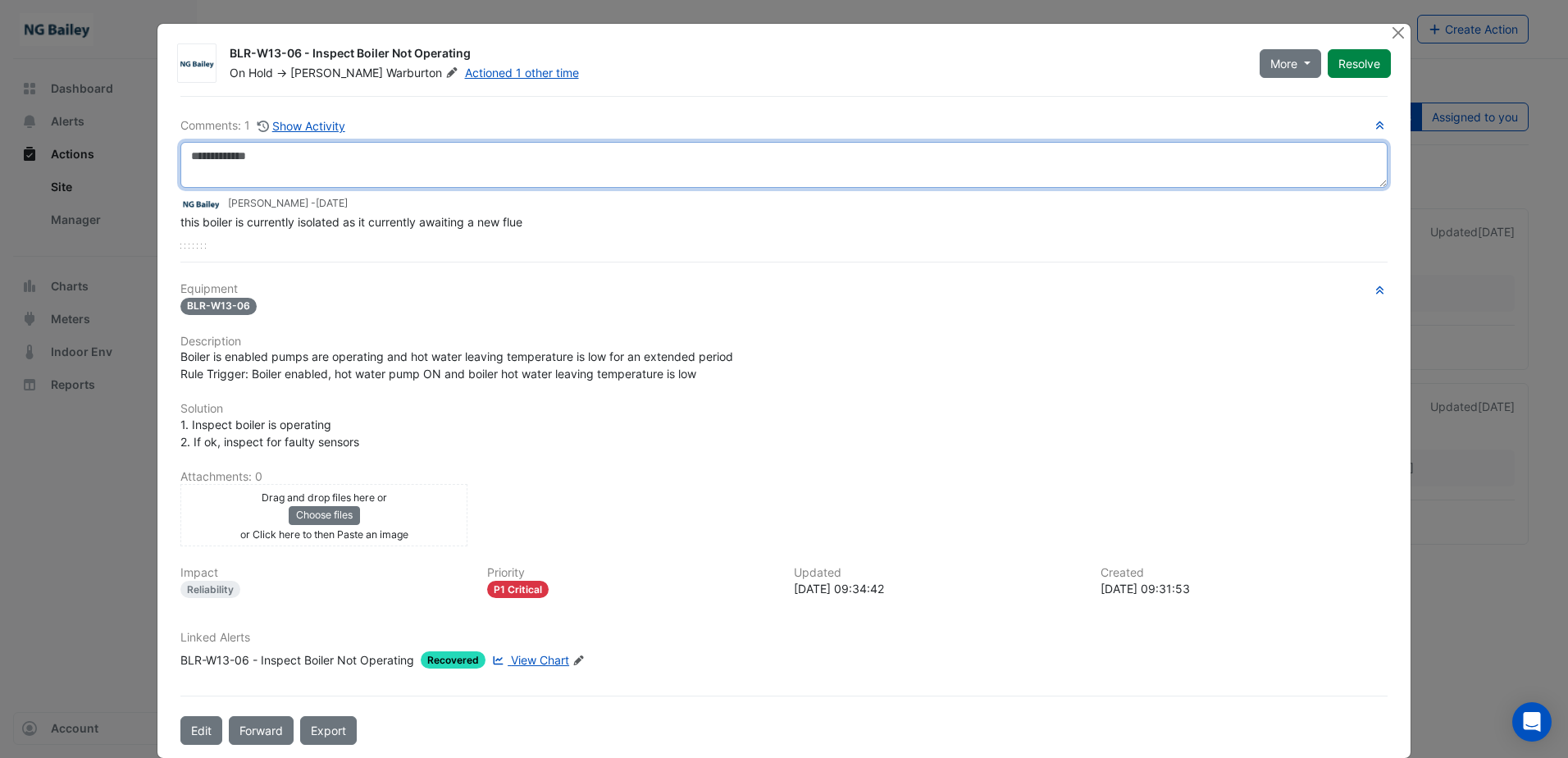
click at [276, 153] on textarea at bounding box center [784, 165] width 1207 height 46
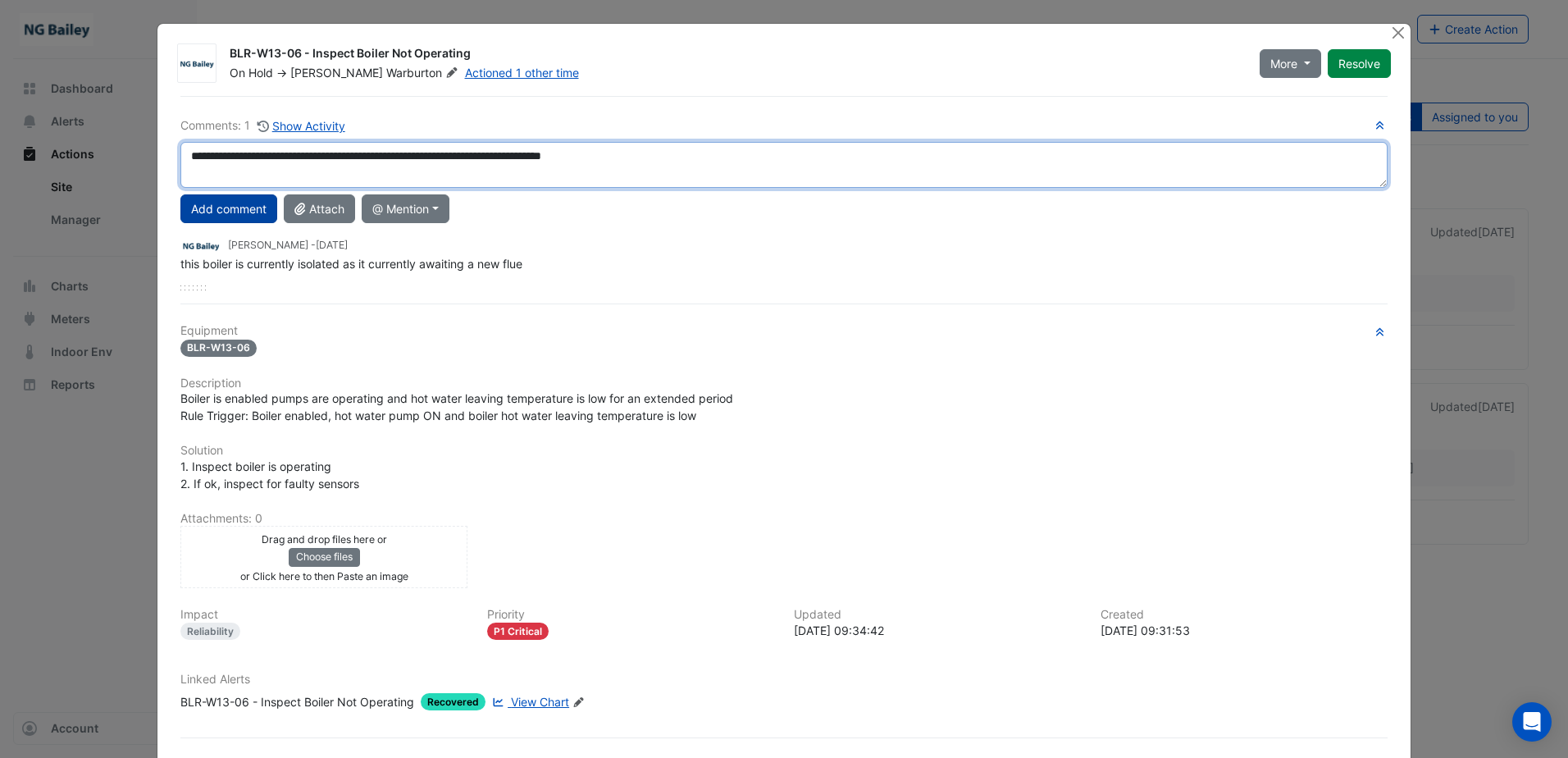
type textarea "**********"
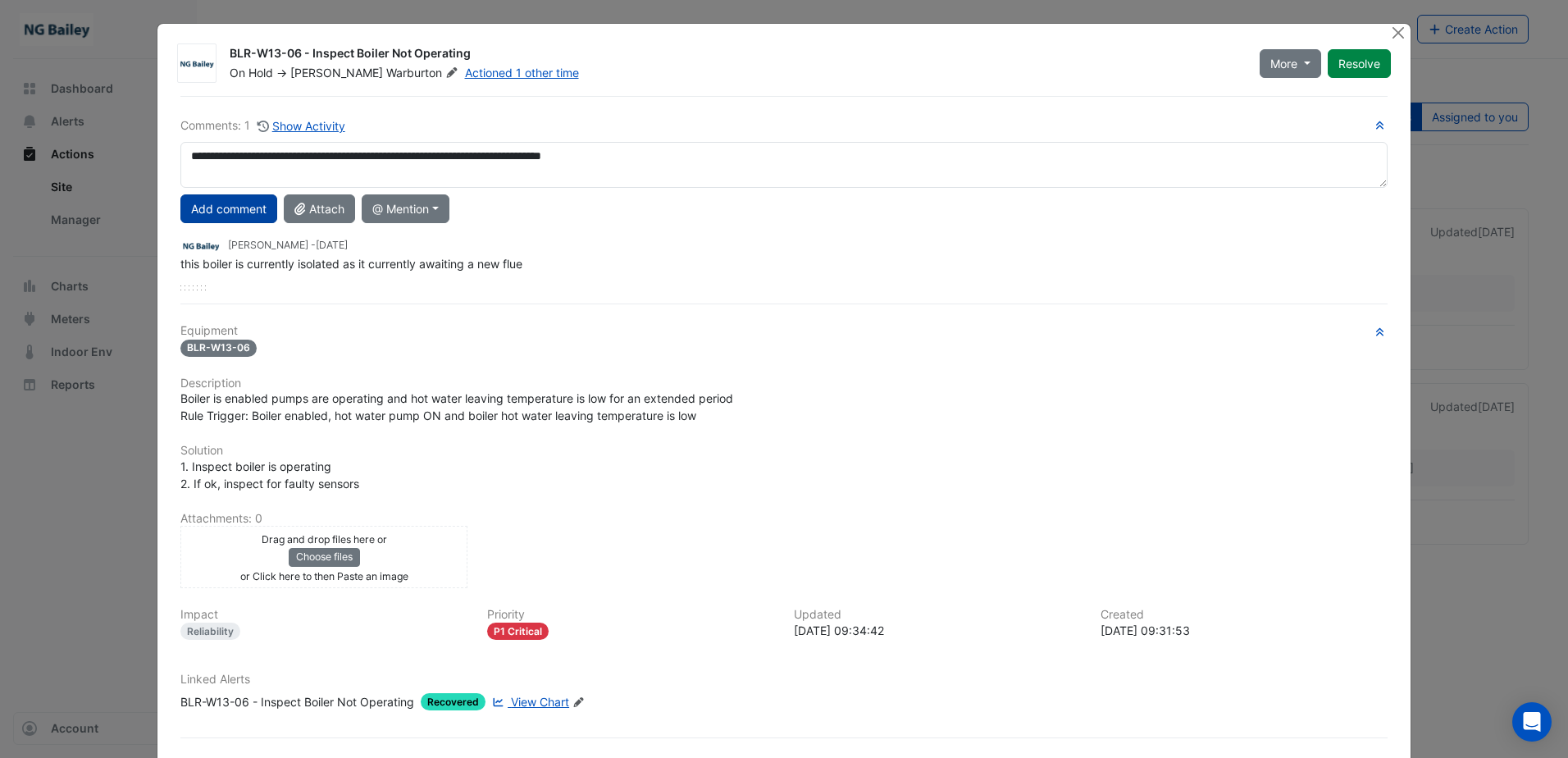
click at [230, 208] on button "Add comment" at bounding box center [229, 208] width 97 height 29
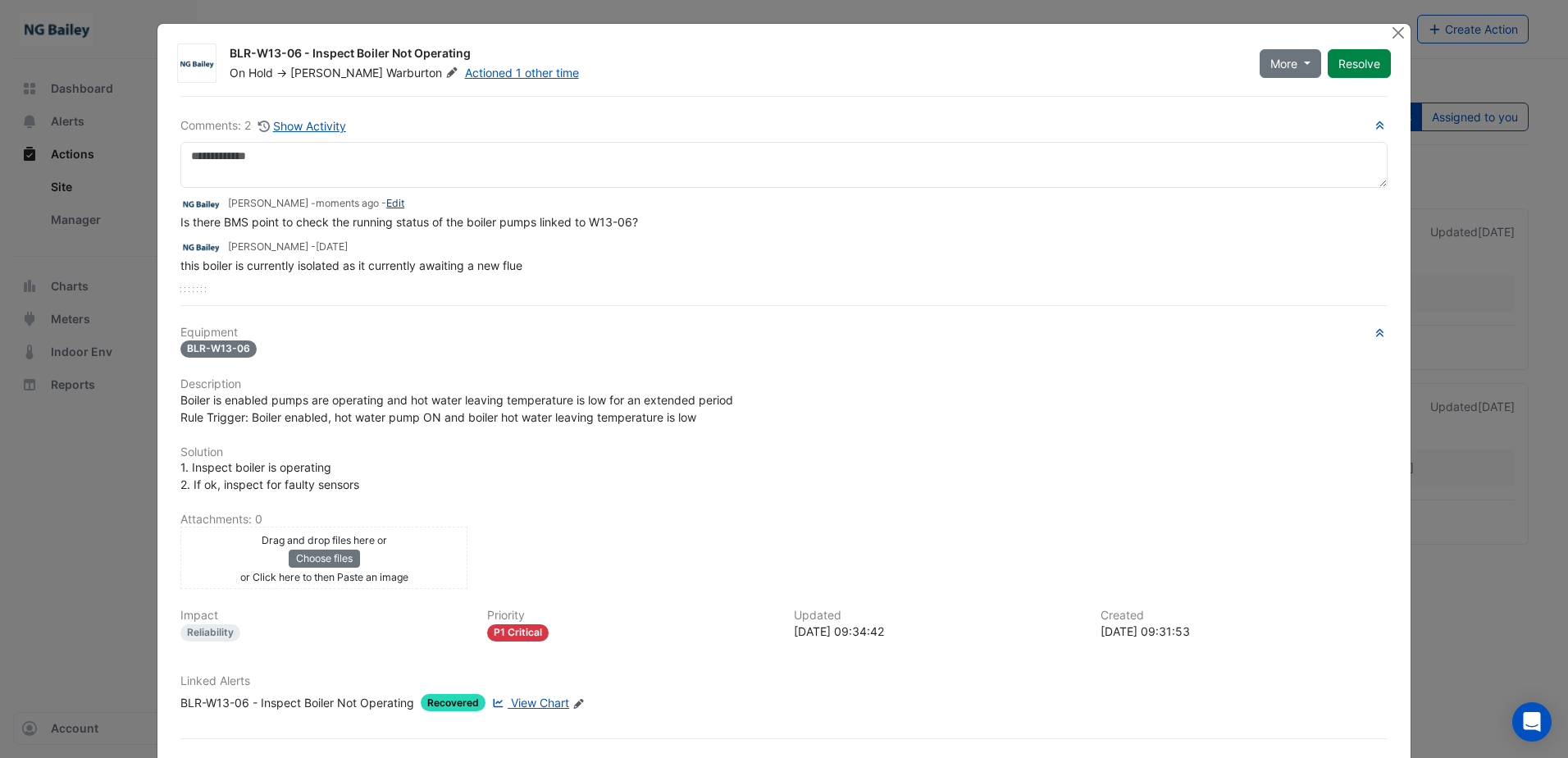
click at [387, 208] on link "Edit" at bounding box center [396, 203] width 18 height 12
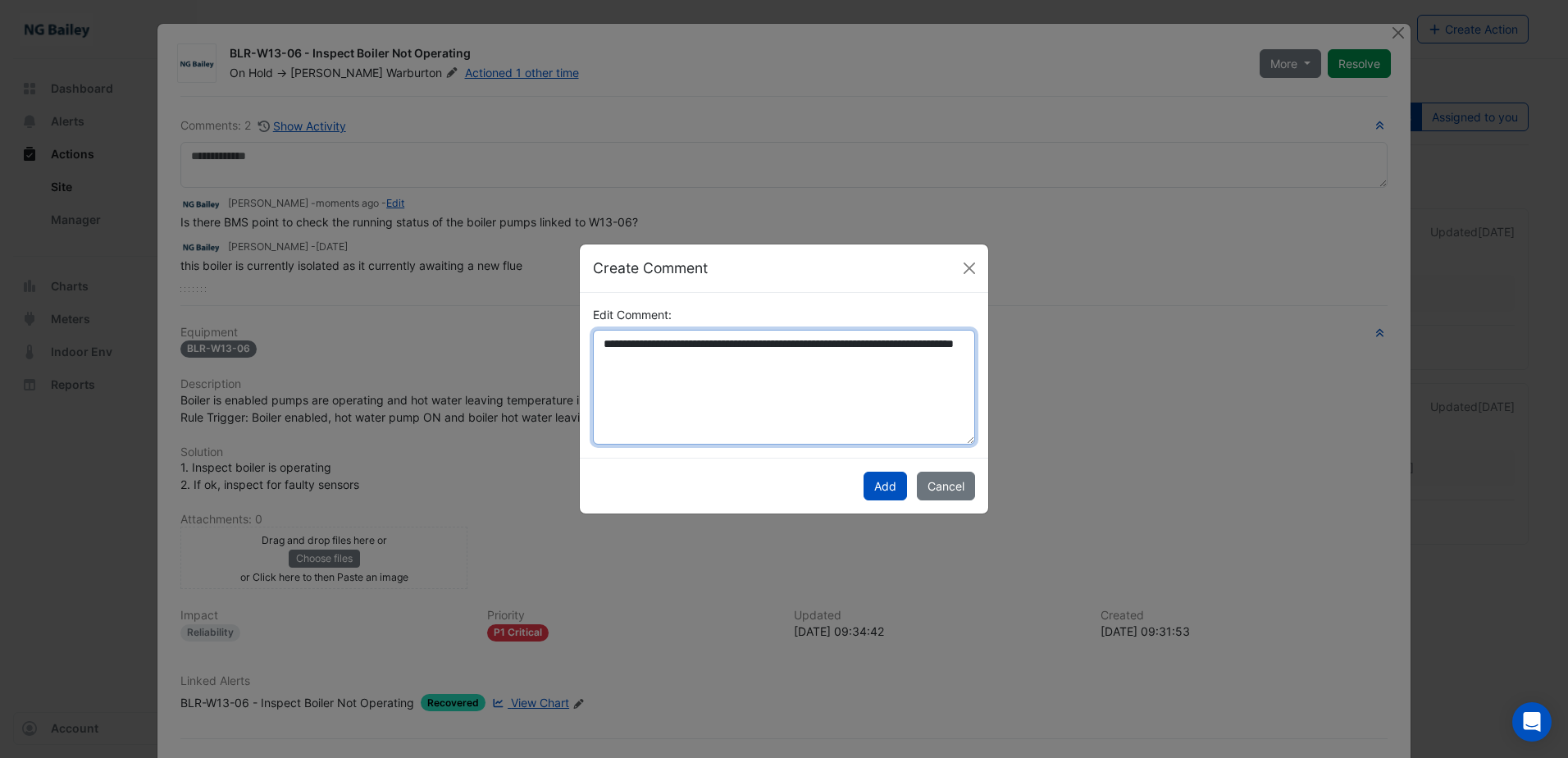
click at [645, 345] on textarea "**********" at bounding box center [784, 387] width 382 height 115
type textarea "**********"
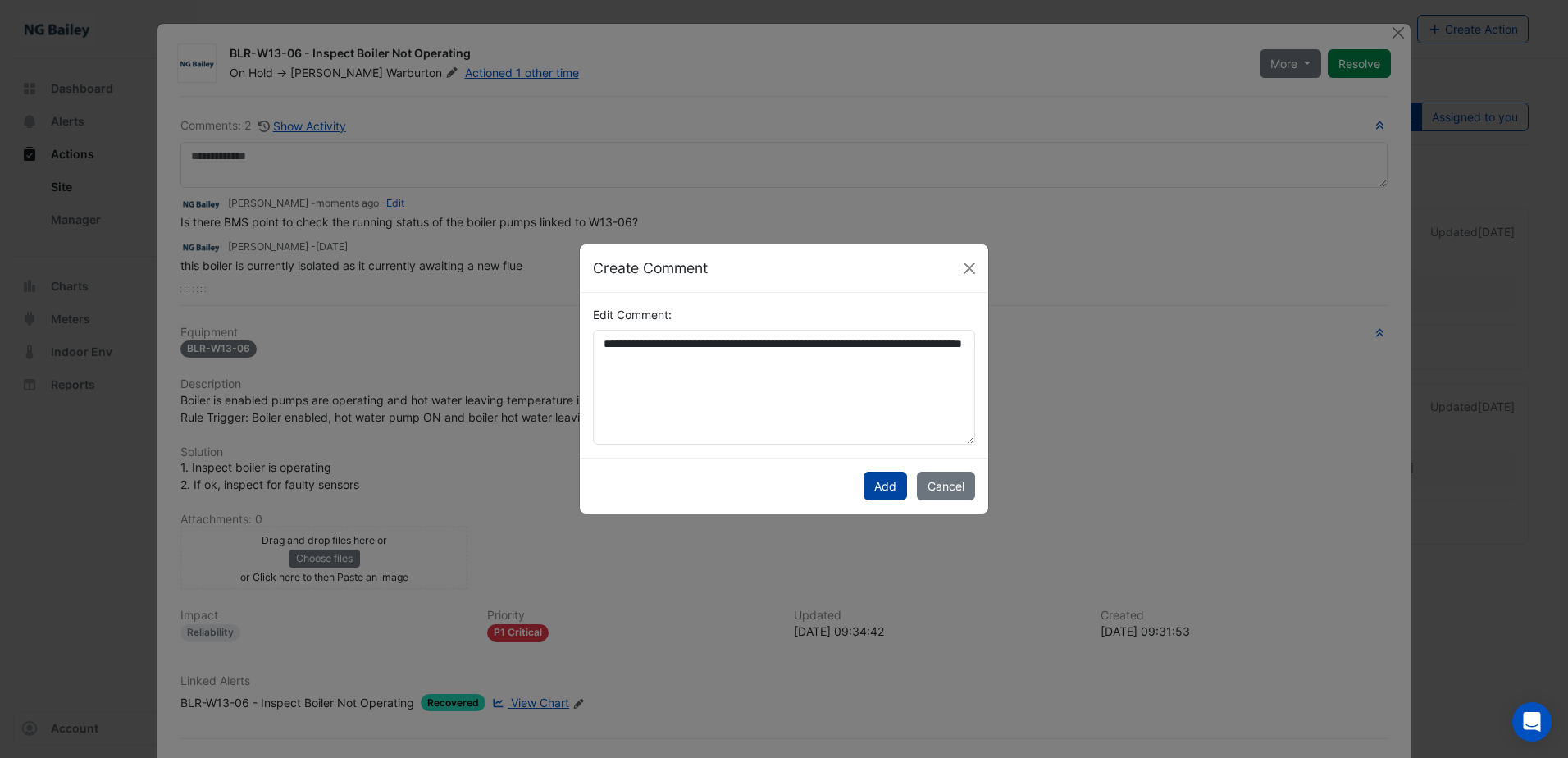
click at [897, 493] on button "Add" at bounding box center [885, 485] width 44 height 29
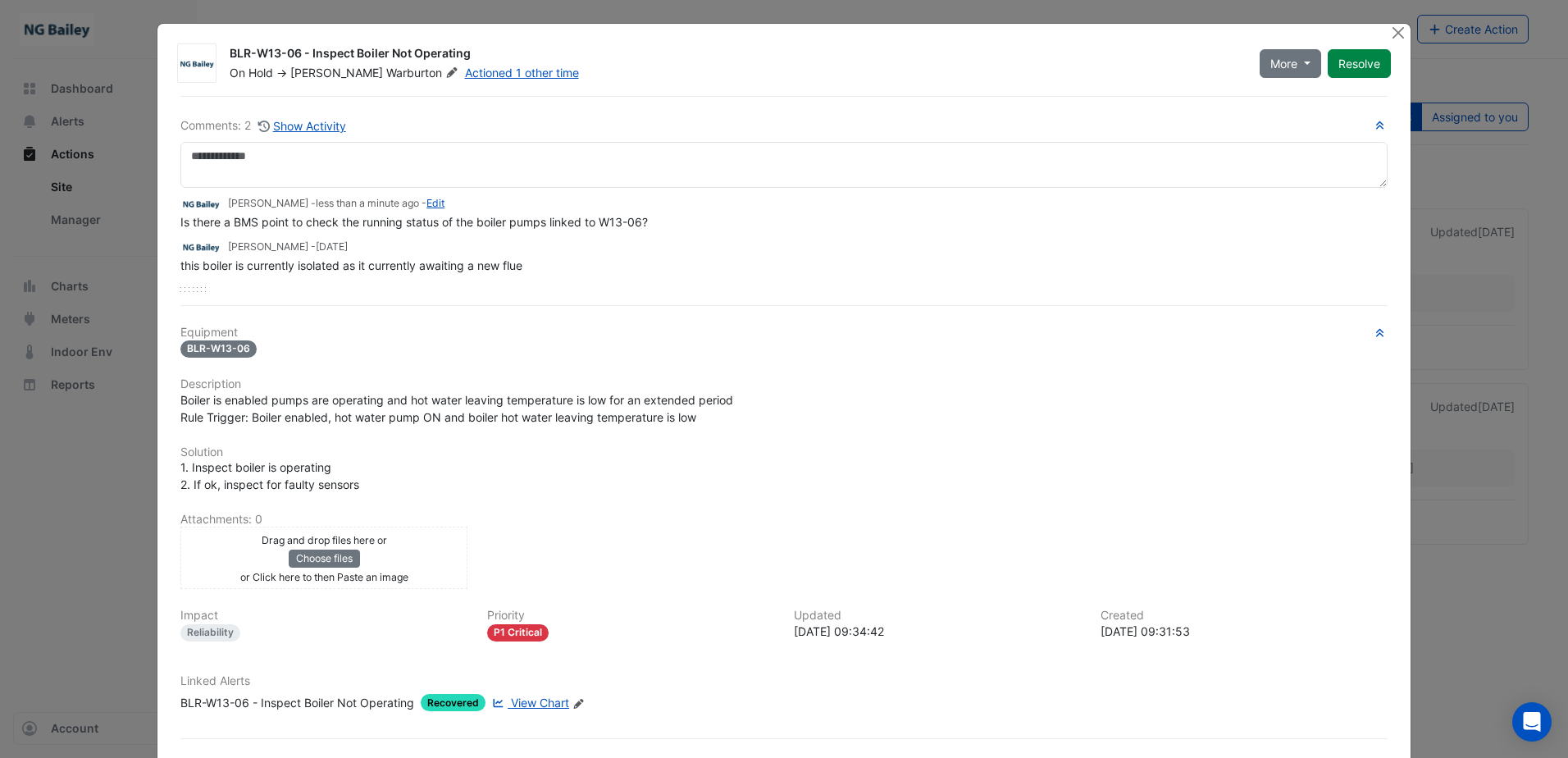
drag, startPoint x: 173, startPoint y: 223, endPoint x: 706, endPoint y: 221, distance: 533.0
click at [706, 221] on div "Comments: 2 Show Activity Jeff Martin - less than a minute ago - Edit Is there …" at bounding box center [783, 442] width 1227 height 691
copy span "Is there a BMS point to check the running status of the boiler pumps linked to …"
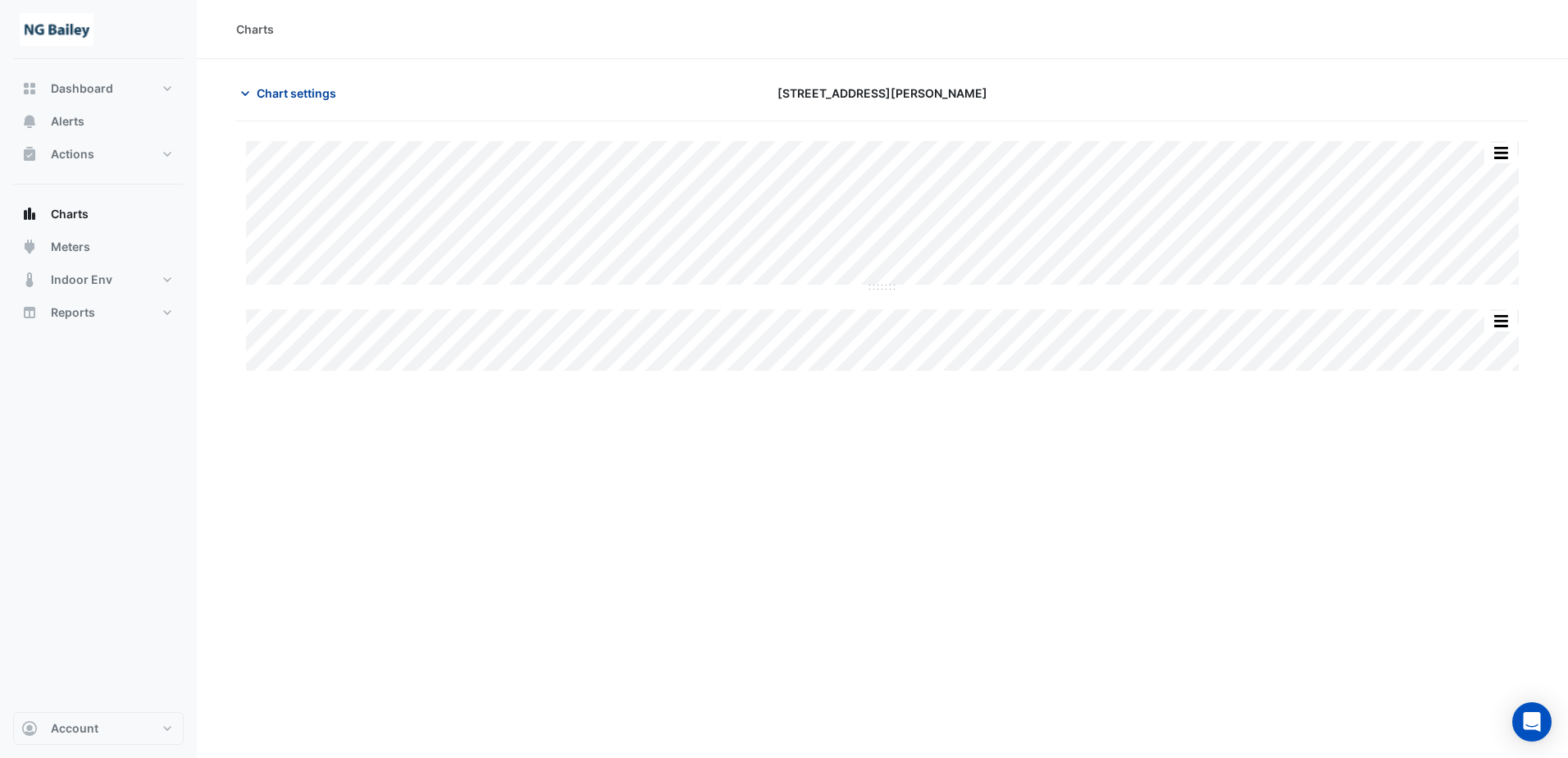
click at [249, 98] on icon "button" at bounding box center [245, 94] width 16 height 16
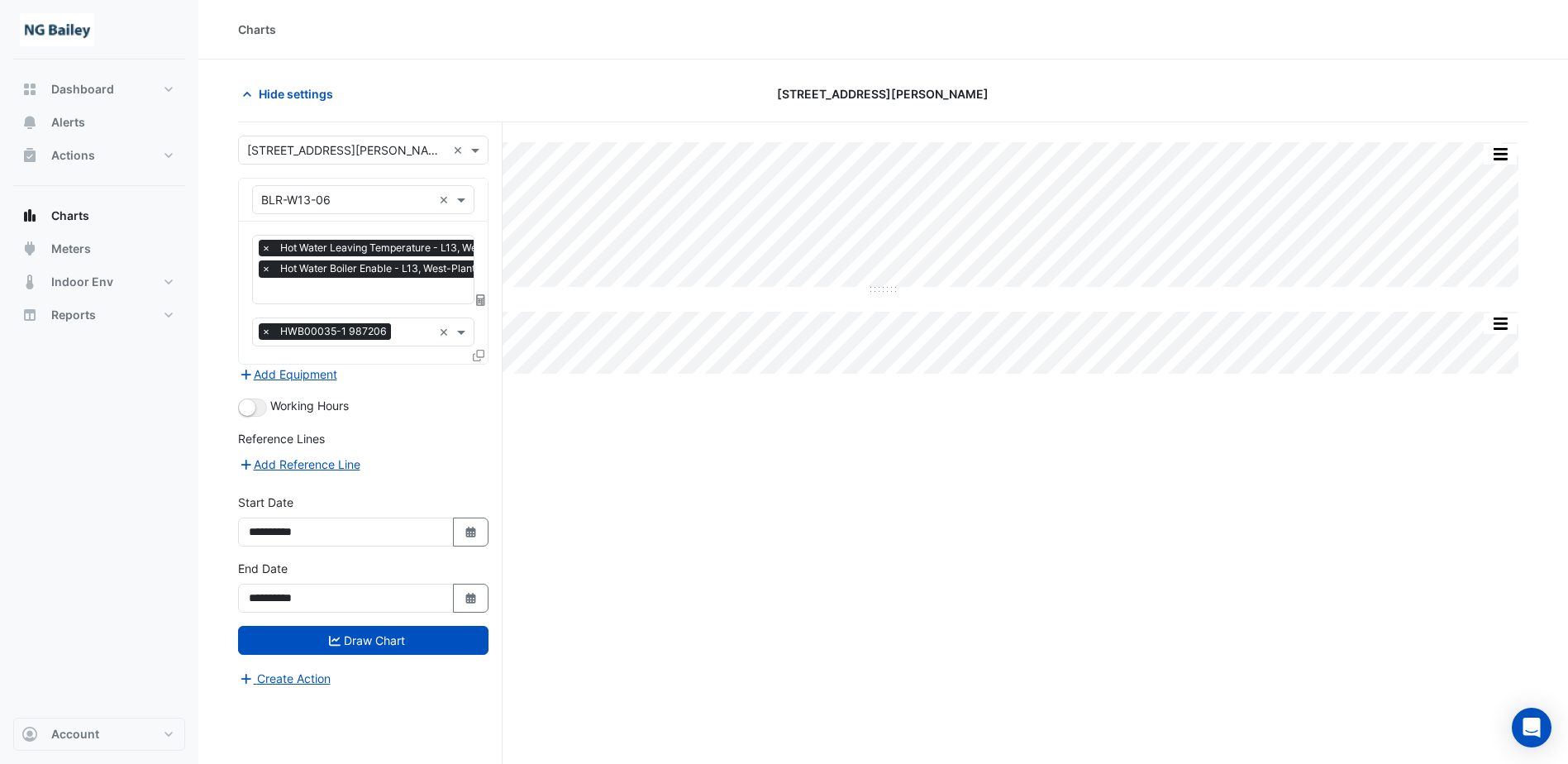
click at [359, 295] on input "text" at bounding box center [404, 292] width 286 height 17
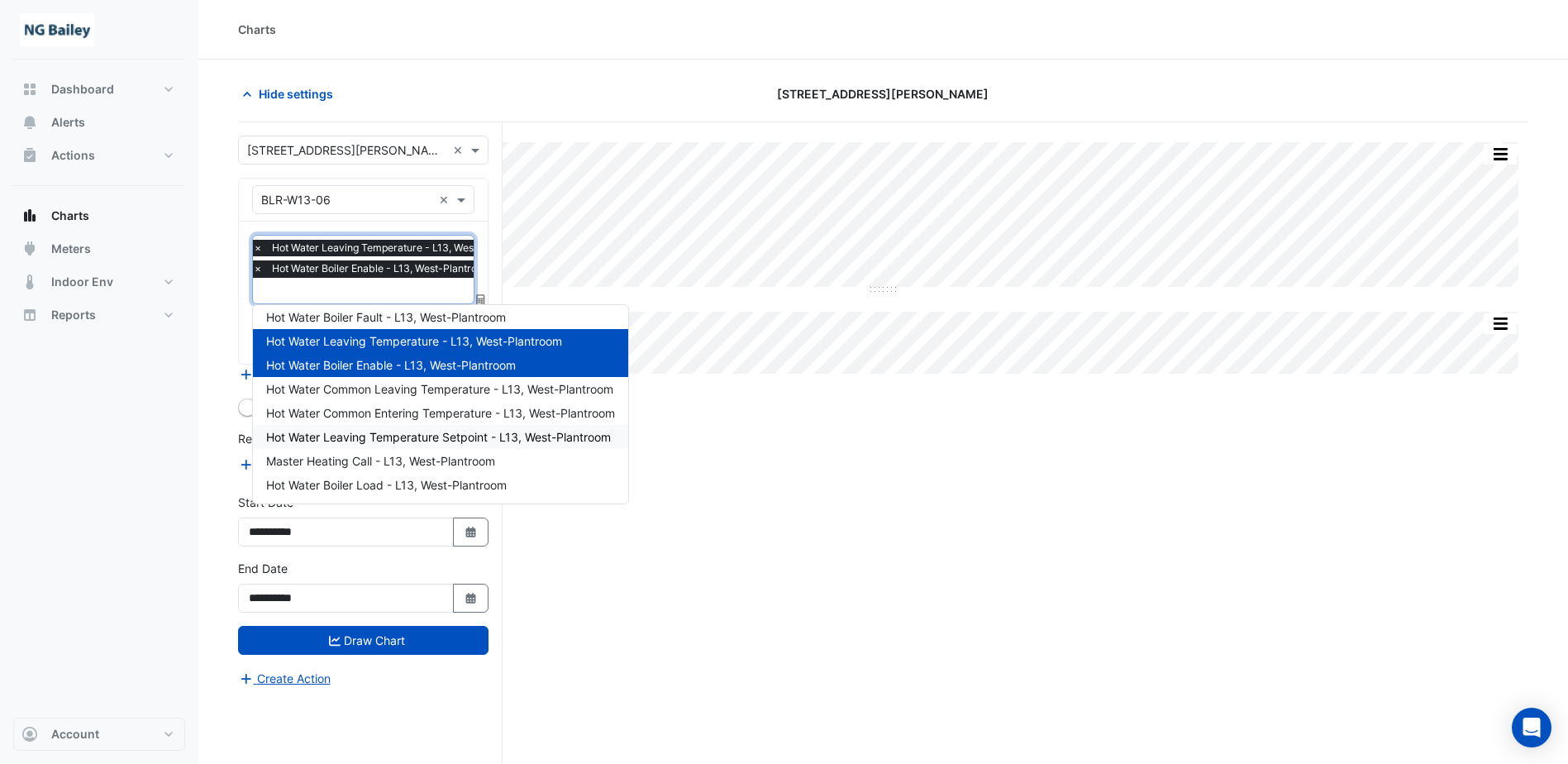
scroll to position [63, 0]
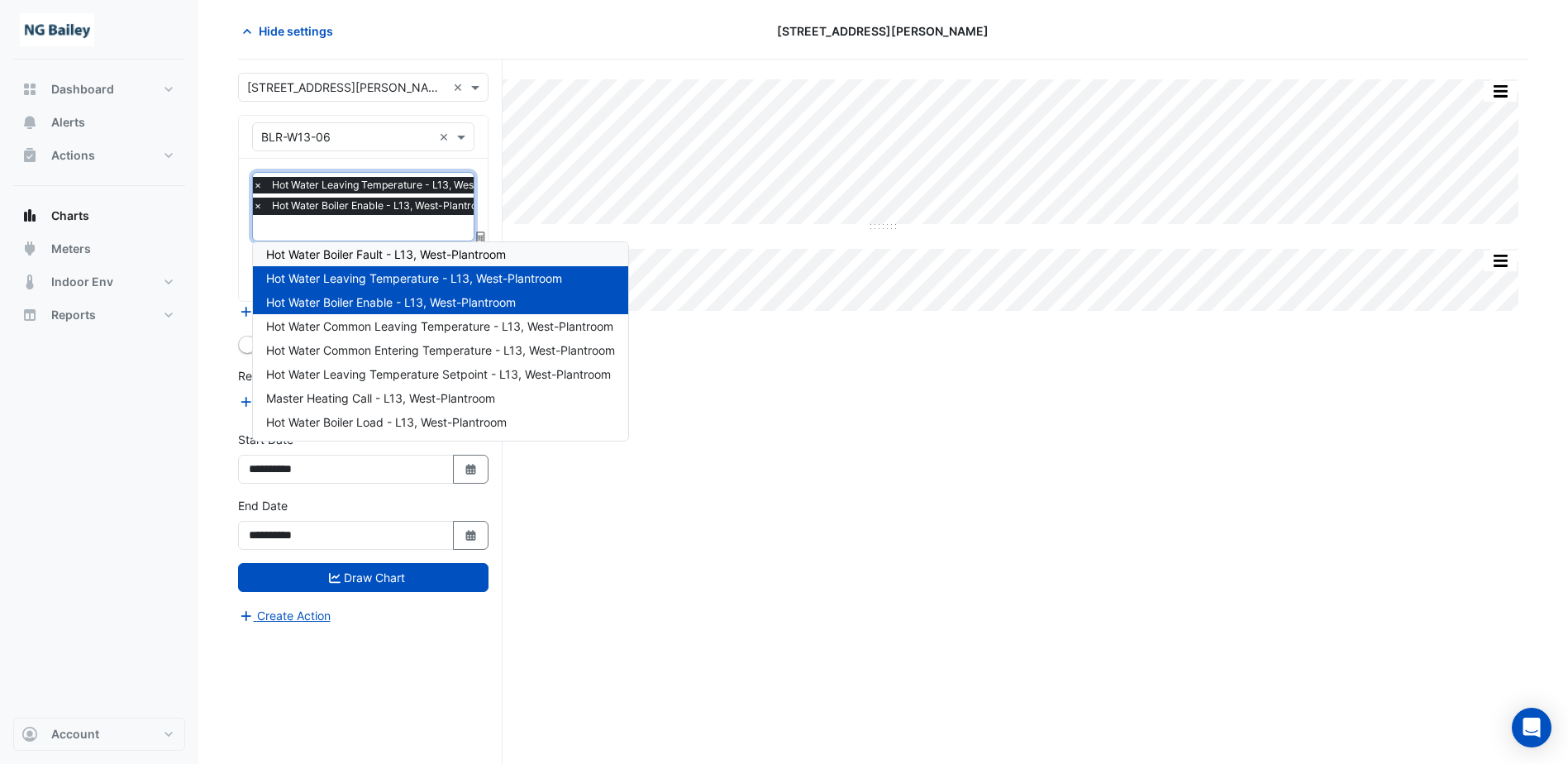
click at [1045, 390] on div "Split All Split None Print Save as JPEG Save as PNG Pivot Data Table Export CSV…" at bounding box center [883, 411] width 1291 height 704
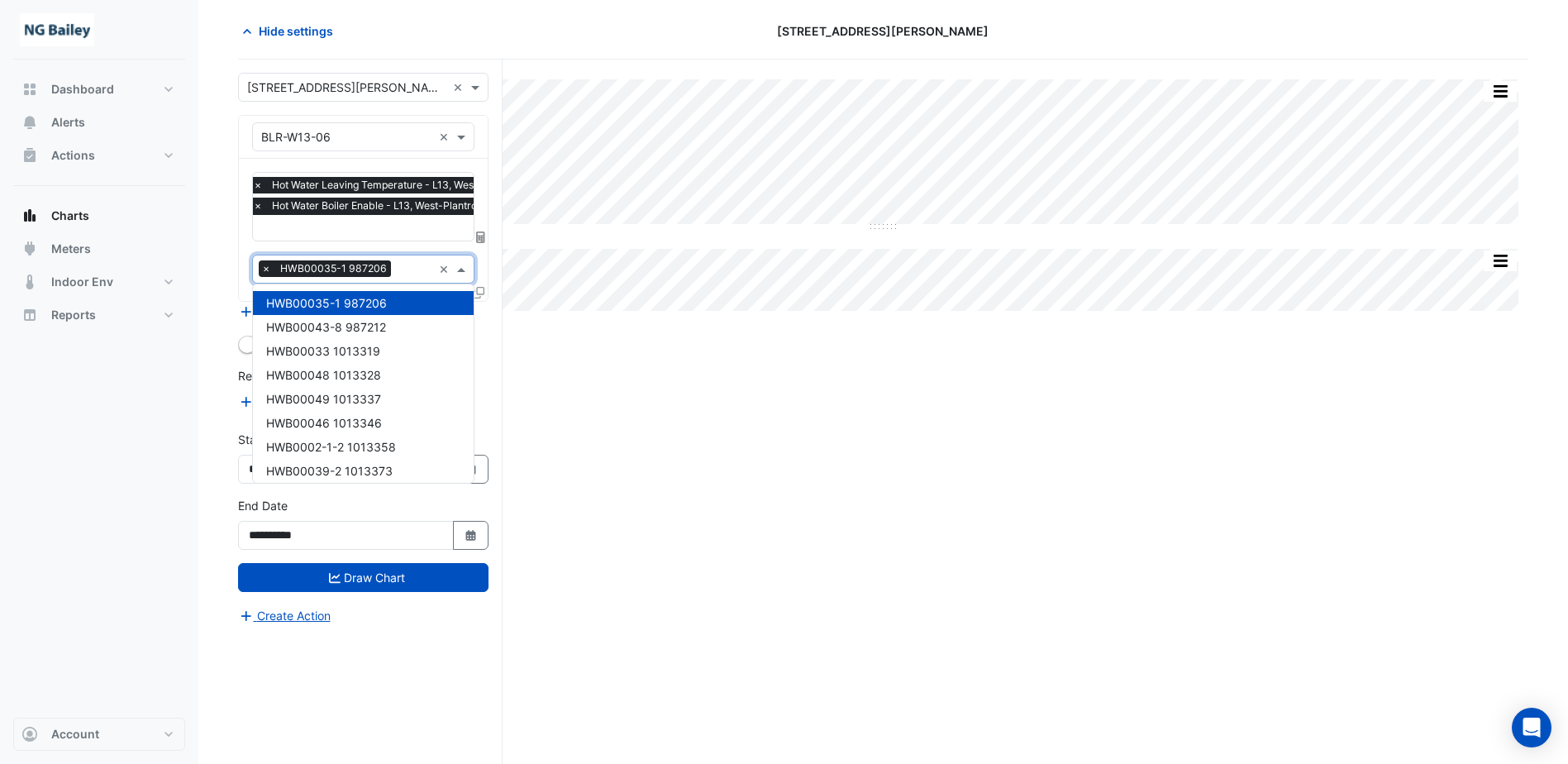
click at [421, 273] on input "text" at bounding box center [415, 270] width 35 height 17
click at [403, 266] on input "text" at bounding box center [415, 270] width 35 height 17
click at [411, 123] on div "× BLR-W13-06 ×" at bounding box center [364, 136] width 223 height 29
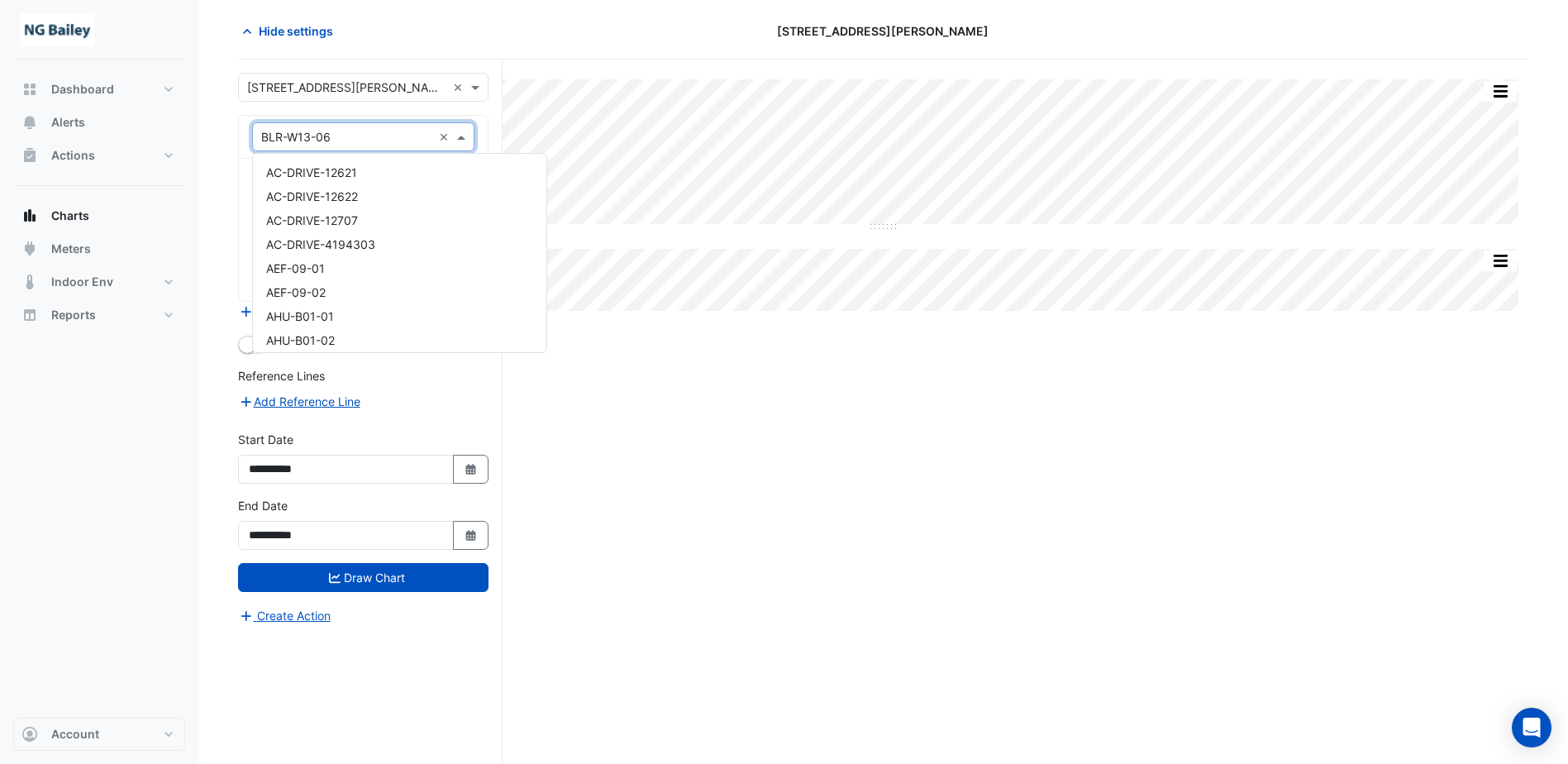
scroll to position [1493, 0]
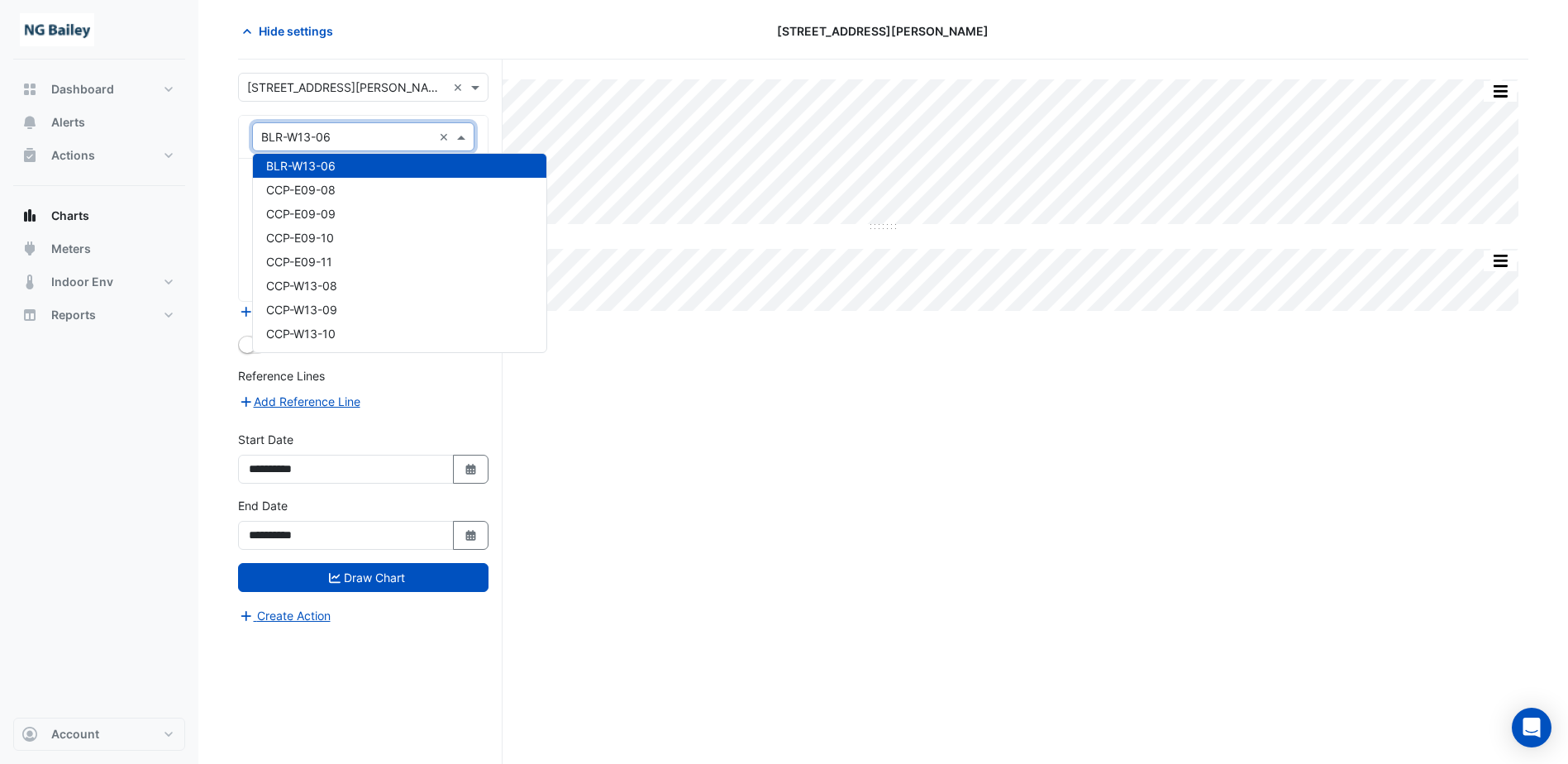
click at [407, 136] on input "text" at bounding box center [347, 137] width 172 height 17
click at [467, 373] on div "Reference Lines" at bounding box center [363, 379] width 251 height 24
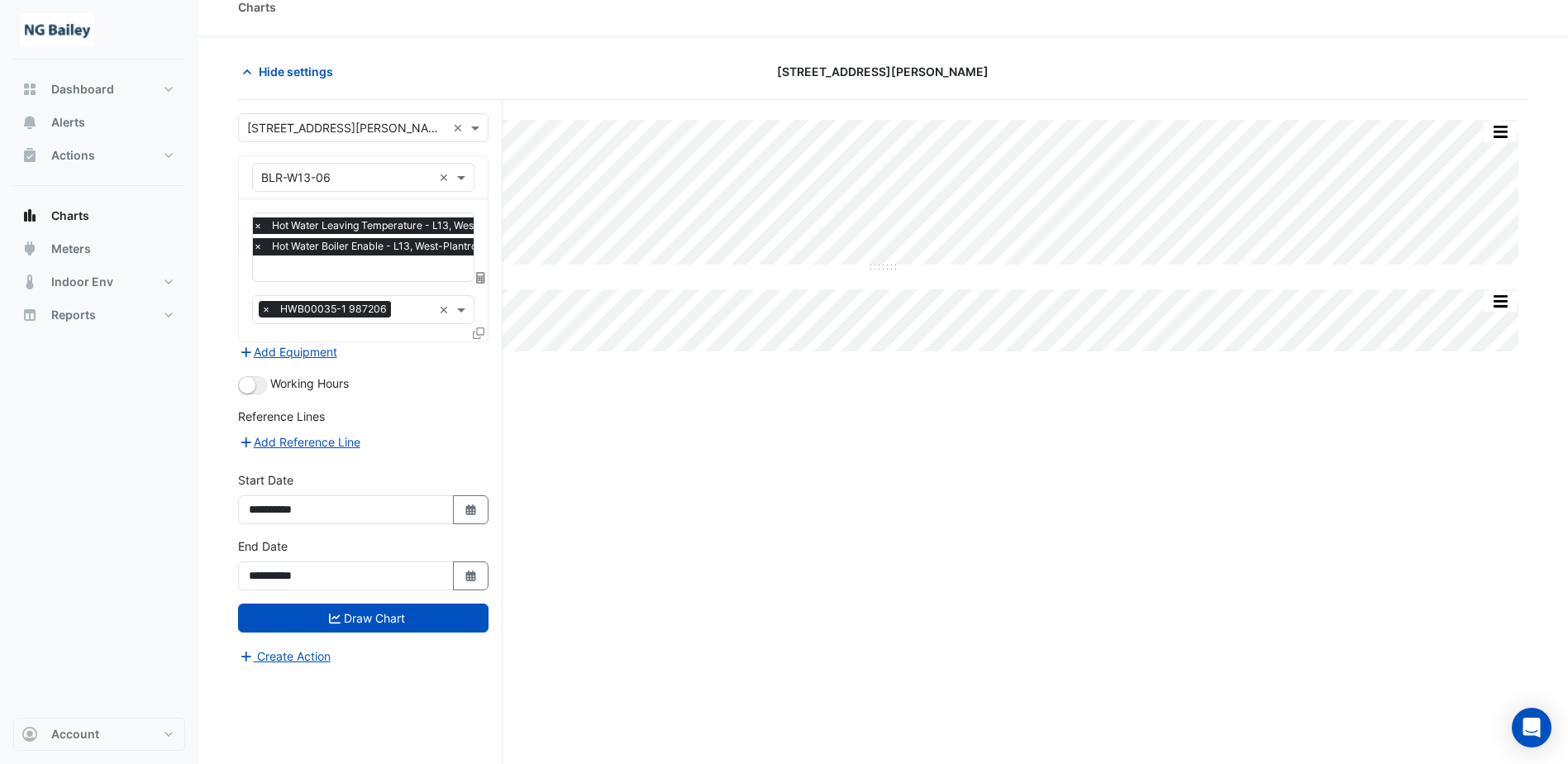
scroll to position [0, 0]
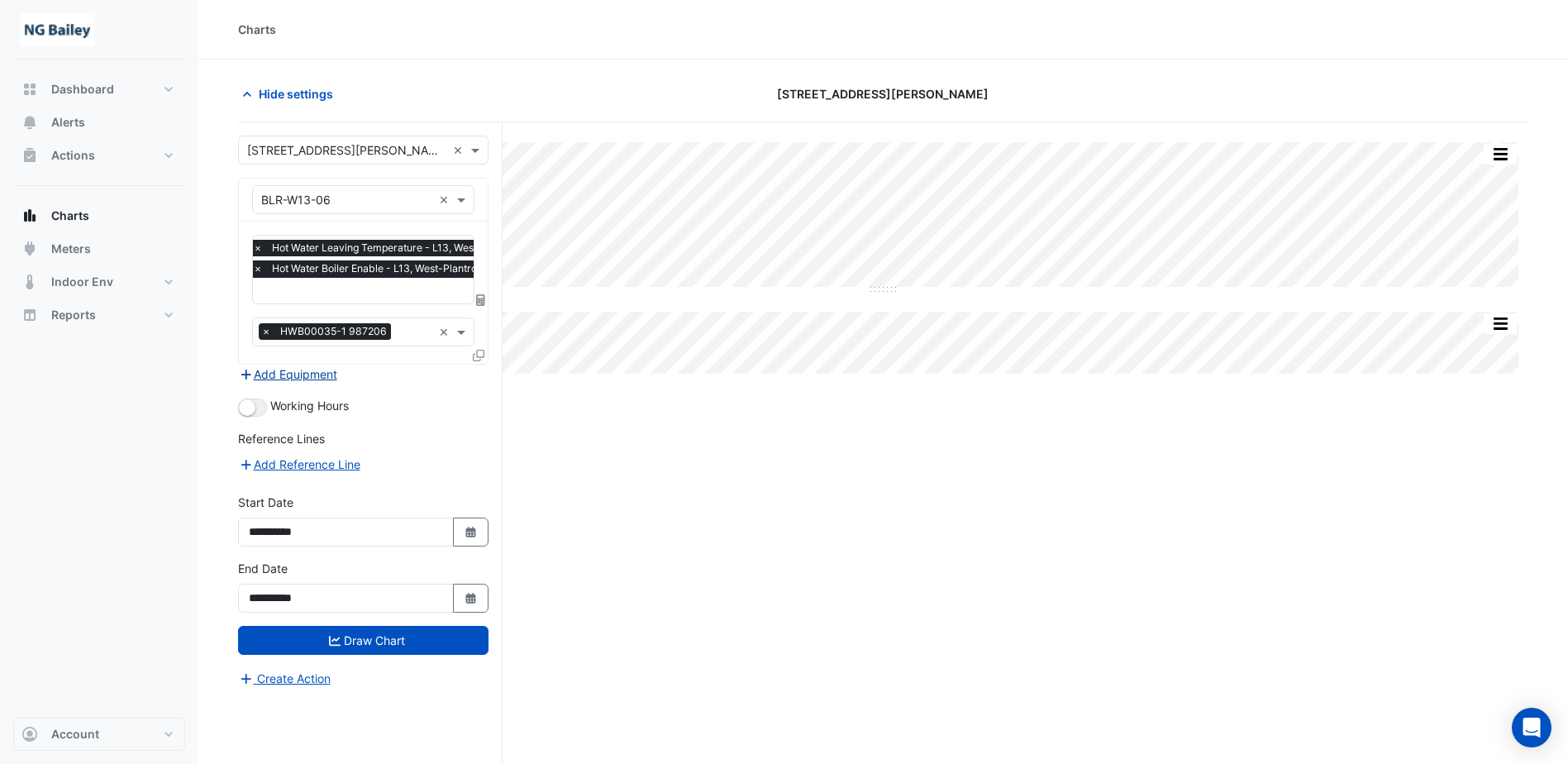
click at [304, 376] on button "Add Equipment" at bounding box center [287, 373] width 100 height 19
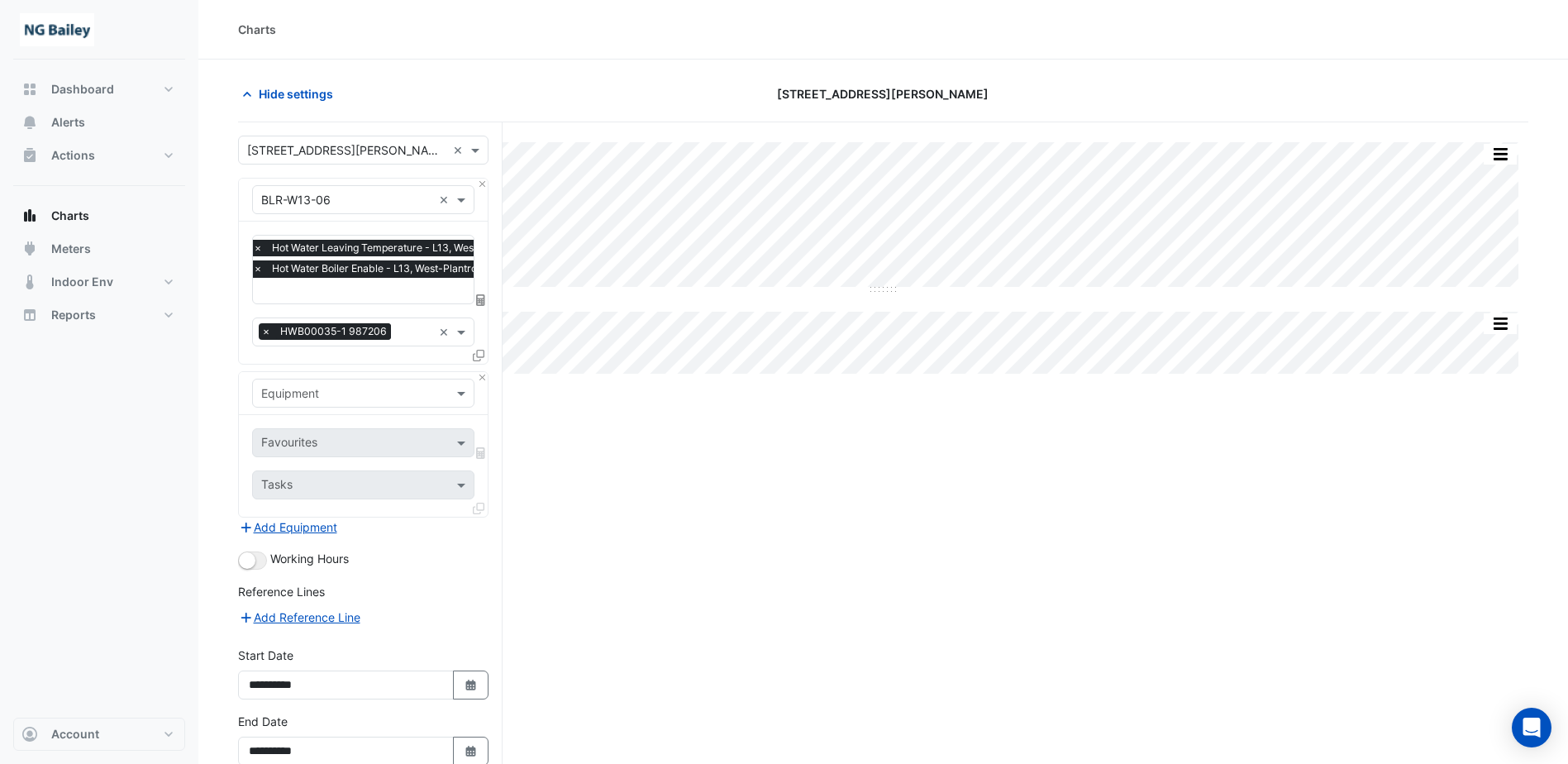
click at [336, 392] on input "text" at bounding box center [347, 393] width 172 height 17
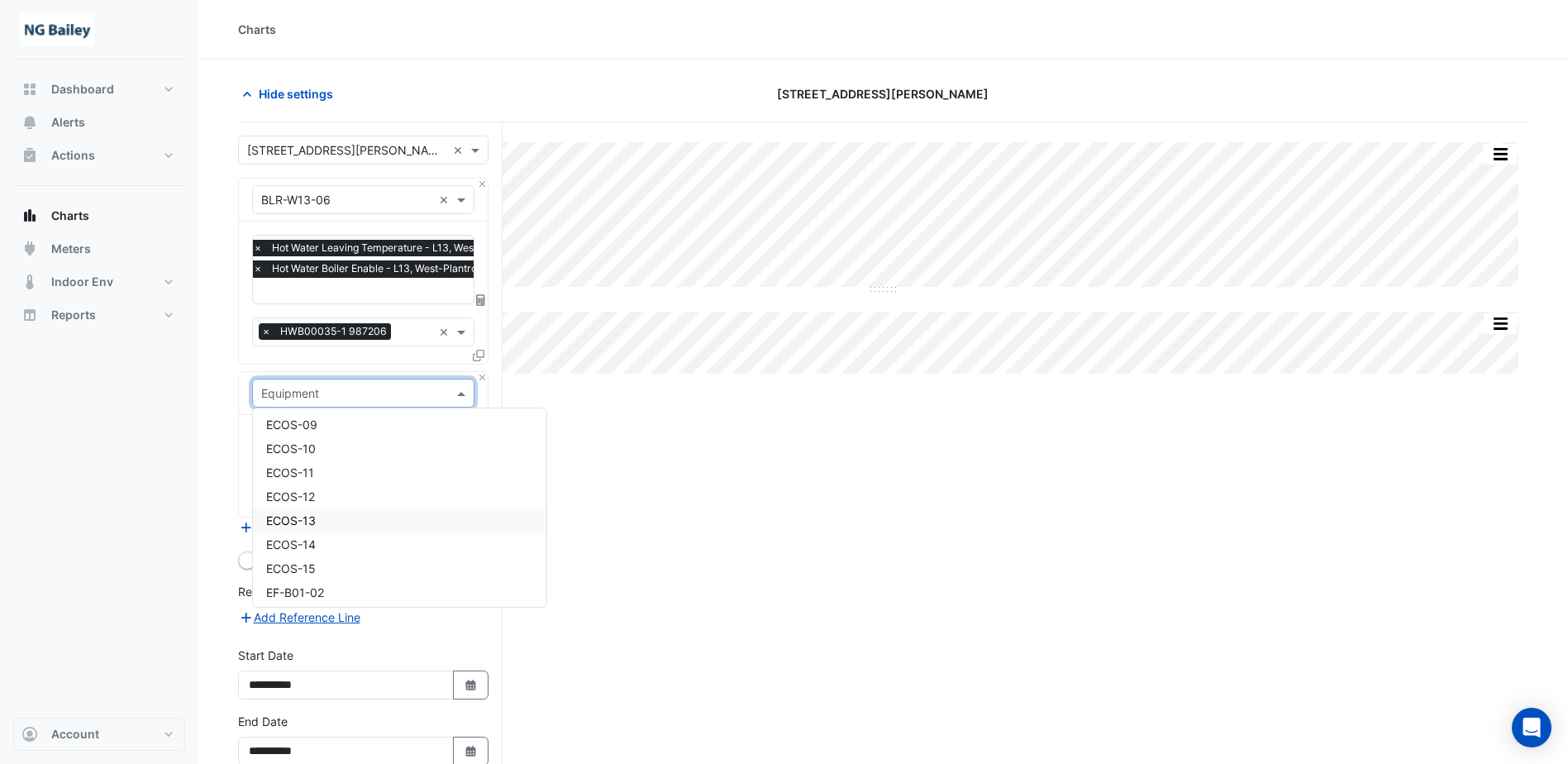
scroll to position [2149, 0]
click at [346, 461] on div "CPP-W13-06" at bounding box center [400, 459] width 294 height 24
click at [354, 452] on div at bounding box center [352, 444] width 188 height 22
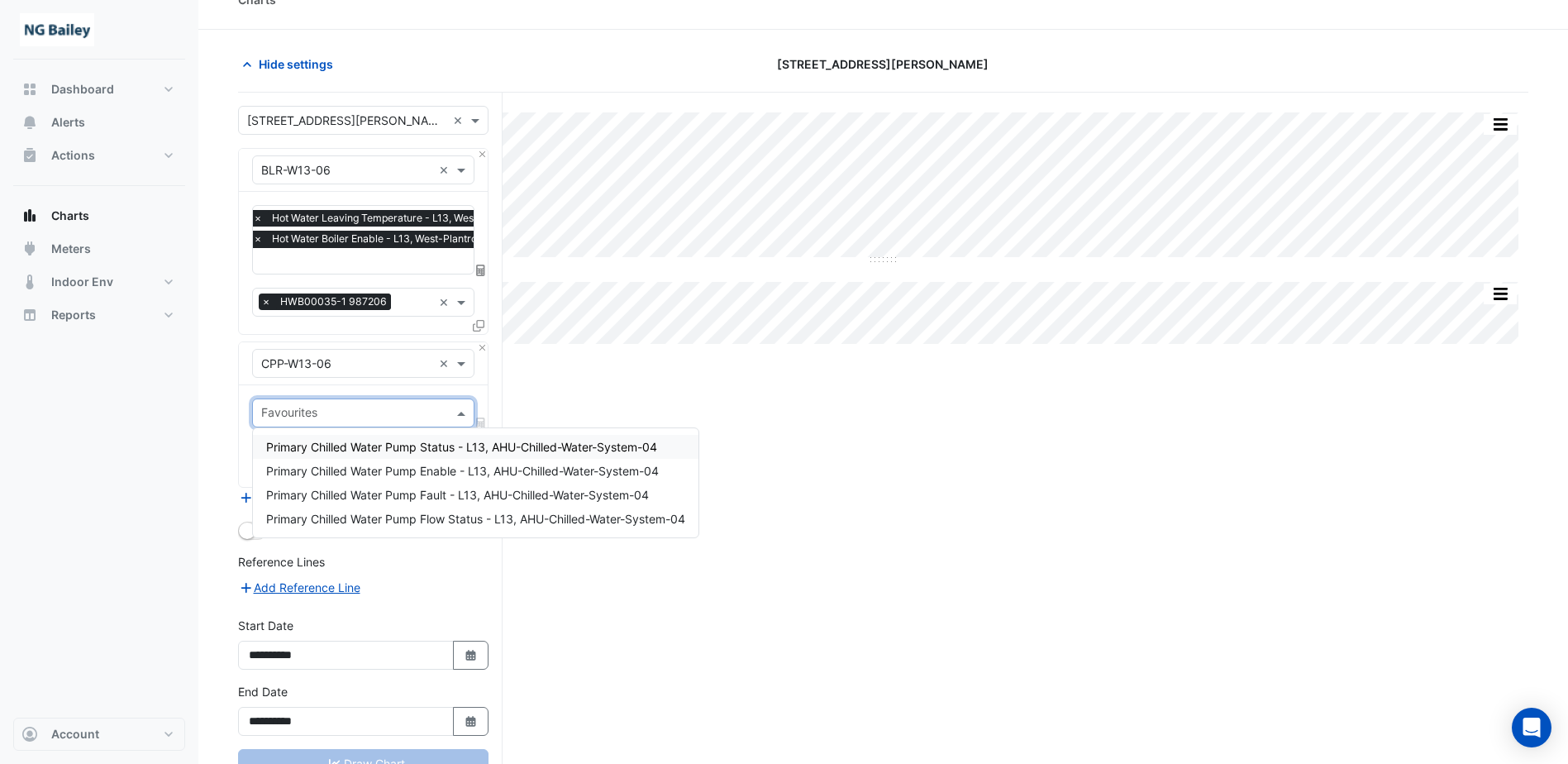
scroll to position [0, 0]
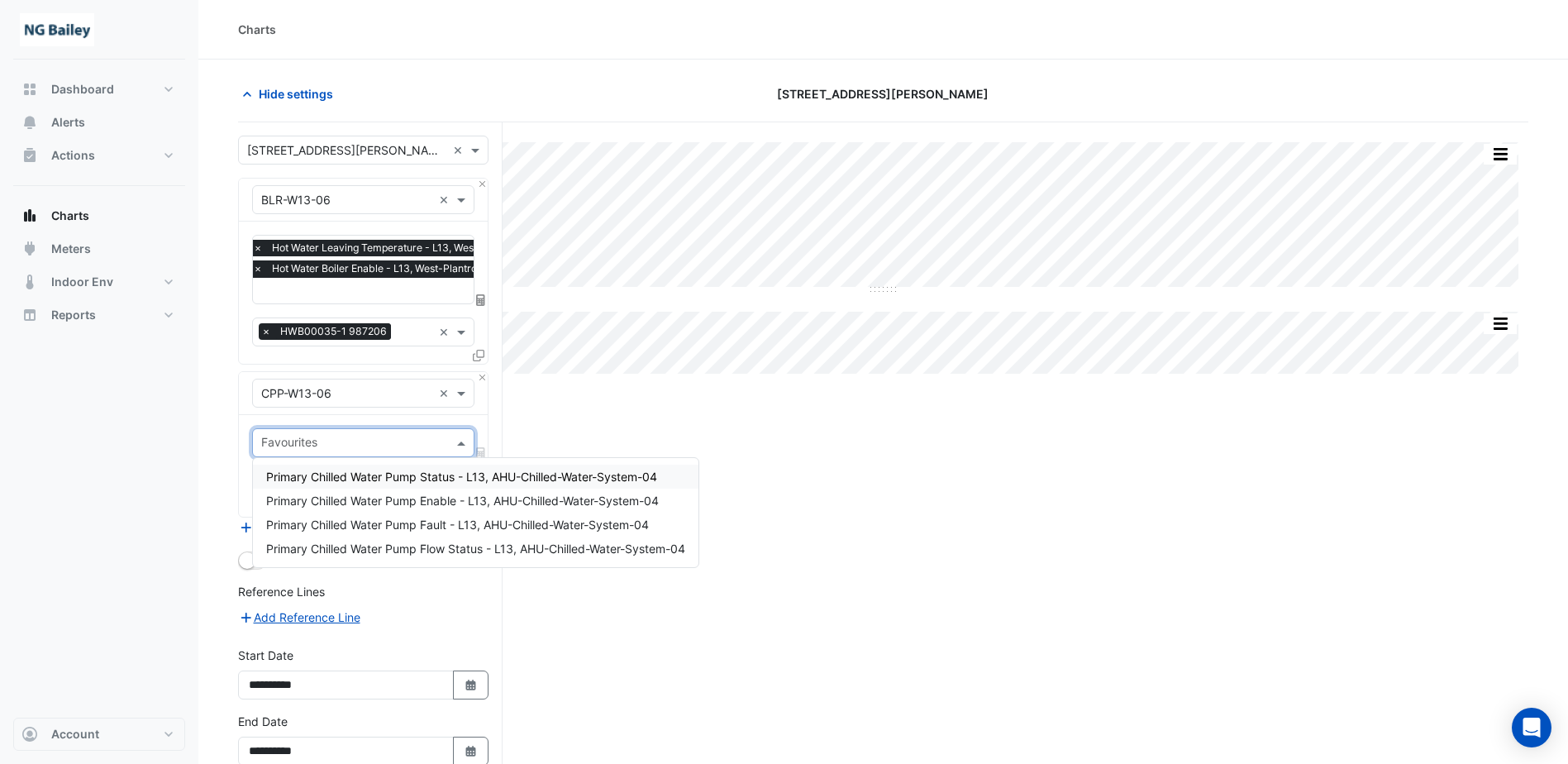
click at [362, 446] on input "text" at bounding box center [354, 443] width 185 height 17
click at [364, 396] on input "text" at bounding box center [347, 393] width 172 height 17
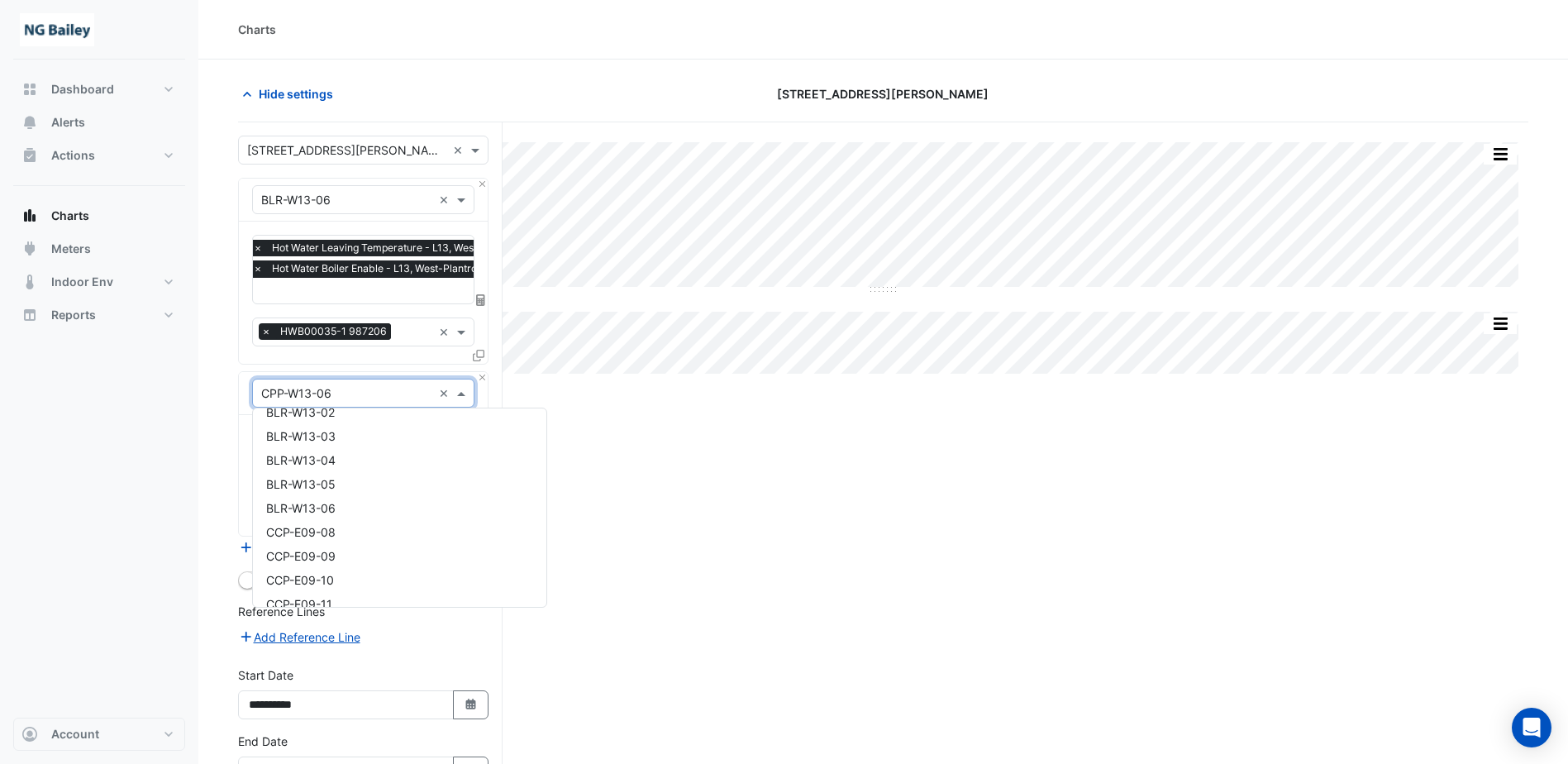
scroll to position [1325, 0]
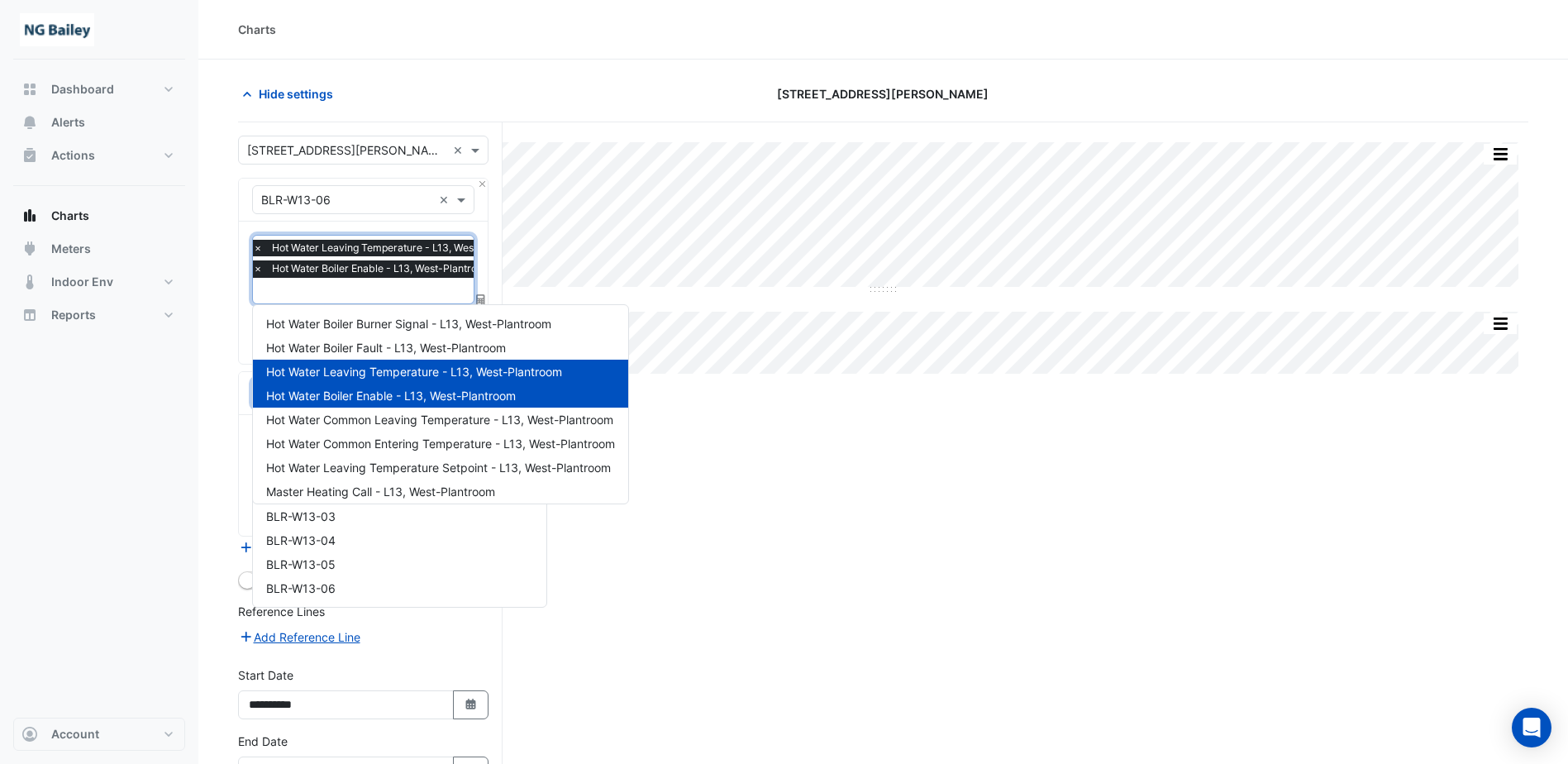
click at [353, 293] on input "text" at bounding box center [396, 292] width 286 height 17
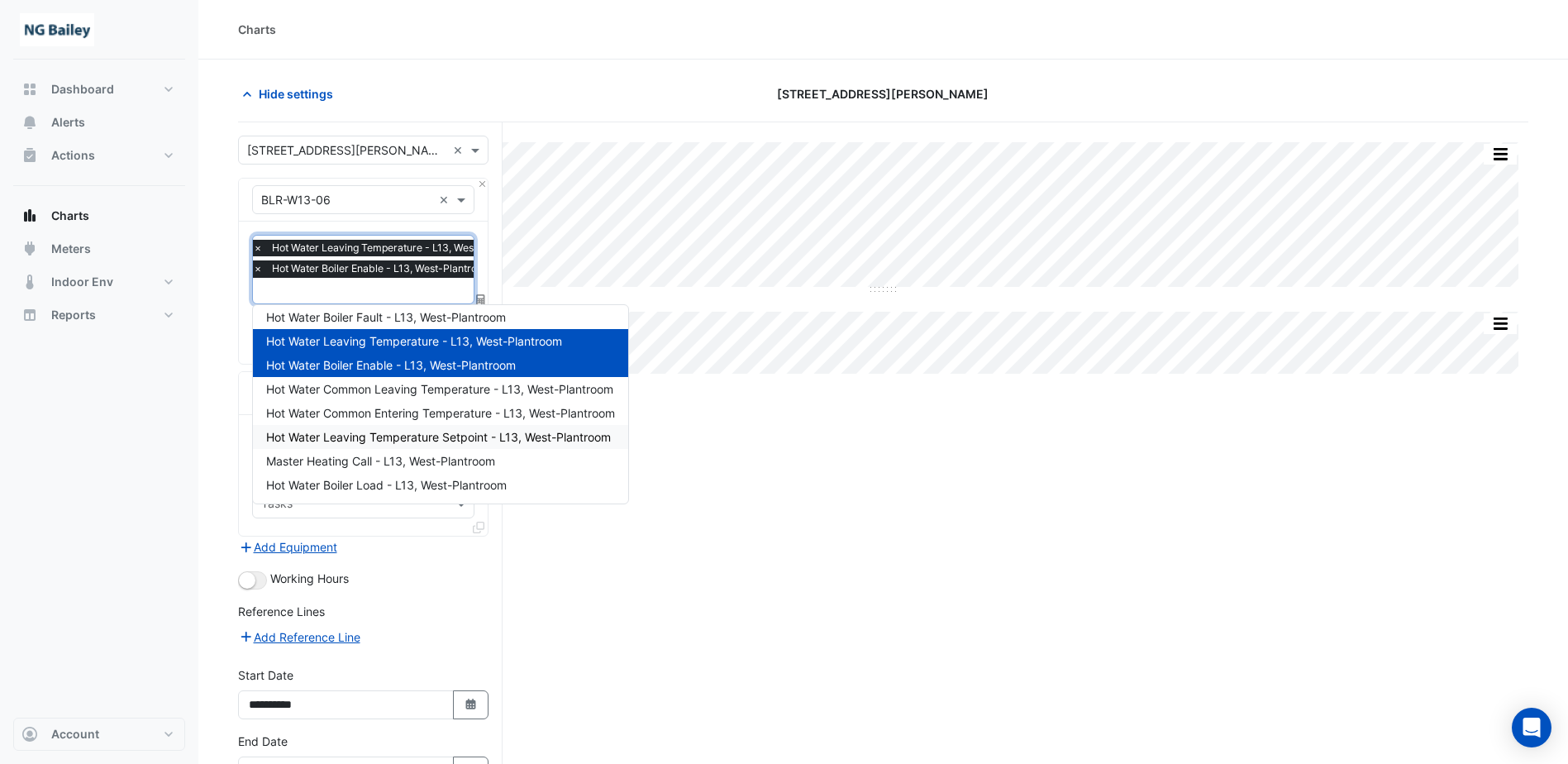
click at [722, 479] on div "Split All Split None Print Save as JPEG Save as PNG Pivot Data Table Export CSV…" at bounding box center [883, 497] width 1291 height 751
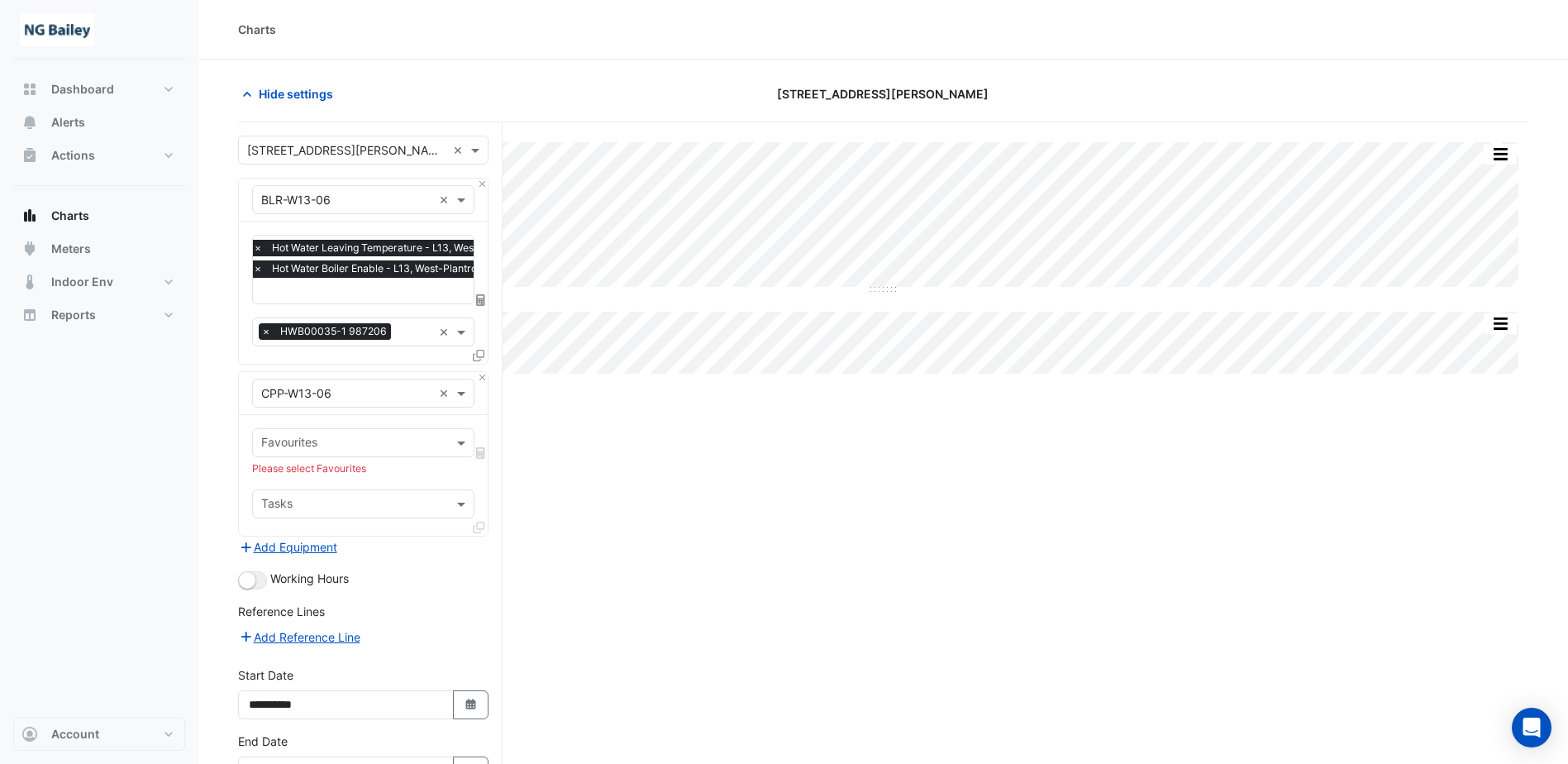
click at [345, 397] on input "text" at bounding box center [347, 393] width 172 height 17
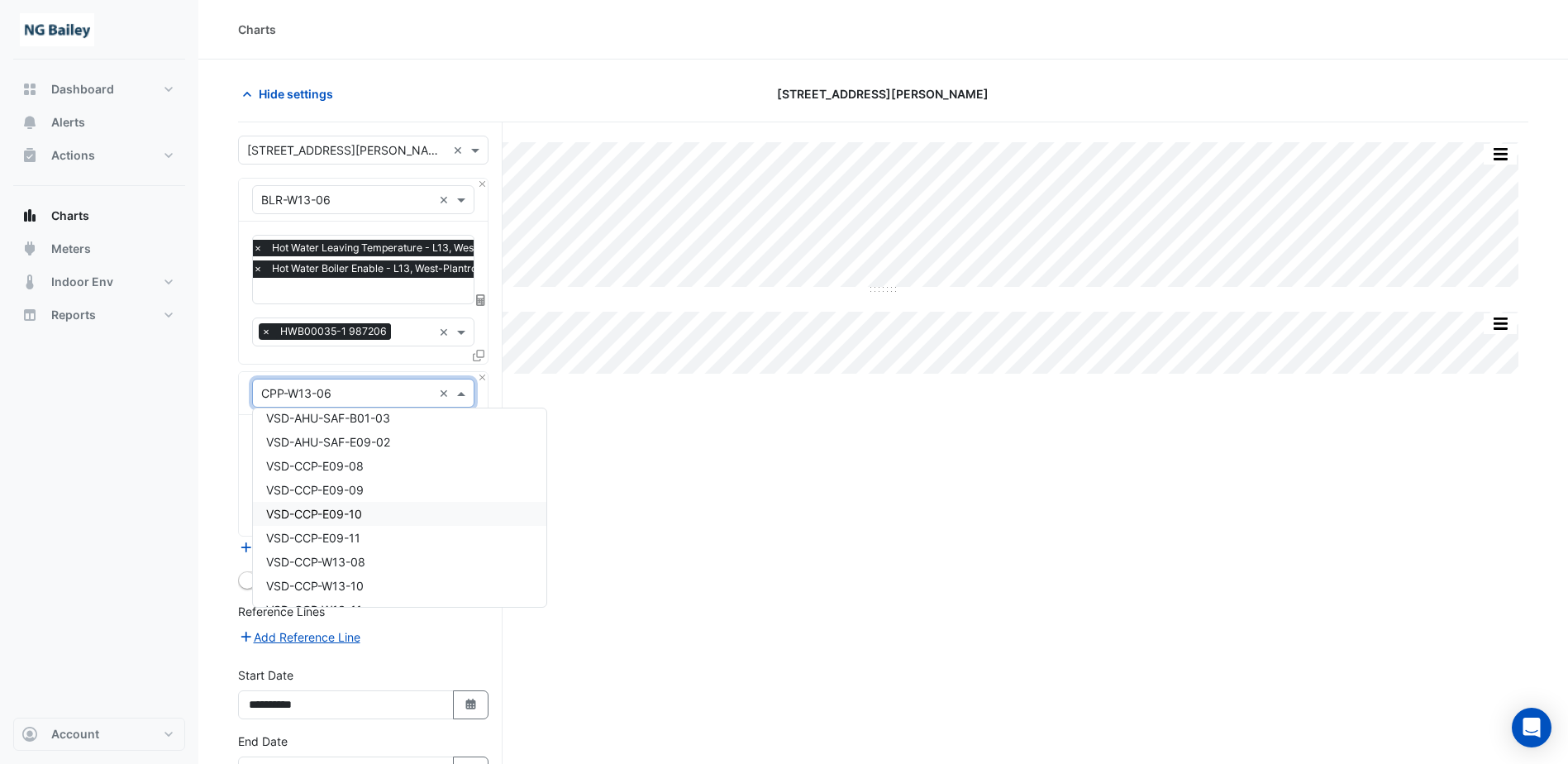
scroll to position [19839, 0]
click at [391, 527] on div "VSD-CPP-W13-06" at bounding box center [400, 529] width 294 height 24
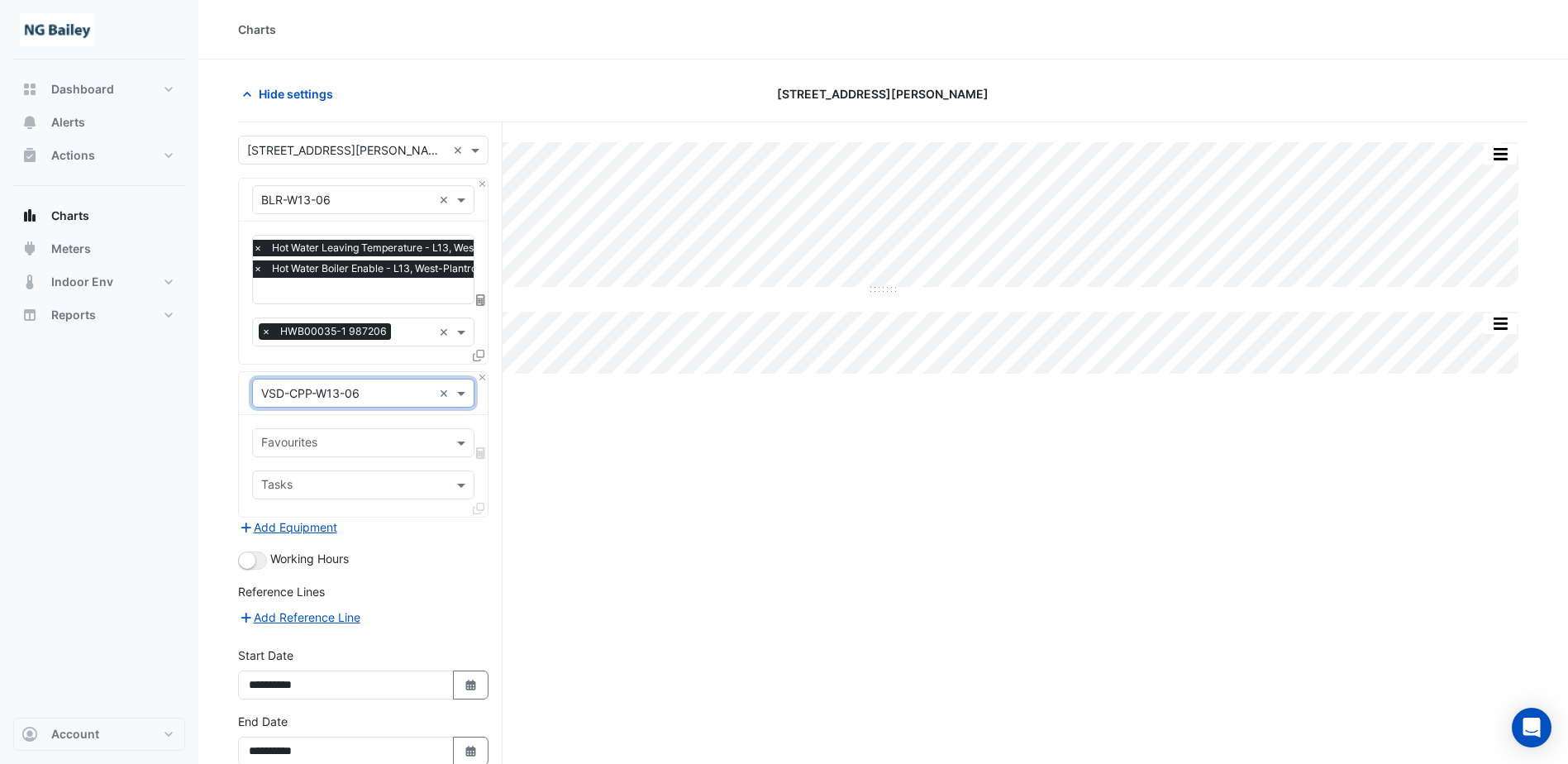
click at [401, 452] on div at bounding box center [352, 444] width 188 height 22
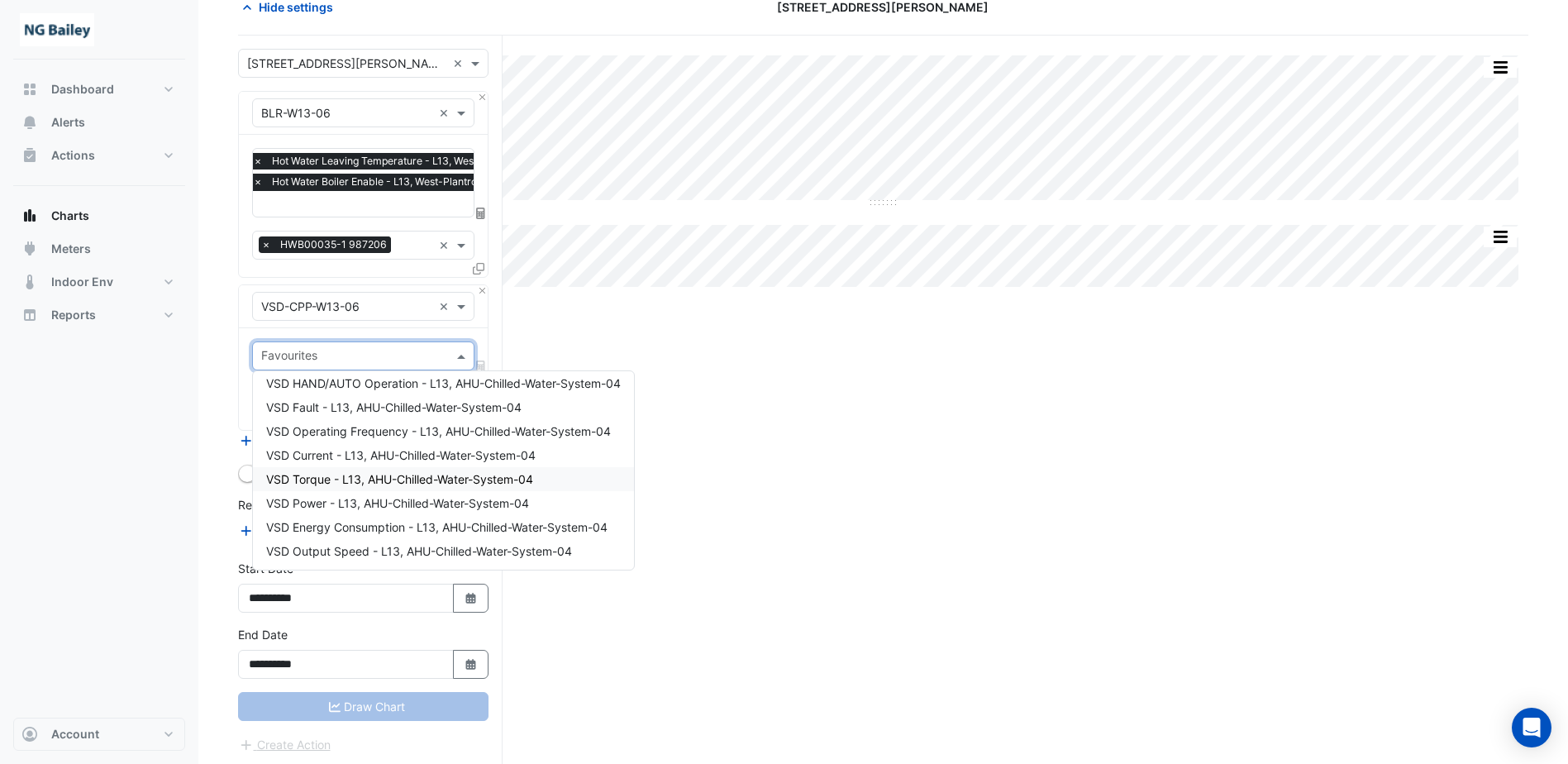
scroll to position [89, 0]
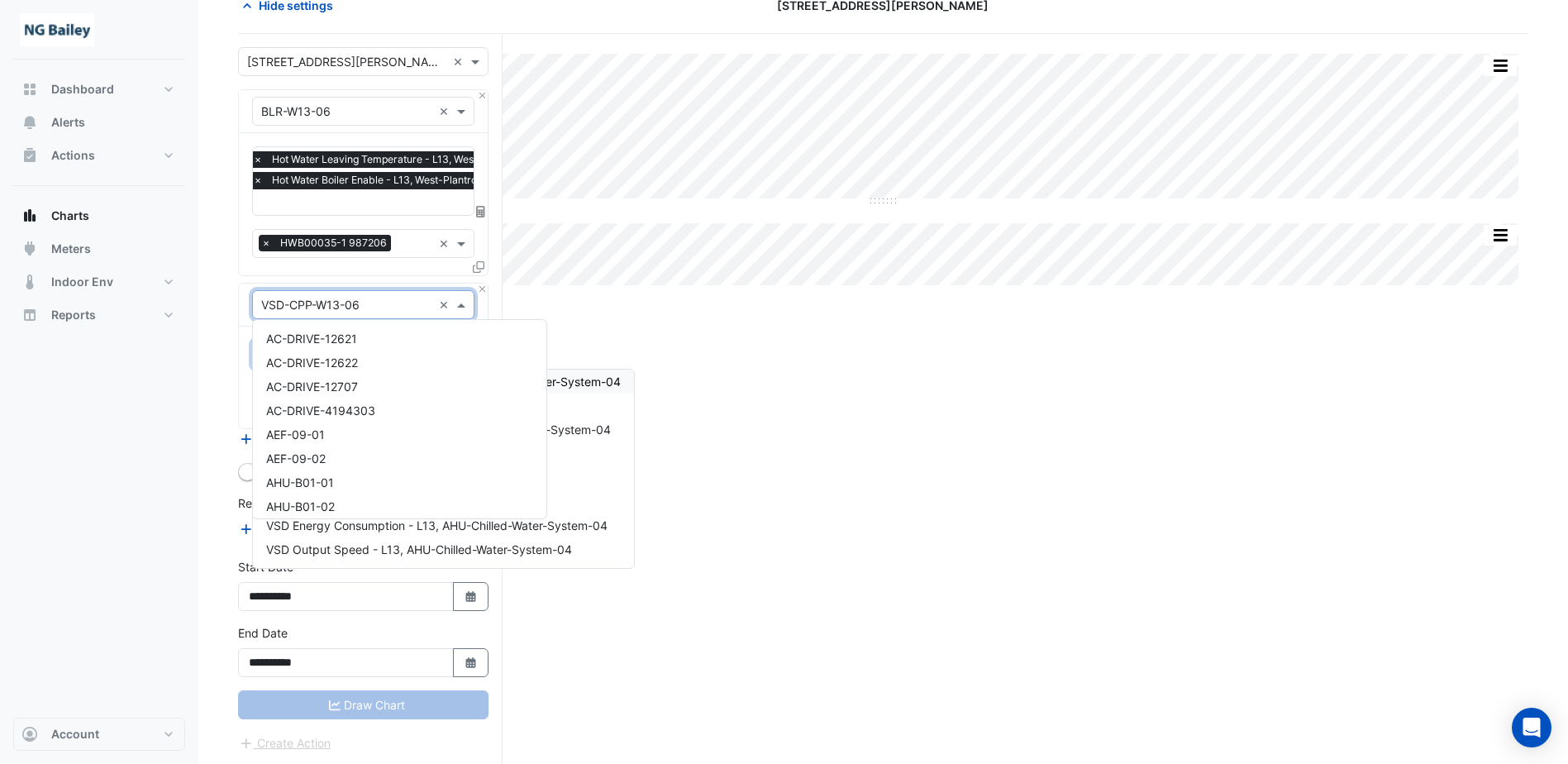
click at [395, 306] on input "text" at bounding box center [347, 304] width 172 height 17
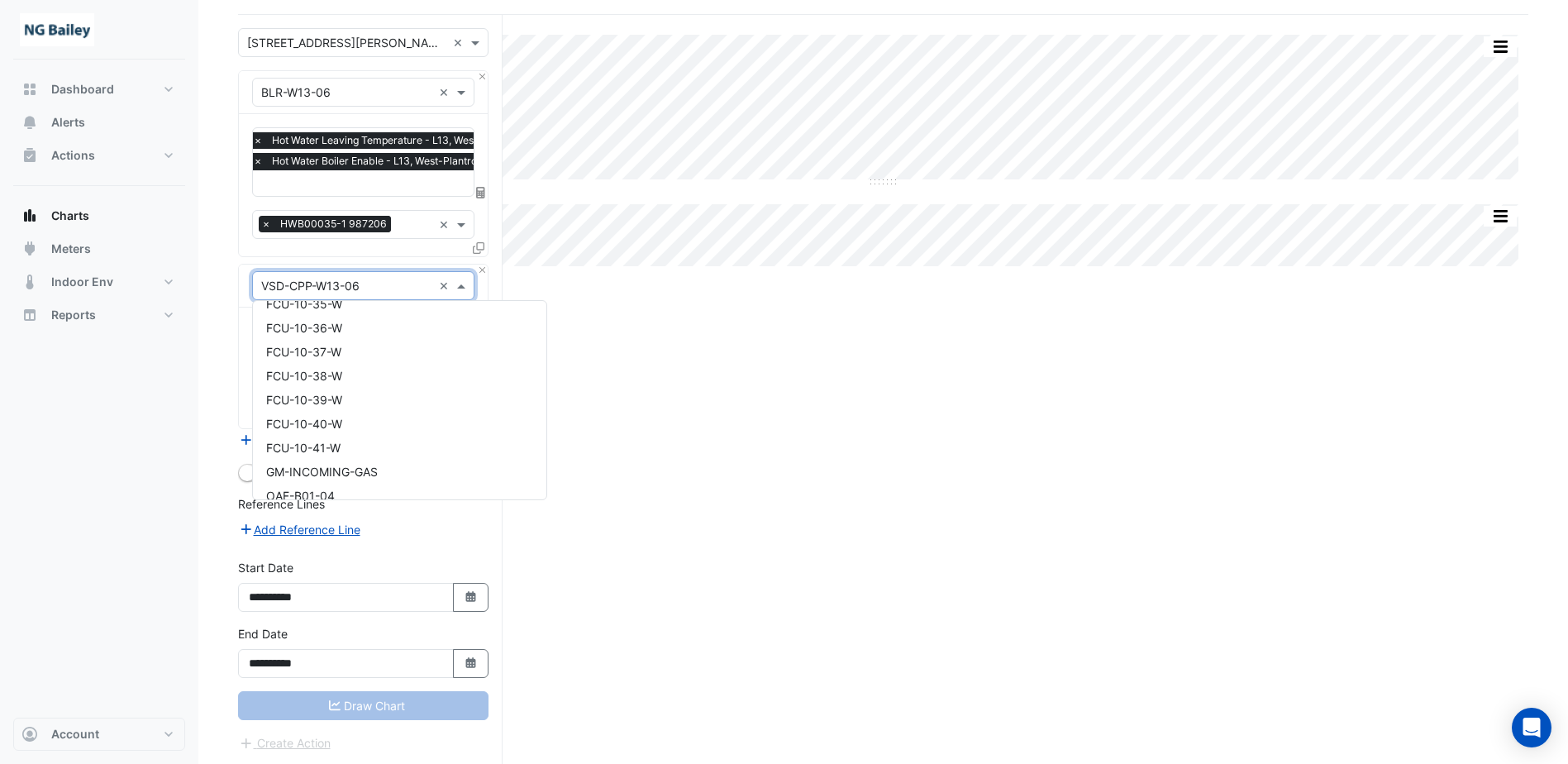
scroll to position [15864, 0]
drag, startPoint x: 392, startPoint y: 286, endPoint x: 270, endPoint y: 294, distance: 122.3
click at [270, 294] on div "× VSD-CPP-W13-06 ×" at bounding box center [364, 285] width 223 height 29
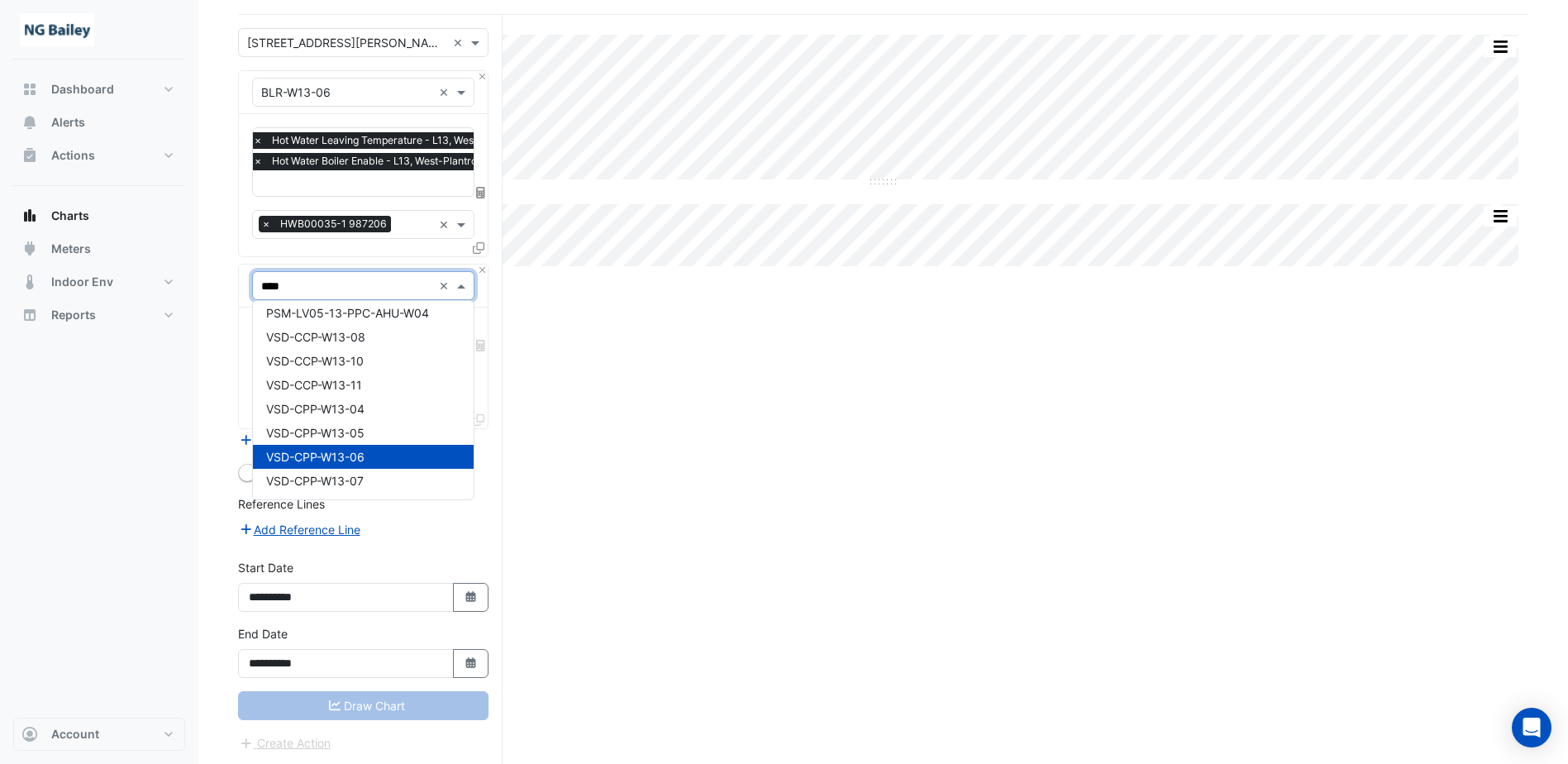
scroll to position [534, 0]
type input "*****"
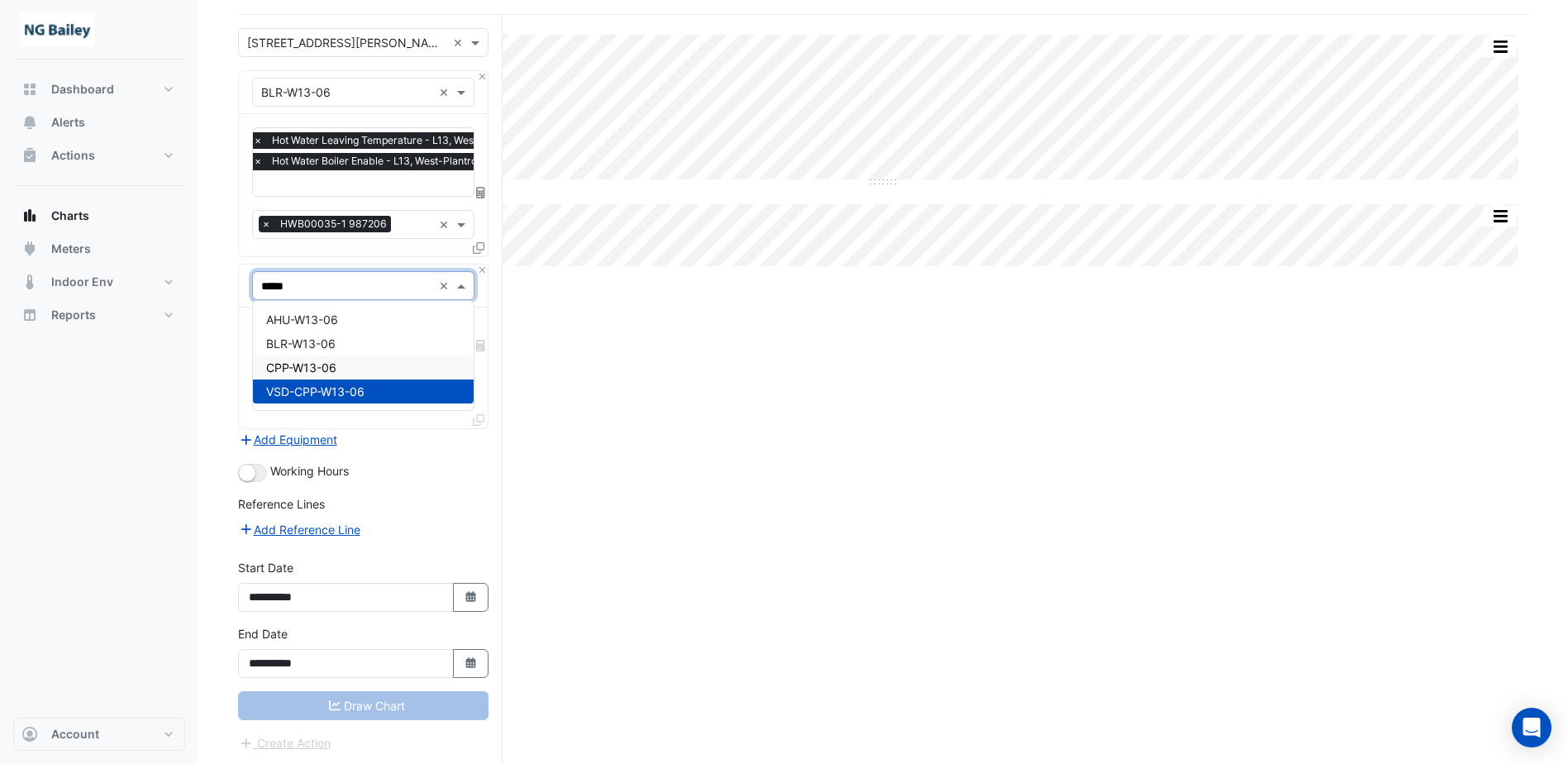
click at [348, 363] on div "CPP-W13-06" at bounding box center [364, 367] width 221 height 24
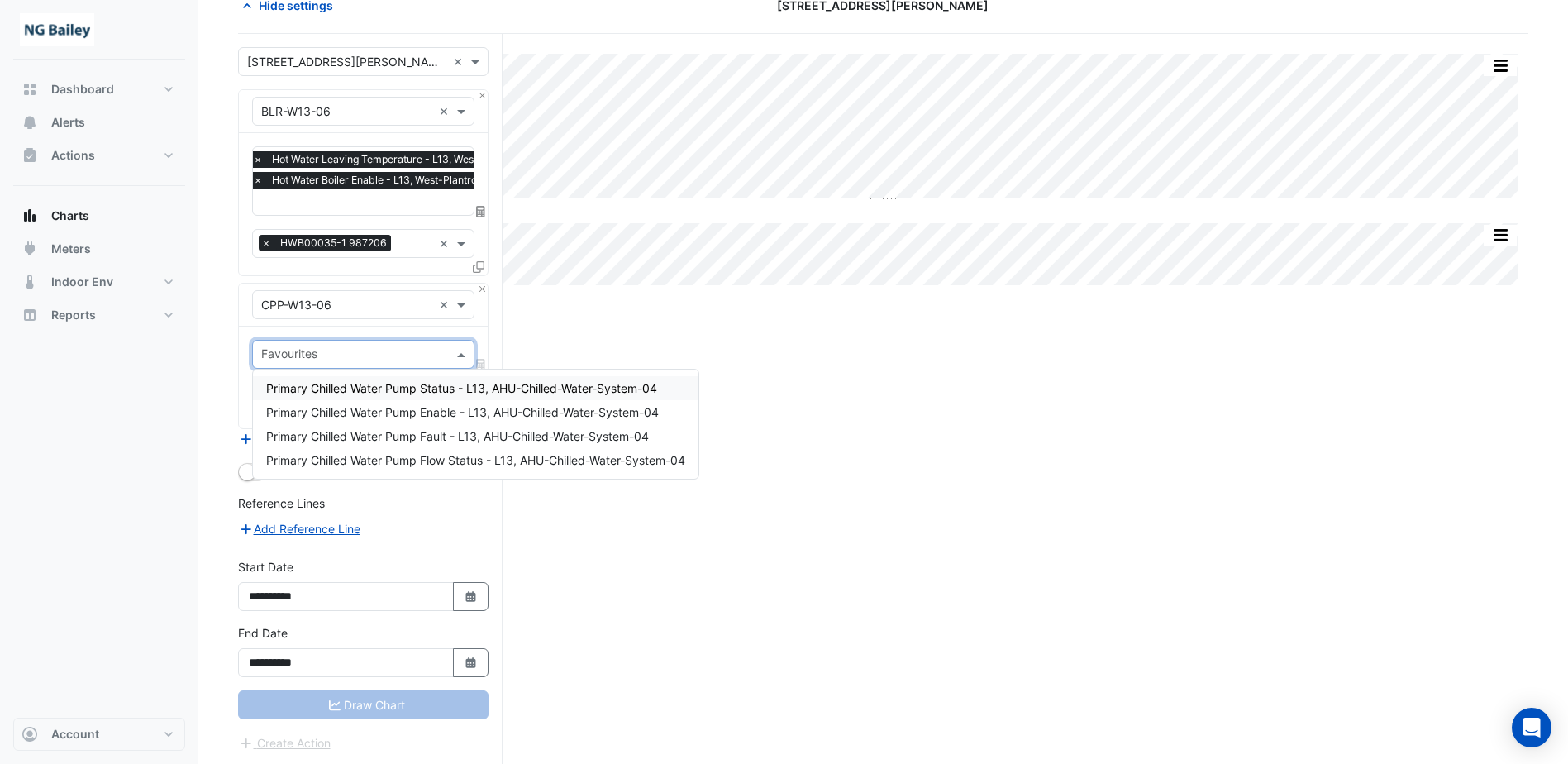
click at [348, 358] on input "text" at bounding box center [354, 356] width 185 height 17
click at [348, 460] on span "Primary Chilled Water Pump Flow Status - L13, AHU-Chilled-Water-System-04" at bounding box center [475, 460] width 419 height 14
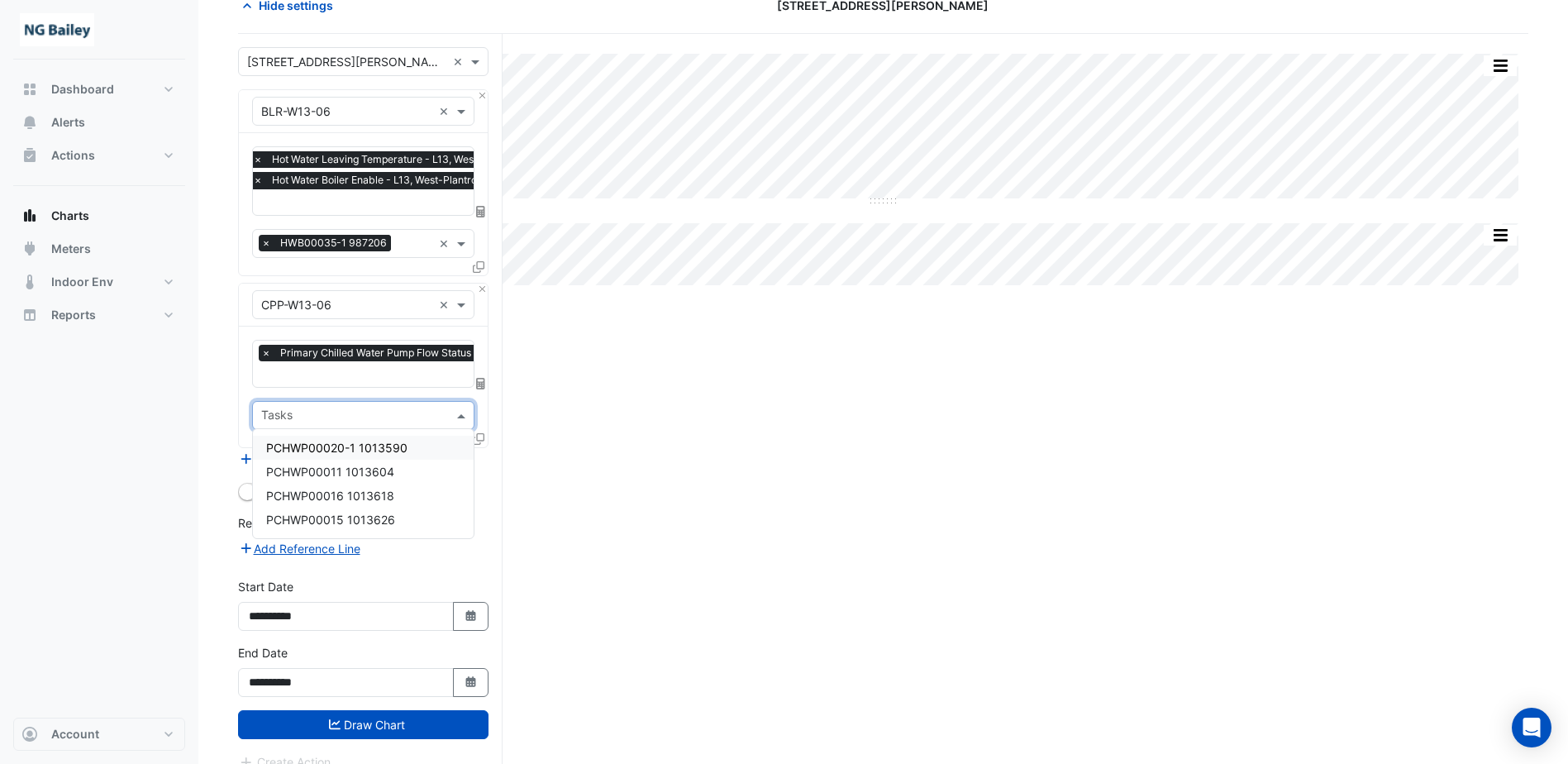
click at [338, 414] on input "text" at bounding box center [354, 417] width 185 height 17
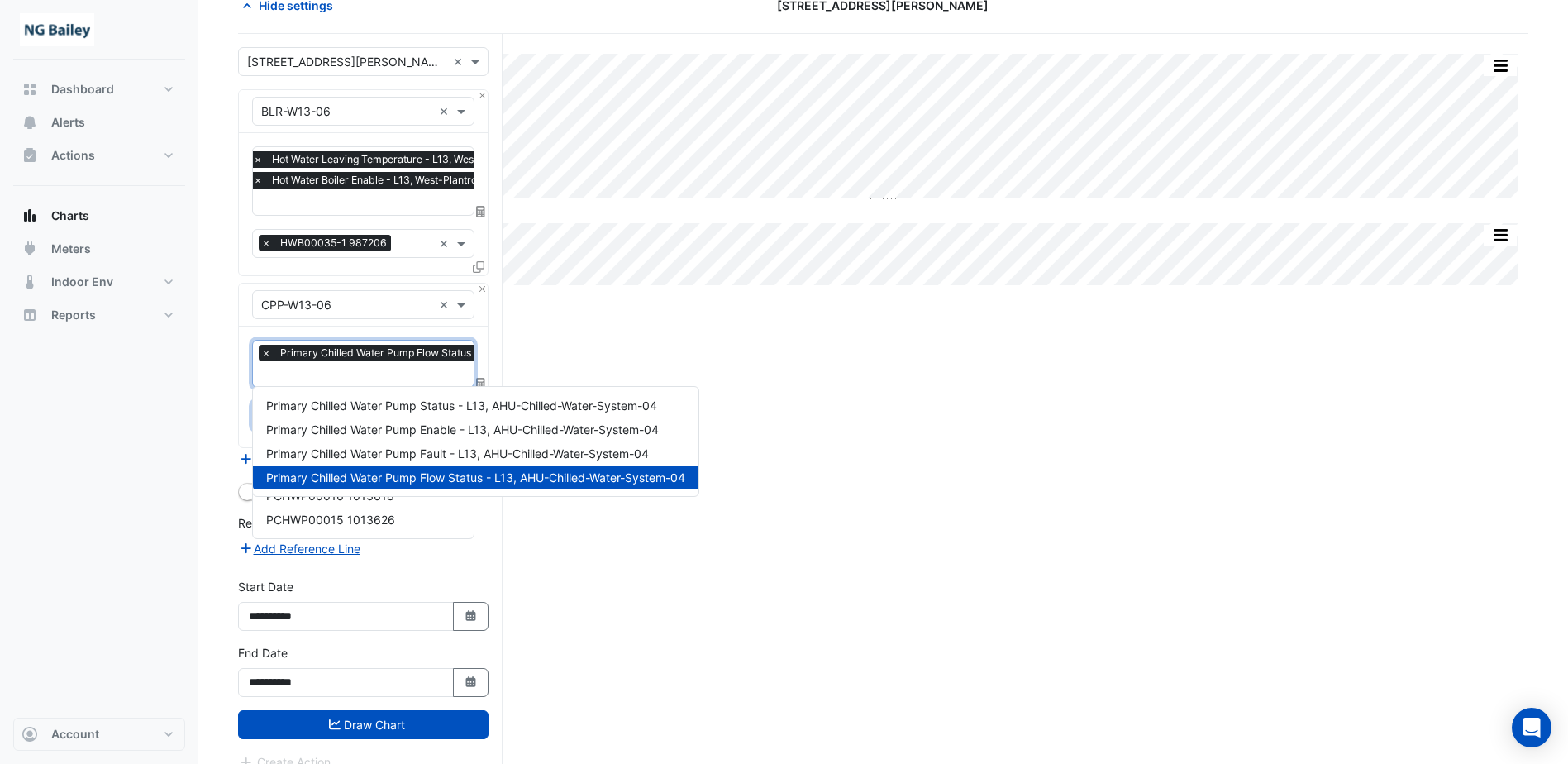
click at [341, 373] on input "text" at bounding box center [462, 375] width 401 height 17
click at [378, 427] on span "Primary Chilled Water Pump Enable - L13, AHU-Chilled-Water-System-04" at bounding box center [462, 429] width 392 height 14
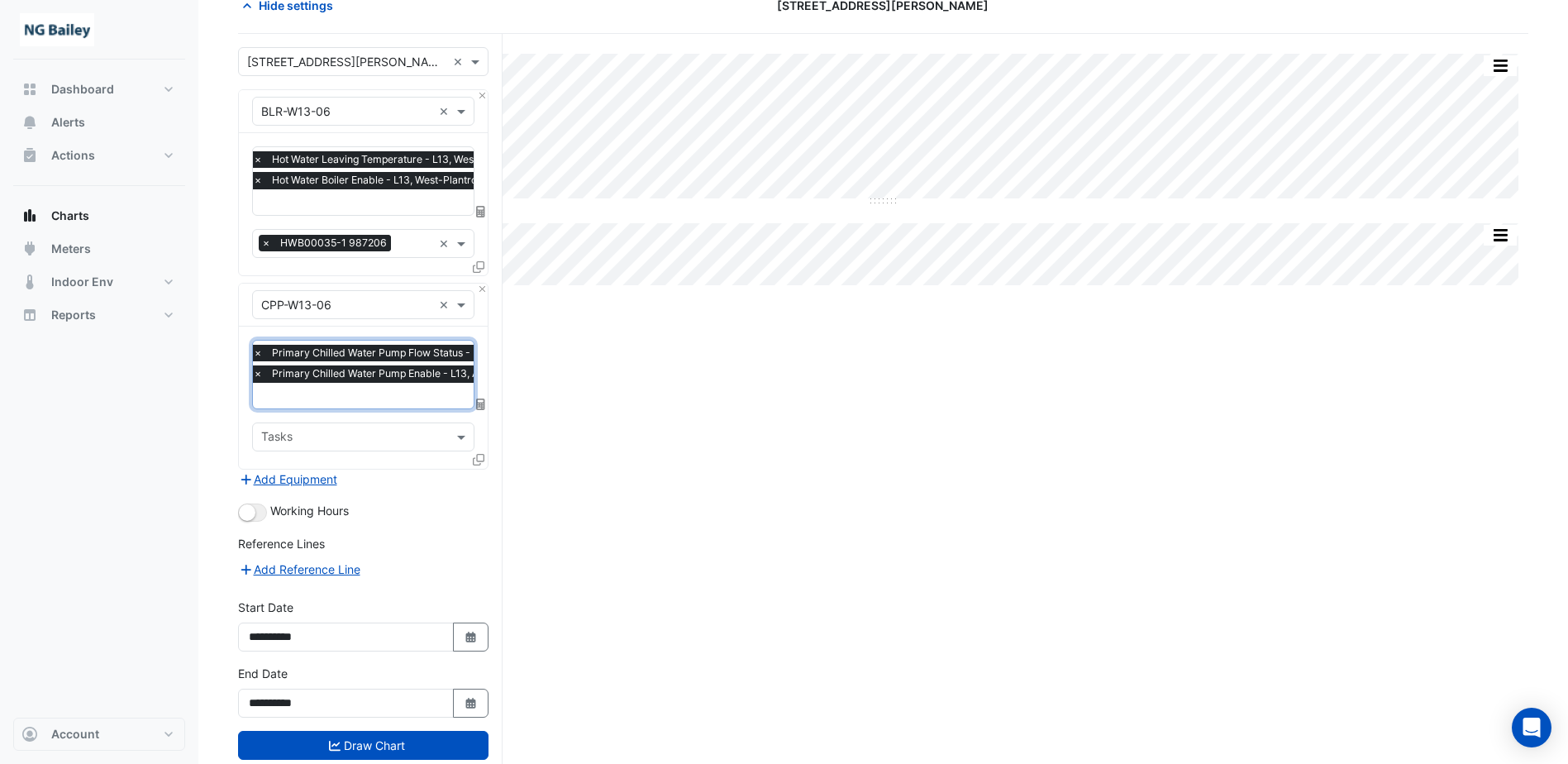
click at [293, 756] on form "× 3 Hardman Street × × BLR-W13-06 × × Hot Water Leaving Temperature - L13, West…" at bounding box center [363, 419] width 251 height 745
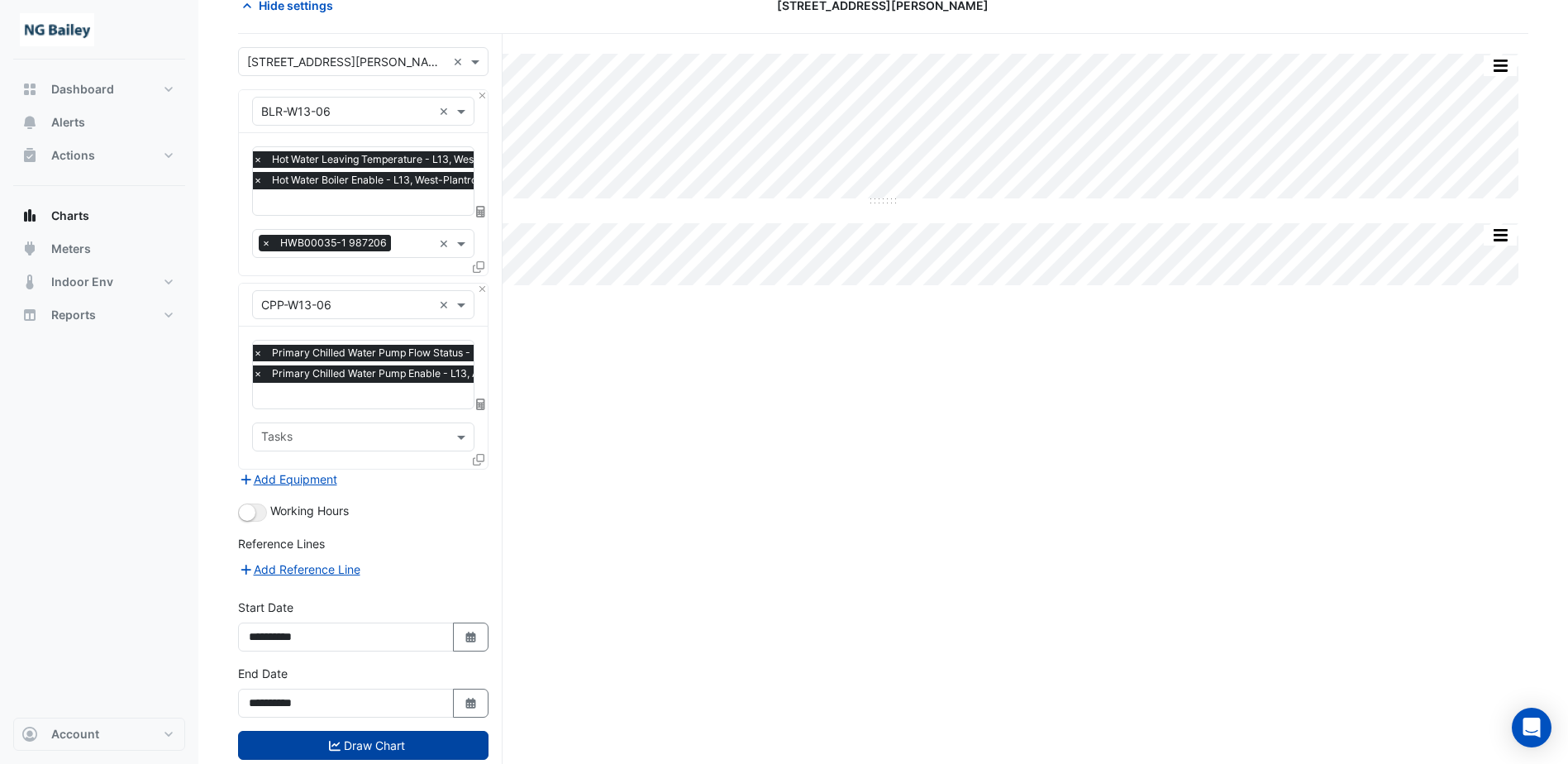
click at [464, 744] on button "Draw Chart" at bounding box center [363, 745] width 251 height 29
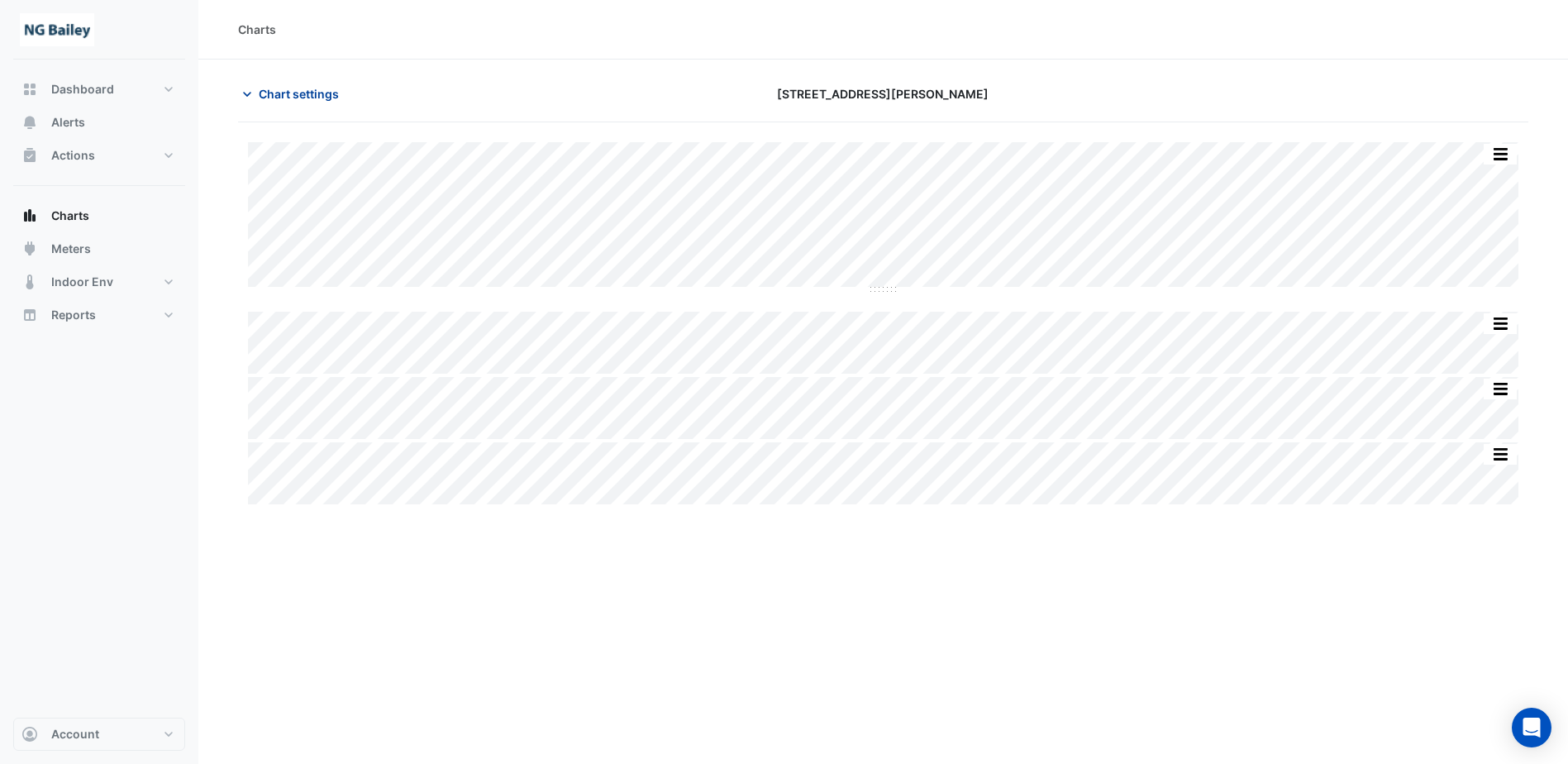
click at [253, 86] on icon "button" at bounding box center [247, 94] width 16 height 16
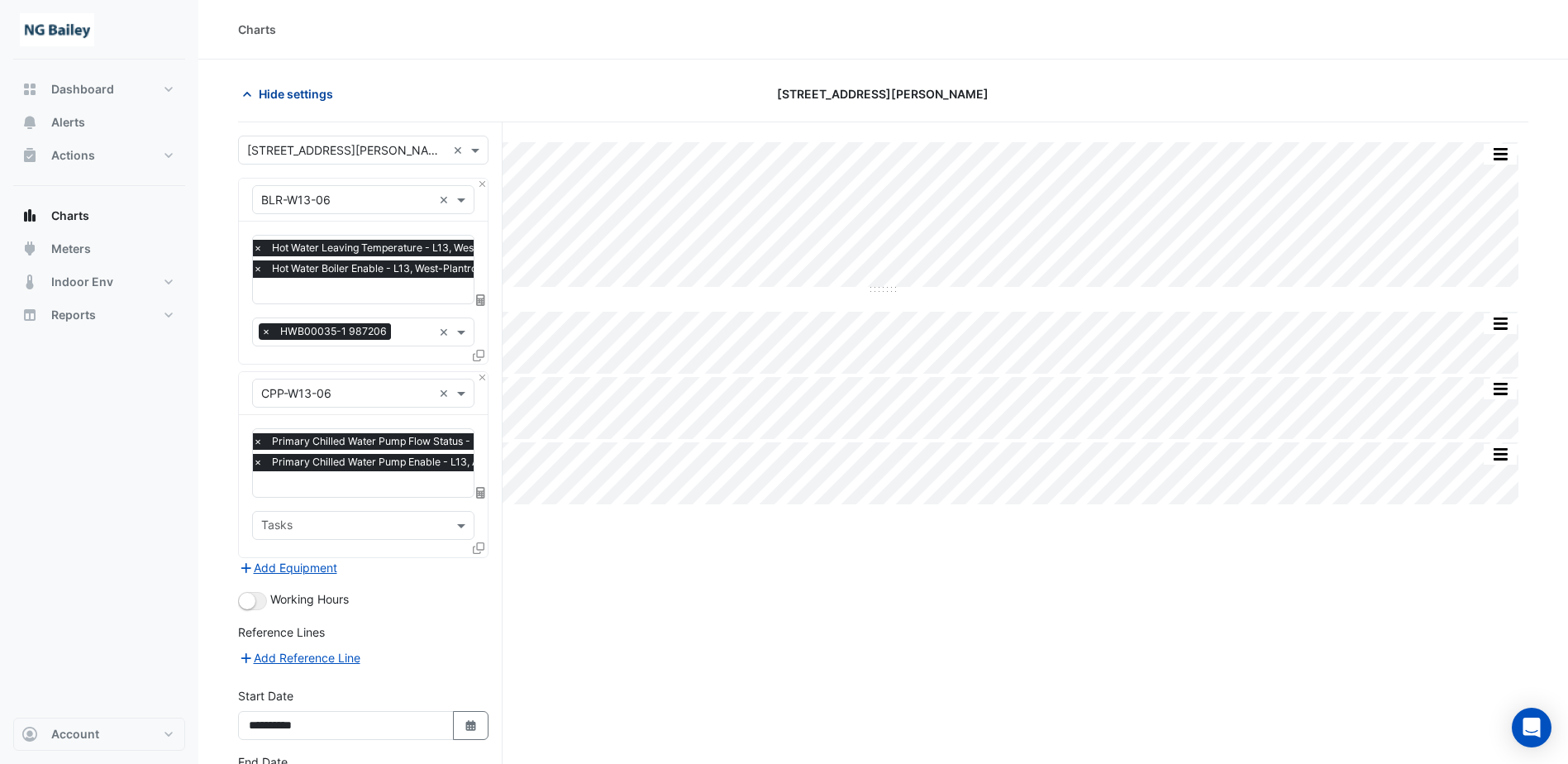
click at [244, 95] on icon "button" at bounding box center [247, 94] width 8 height 5
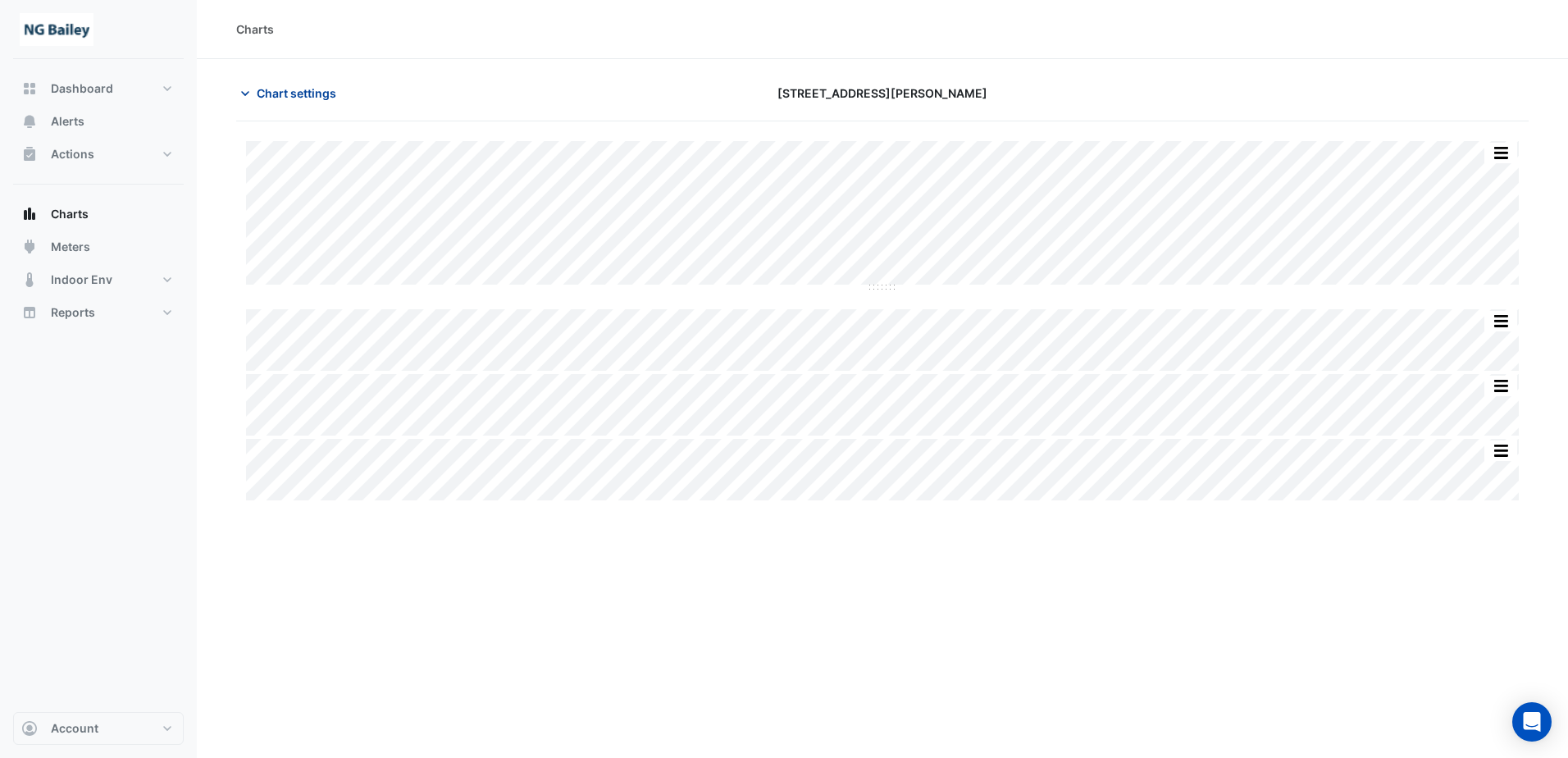
click at [248, 89] on icon "button" at bounding box center [245, 94] width 16 height 16
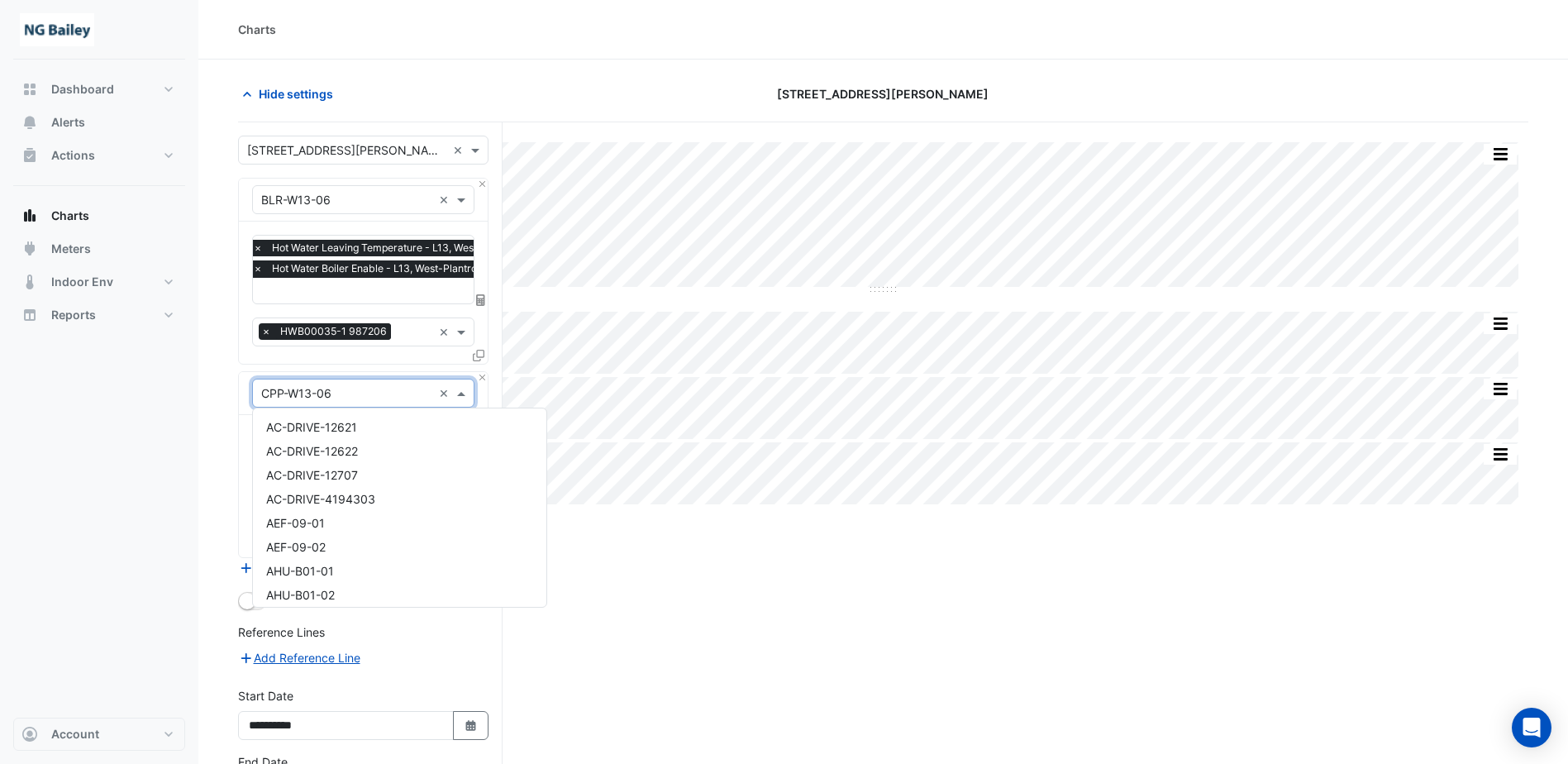
click at [345, 400] on div "× CPP-W13-06 ×" at bounding box center [364, 393] width 223 height 29
click at [351, 385] on input "text" at bounding box center [347, 393] width 172 height 17
click at [850, 588] on div "Split by Equip Split All Split None Print Save as JPEG Save as PNG Pivot Data T…" at bounding box center [883, 508] width 1291 height 772
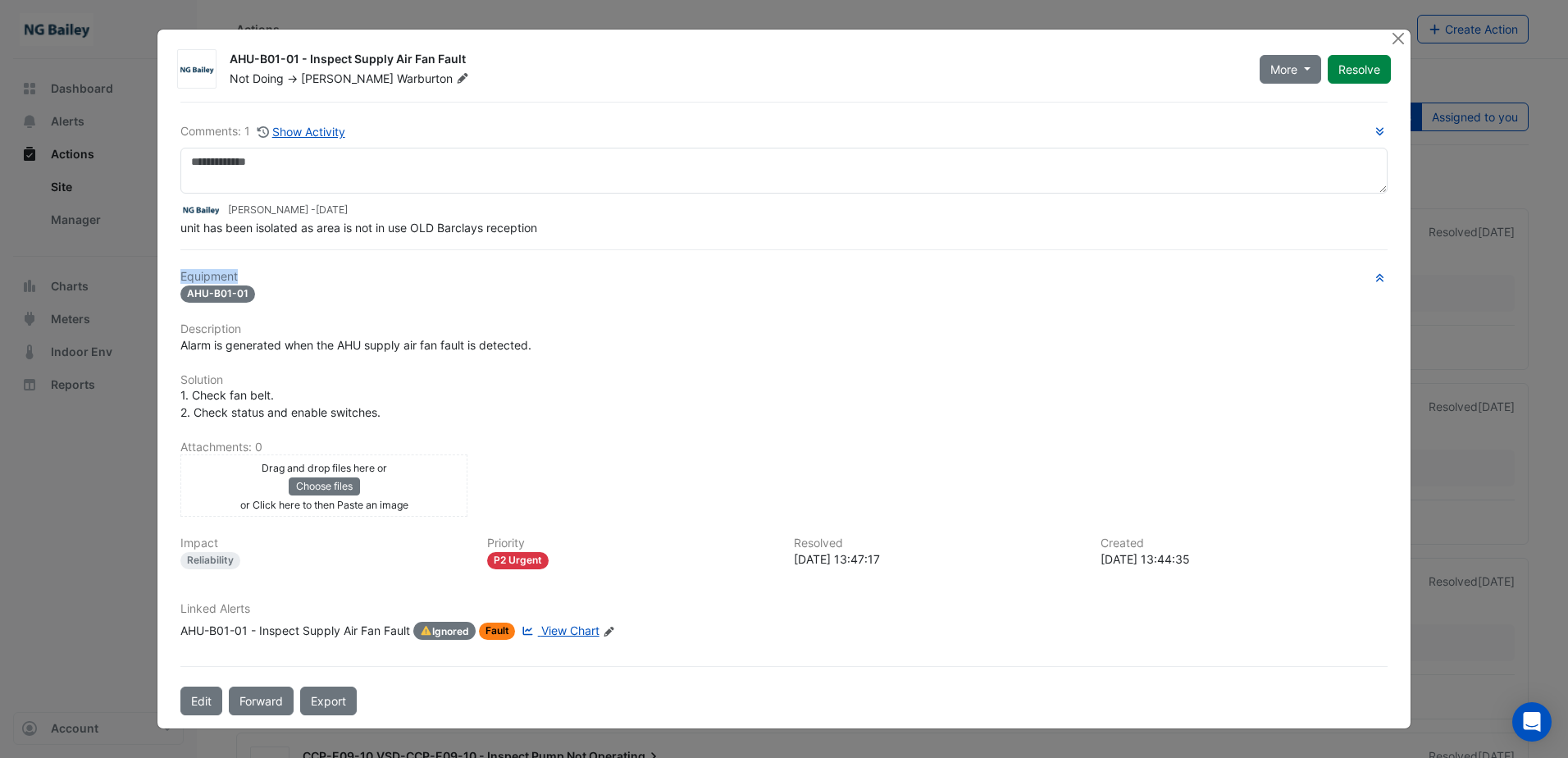
drag, startPoint x: 174, startPoint y: 259, endPoint x: 408, endPoint y: 259, distance: 234.0
click at [408, 259] on div "Comments: 1 Show Activity [PERSON_NAME] - [DATE] unit has been isolated as area…" at bounding box center [783, 408] width 1227 height 614
drag, startPoint x: 408, startPoint y: 259, endPoint x: 297, endPoint y: 240, distance: 112.6
click at [297, 240] on div "Comments: 1 Show Activity [PERSON_NAME] - [DATE] unit has been isolated as area…" at bounding box center [783, 408] width 1227 height 614
drag, startPoint x: 468, startPoint y: 61, endPoint x: 233, endPoint y: 66, distance: 235.1
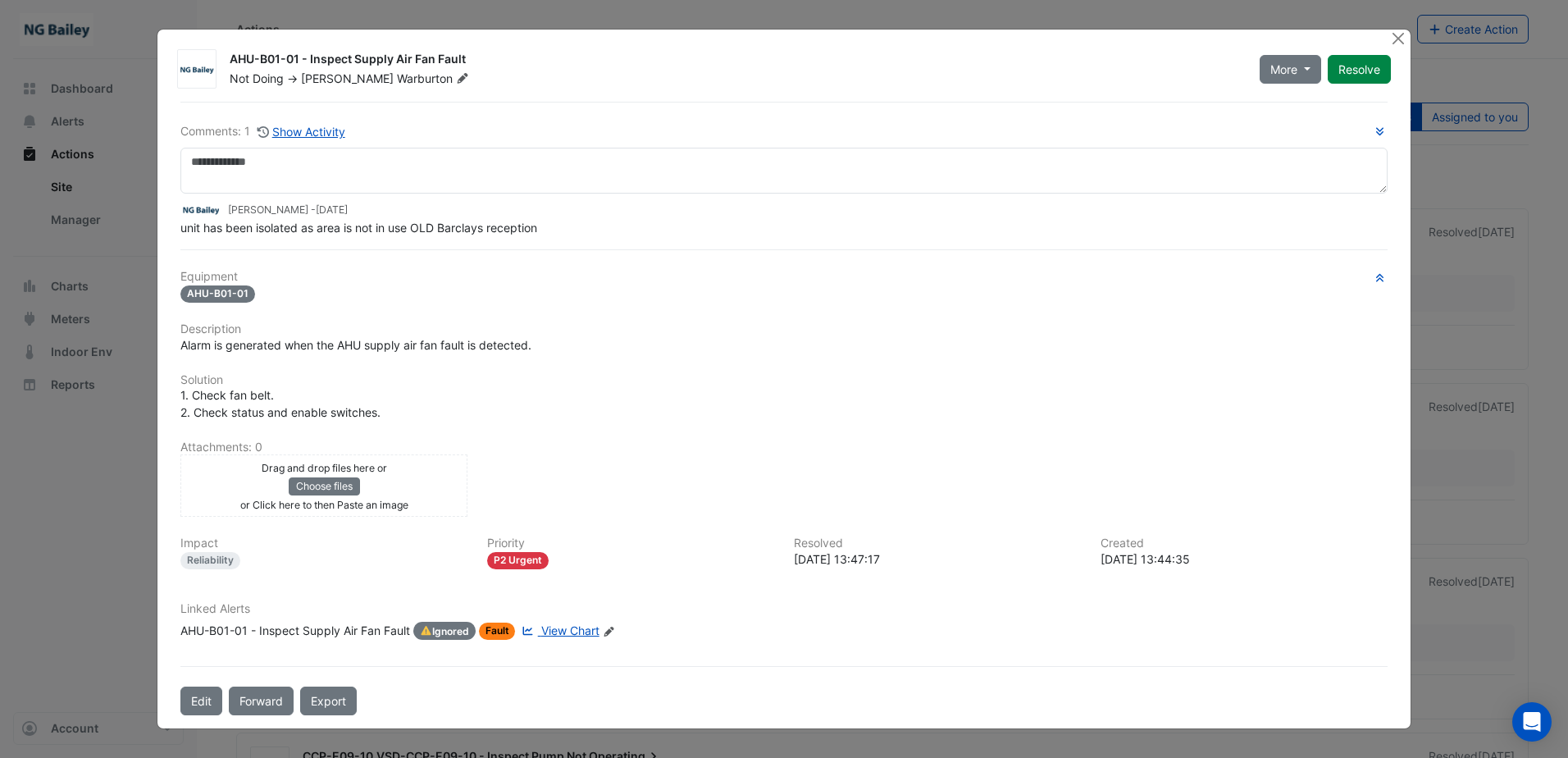
click at [233, 66] on div "AHU-B01-01 - Inspect Supply Air Fan Fault" at bounding box center [735, 61] width 1010 height 20
copy div "AHU-B01-01 - Inspect Supply Air Fan Fault"
drag, startPoint x: 174, startPoint y: 232, endPoint x: 554, endPoint y: 222, distance: 380.1
click at [554, 222] on div "Comments: 1 Show Activity Roy Warburton - 2 weeks and 2 days ago unit has been …" at bounding box center [783, 408] width 1227 height 614
copy span "unit has been isolated as area is not in use OLD Barclays reception"
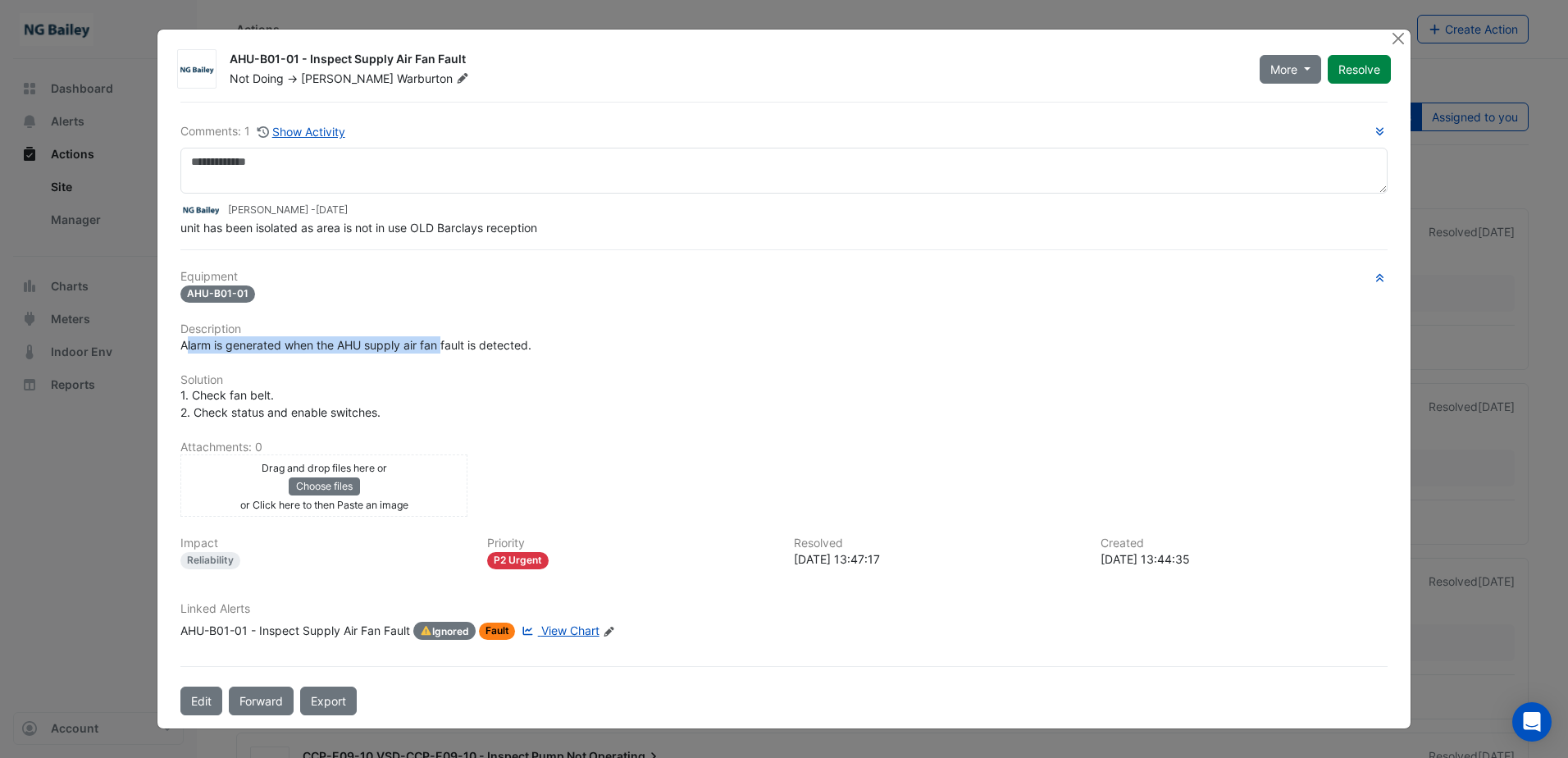
drag, startPoint x: 184, startPoint y: 348, endPoint x: 443, endPoint y: 343, distance: 259.0
click at [443, 343] on span "Alarm is generated when the AHU supply air fan fault is detected." at bounding box center [356, 345] width 351 height 14
drag, startPoint x: 443, startPoint y: 343, endPoint x: 535, endPoint y: 343, distance: 92.0
click at [532, 343] on span "Alarm is generated when the AHU supply air fan fault is detected." at bounding box center [356, 345] width 351 height 14
drag, startPoint x: 544, startPoint y: 344, endPoint x: 184, endPoint y: 348, distance: 360.0
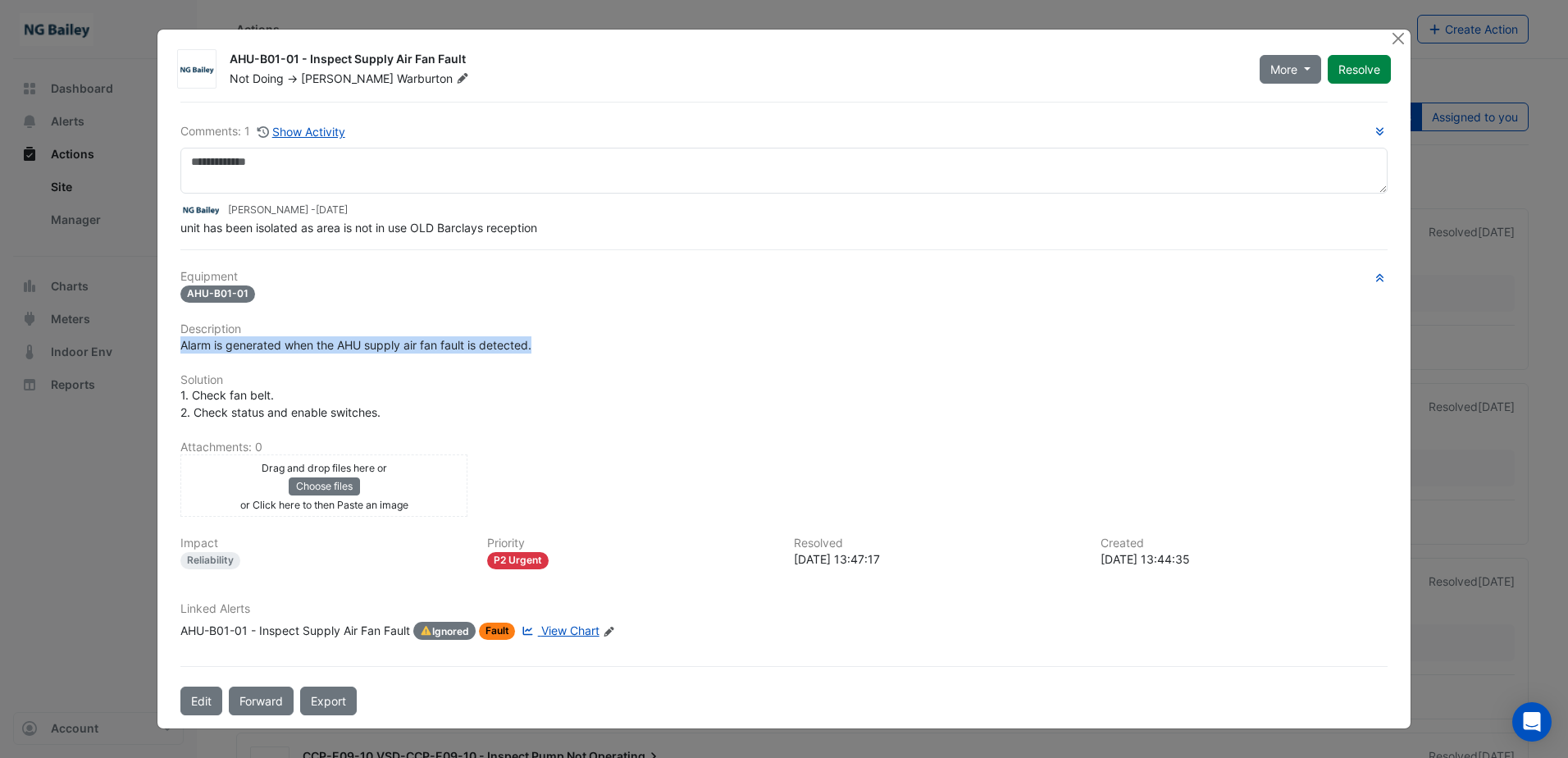
click at [184, 348] on div "Alarm is generated when the AHU supply air fan fault is detected." at bounding box center [784, 344] width 1207 height 17
copy span "Alarm is generated when the AHU supply air fan fault is detected."
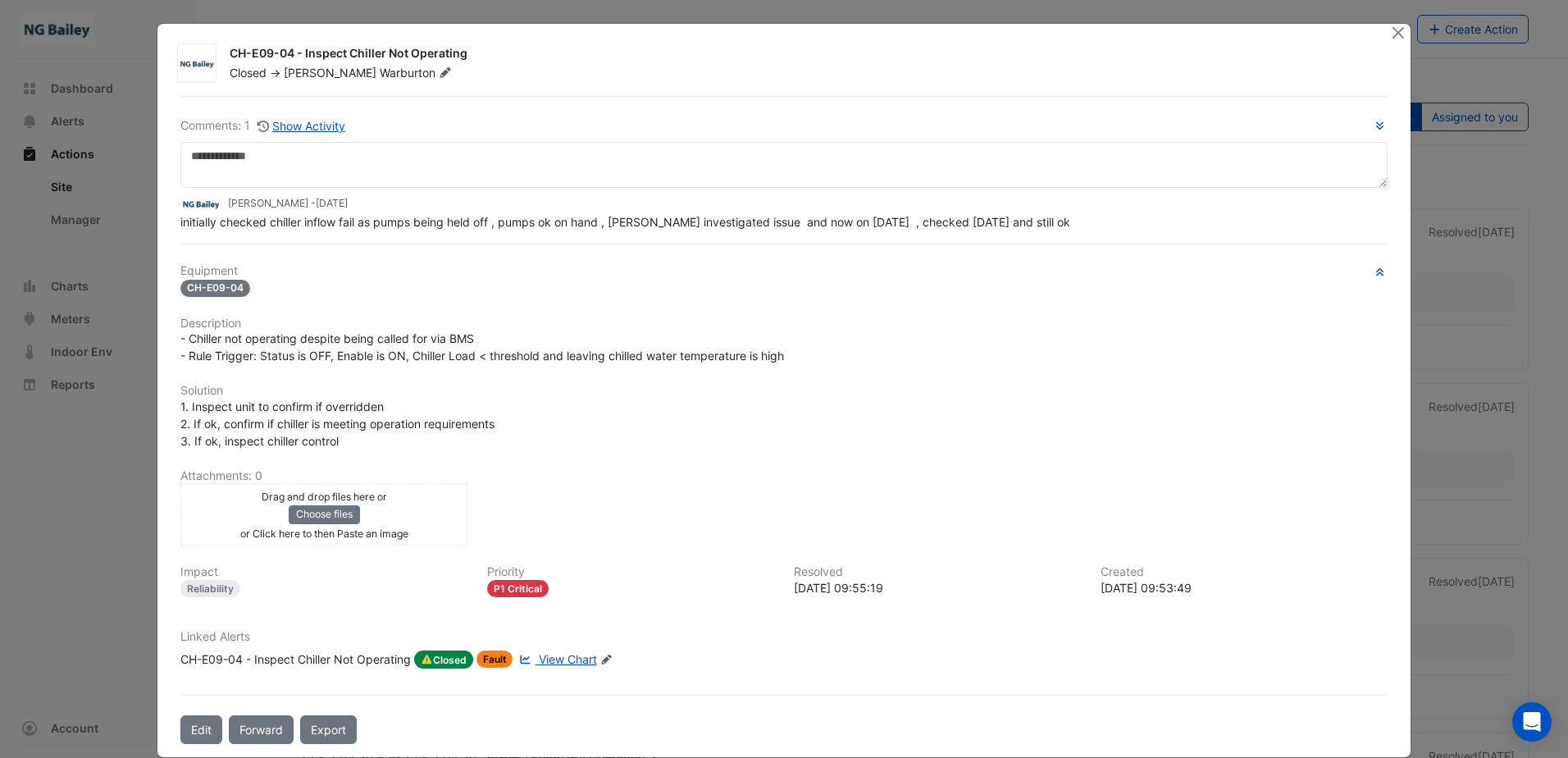
drag, startPoint x: 225, startPoint y: 53, endPoint x: 469, endPoint y: 56, distance: 244.0
click at [469, 56] on div "CH-E09-04 - Inspect Chiller Not Operating" at bounding box center [800, 55] width 1141 height 20
copy div "CH-E09-04 - Inspect Chiller Not Operating"
drag, startPoint x: 185, startPoint y: 371, endPoint x: 302, endPoint y: 381, distance: 117.4
click at [302, 381] on div "Equipment CH-E09-04 Description - Chiller not operating despite being called fo…" at bounding box center [784, 472] width 1207 height 417
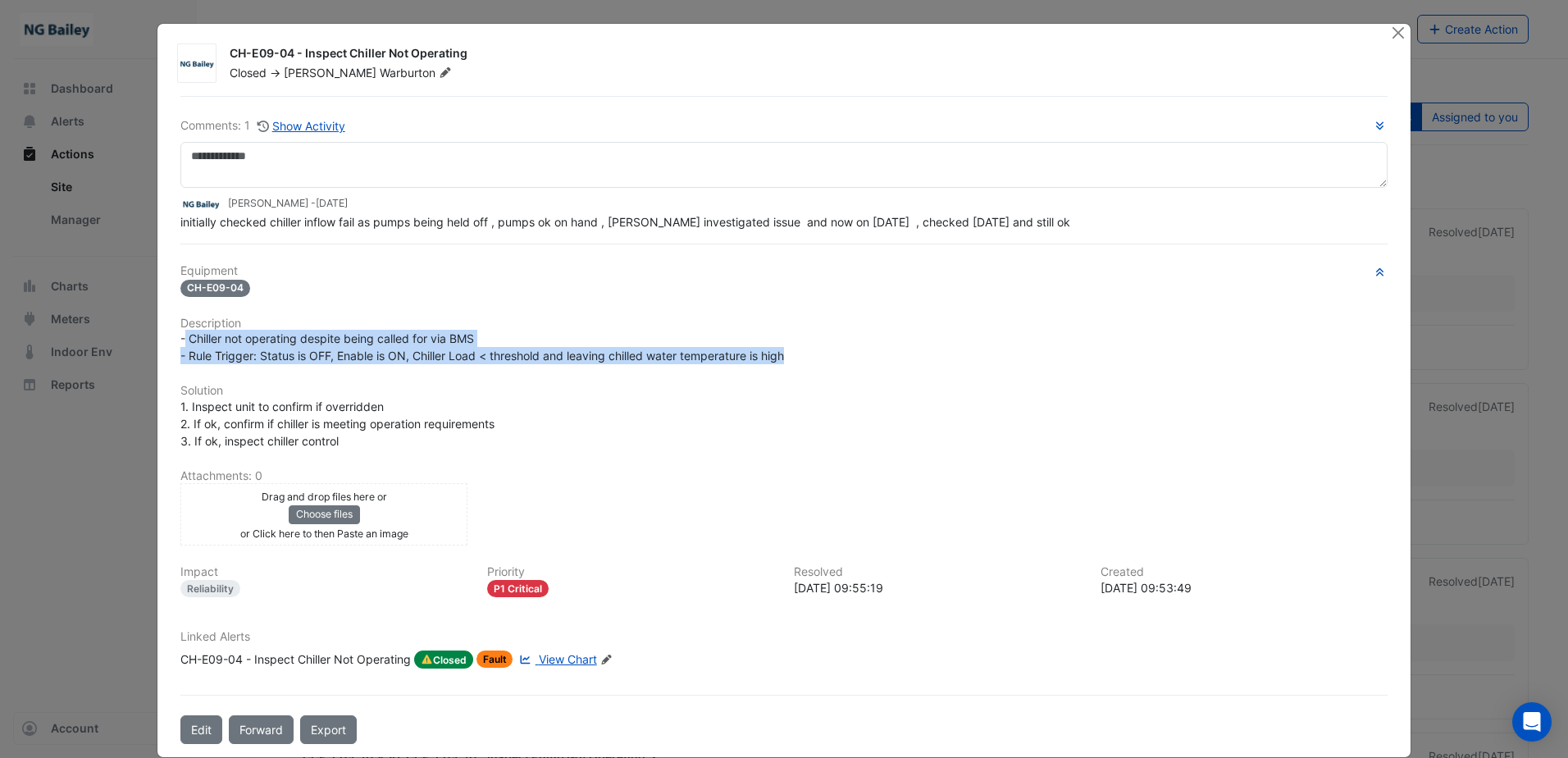
drag, startPoint x: 302, startPoint y: 381, endPoint x: 800, endPoint y: 348, distance: 499.1
click at [800, 348] on div "- Chiller not operating despite being called for via BMS - Rule Trigger: Status…" at bounding box center [784, 346] width 1207 height 35
copy span "Chiller not operating despite being called for via BMS - Rule Trigger: Status i…"
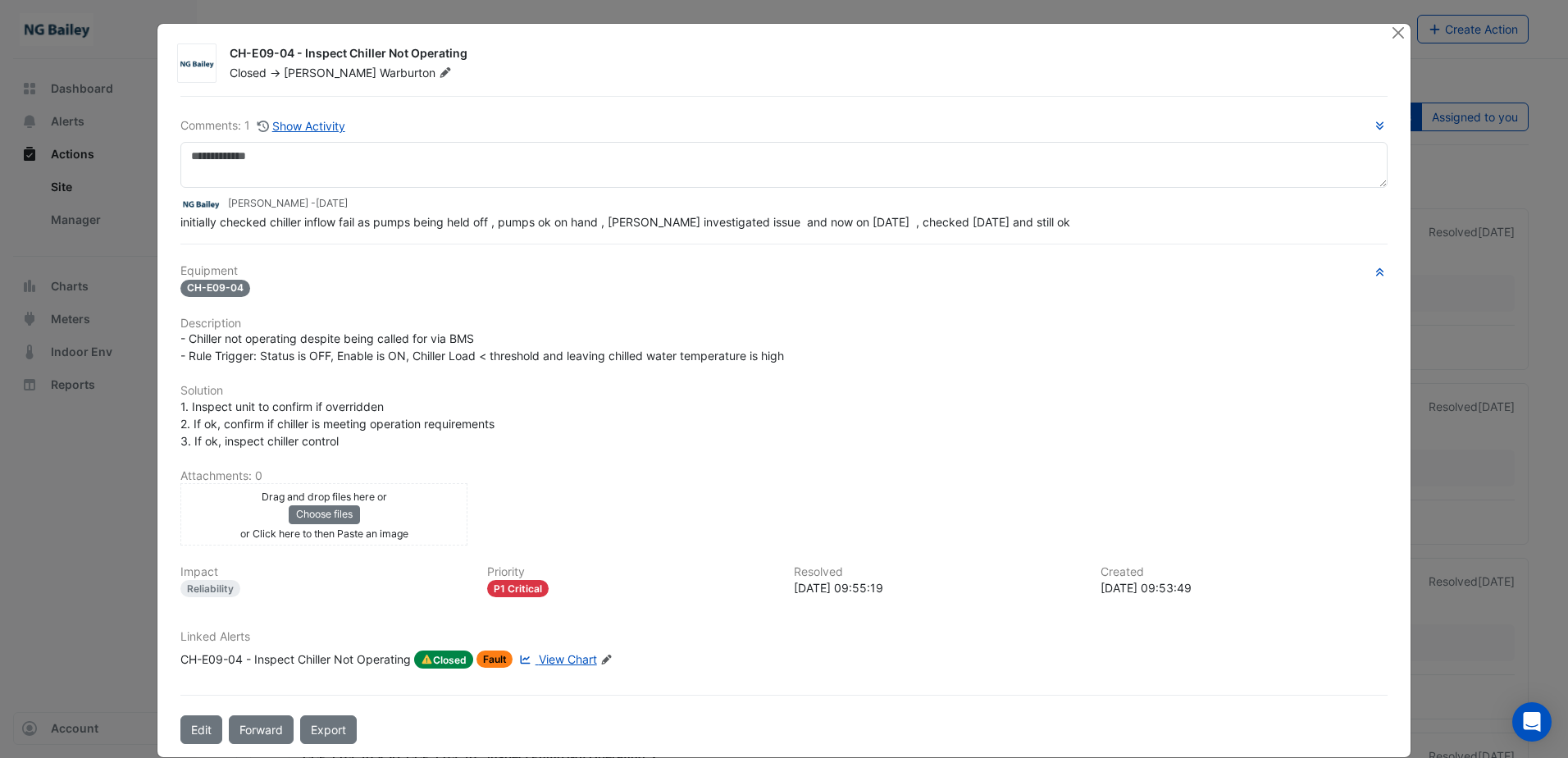
click at [463, 61] on div "CH-E09-04 - Inspect Chiller Not Operating" at bounding box center [800, 55] width 1141 height 20
drag, startPoint x: 464, startPoint y: 54, endPoint x: 218, endPoint y: 53, distance: 246.0
click at [220, 53] on div "CH-E09-04 - Inspect Chiller Not Operating Closed -> Roy Warburton" at bounding box center [801, 63] width 1162 height 37
copy div "CH-E09-04 - Inspect Chiller Not Operating"
click at [284, 230] on div "initially checked chiller inflow fail as pumps being held off , pumps ok on han…" at bounding box center [784, 221] width 1207 height 17
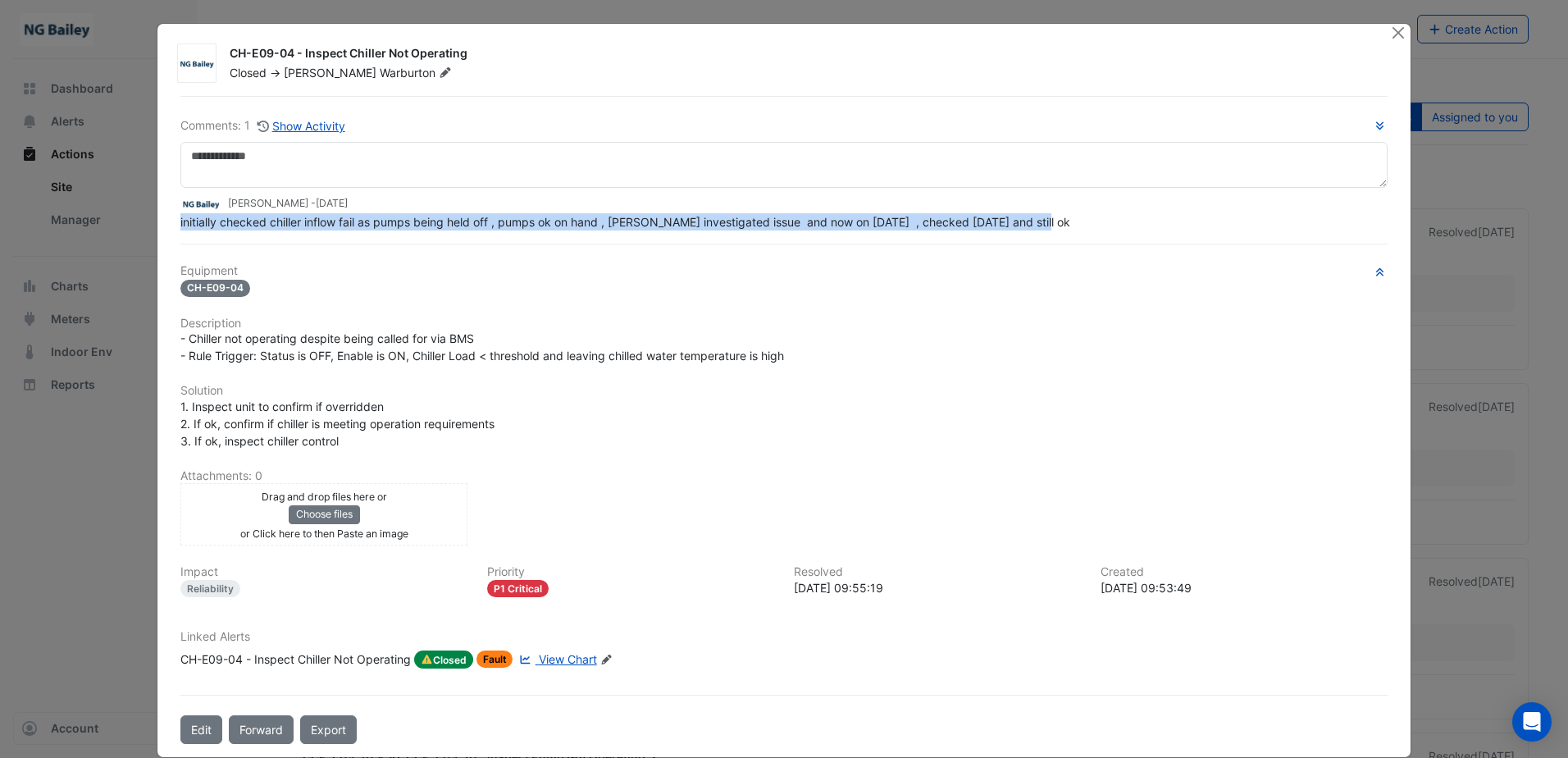
drag, startPoint x: 173, startPoint y: 226, endPoint x: 1032, endPoint y: 222, distance: 859.0
click at [1032, 222] on div "Comments: 1 Show Activity Roy Warburton - 2 weeks and 1 day ago initially check…" at bounding box center [783, 420] width 1227 height 648
copy span "initially checked chiller inflow fail as pumps being held off , pumps ok on han…"
click at [551, 656] on span "View Chart" at bounding box center [568, 659] width 58 height 14
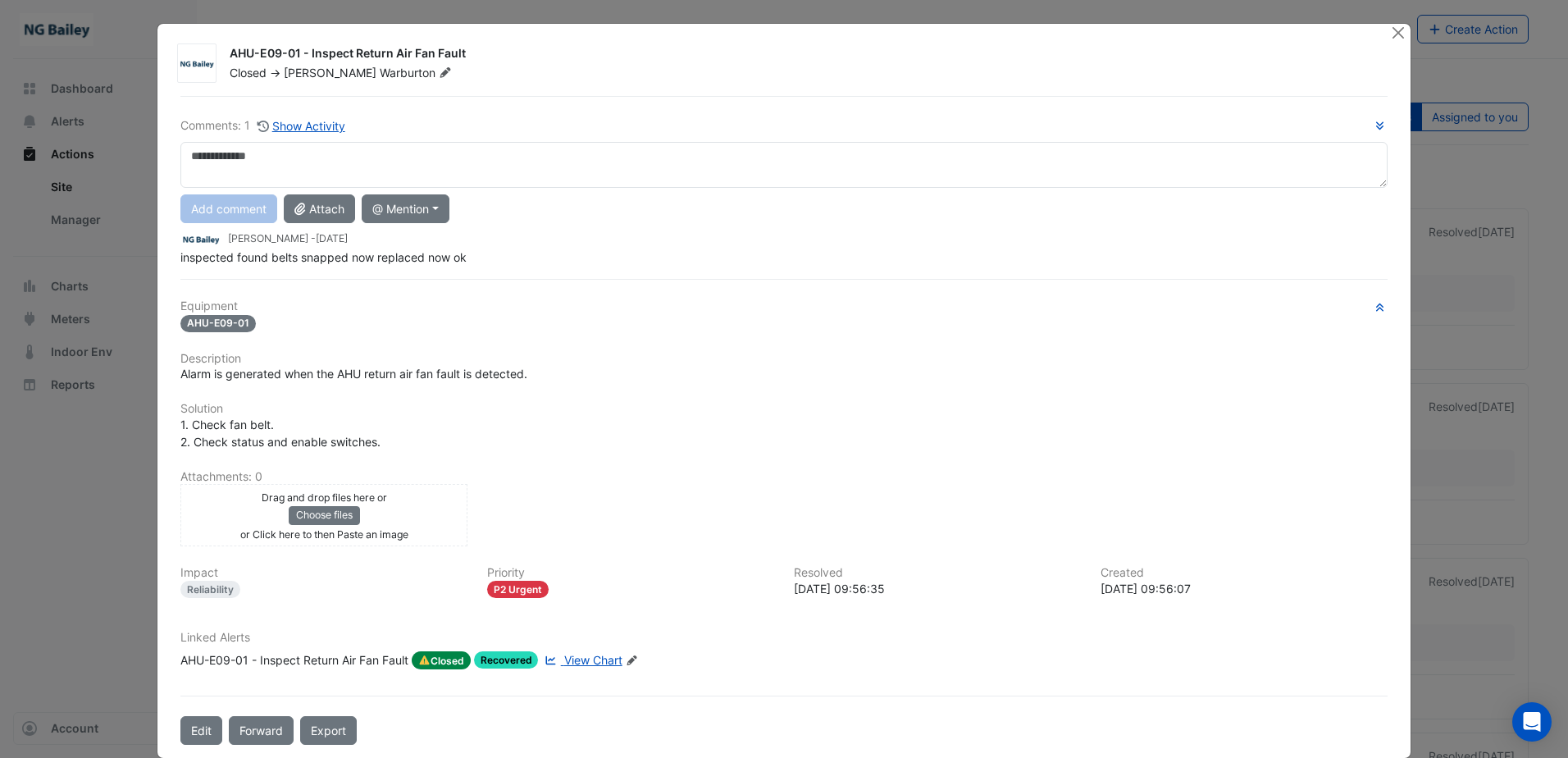
click at [569, 655] on span "View Chart" at bounding box center [592, 660] width 58 height 14
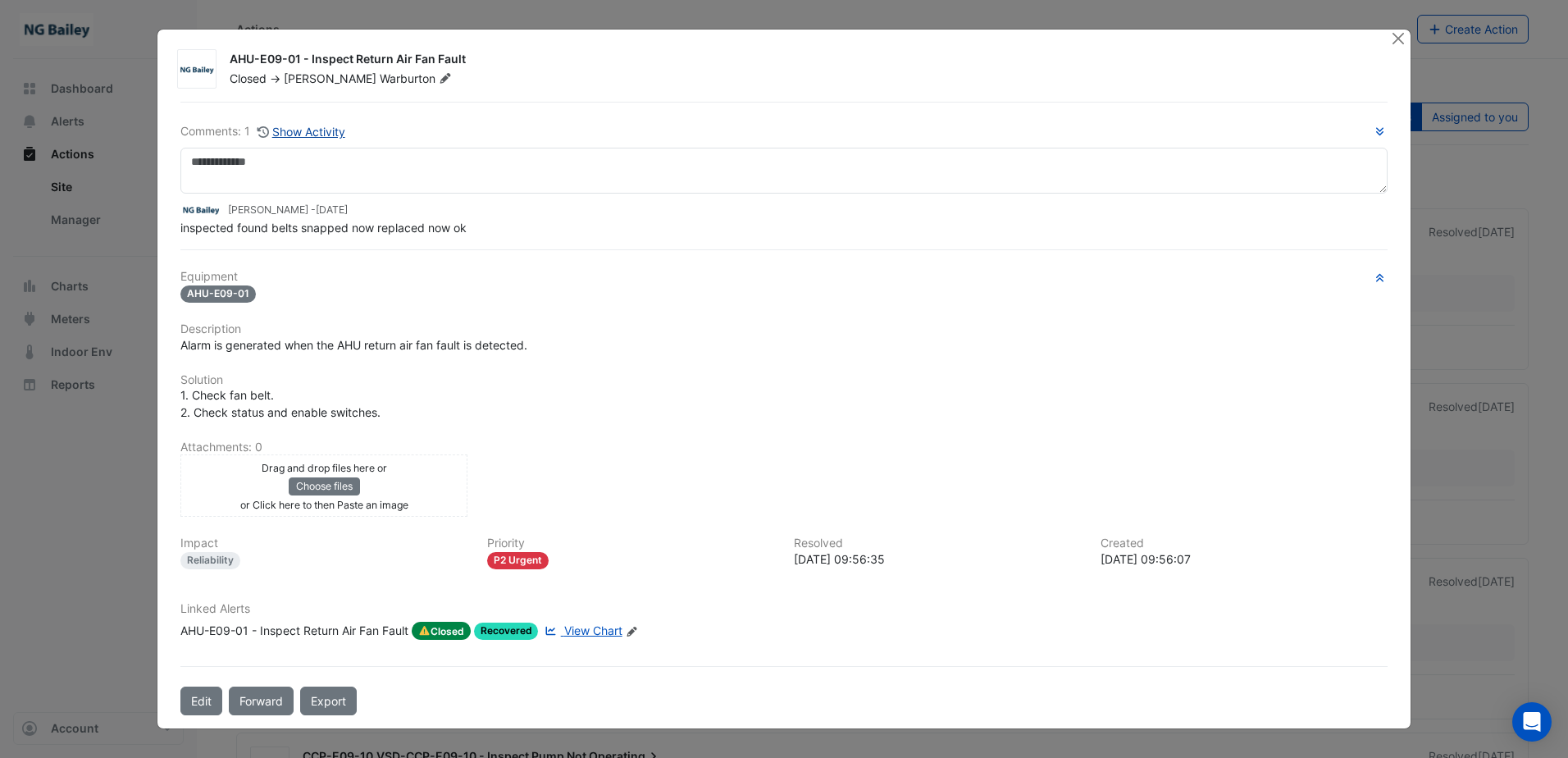
click at [327, 136] on button "Show Activity" at bounding box center [301, 131] width 89 height 19
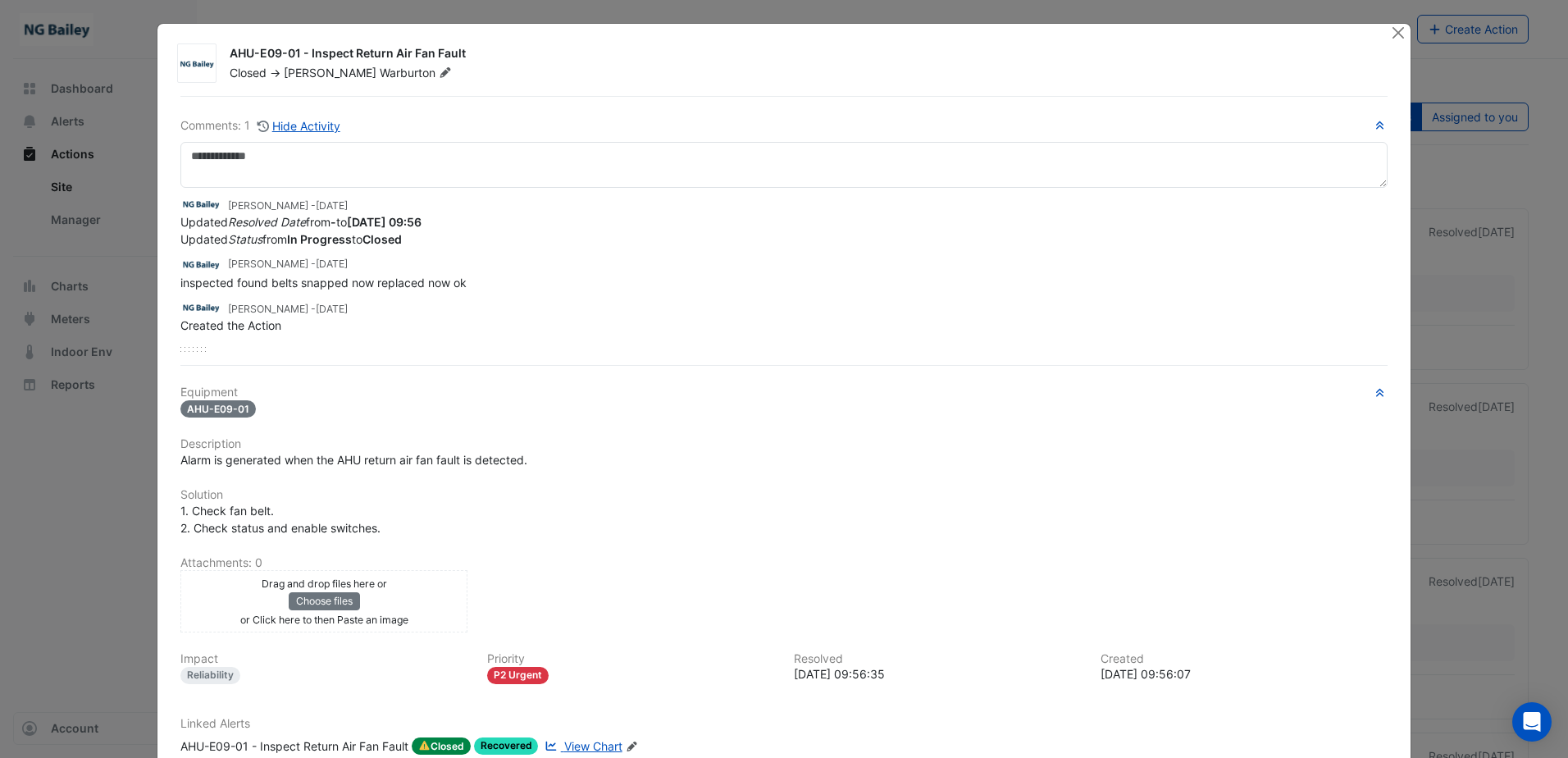
drag, startPoint x: 468, startPoint y: 279, endPoint x: 176, endPoint y: 287, distance: 292.1
click at [181, 287] on div "inspected found belts snapped now replaced now ok" at bounding box center [784, 281] width 1207 height 17
copy span "inspected found belts snapped now replaced now ok"
drag, startPoint x: 171, startPoint y: 464, endPoint x: 526, endPoint y: 461, distance: 355.0
click at [526, 461] on div "Alarm is generated when the AHU return air fan fault is detected." at bounding box center [783, 459] width 1227 height 17
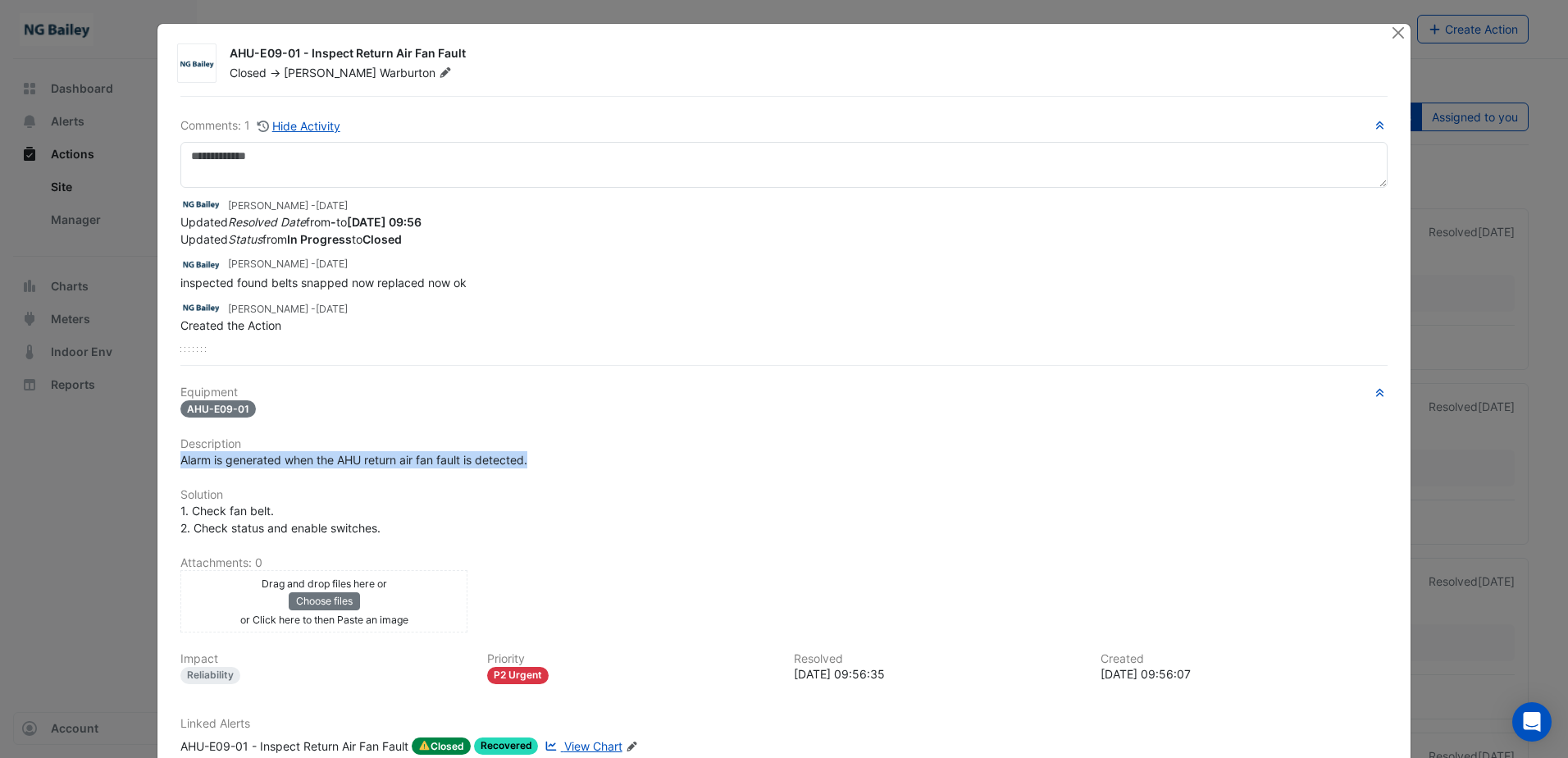
copy span "Alarm is generated when the AHU return air fan fault is detected."
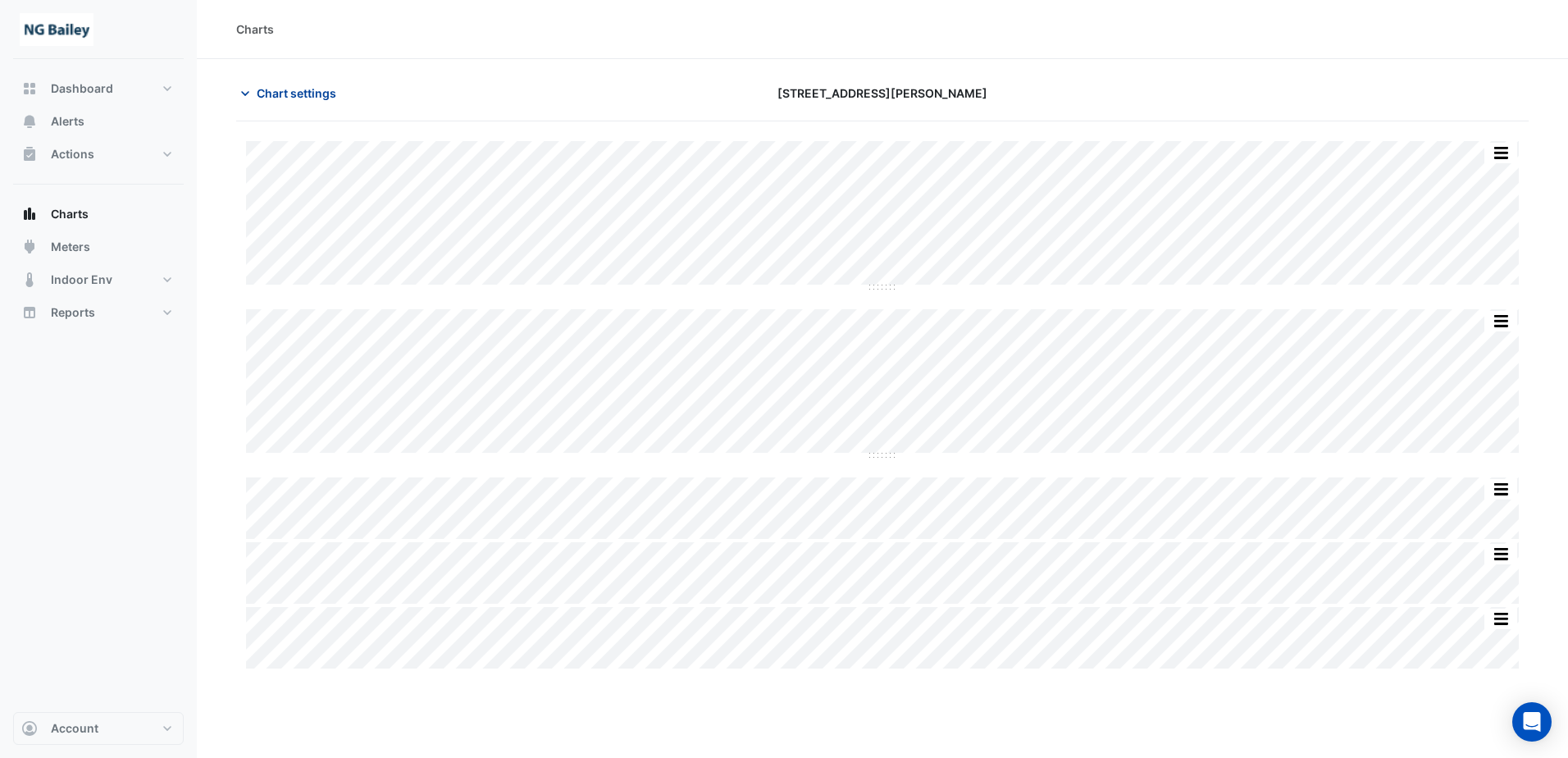
click at [249, 84] on button "Chart settings" at bounding box center [291, 93] width 110 height 29
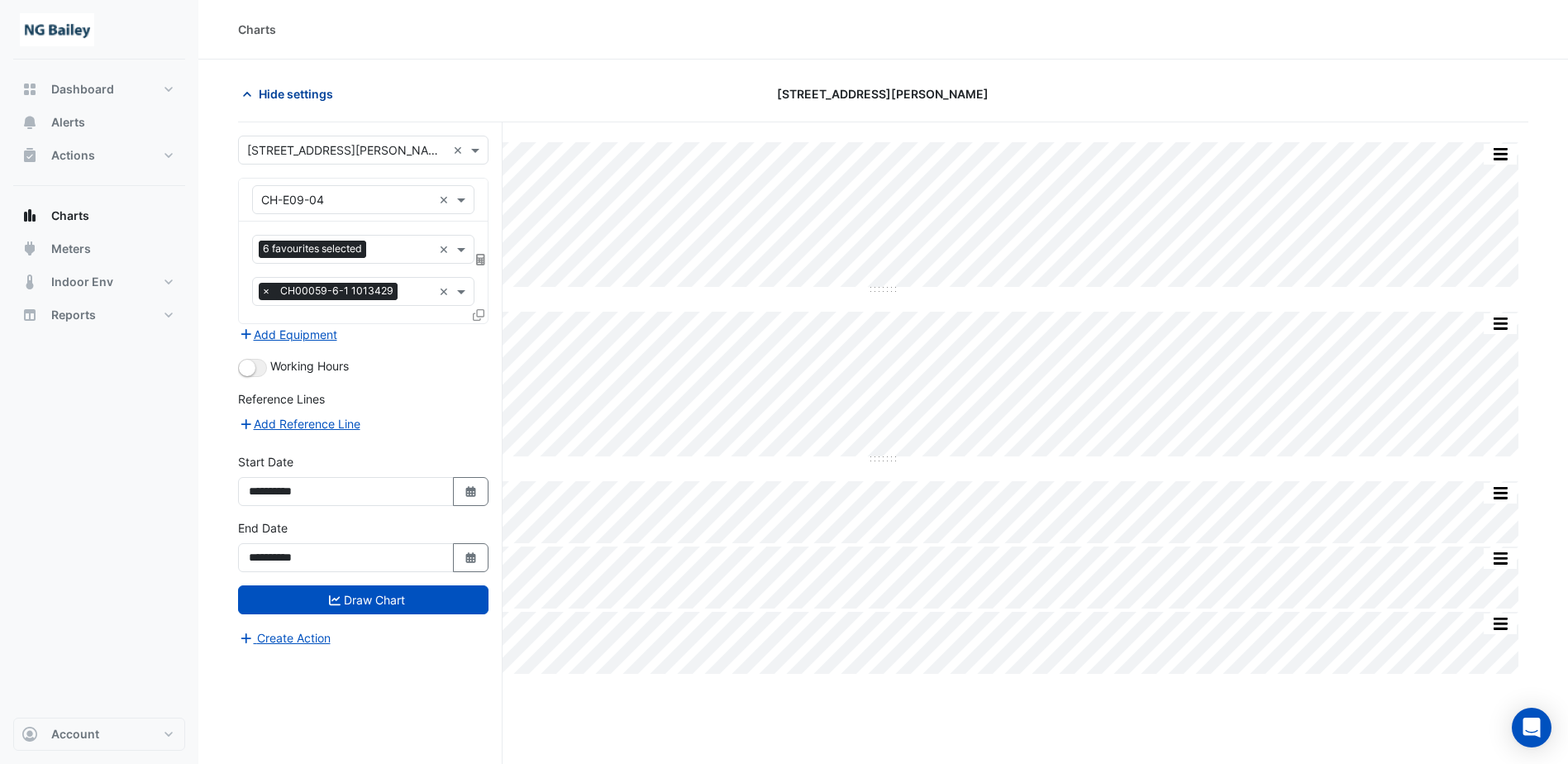
click at [251, 84] on button "Hide settings" at bounding box center [291, 93] width 106 height 29
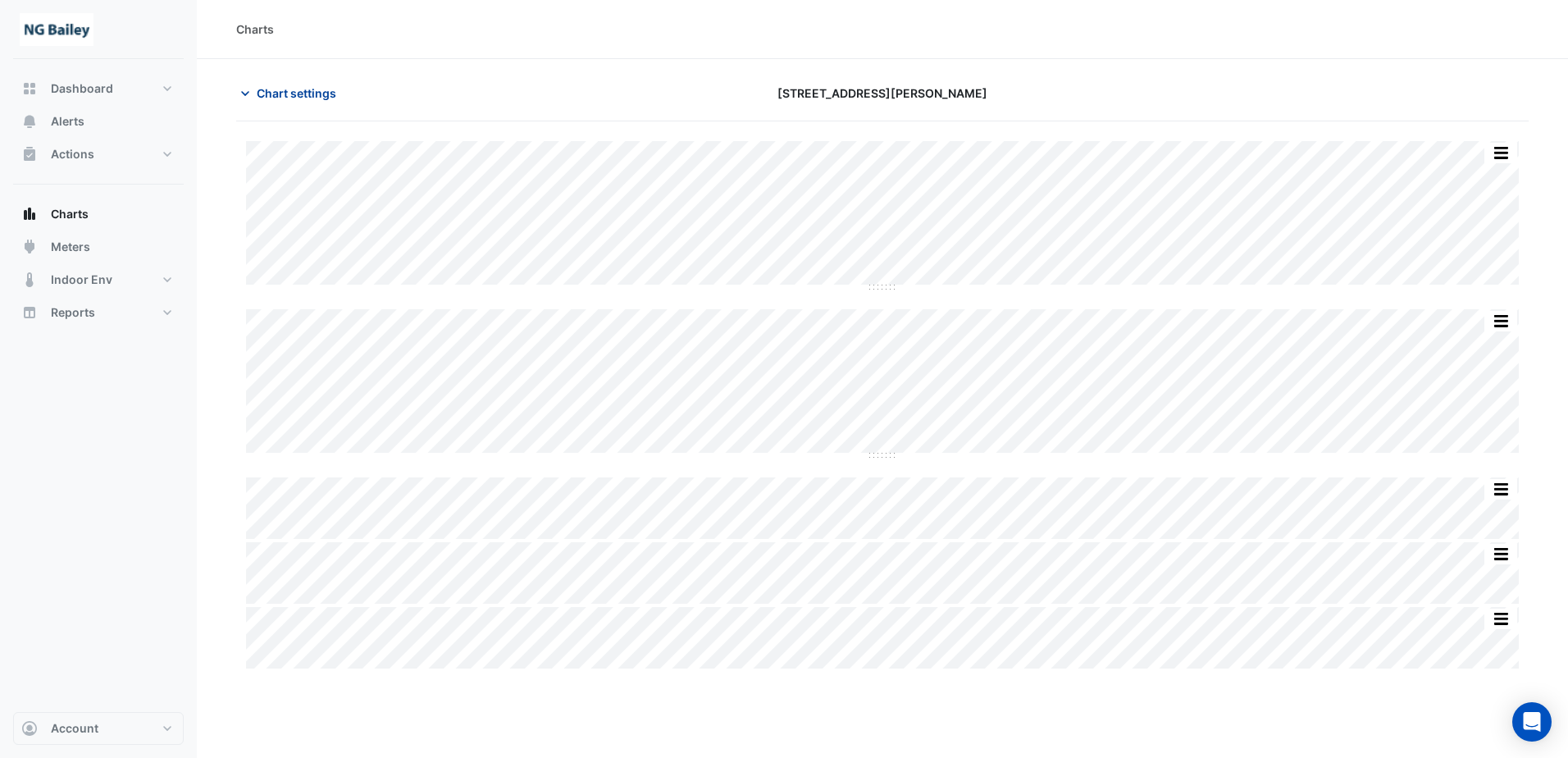
click at [241, 95] on icon "button" at bounding box center [245, 94] width 16 height 16
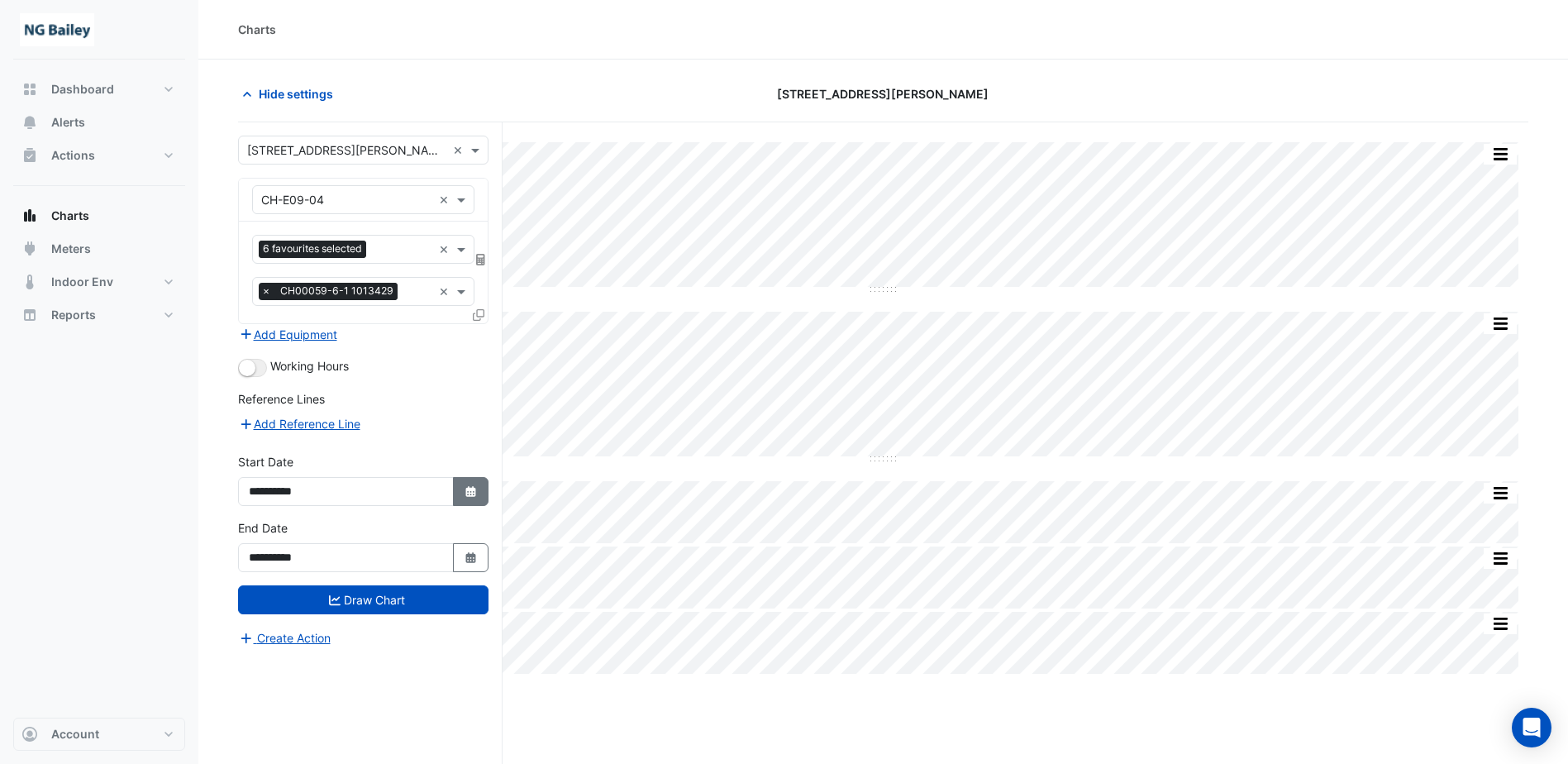
click at [470, 481] on button "Select Date" at bounding box center [471, 491] width 37 height 29
select select "*"
select select "****"
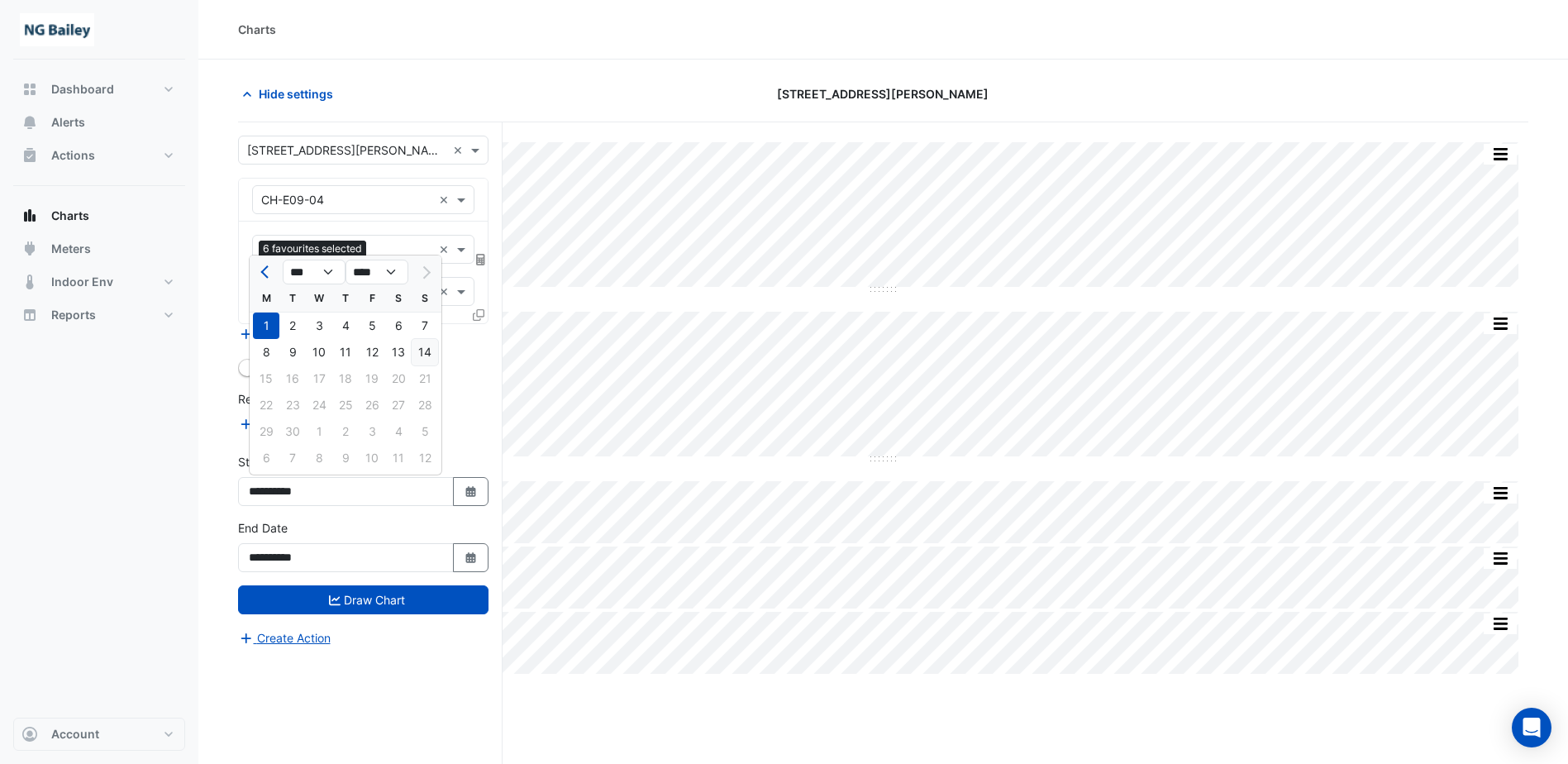
click at [420, 355] on div "14" at bounding box center [424, 351] width 26 height 26
type input "**********"
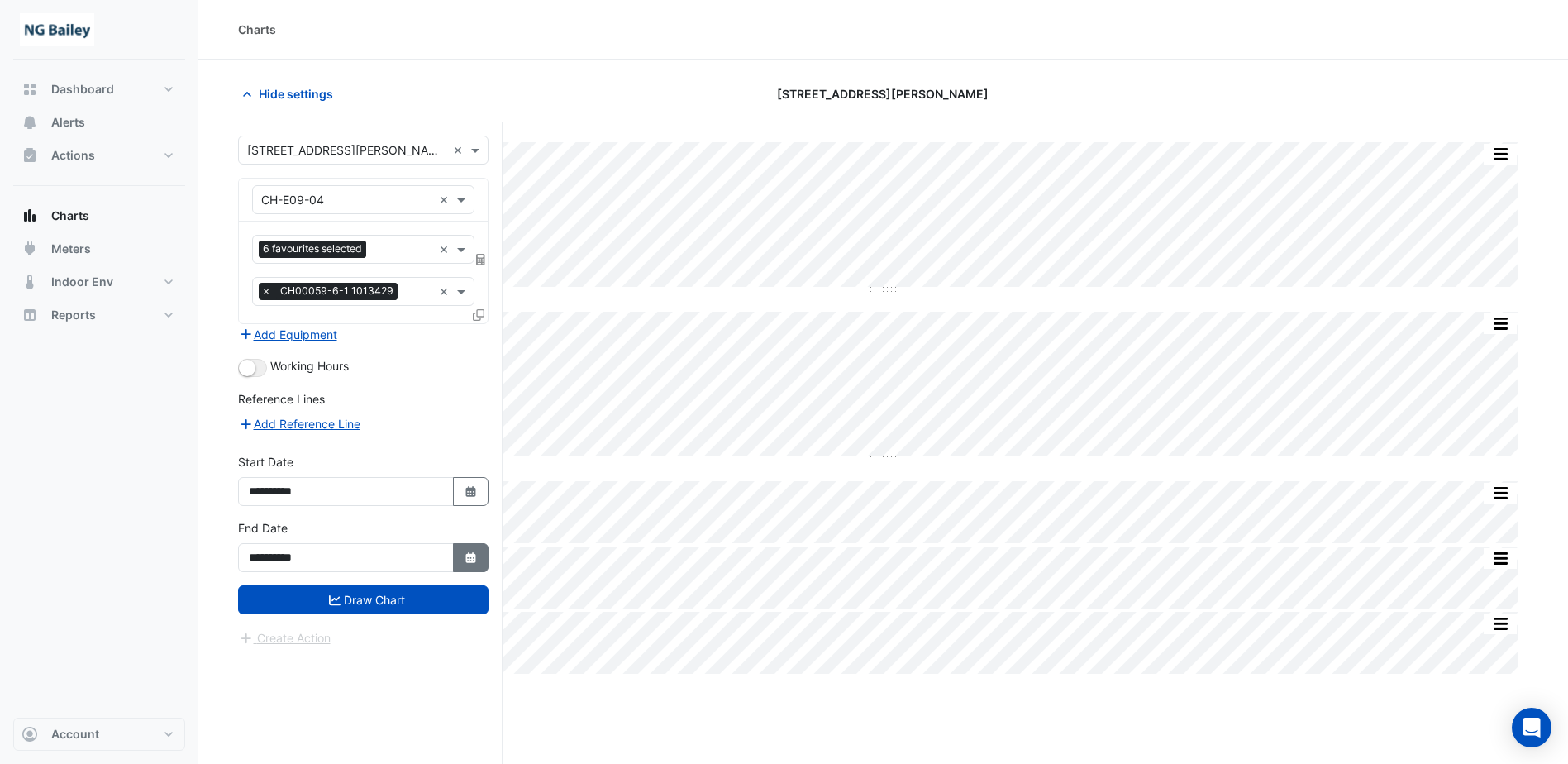
click at [465, 558] on icon "Select Date" at bounding box center [471, 558] width 15 height 12
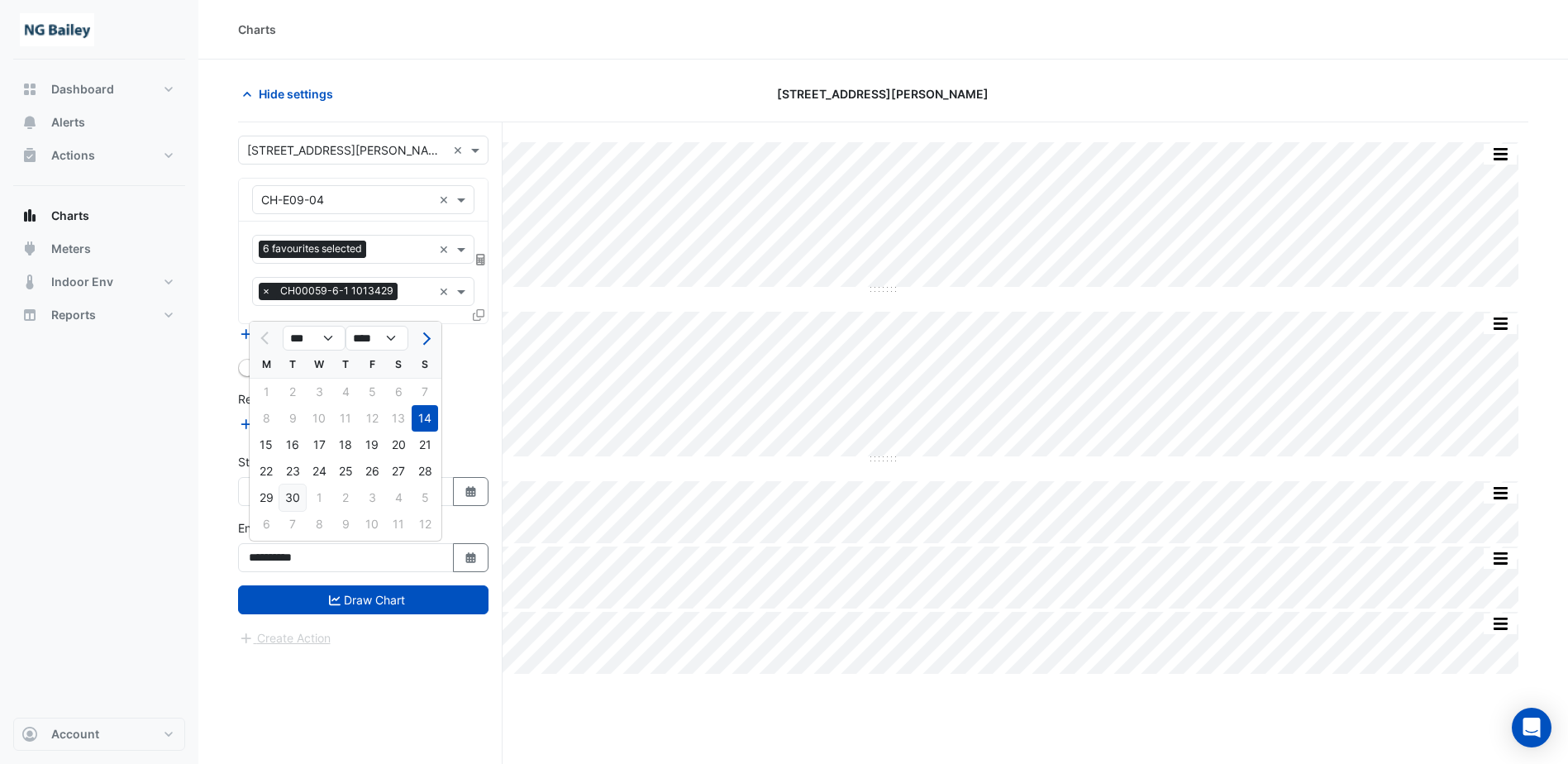
click at [286, 501] on div "30" at bounding box center [292, 496] width 26 height 26
type input "**********"
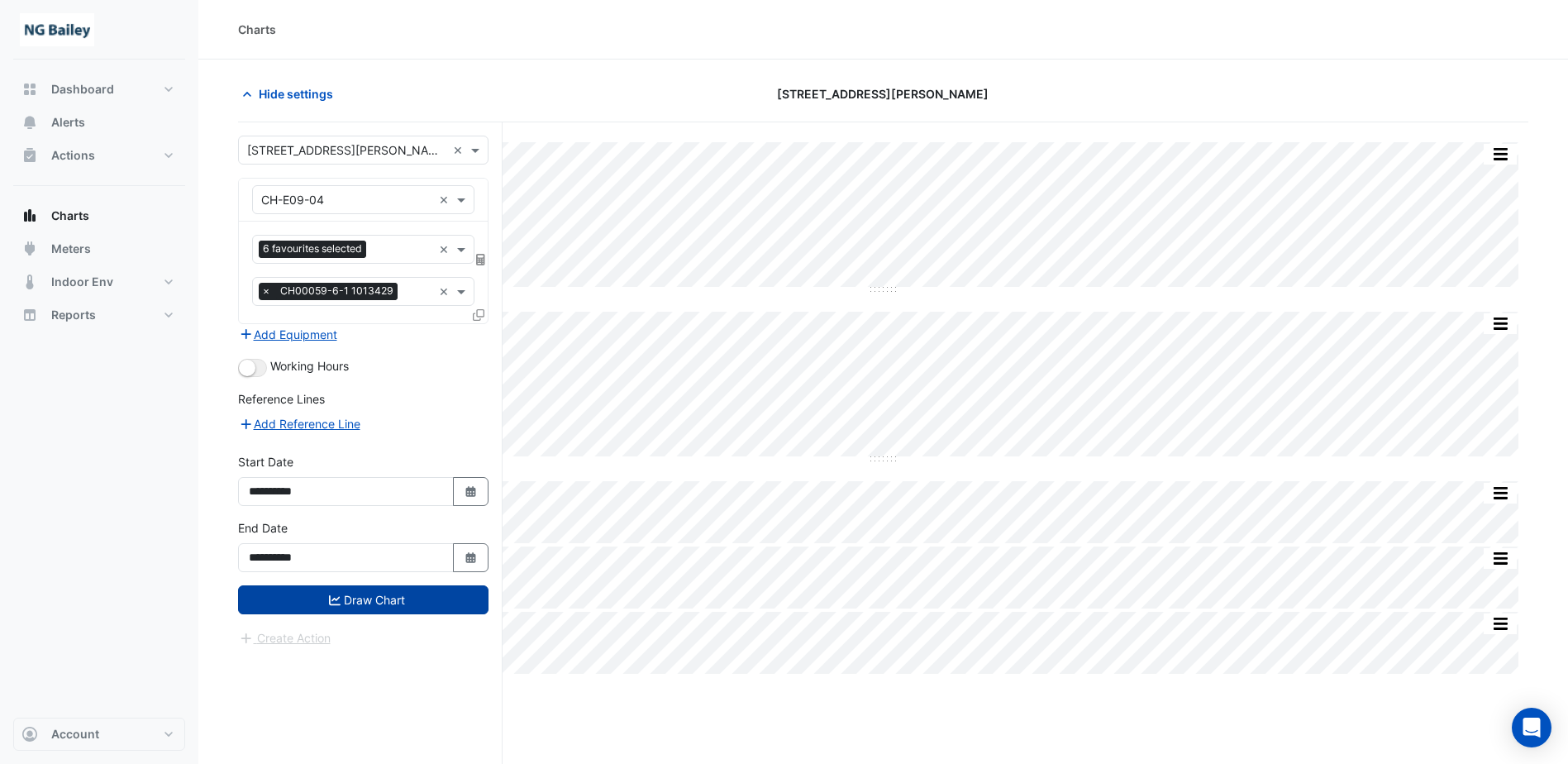
click at [313, 607] on button "Draw Chart" at bounding box center [363, 600] width 251 height 29
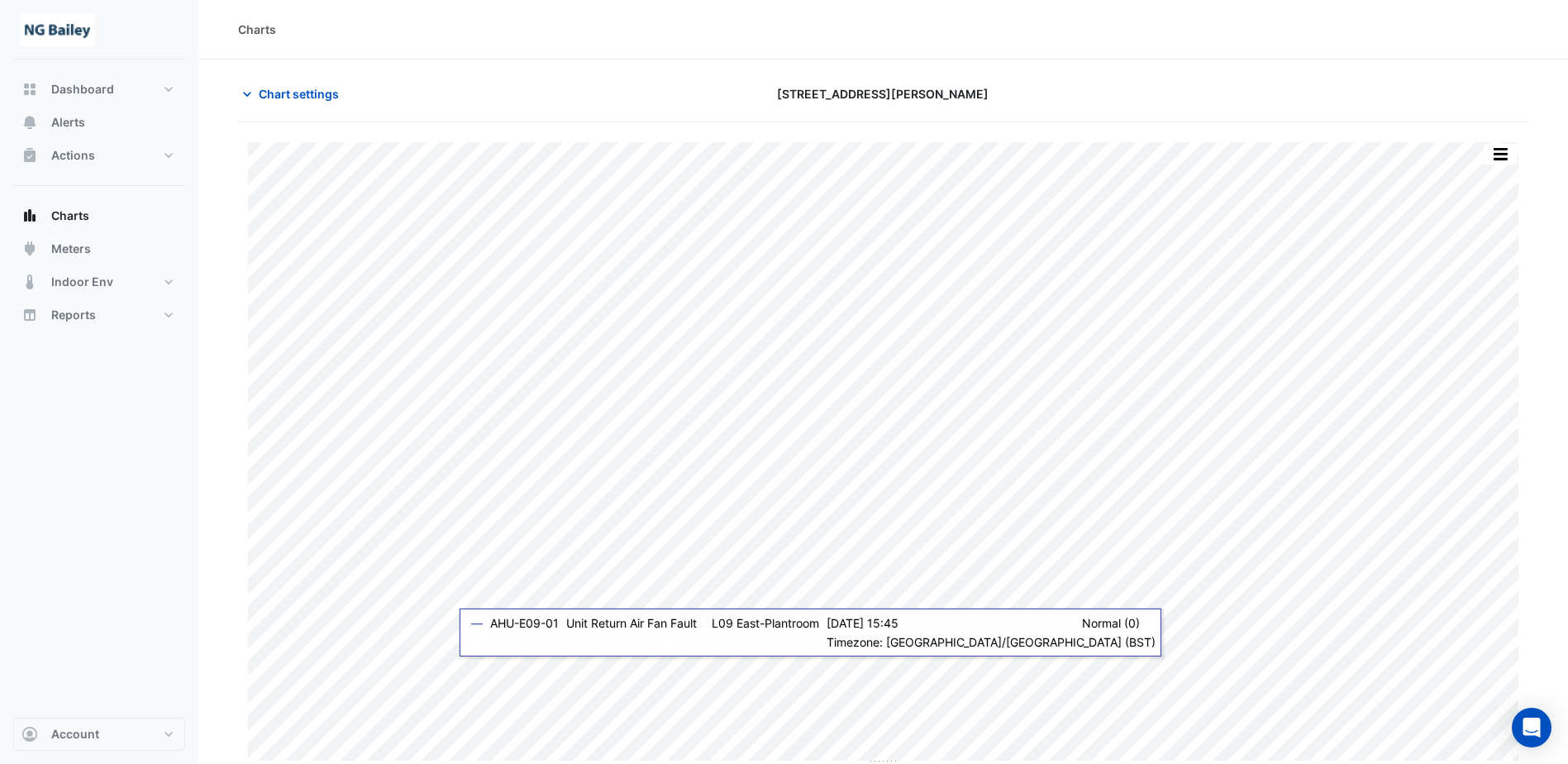
scroll to position [5, 0]
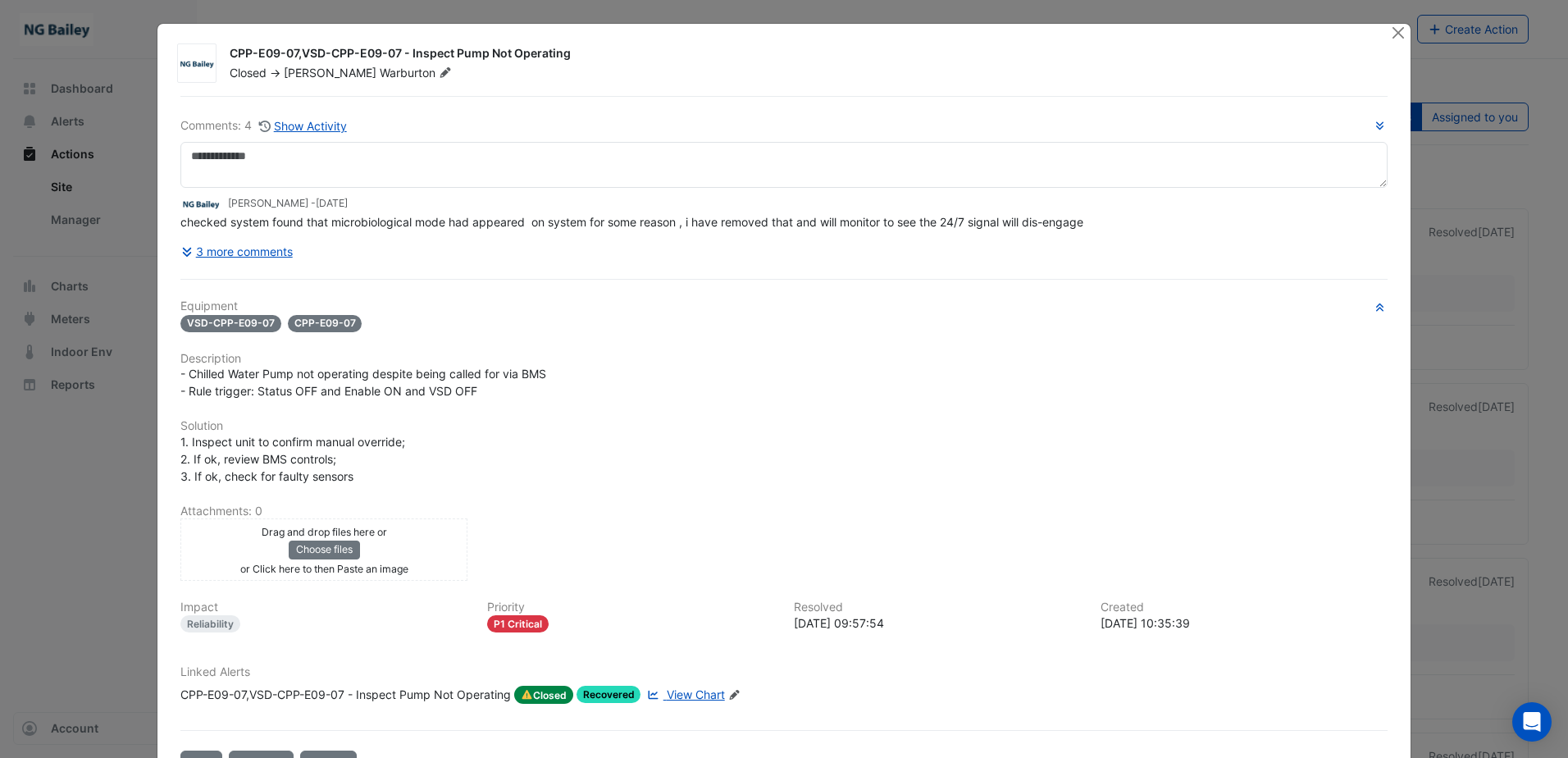
drag, startPoint x: 225, startPoint y: 53, endPoint x: 583, endPoint y: 49, distance: 358.0
click at [583, 49] on div "CPP-E09-07,VSD-CPP-E09-07 - Inspect Pump Not Operating" at bounding box center [800, 55] width 1141 height 20
copy div "CPP-E09-07,VSD-CPP-E09-07 - Inspect Pump Not Operating"
click at [216, 385] on span "- Chilled Water Pump not operating despite being called for via BMS - Rule trig…" at bounding box center [363, 381] width 366 height 31
drag, startPoint x: 185, startPoint y: 371, endPoint x: 511, endPoint y: 383, distance: 326.2
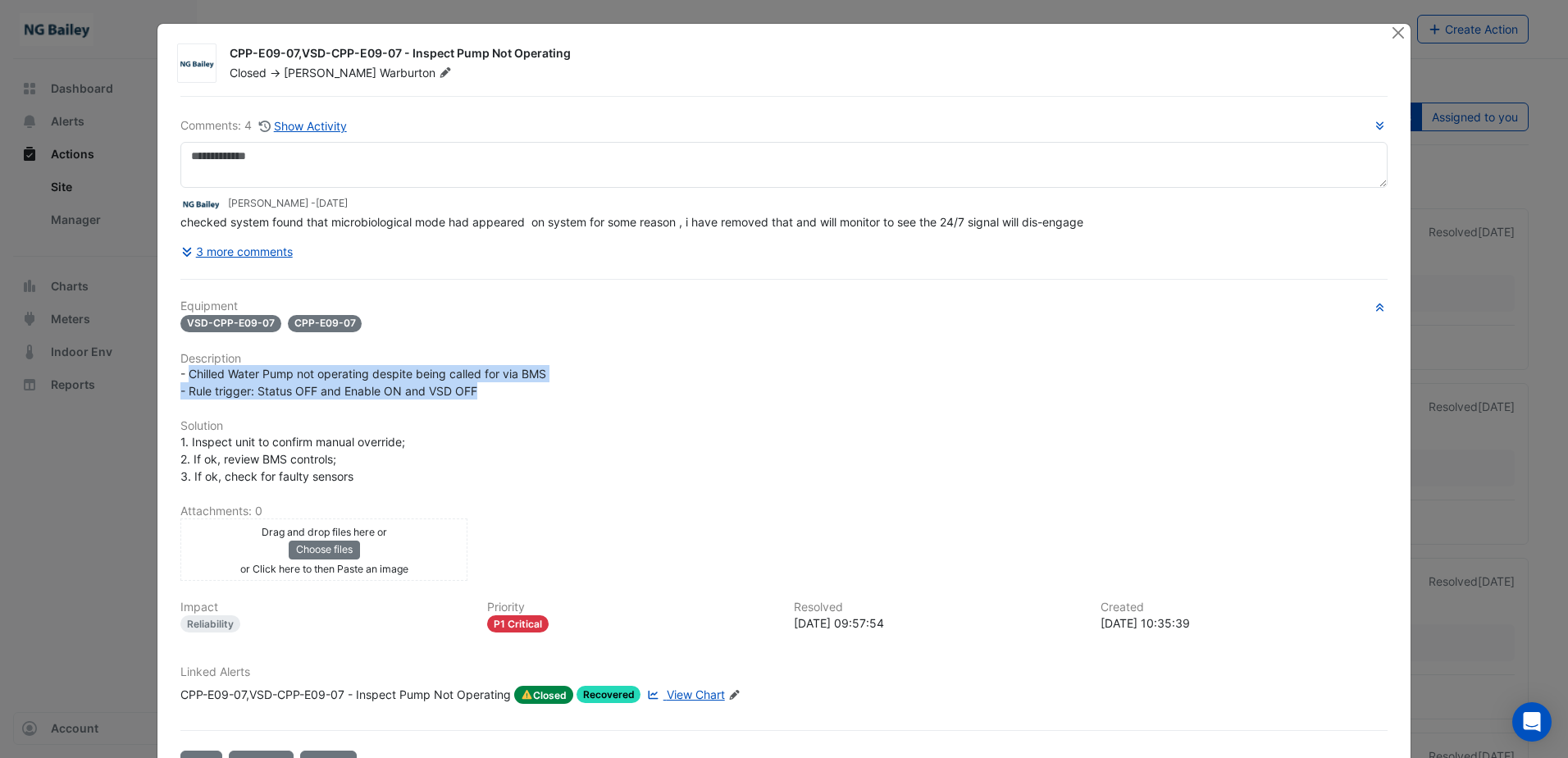
click at [511, 383] on div "- Chilled Water Pump not operating despite being called for via BMS - Rule trig…" at bounding box center [784, 382] width 1207 height 35
copy span "Chilled Water Pump not operating despite being called for via BMS - Rule trigge…"
click at [265, 245] on button "3 more comments" at bounding box center [237, 251] width 113 height 29
click at [265, 244] on button "3 more comments" at bounding box center [237, 251] width 113 height 29
click at [181, 252] on icon at bounding box center [188, 251] width 15 height 12
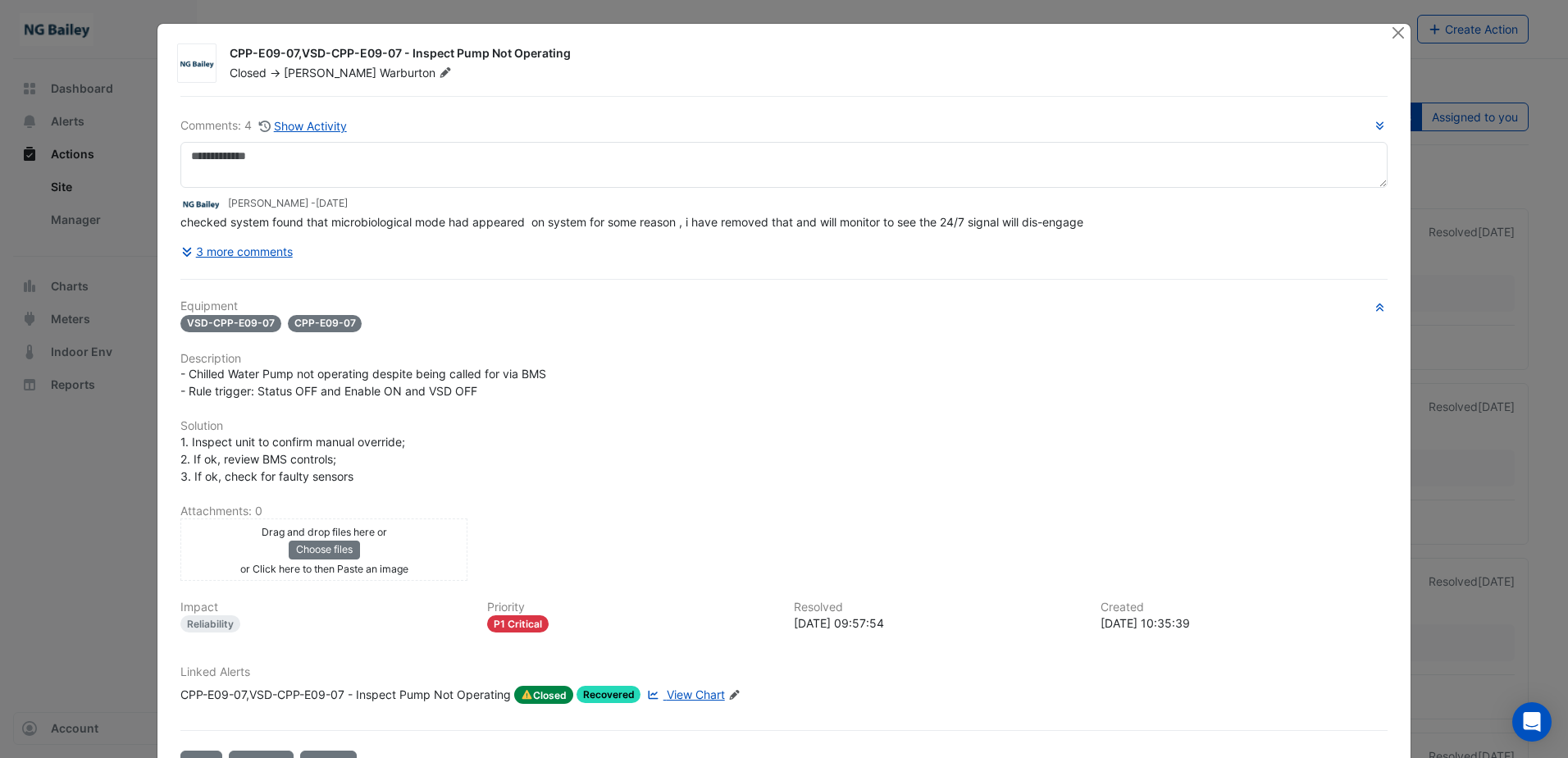
click at [789, 364] on h6 "Description" at bounding box center [784, 359] width 1207 height 14
click at [191, 252] on button "3 more comments" at bounding box center [237, 251] width 113 height 29
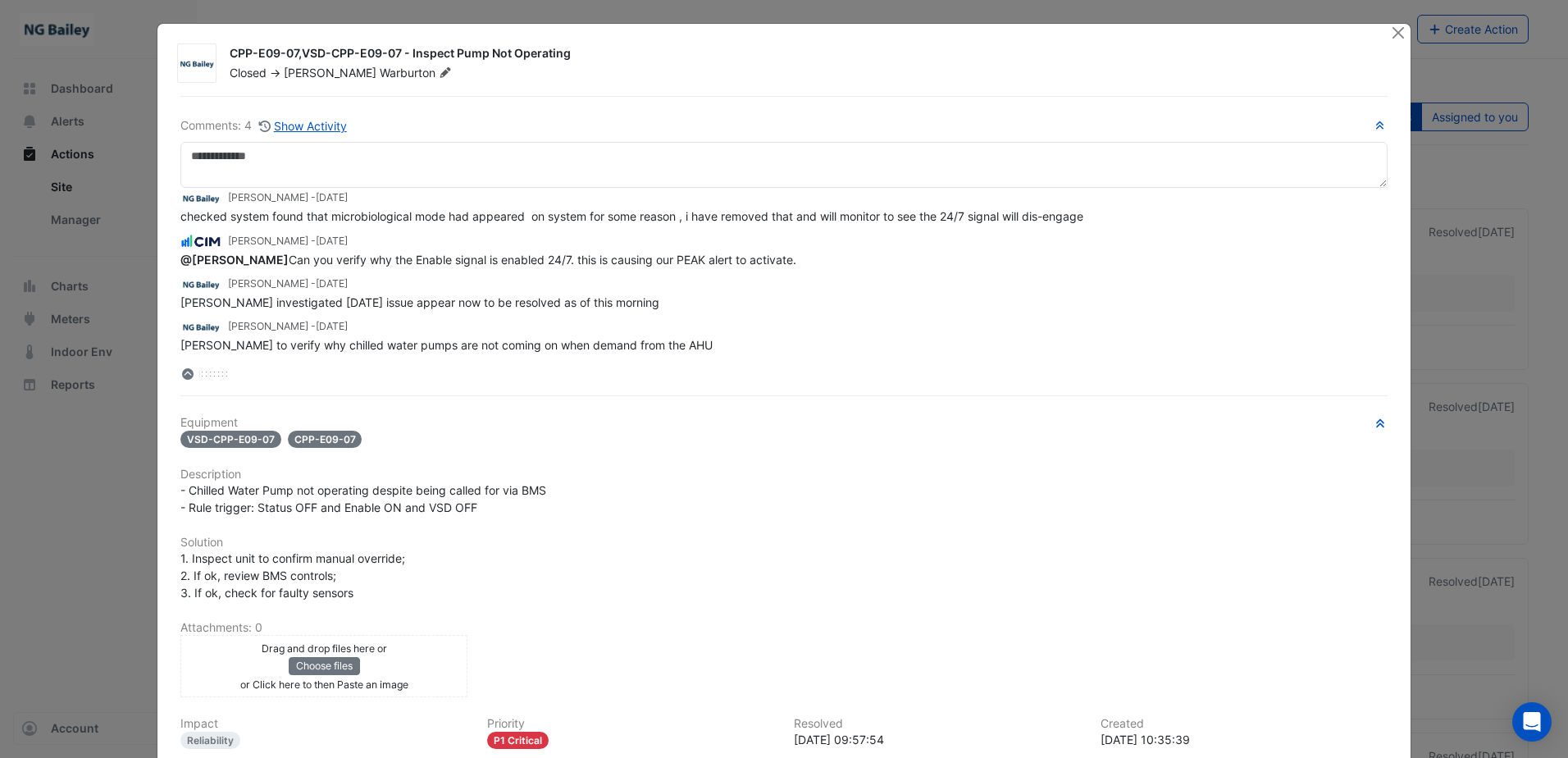
scroll to position [7, 0]
drag, startPoint x: 654, startPoint y: 343, endPoint x: 176, endPoint y: 350, distance: 478.1
click at [181, 350] on span "Sauter to verify why chilled water pumps are not coming on when demand from the…" at bounding box center [446, 343] width 532 height 14
copy span "Sauter to verify why chilled water pumps are not coming on when demand from the…"
click at [357, 303] on span "Sauter investigated yesterday issue appear now to be resolved as of this morning" at bounding box center [421, 301] width 479 height 14
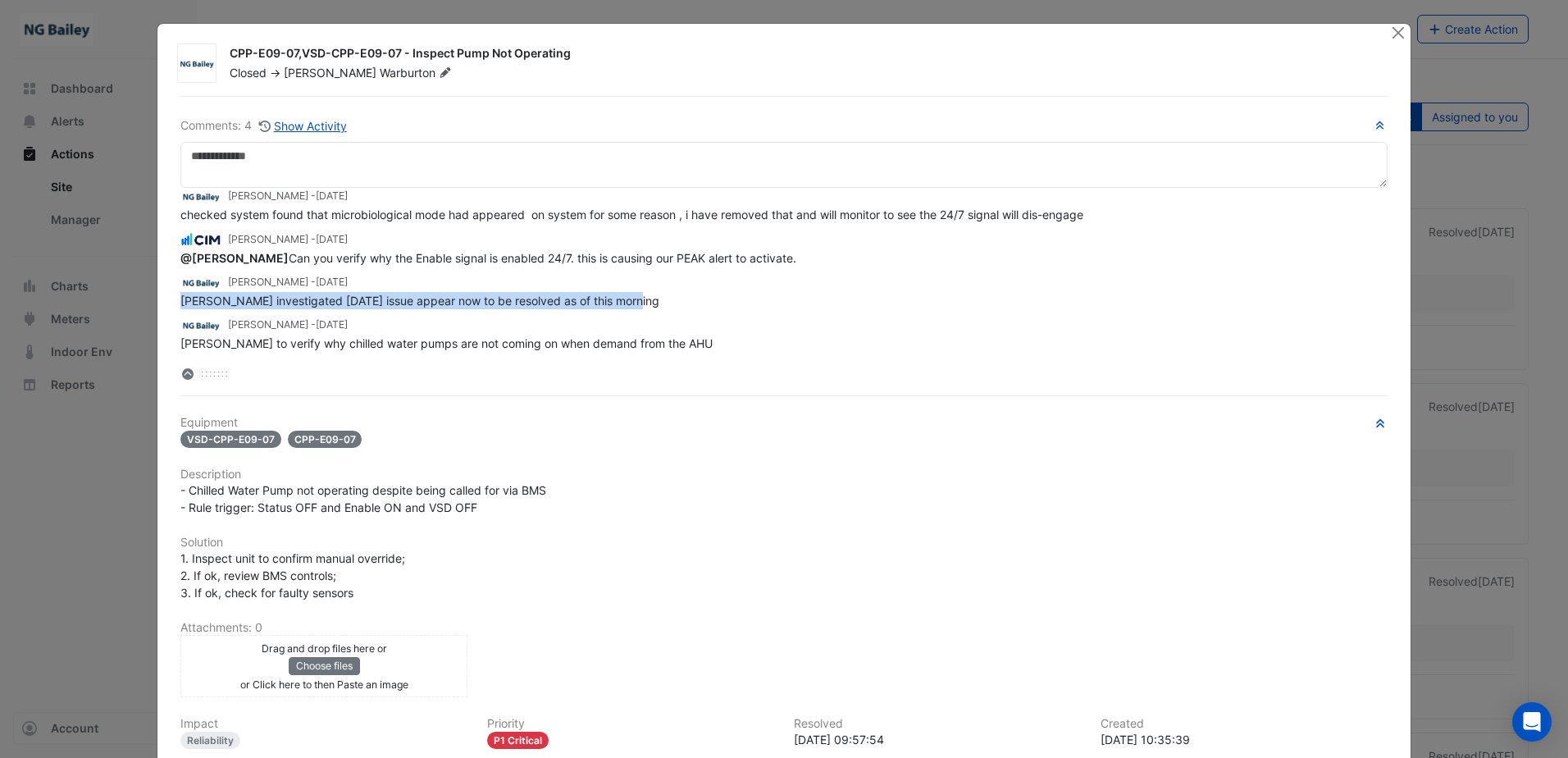
drag, startPoint x: 625, startPoint y: 301, endPoint x: 177, endPoint y: 301, distance: 448.0
click at [181, 301] on div "Sauter investigated yesterday issue appear now to be resolved as of this morning" at bounding box center [784, 300] width 1207 height 17
copy span "Sauter investigated yesterday issue appear now to be resolved as of this morning"
click at [712, 559] on div "1. Inspect unit to confirm manual override; 2. If ok, review BMS controls; 3. I…" at bounding box center [784, 575] width 1207 height 52
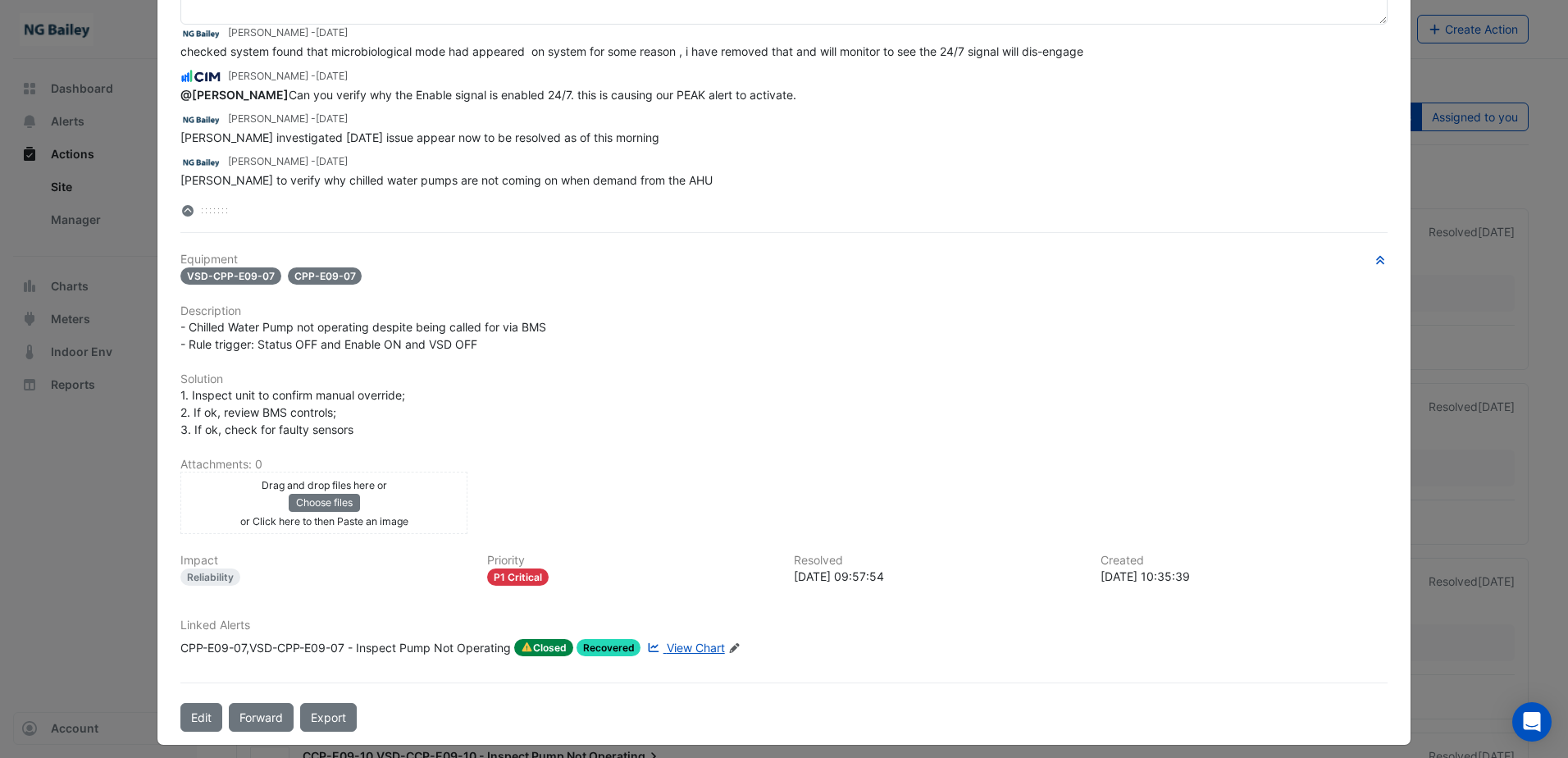
scroll to position [164, 0]
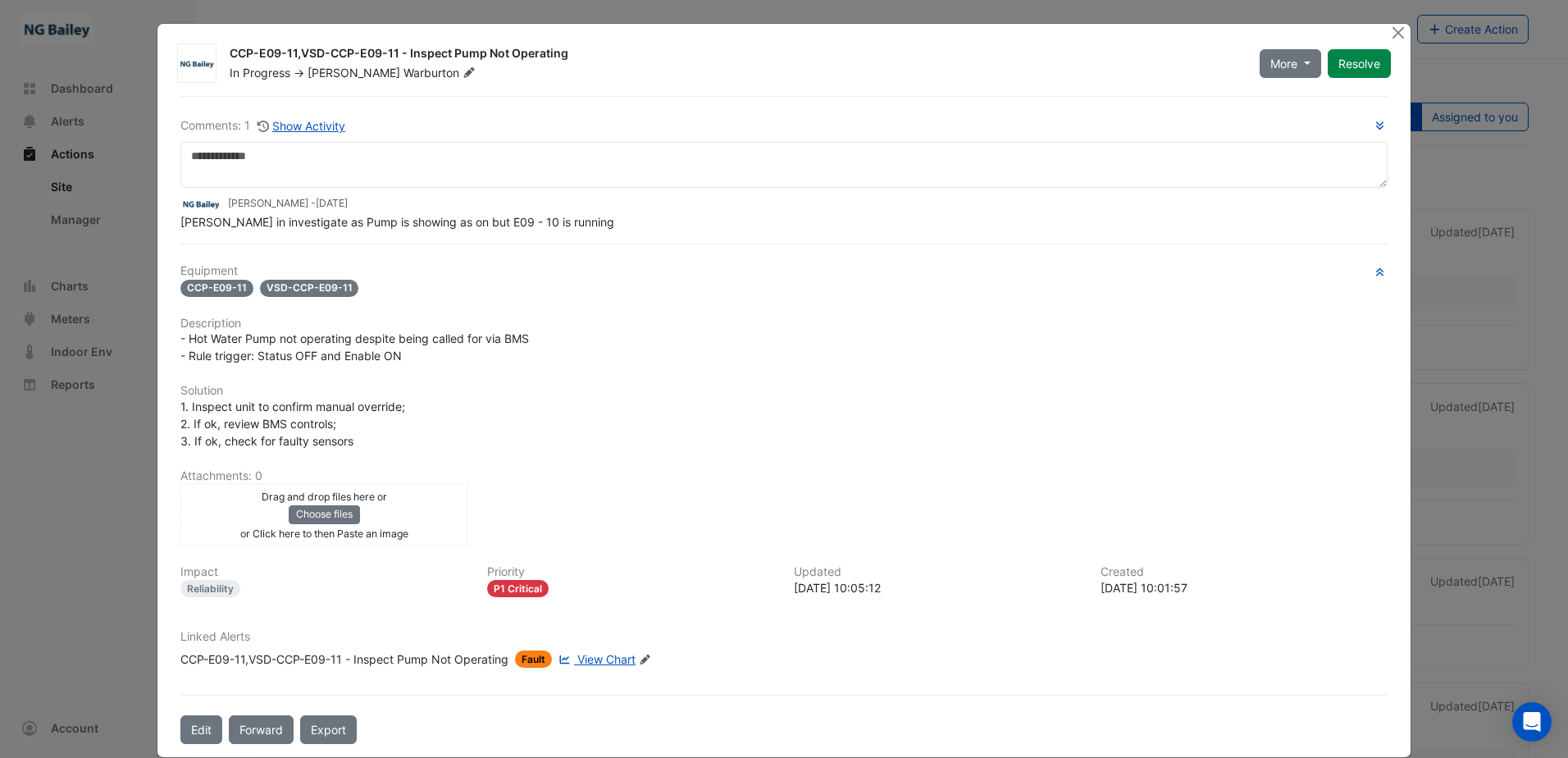
drag, startPoint x: 224, startPoint y: 57, endPoint x: 577, endPoint y: 55, distance: 353.0
click at [577, 55] on div "CCP-E09-11,VSD-CCP-E09-11 - Inspect Pump Not Operating" at bounding box center [735, 55] width 1010 height 20
copy div "CCP-E09-11,VSD-CCP-E09-11 - Inspect Pump Not Operating"
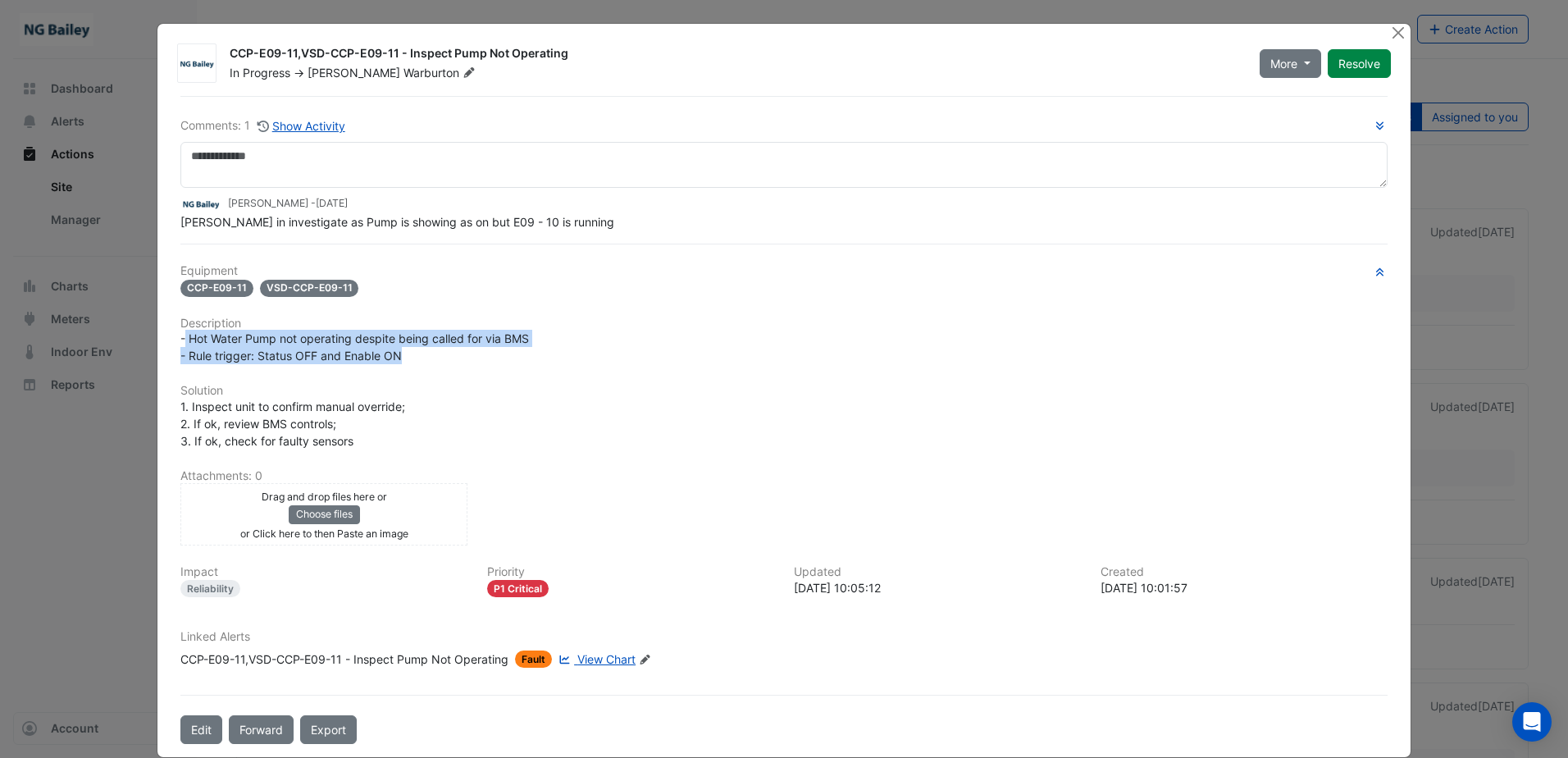
drag, startPoint x: 181, startPoint y: 338, endPoint x: 494, endPoint y: 347, distance: 313.1
click at [494, 347] on div "- Hot Water Pump not operating despite being called for via BMS - Rule trigger:…" at bounding box center [784, 346] width 1207 height 35
copy span "Hot Water Pump not operating despite being called for via BMS - Rule trigger: S…"
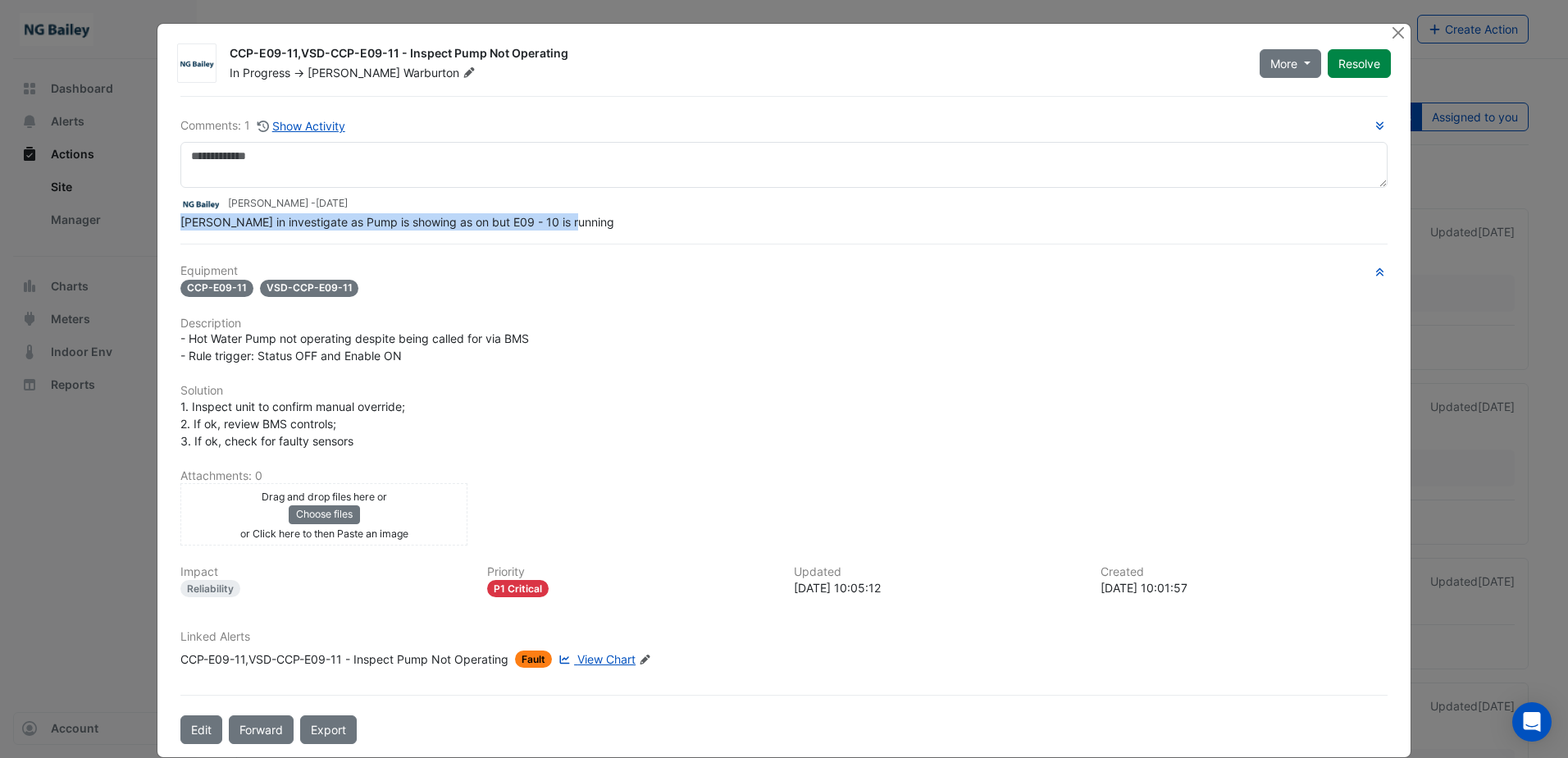
drag, startPoint x: 177, startPoint y: 221, endPoint x: 563, endPoint y: 228, distance: 386.1
click at [563, 228] on div "Sauter in investigate as Pump is showing as on but E09 - 10 is running" at bounding box center [784, 221] width 1207 height 17
copy span "Sauter in investigate as Pump is showing as on but E09 - 10 is running"
click at [599, 663] on span "View Chart" at bounding box center [606, 659] width 58 height 14
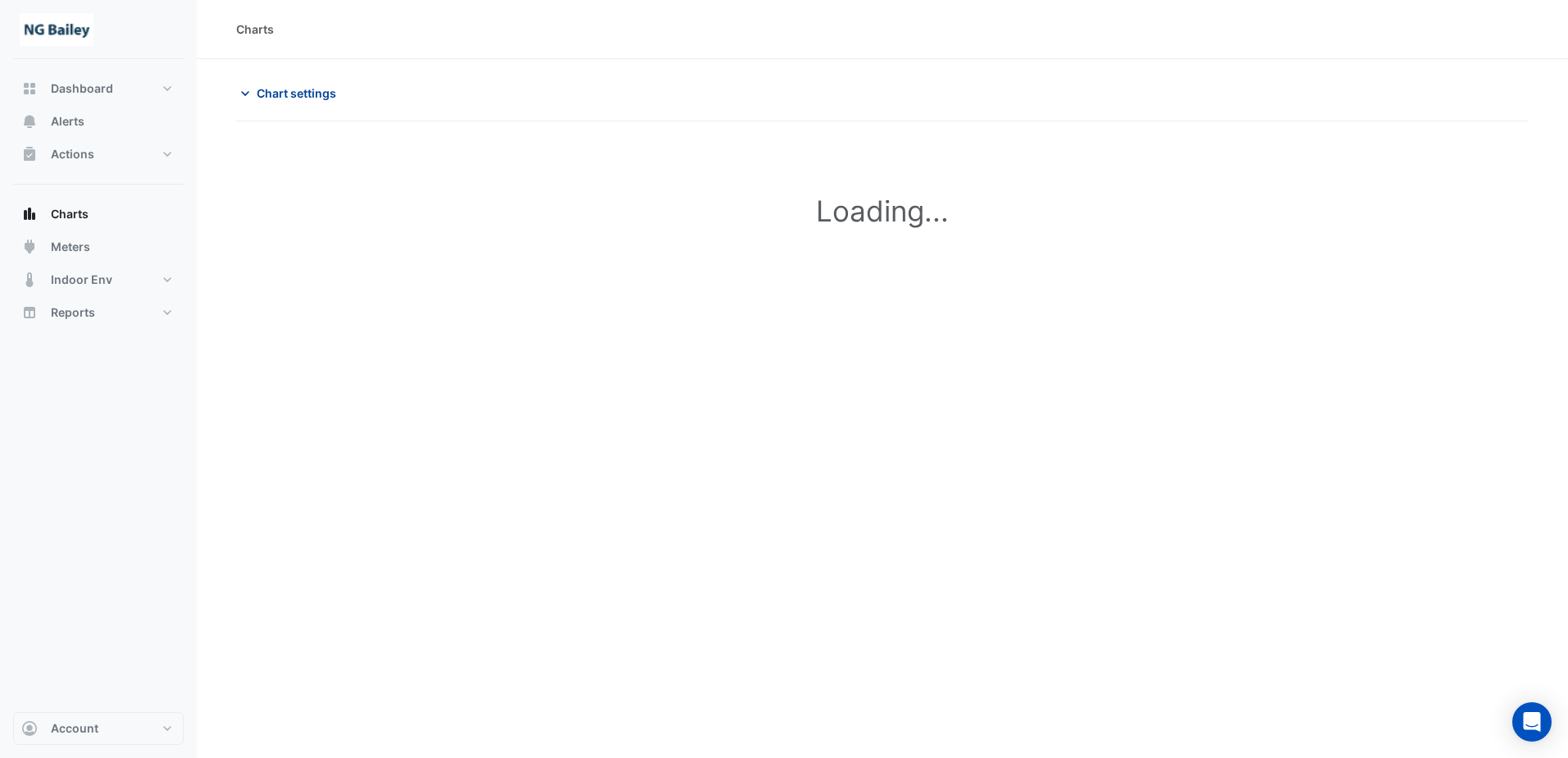
click at [239, 94] on icon "button" at bounding box center [245, 94] width 16 height 16
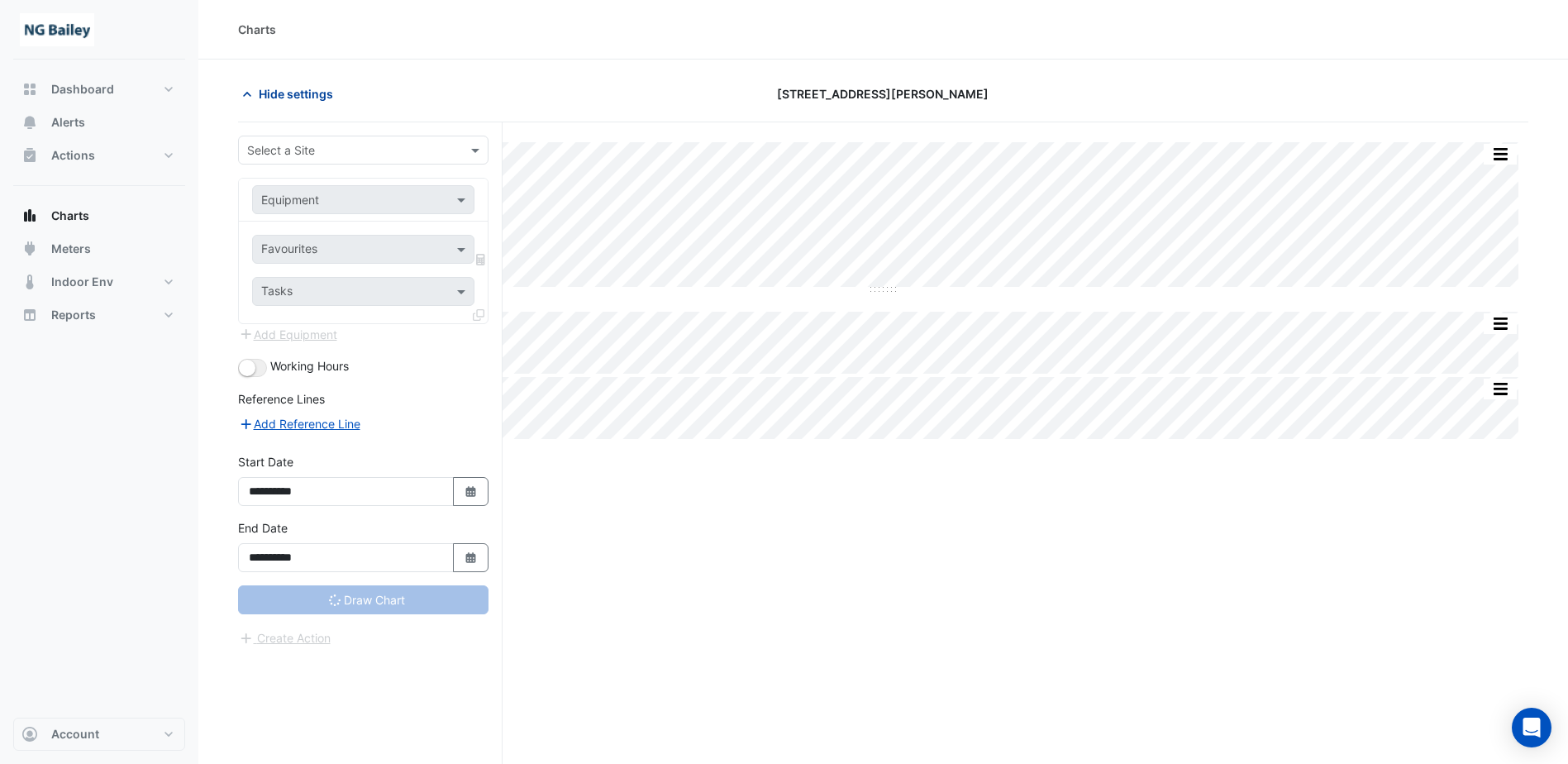
type input "**********"
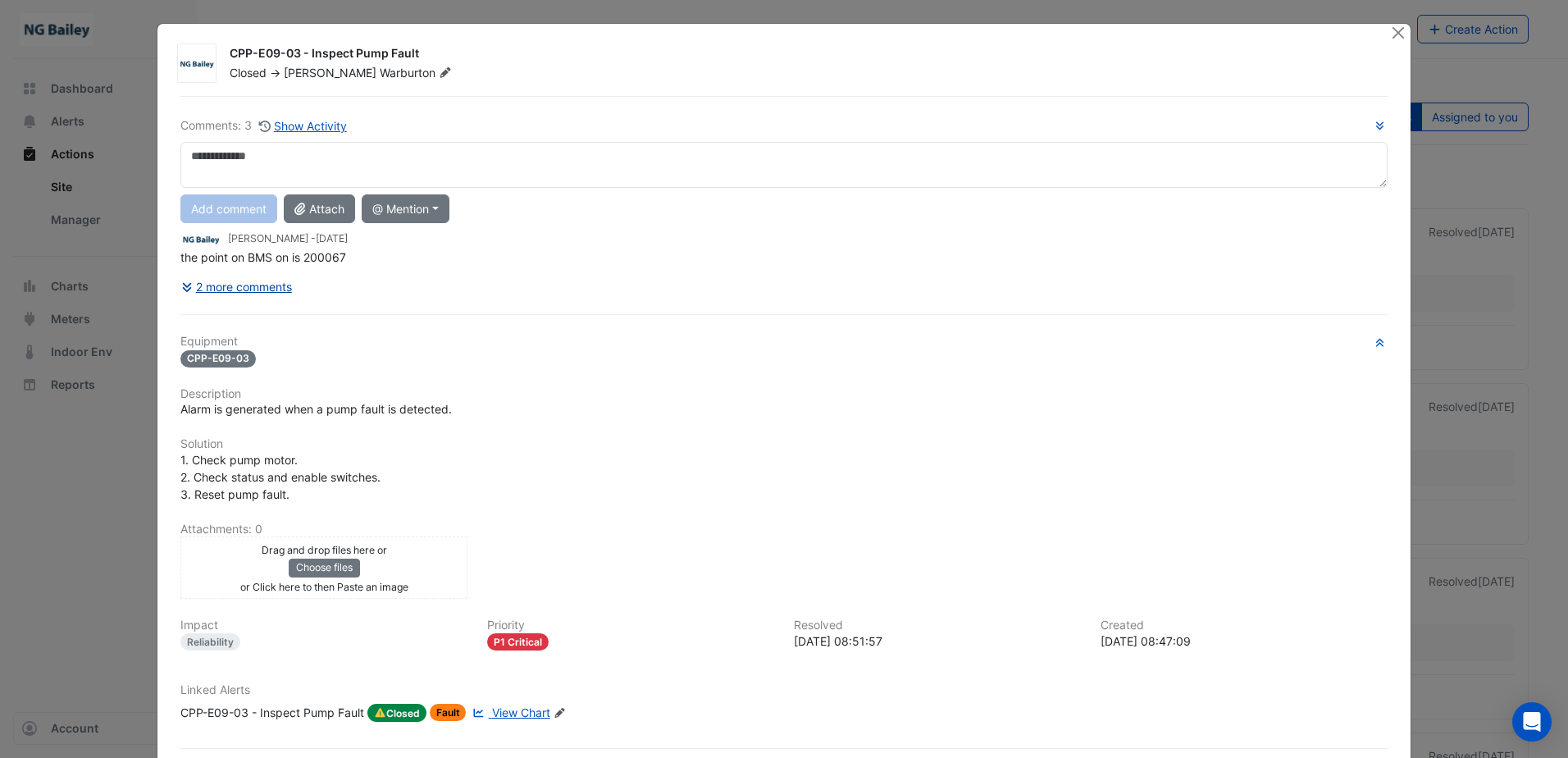
click at [181, 284] on icon at bounding box center [188, 287] width 15 height 12
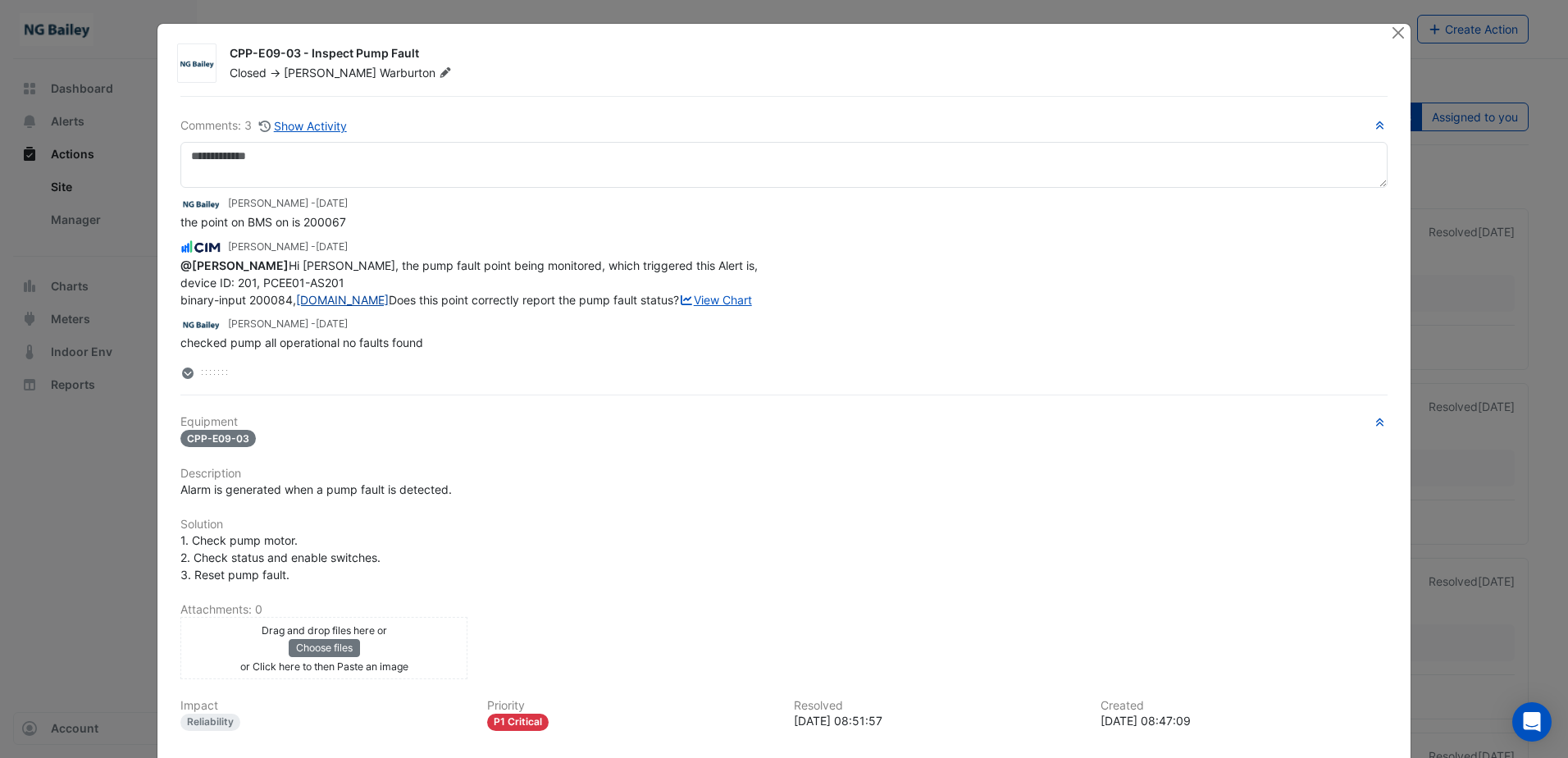
scroll to position [82, 0]
click at [679, 297] on link "View Chart" at bounding box center [715, 300] width 73 height 14
drag, startPoint x: 176, startPoint y: 347, endPoint x: 423, endPoint y: 347, distance: 247.0
click at [423, 347] on div "checked pump all operational no faults found" at bounding box center [784, 342] width 1207 height 17
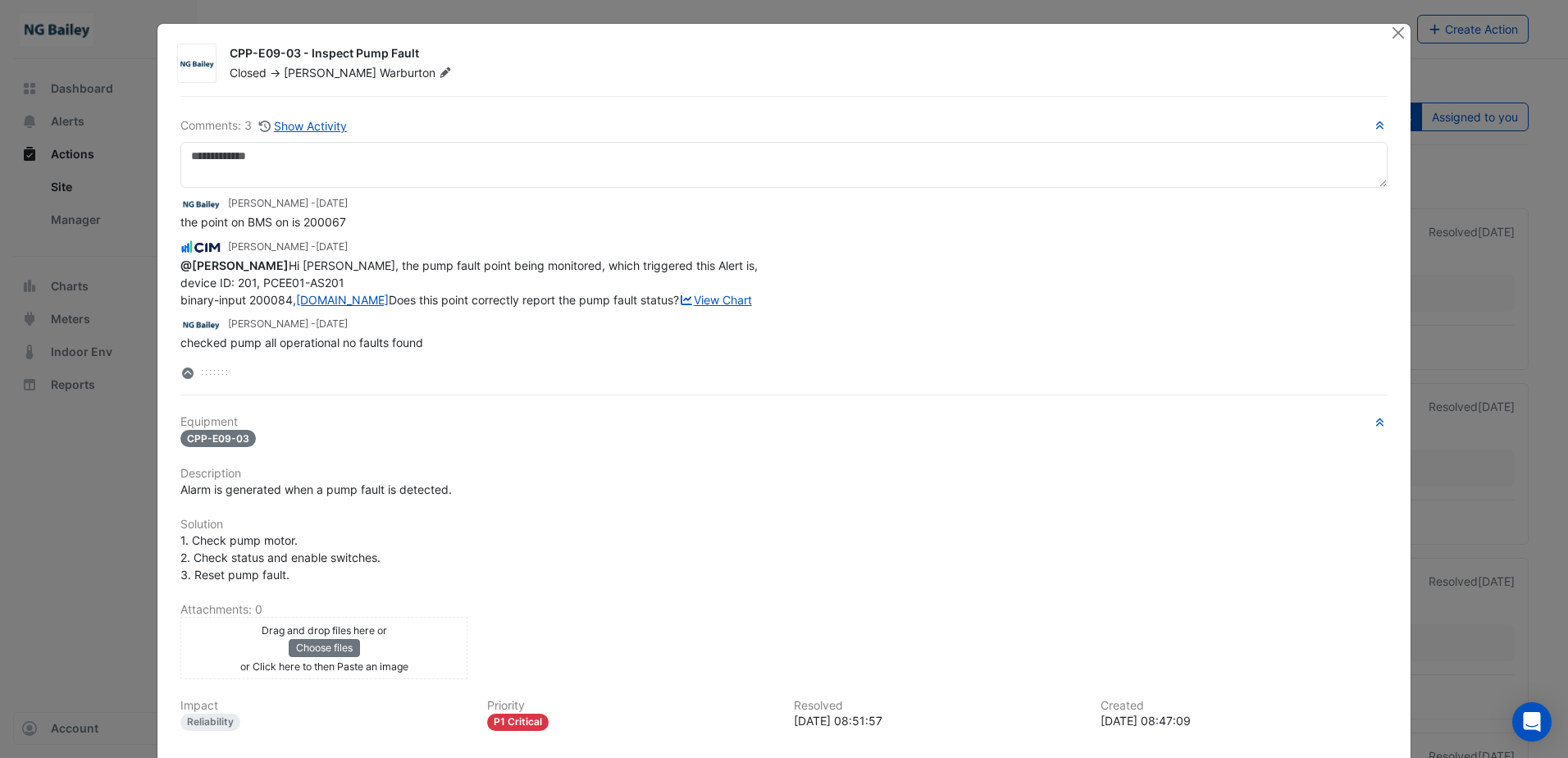
copy span "checked pump all operational no faults found"
drag, startPoint x: 174, startPoint y: 282, endPoint x: 266, endPoint y: 297, distance: 93.2
click at [266, 297] on span "@[PERSON_NAME] Hi [PERSON_NAME], the pump fault point being monitored, which tr…" at bounding box center [471, 282] width 581 height 48
click at [358, 234] on div "[PERSON_NAME] - [DATE] the point on BMS on is 200067 [PERSON_NAME] - [DATE] @[P…" at bounding box center [784, 269] width 1207 height 163
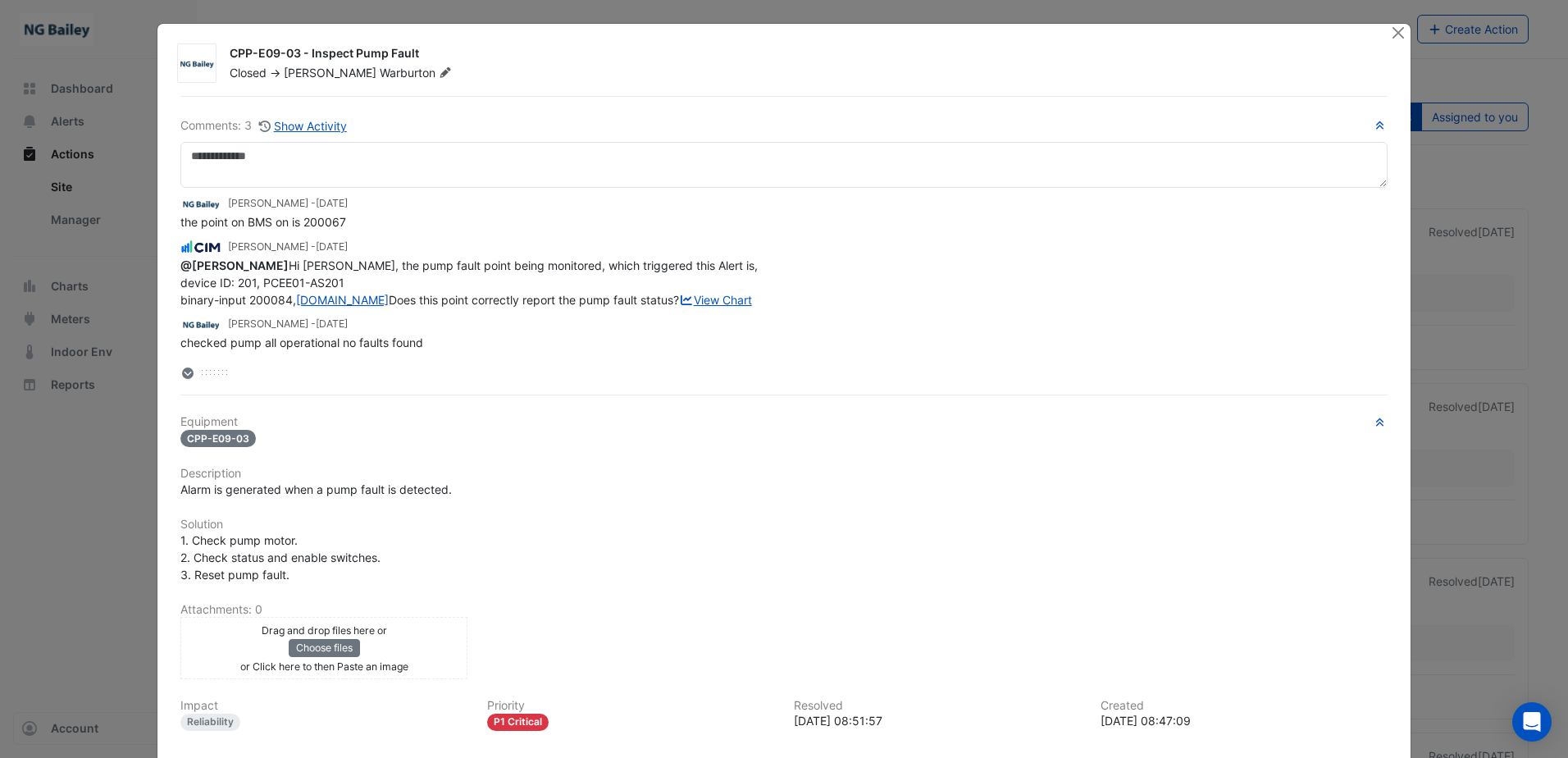
click at [181, 281] on span "@[PERSON_NAME] Hi [PERSON_NAME], the pump fault point being monitored, which tr…" at bounding box center [471, 282] width 581 height 48
drag, startPoint x: 174, startPoint y: 281, endPoint x: 452, endPoint y: 315, distance: 280.1
click at [452, 308] on div "@[PERSON_NAME] Hi [PERSON_NAME], the pump fault point being monitored, which tr…" at bounding box center [784, 282] width 1207 height 52
copy span "Hi [PERSON_NAME], the pump fault point being monitored, which triggered this Al…"
click at [247, 218] on span "the point on BMS on is 200067" at bounding box center [264, 222] width 166 height 14
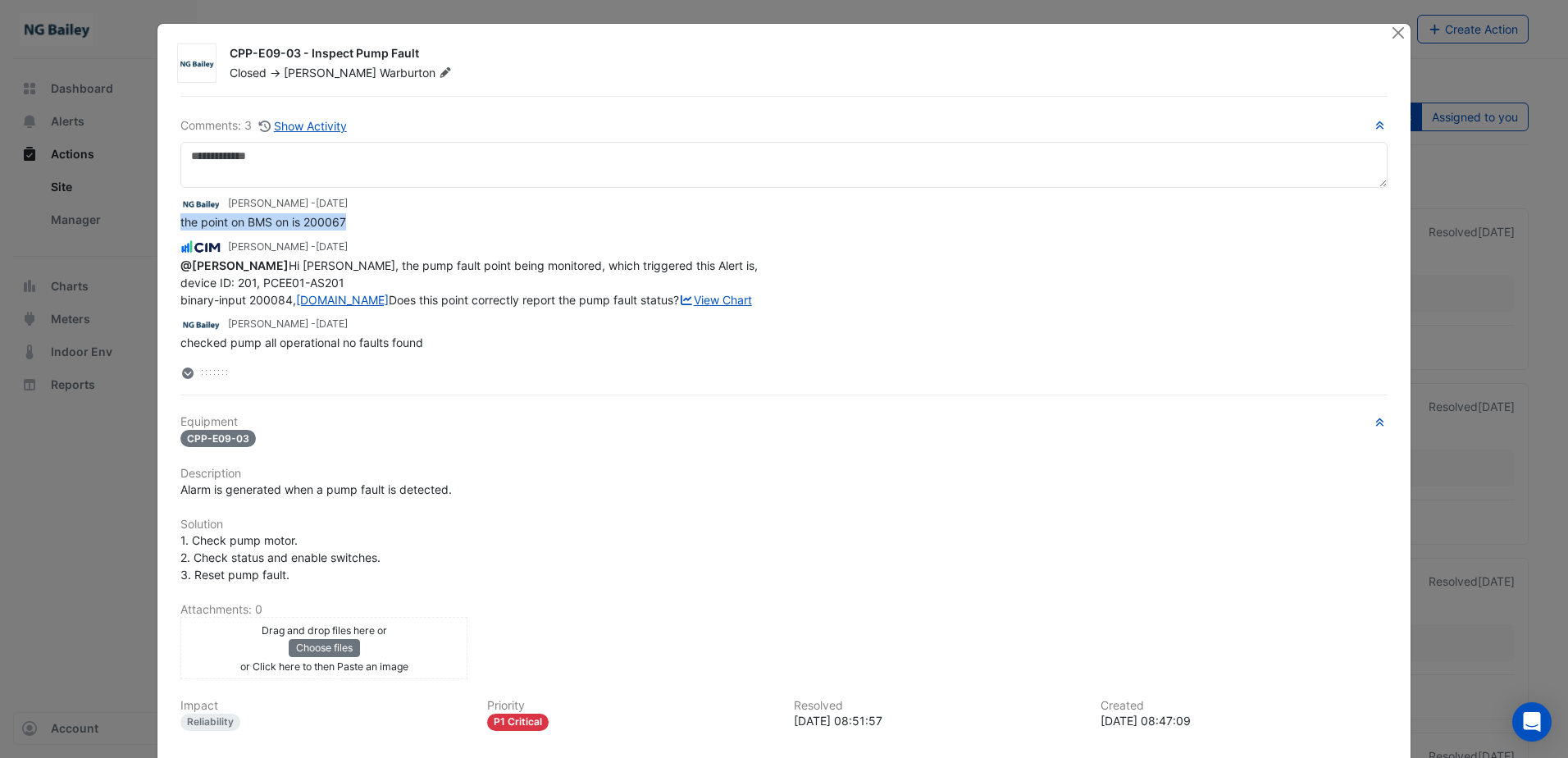
drag, startPoint x: 344, startPoint y: 223, endPoint x: 172, endPoint y: 230, distance: 172.1
click at [172, 230] on div "Comments: 3 Show Activity [PERSON_NAME] - [DATE] the point on BMS on is 200067 …" at bounding box center [783, 486] width 1227 height 780
copy span "the point on BMS on is 200067"
click at [190, 492] on span "Alarm is generated when a pump fault is detected." at bounding box center [316, 489] width 272 height 14
drag, startPoint x: 171, startPoint y: 492, endPoint x: 461, endPoint y: 489, distance: 290.0
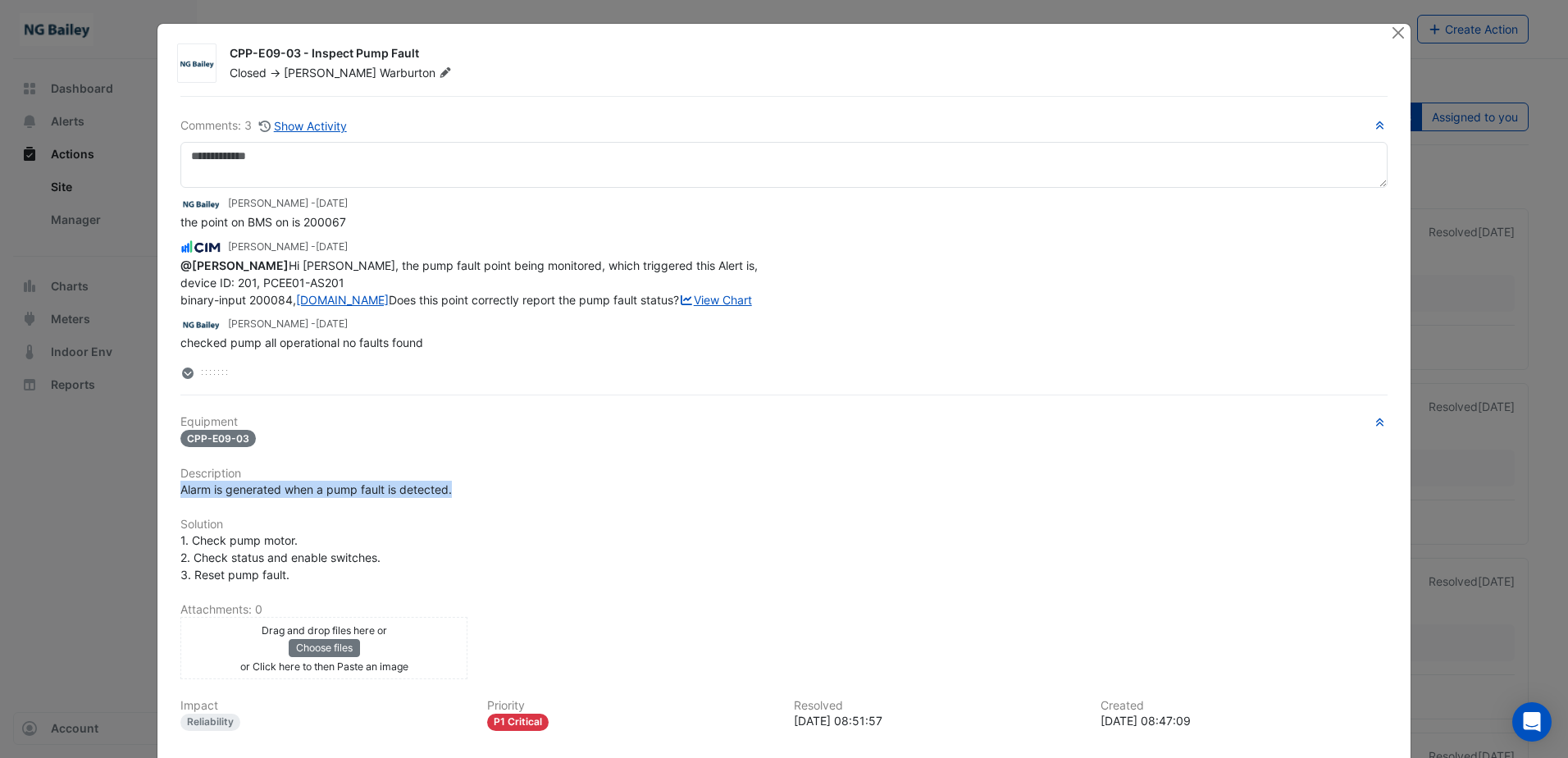
click at [461, 489] on div "Alarm is generated when a pump fault is detected." at bounding box center [783, 488] width 1227 height 17
copy span "Alarm is generated when a pump fault is detected."
click at [1390, 33] on button "Close" at bounding box center [1398, 32] width 17 height 17
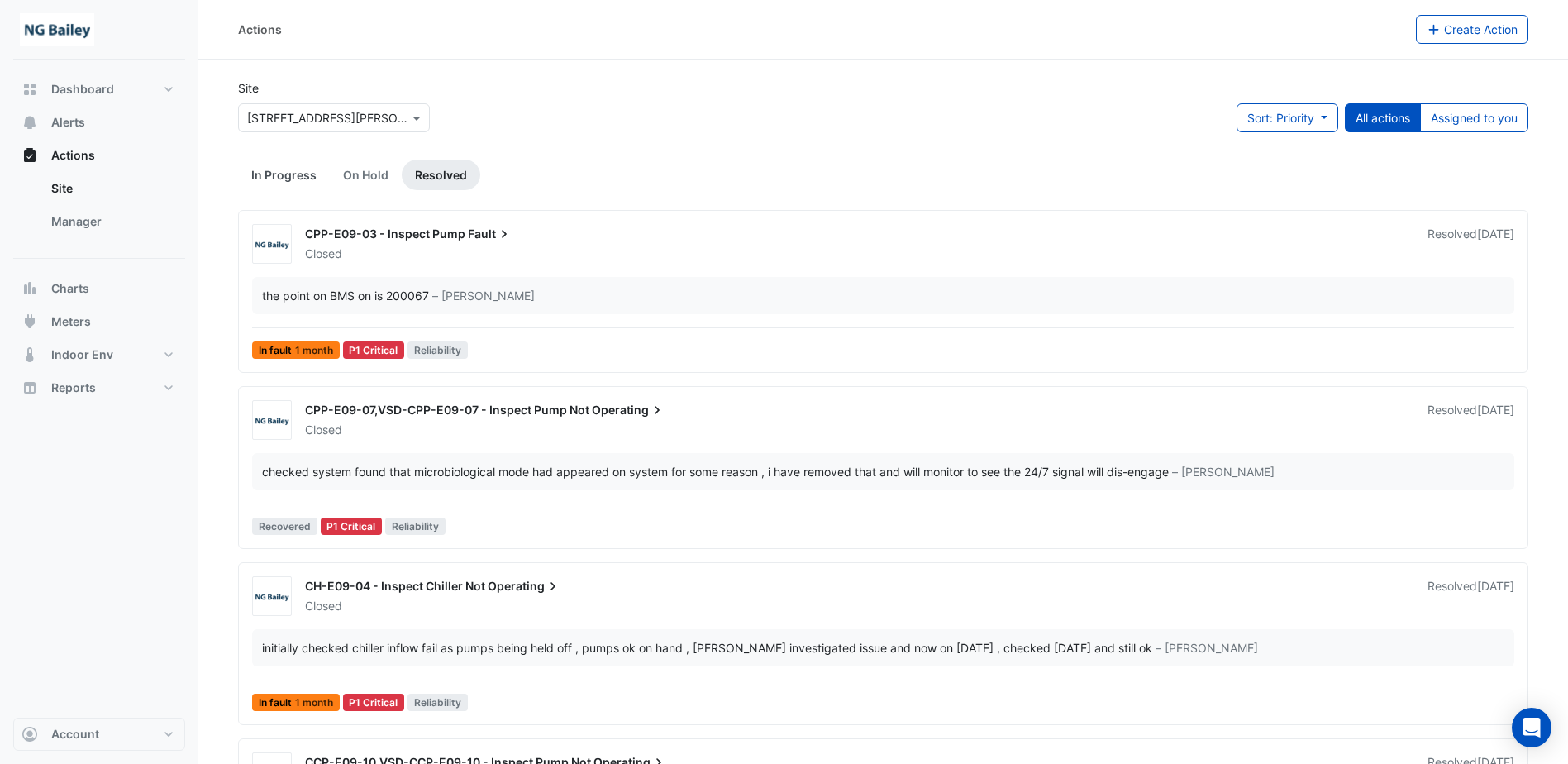
click at [302, 169] on link "In Progress" at bounding box center [284, 175] width 92 height 31
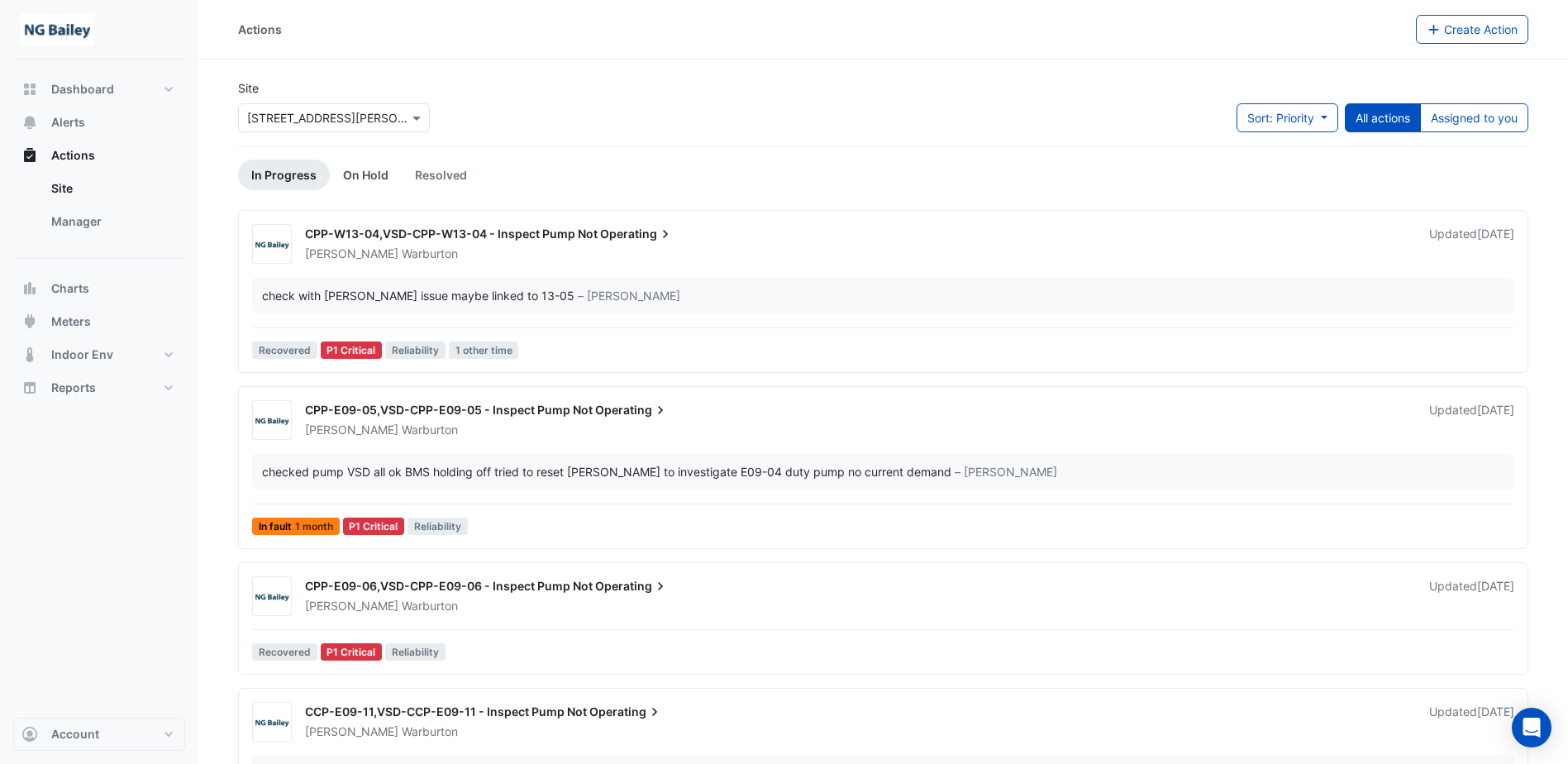
click at [379, 171] on link "On Hold" at bounding box center [366, 175] width 72 height 31
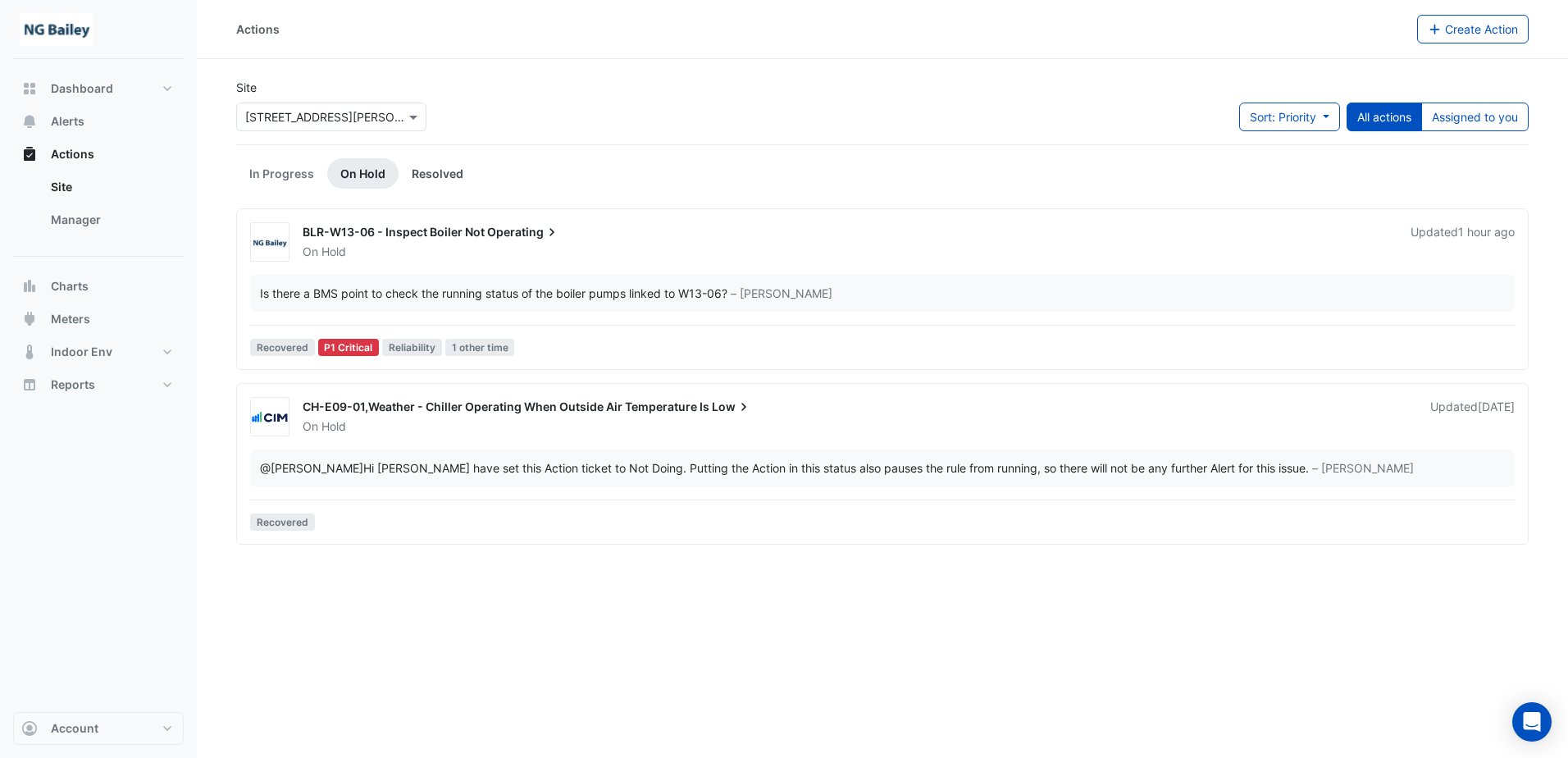
click at [404, 169] on link "Resolved" at bounding box center [437, 174] width 78 height 30
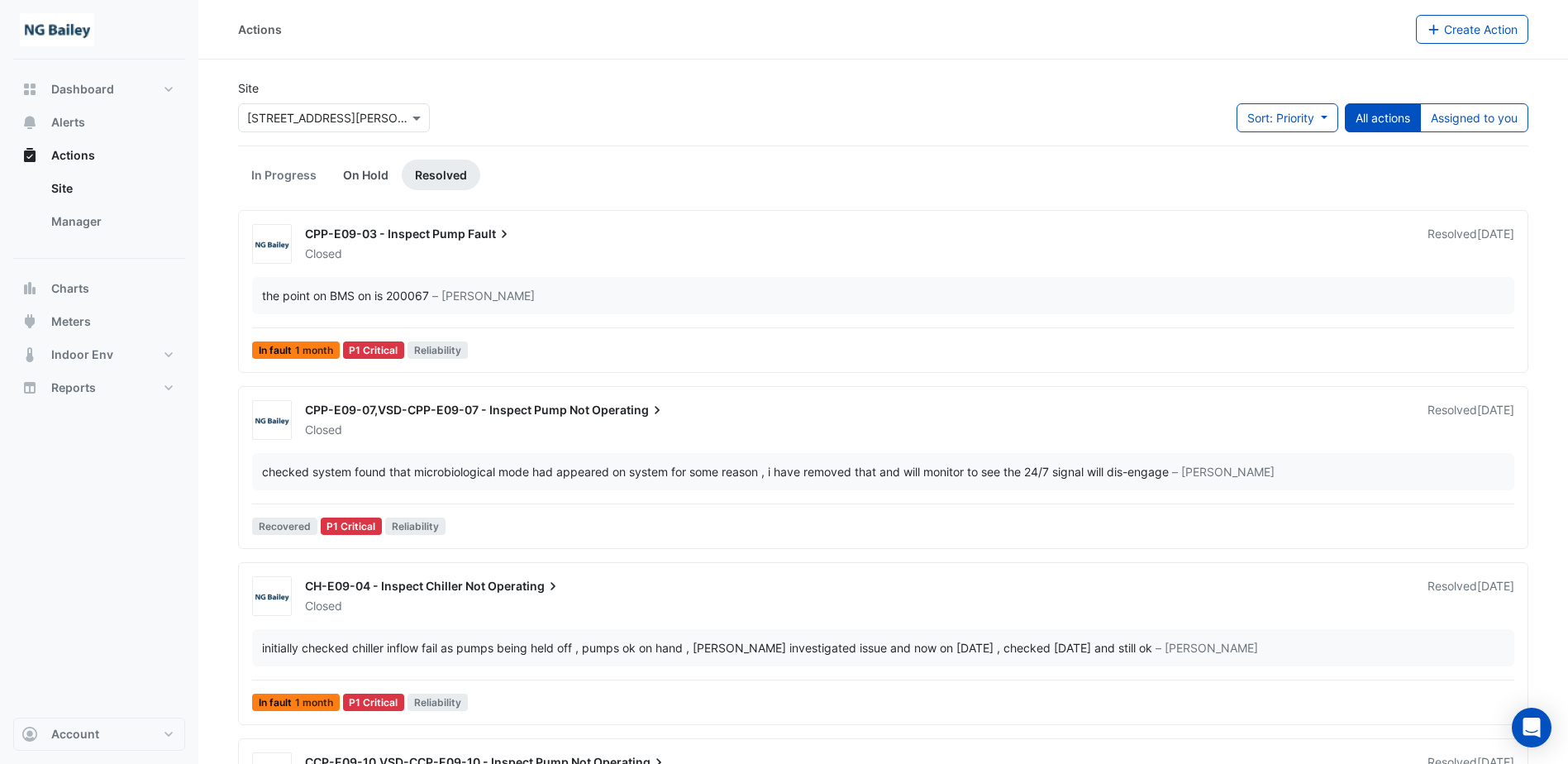
click at [374, 174] on link "On Hold" at bounding box center [366, 175] width 72 height 31
